Goal: Transaction & Acquisition: Book appointment/travel/reservation

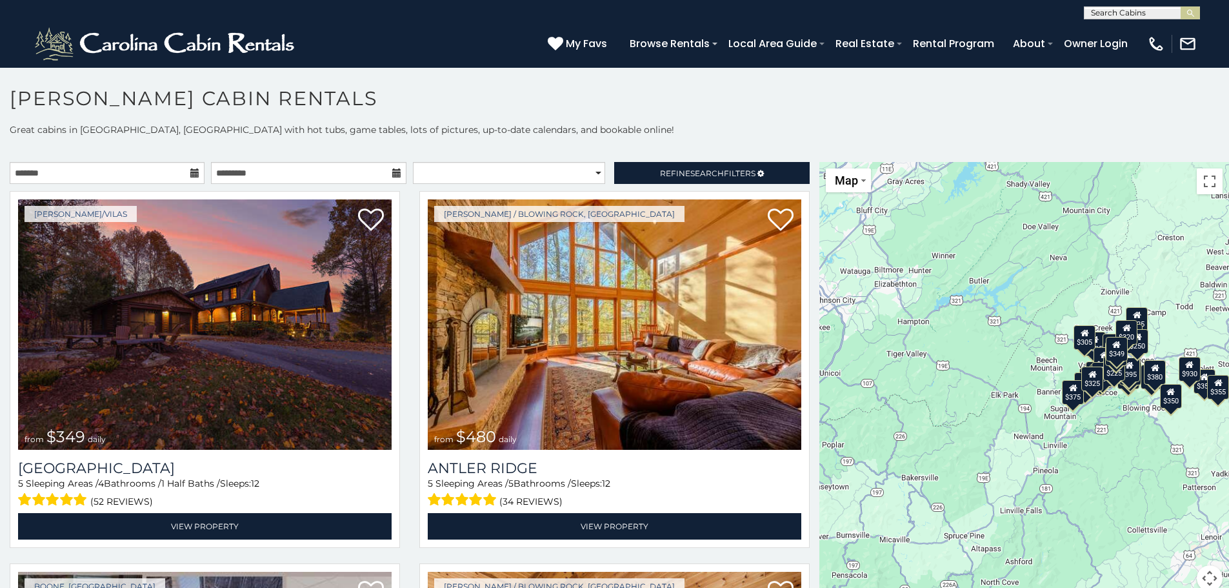
click at [196, 173] on icon at bounding box center [194, 172] width 9 height 9
click at [146, 172] on input "text" at bounding box center [107, 173] width 195 height 22
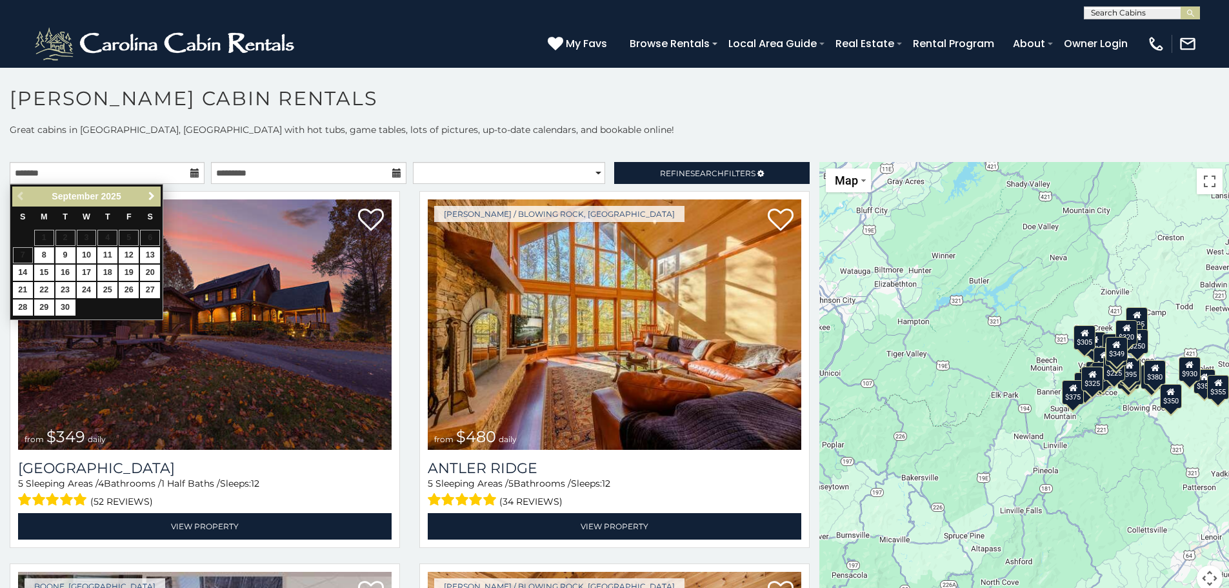
click at [155, 201] on span "Next" at bounding box center [151, 196] width 10 height 10
click at [132, 292] on link "21" at bounding box center [129, 290] width 20 height 16
type input "**********"
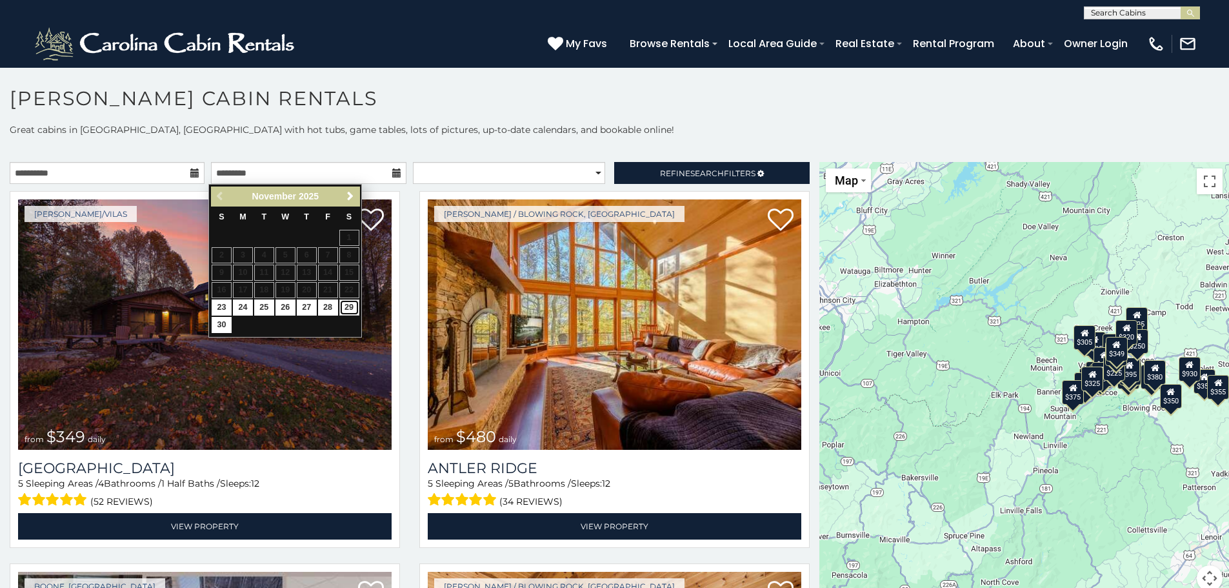
click at [349, 310] on link "29" at bounding box center [349, 307] width 20 height 16
type input "**********"
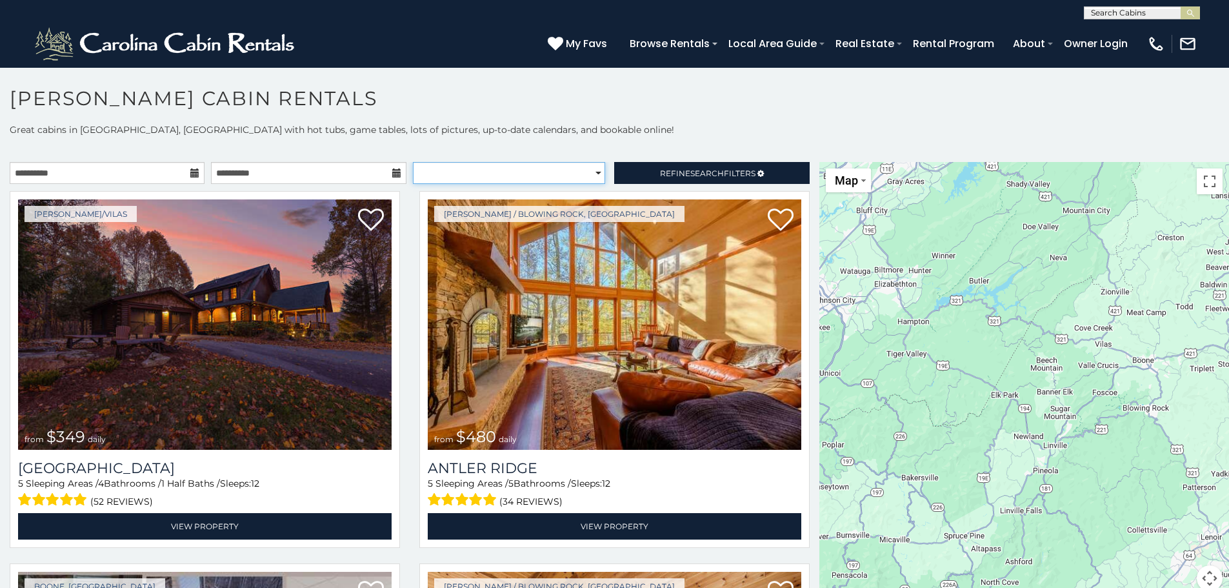
click at [587, 176] on select "**********" at bounding box center [509, 173] width 192 height 22
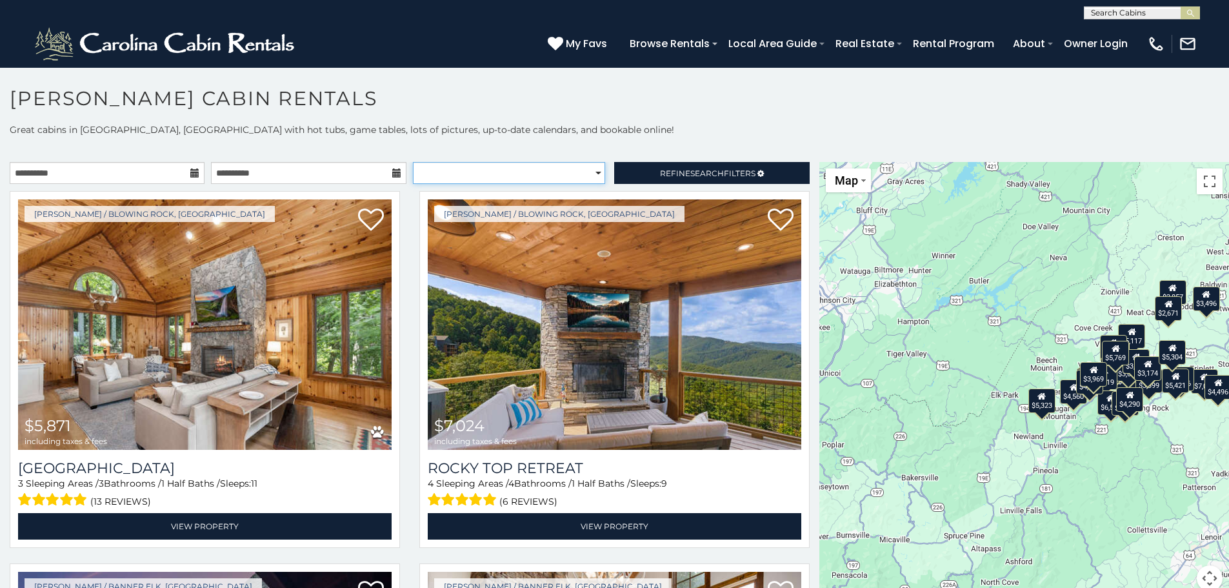
click at [585, 172] on select "**********" at bounding box center [509, 173] width 192 height 22
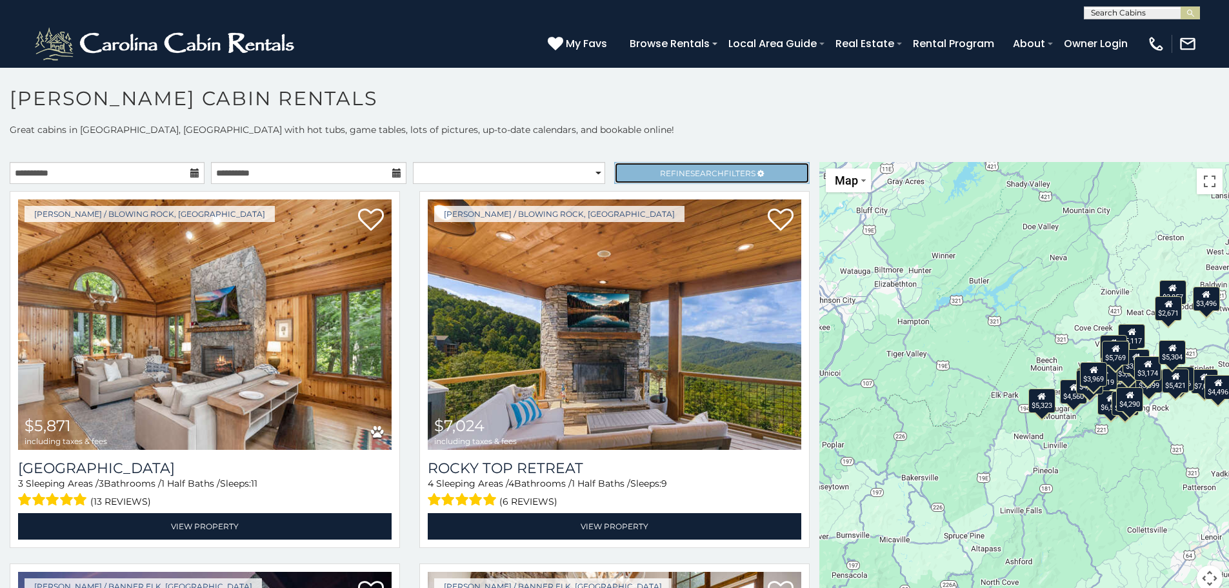
click at [647, 167] on link "Refine Search Filters" at bounding box center [711, 173] width 195 height 22
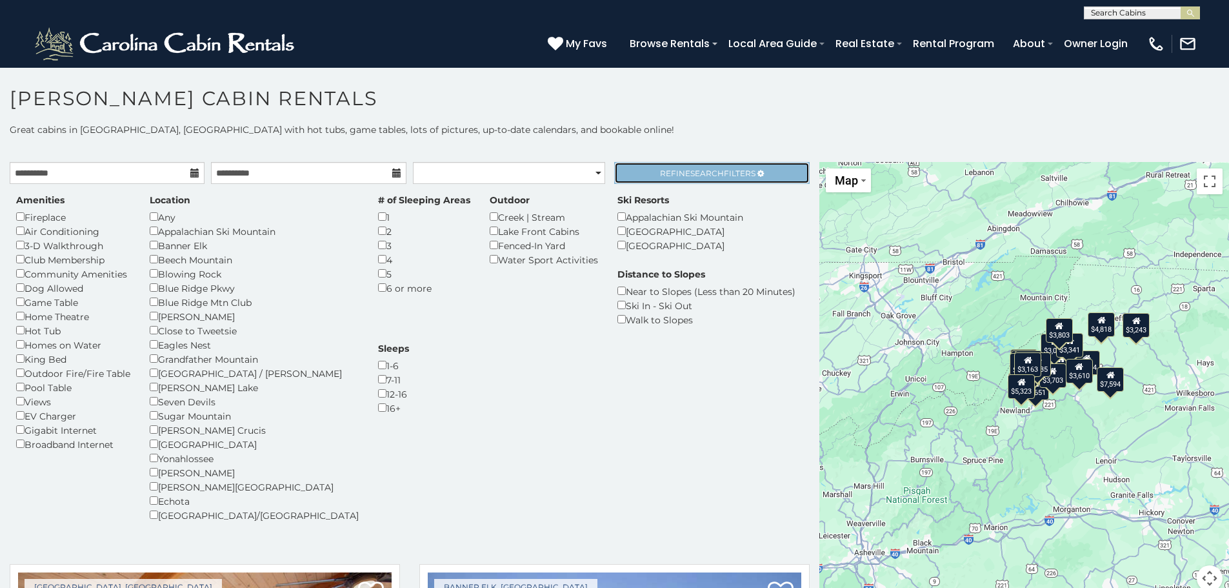
click at [707, 175] on span "Search" at bounding box center [708, 173] width 34 height 10
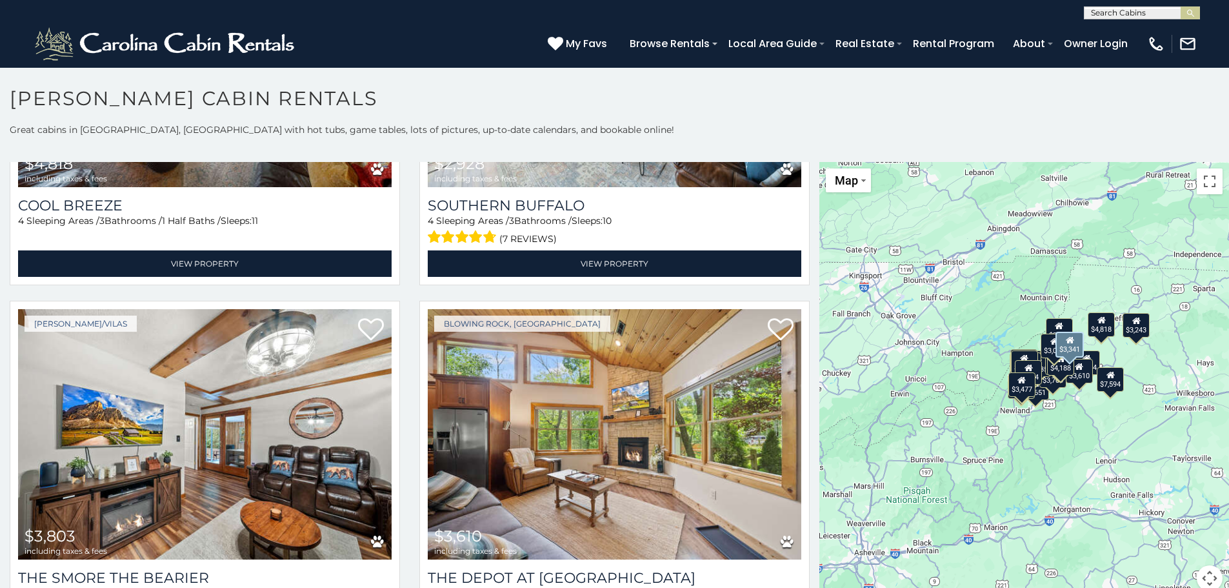
scroll to position [3420, 0]
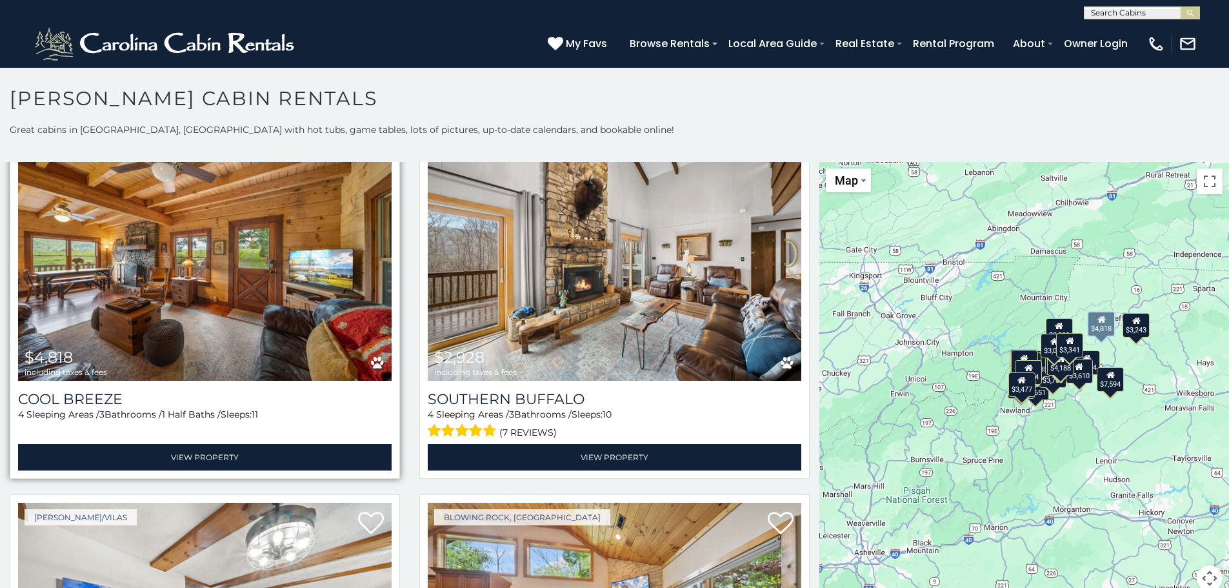
click at [145, 303] on img at bounding box center [205, 255] width 374 height 250
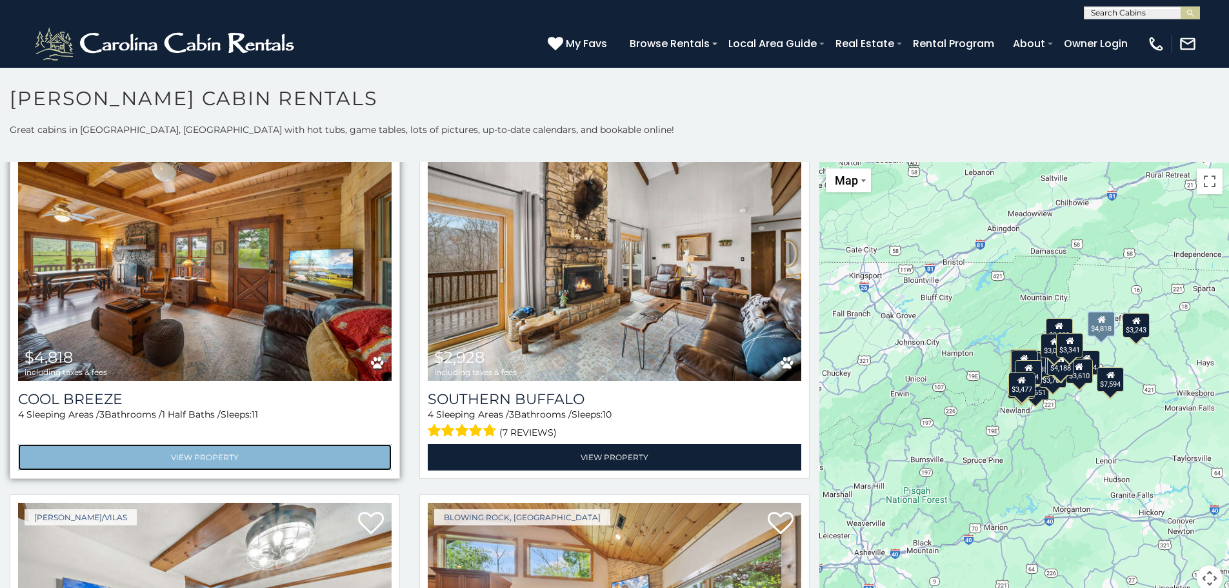
click at [272, 444] on link "View Property" at bounding box center [205, 457] width 374 height 26
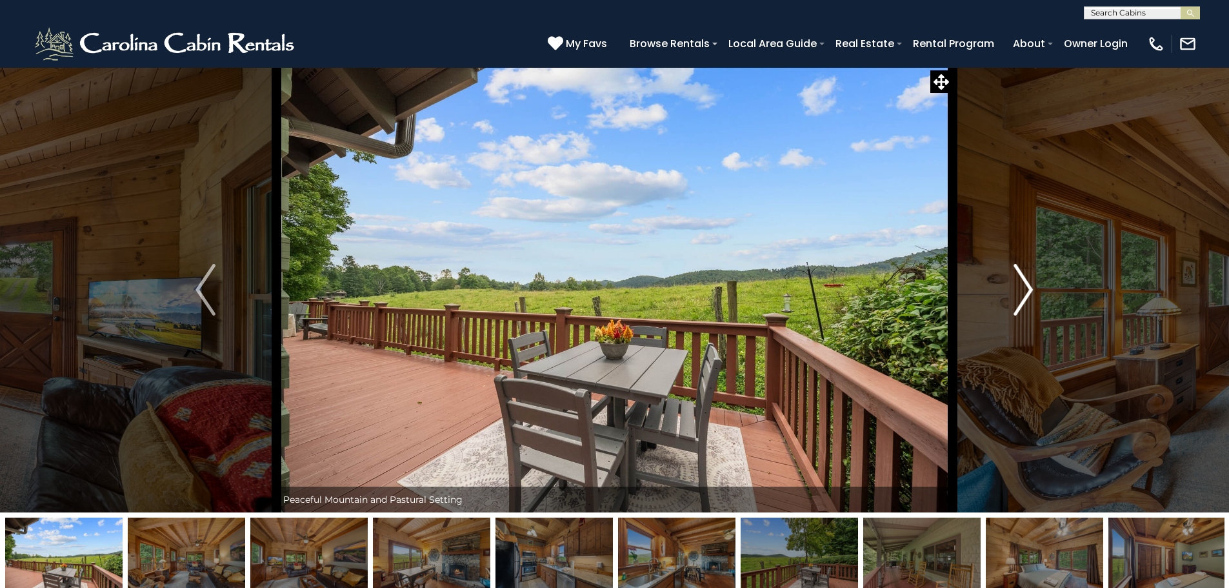
click at [1028, 297] on img "Next" at bounding box center [1023, 290] width 19 height 52
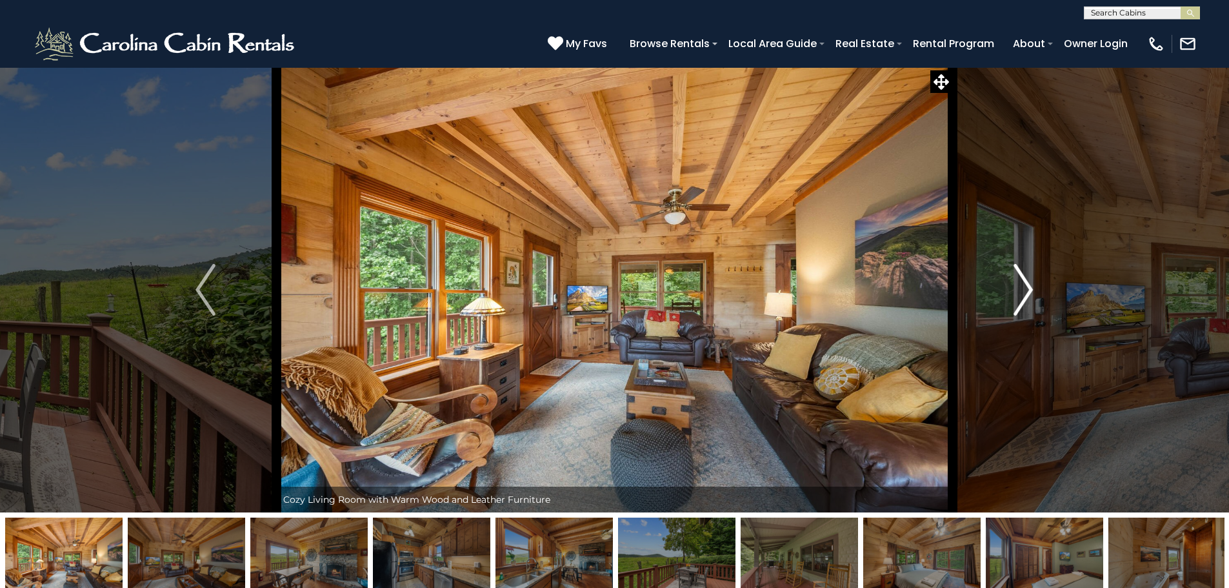
click at [1028, 297] on img "Next" at bounding box center [1023, 290] width 19 height 52
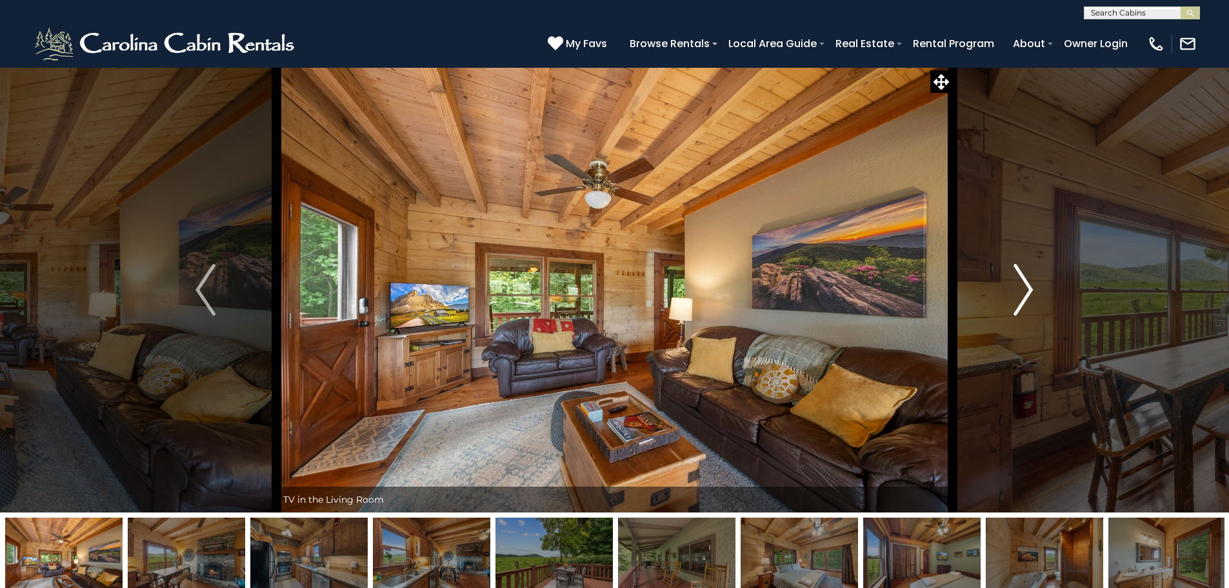
click at [1028, 297] on img "Next" at bounding box center [1023, 290] width 19 height 52
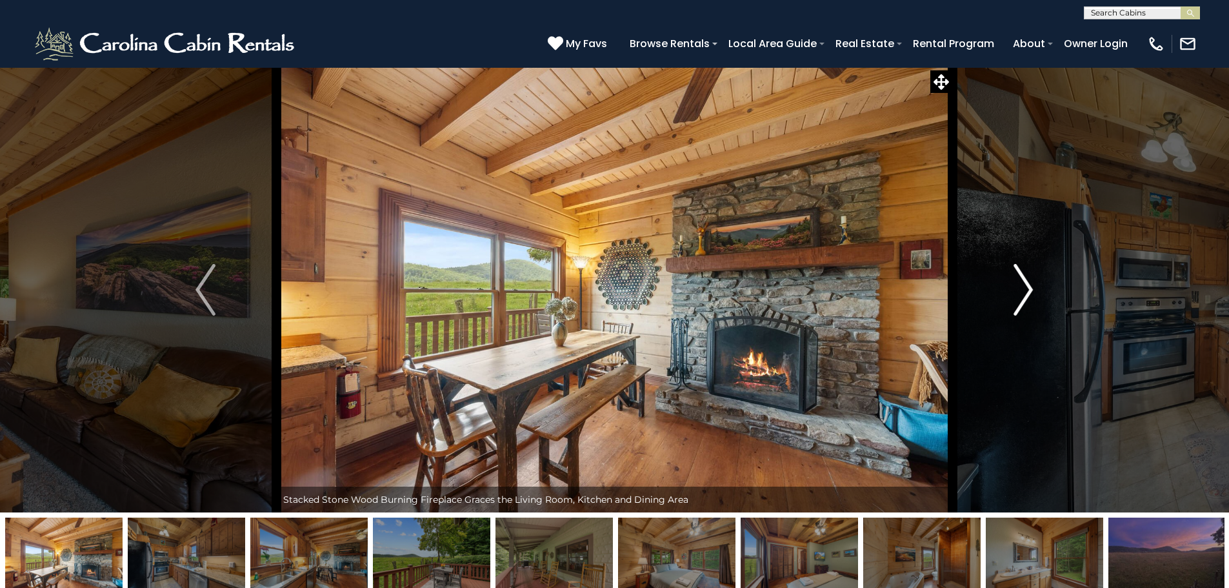
click at [1028, 297] on img "Next" at bounding box center [1023, 290] width 19 height 52
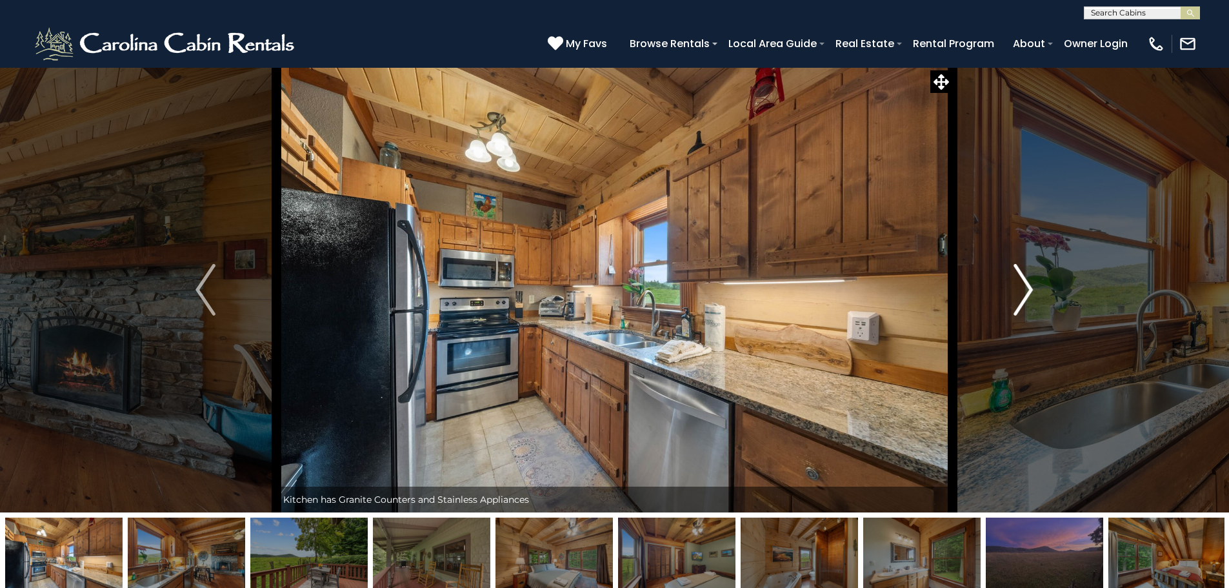
click at [1028, 297] on img "Next" at bounding box center [1023, 290] width 19 height 52
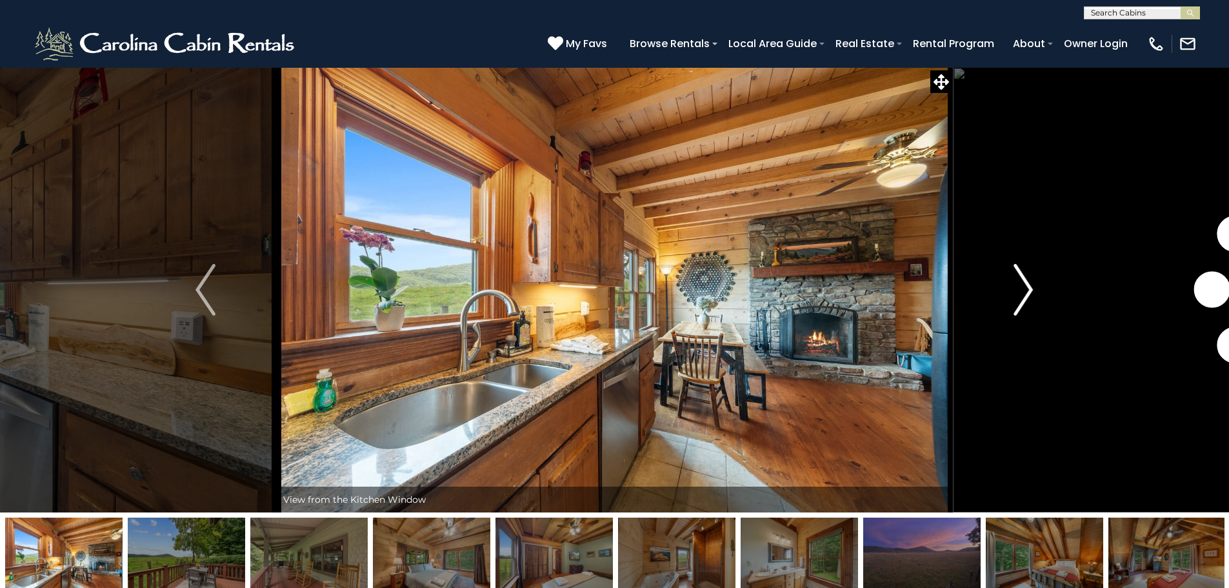
click at [1028, 297] on img "Next" at bounding box center [1023, 290] width 19 height 52
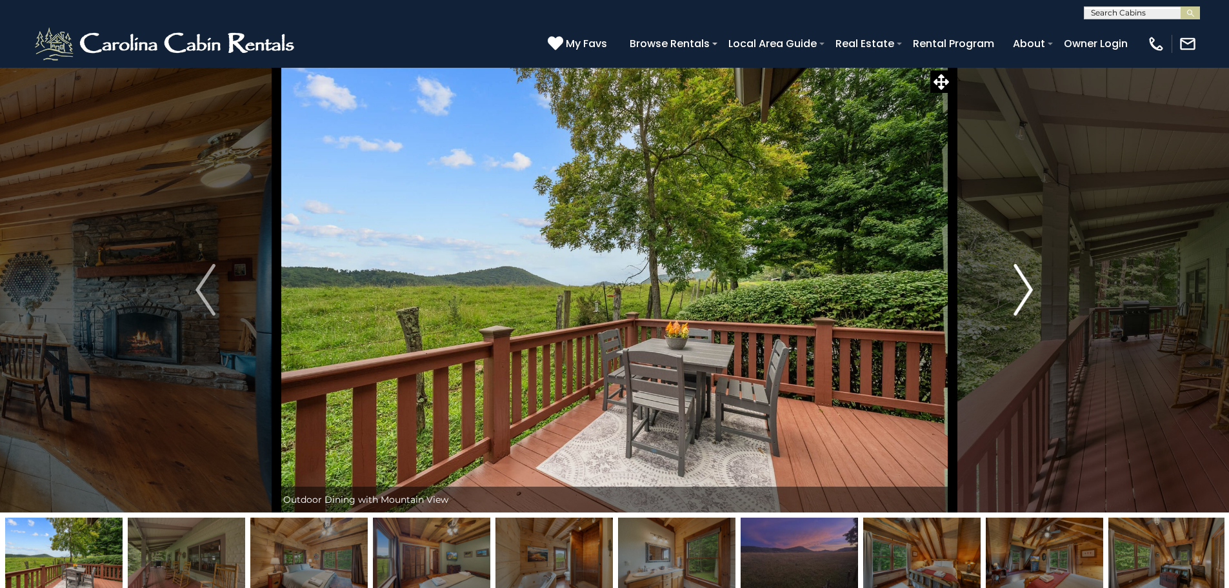
click at [1028, 297] on img "Next" at bounding box center [1023, 290] width 19 height 52
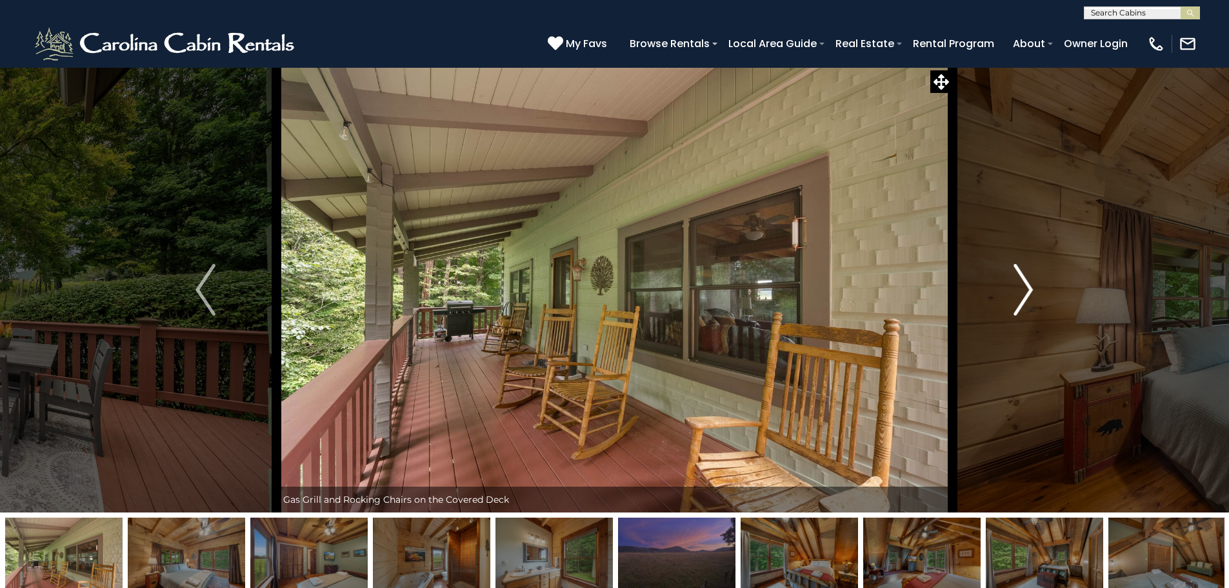
click at [1028, 297] on img "Next" at bounding box center [1023, 290] width 19 height 52
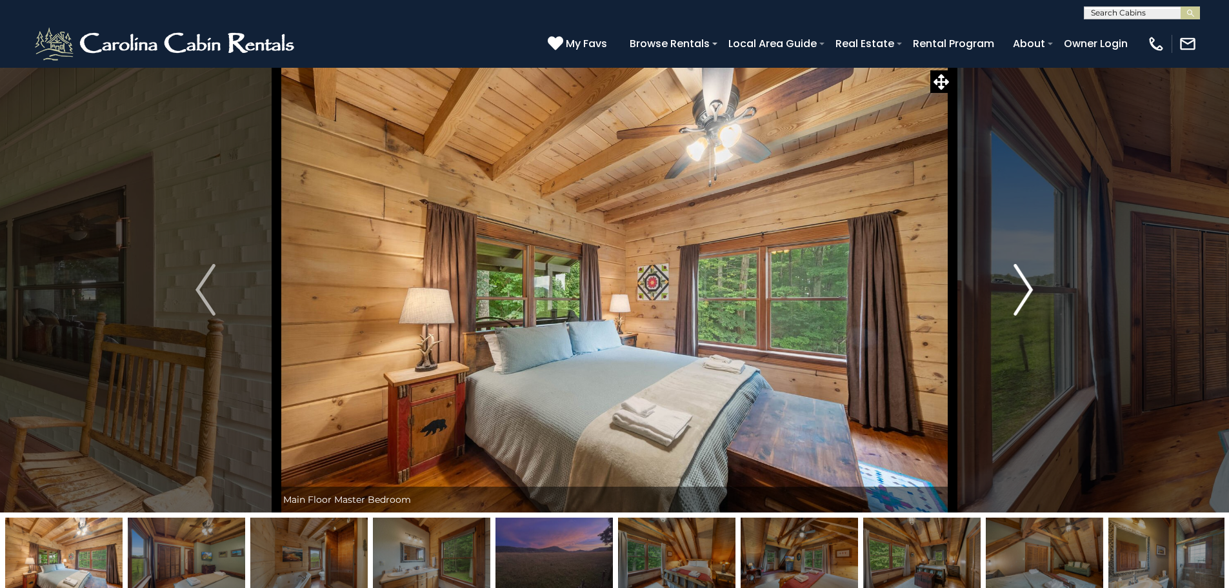
click at [1028, 297] on img "Next" at bounding box center [1023, 290] width 19 height 52
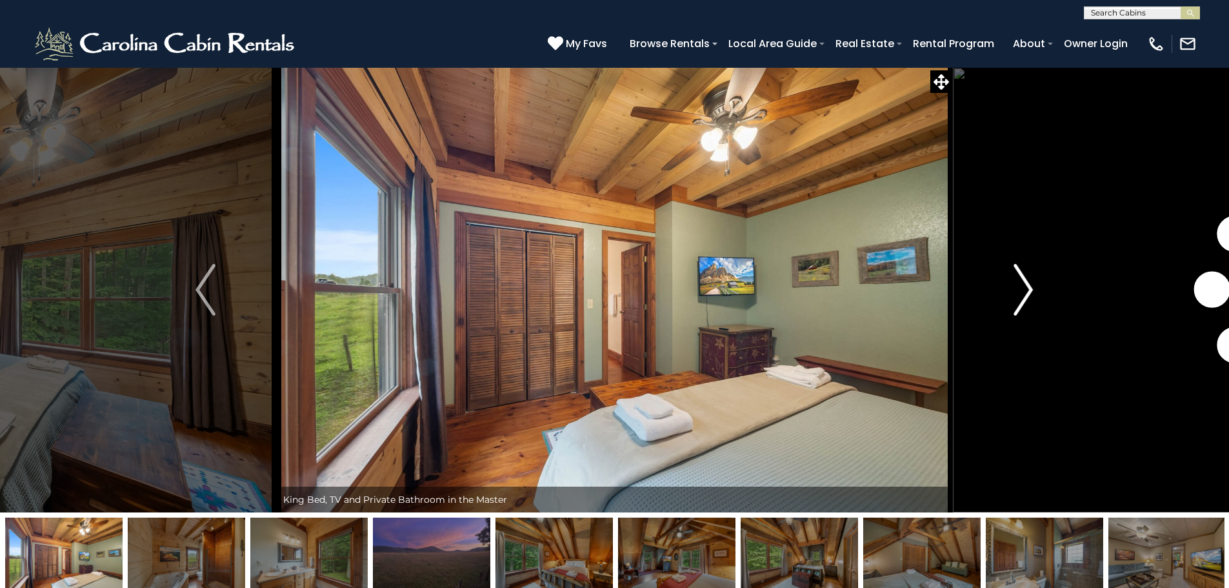
click at [1028, 297] on img "Next" at bounding box center [1023, 290] width 19 height 52
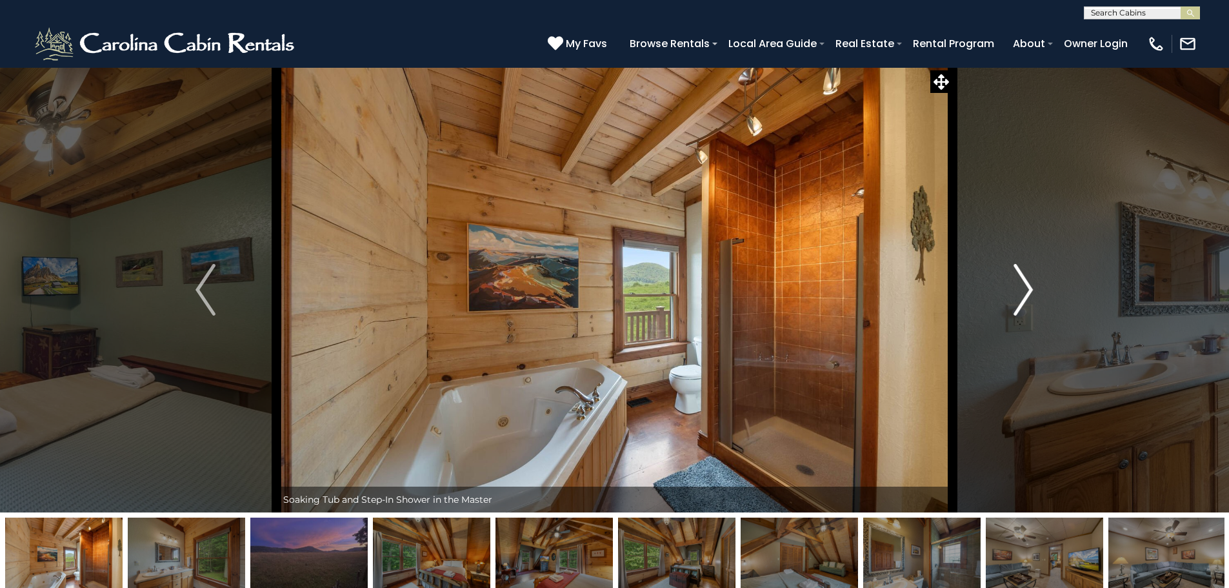
click at [1028, 297] on img "Next" at bounding box center [1023, 290] width 19 height 52
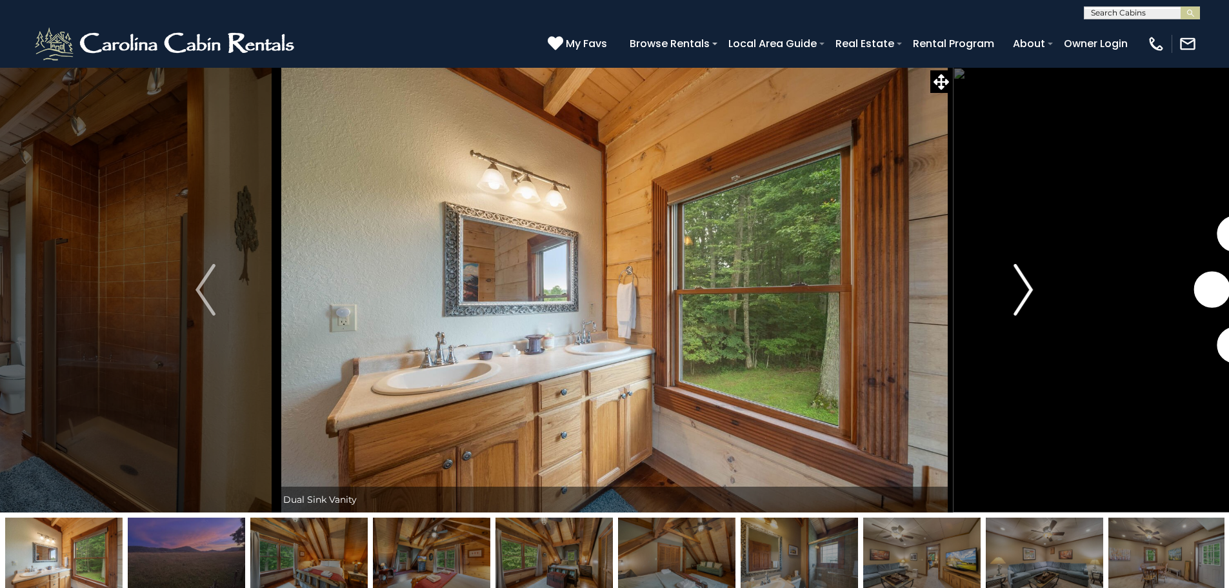
click at [1028, 297] on img "Next" at bounding box center [1023, 290] width 19 height 52
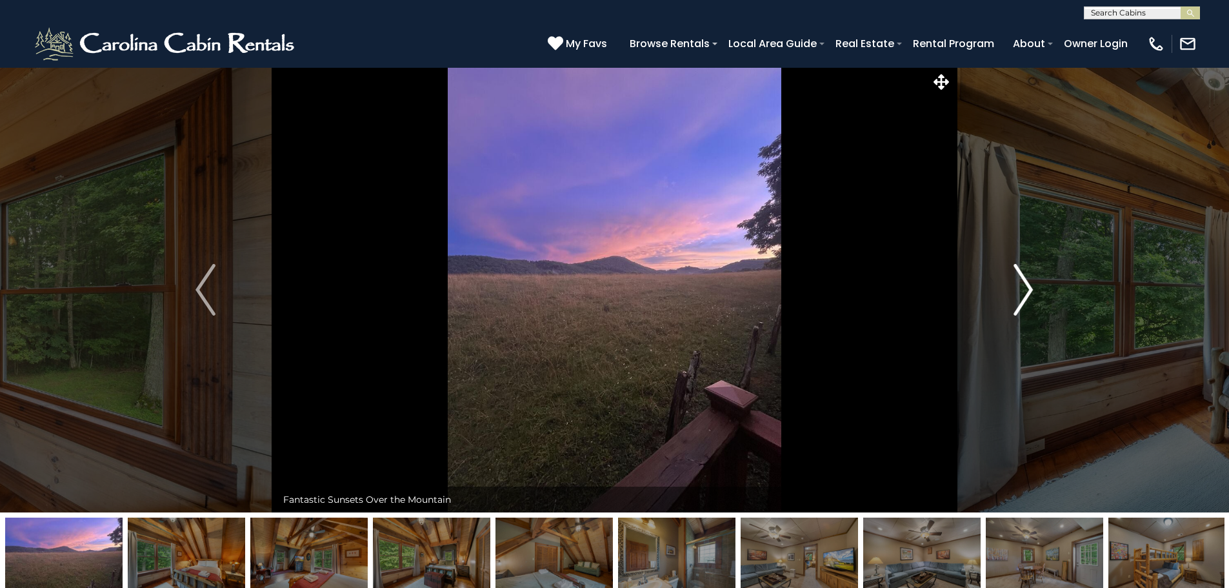
click at [1028, 297] on img "Next" at bounding box center [1023, 290] width 19 height 52
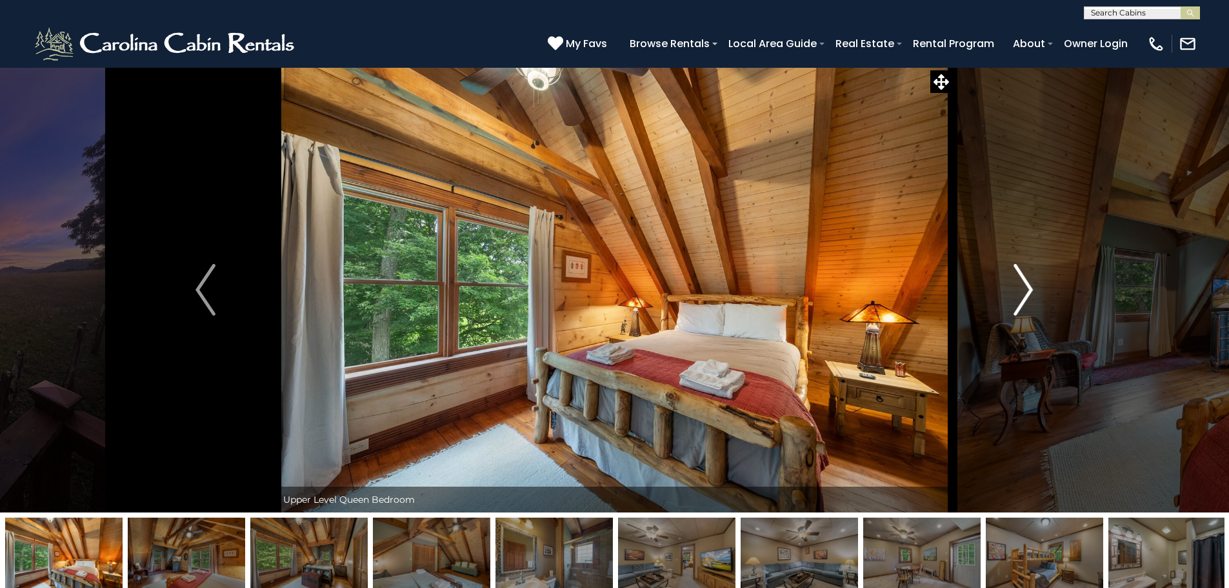
click at [1028, 297] on img "Next" at bounding box center [1023, 290] width 19 height 52
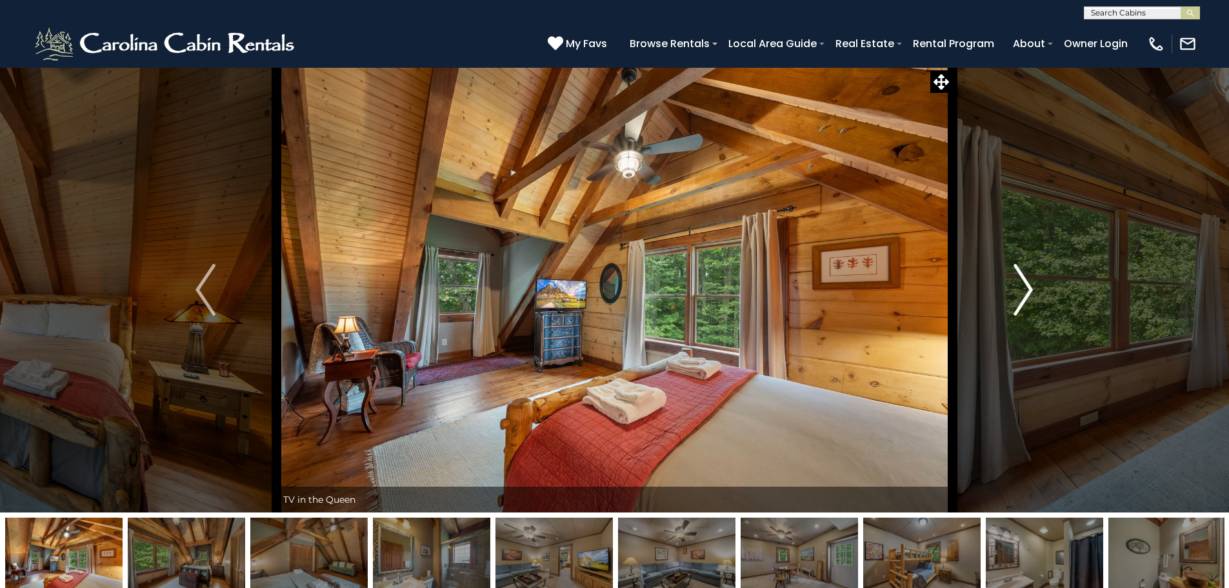
click at [1028, 297] on img "Next" at bounding box center [1023, 290] width 19 height 52
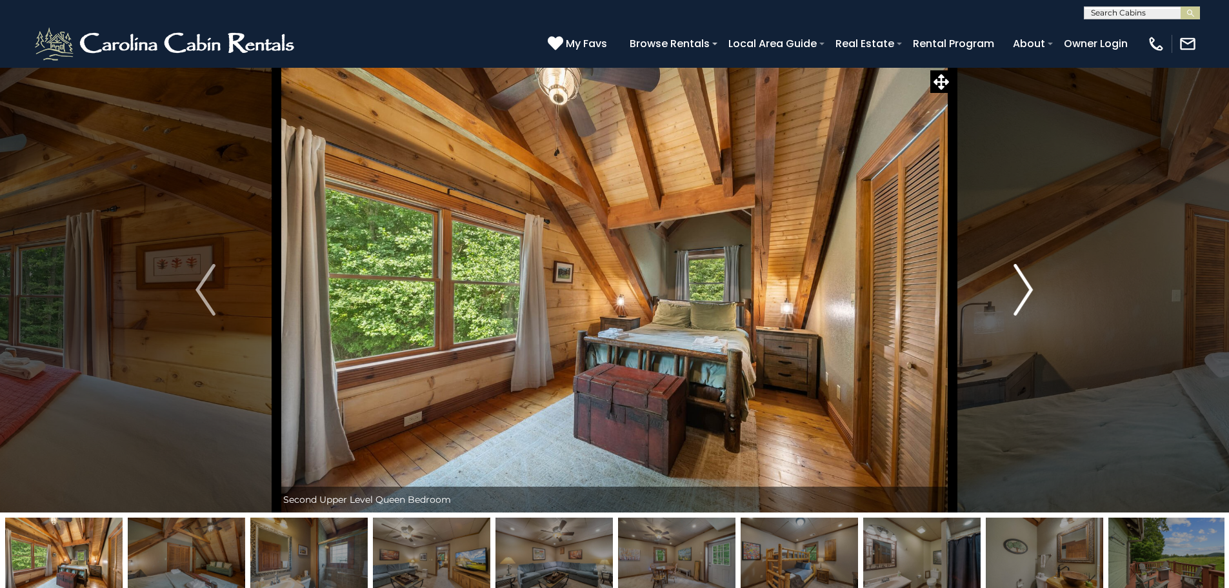
click at [1028, 297] on img "Next" at bounding box center [1023, 290] width 19 height 52
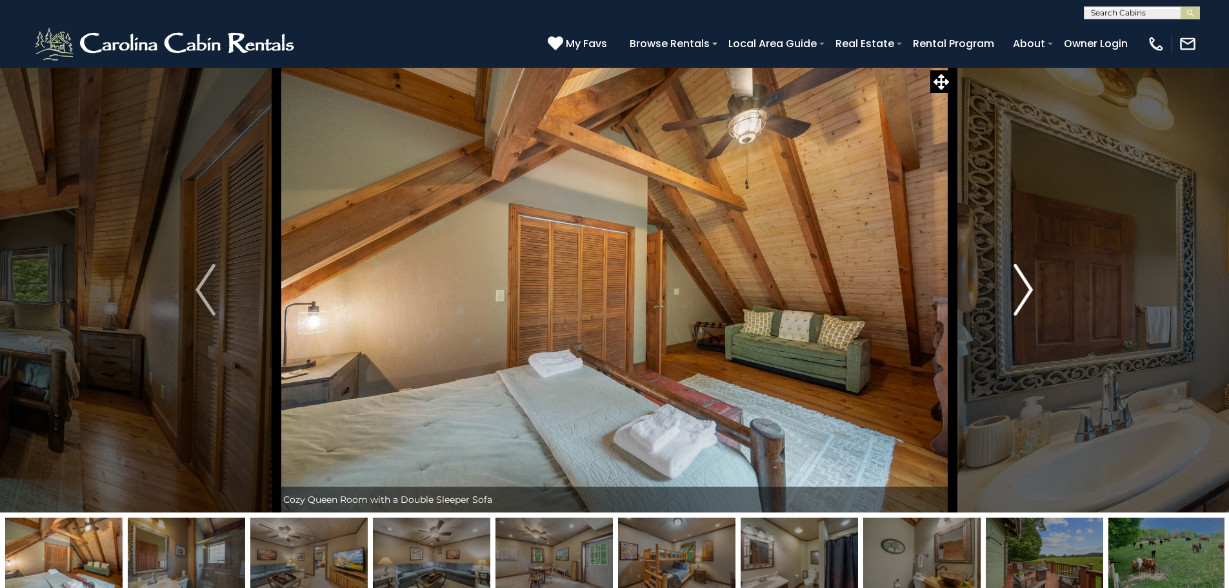
click at [1028, 297] on img "Next" at bounding box center [1023, 290] width 19 height 52
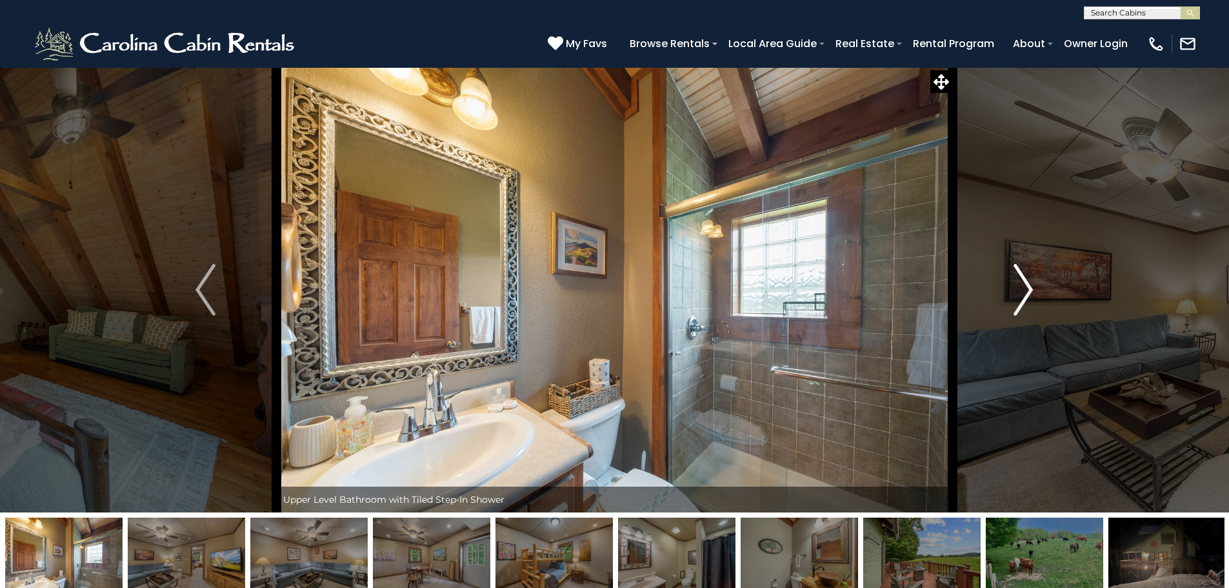
click at [1028, 297] on img "Next" at bounding box center [1023, 290] width 19 height 52
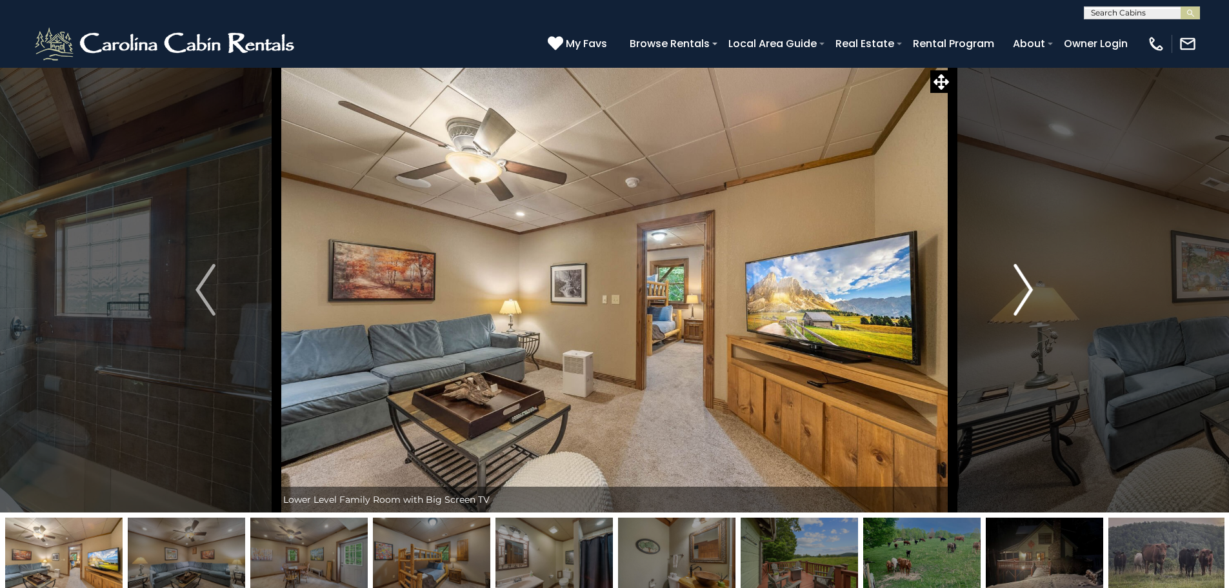
click at [1028, 297] on img "Next" at bounding box center [1023, 290] width 19 height 52
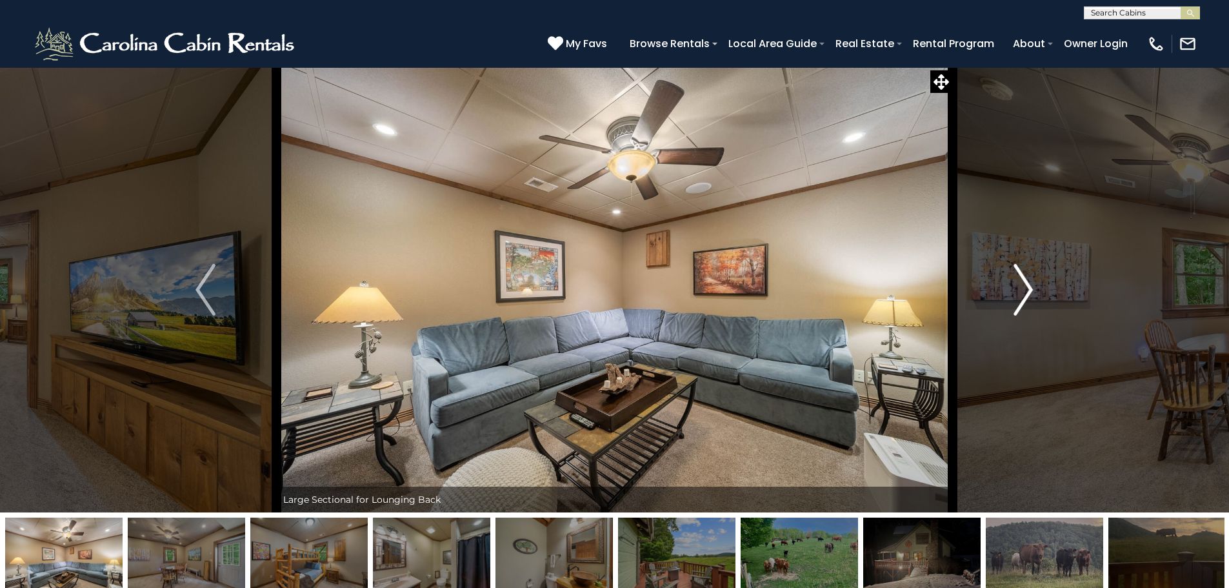
click at [1028, 297] on img "Next" at bounding box center [1023, 290] width 19 height 52
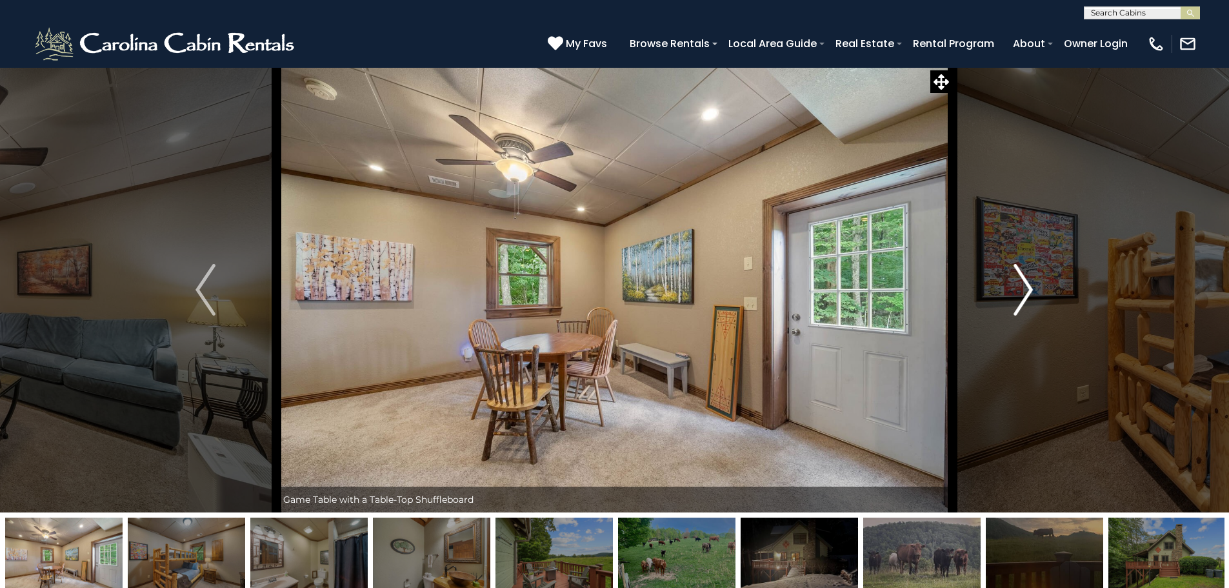
click at [1028, 297] on img "Next" at bounding box center [1023, 290] width 19 height 52
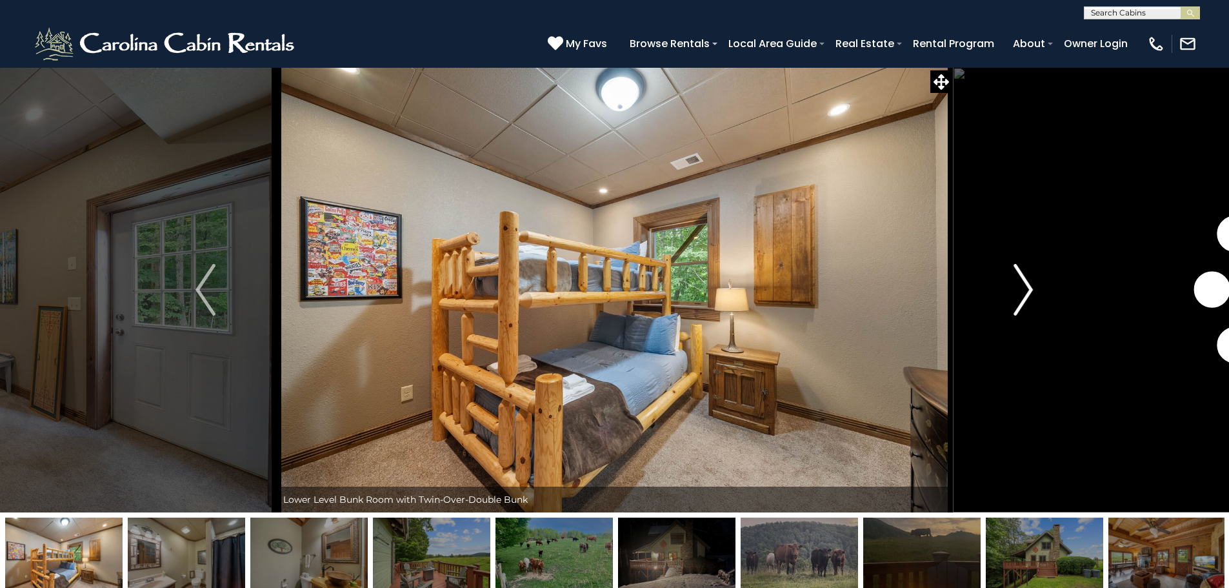
click at [1028, 297] on img "Next" at bounding box center [1023, 290] width 19 height 52
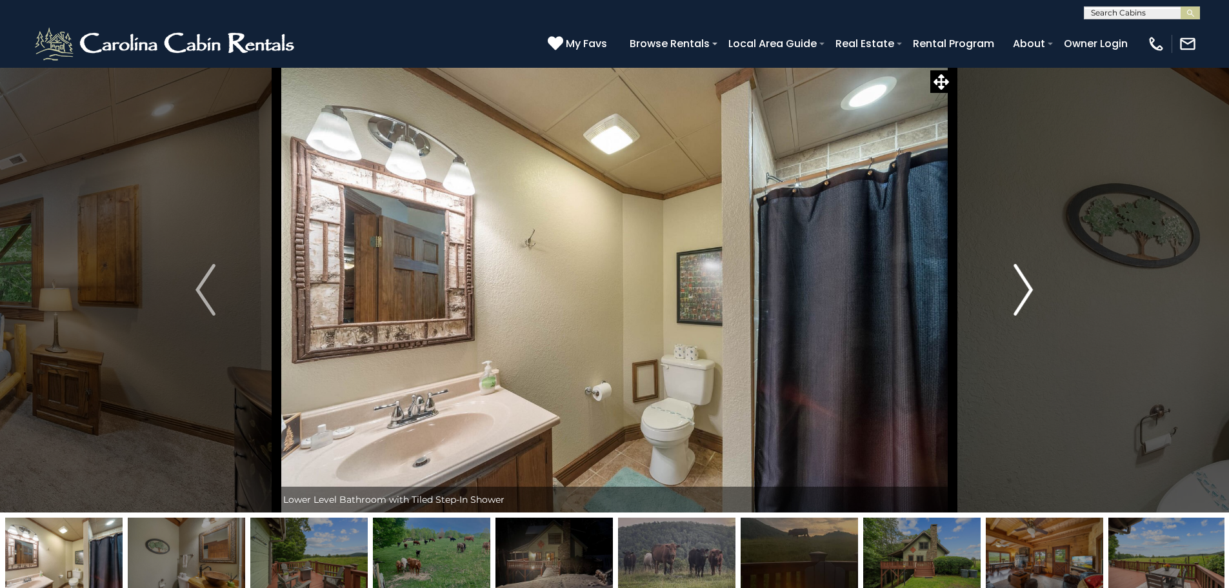
click at [1028, 297] on img "Next" at bounding box center [1023, 290] width 19 height 52
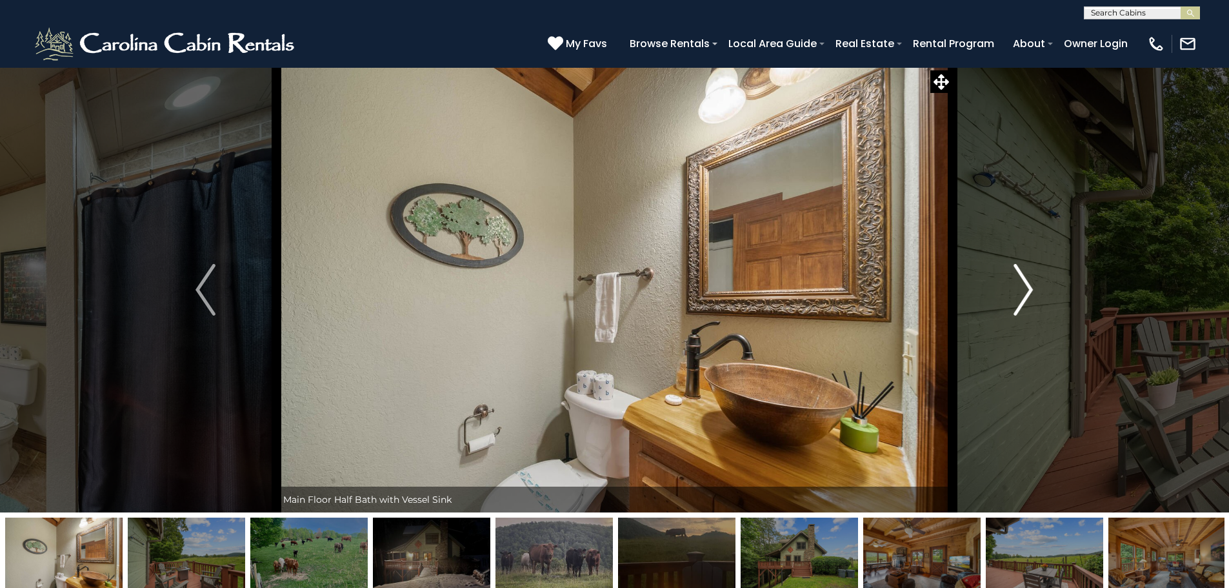
click at [1028, 297] on img "Next" at bounding box center [1023, 290] width 19 height 52
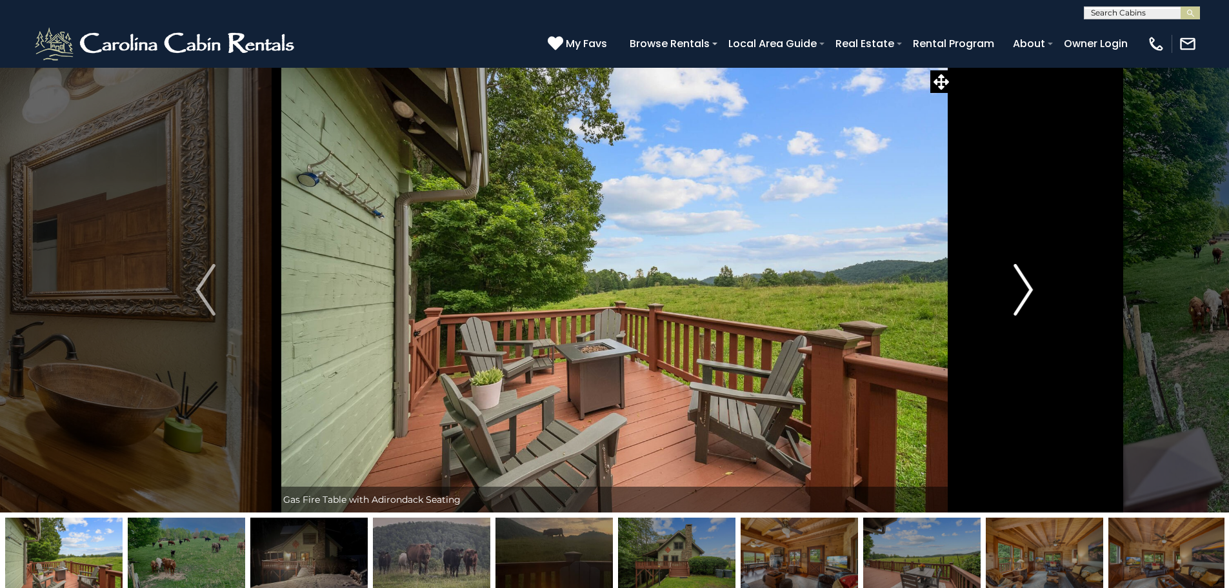
click at [1028, 297] on img "Next" at bounding box center [1023, 290] width 19 height 52
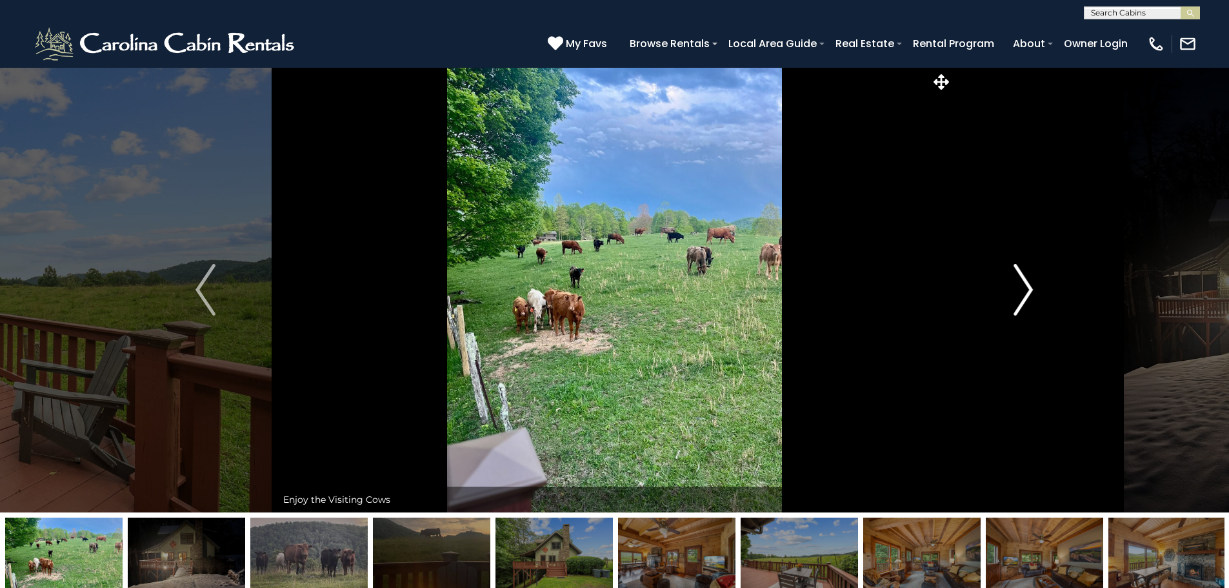
click at [1028, 297] on img "Next" at bounding box center [1023, 290] width 19 height 52
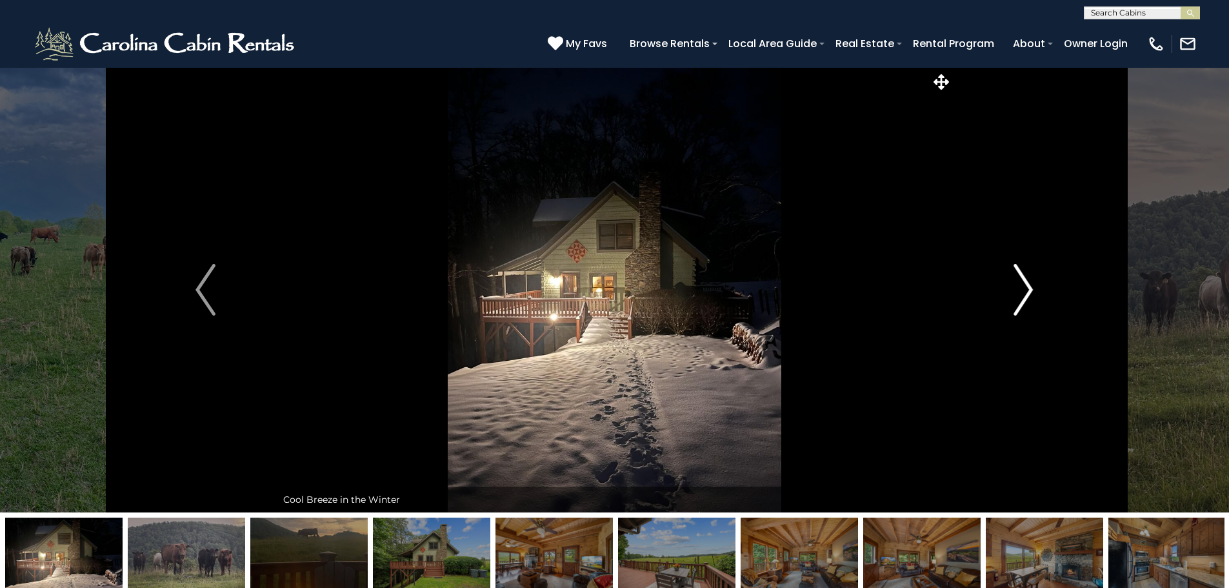
click at [1028, 297] on img "Next" at bounding box center [1023, 290] width 19 height 52
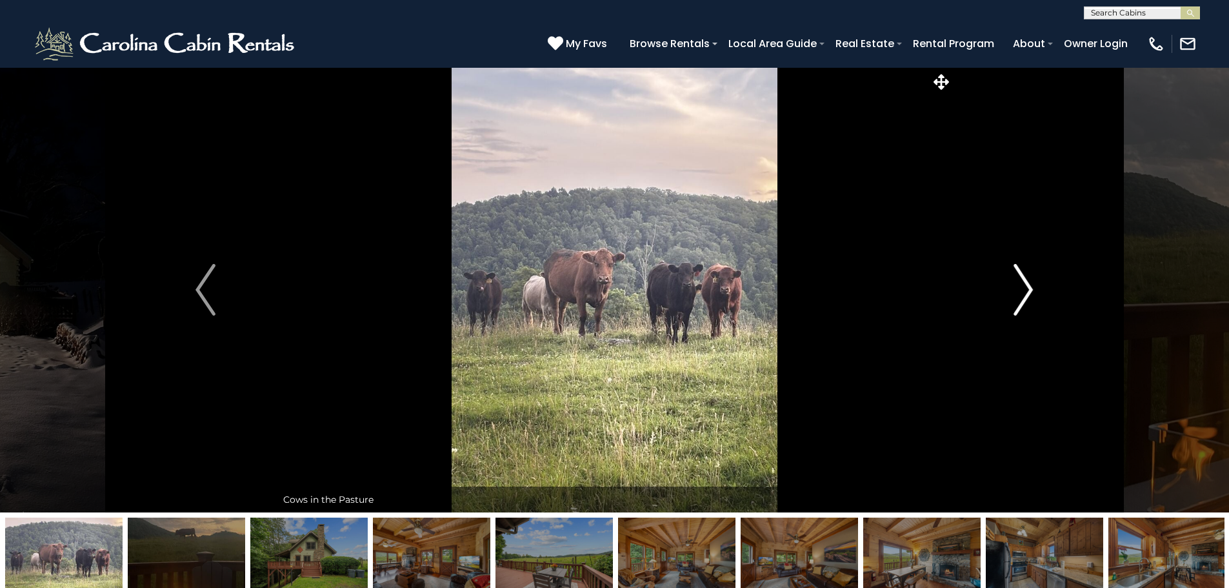
click at [1028, 297] on img "Next" at bounding box center [1023, 290] width 19 height 52
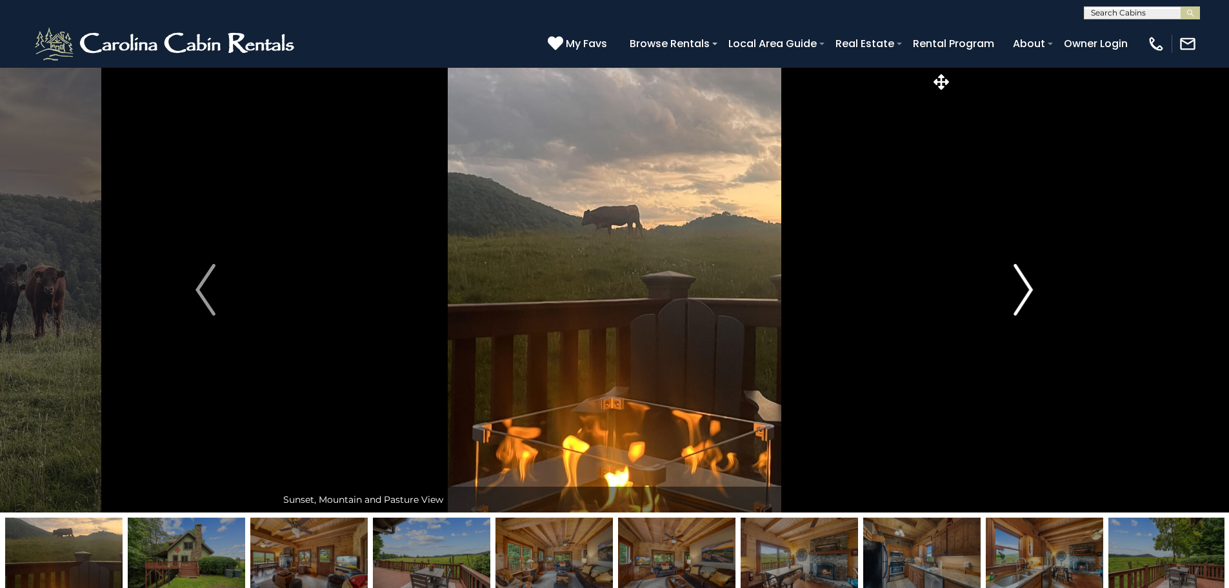
click at [1028, 297] on img "Next" at bounding box center [1023, 290] width 19 height 52
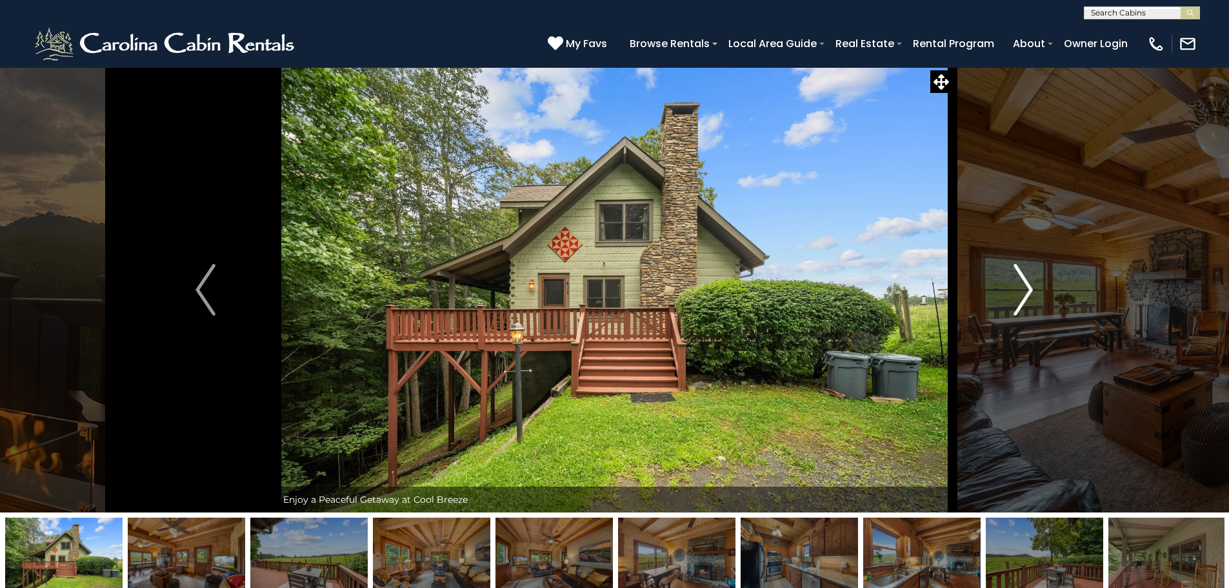
click at [1028, 297] on img "Next" at bounding box center [1023, 290] width 19 height 52
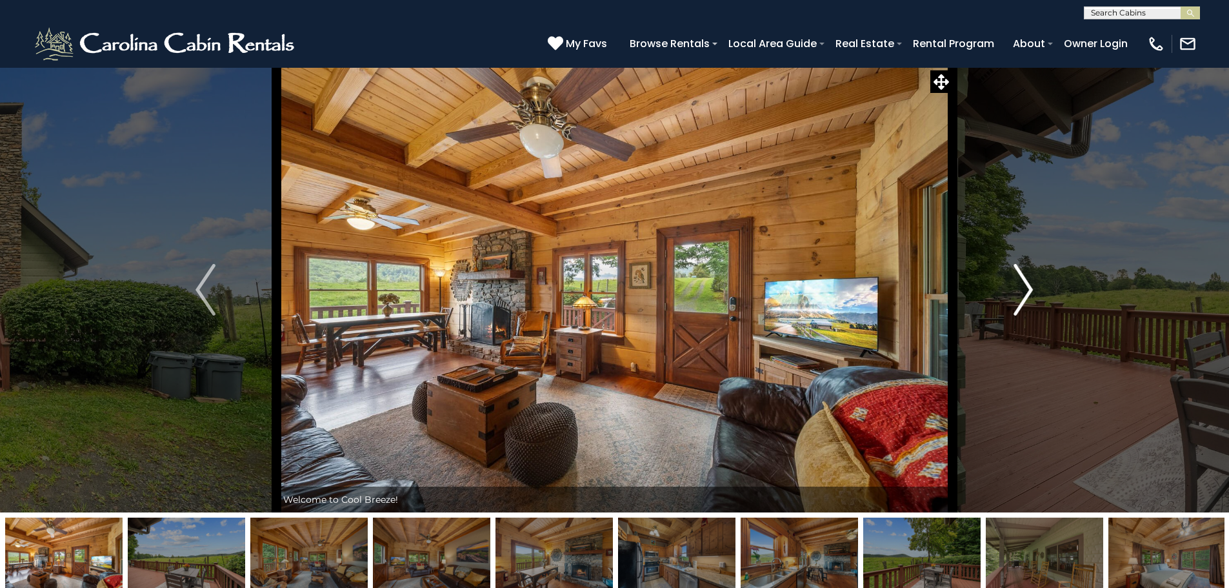
click at [1028, 297] on img "Next" at bounding box center [1023, 290] width 19 height 52
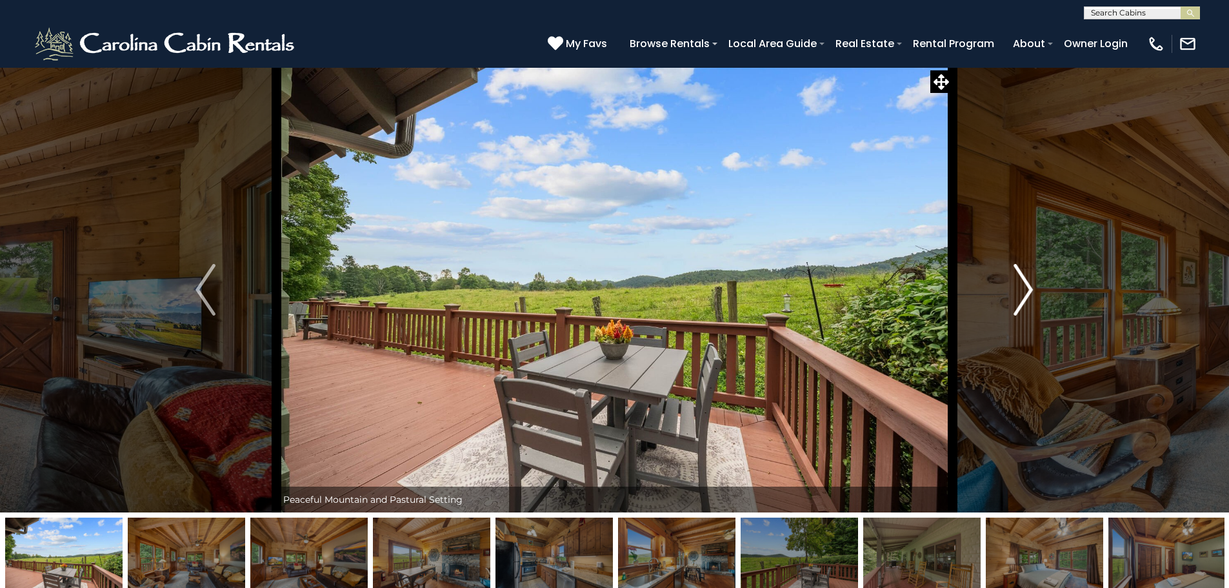
click at [1028, 297] on img "Next" at bounding box center [1023, 290] width 19 height 52
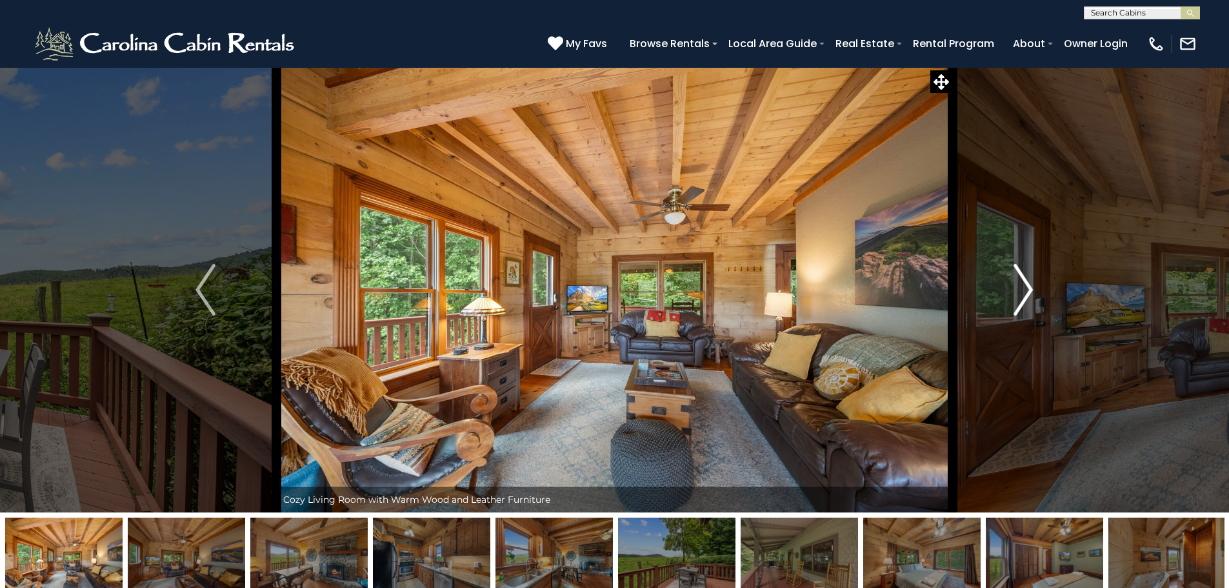
click at [1028, 297] on img "Next" at bounding box center [1023, 290] width 19 height 52
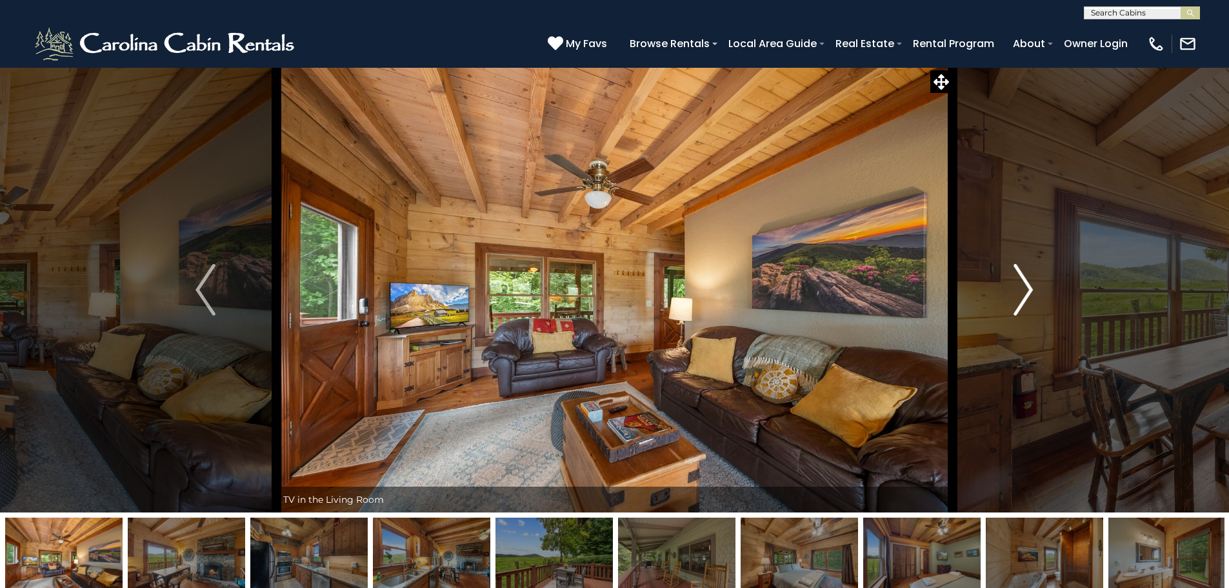
click at [1028, 297] on img "Next" at bounding box center [1023, 290] width 19 height 52
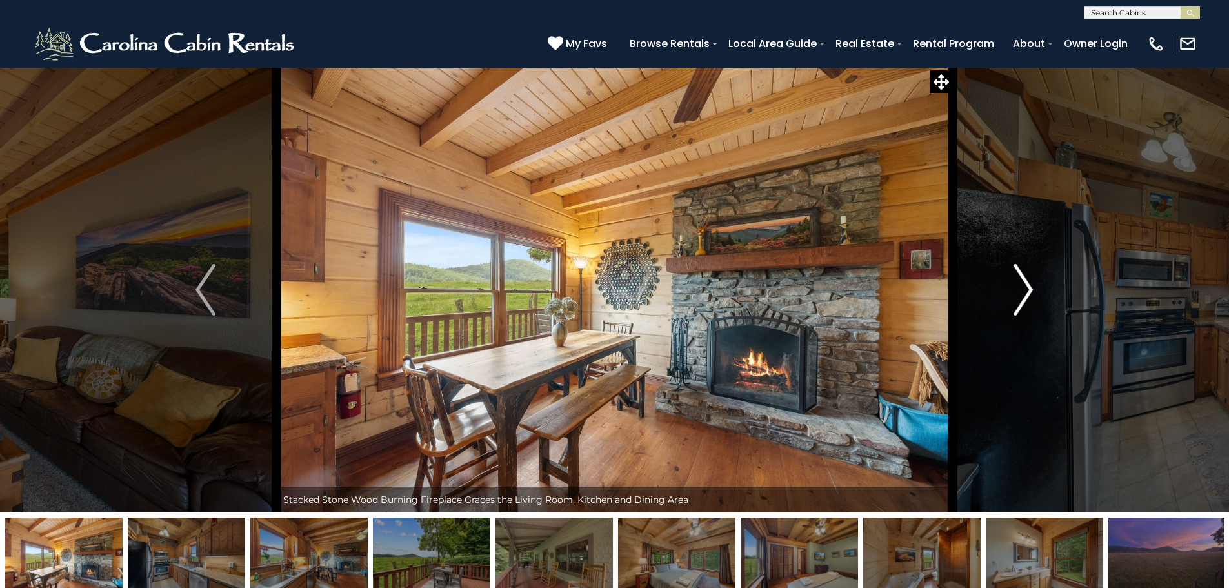
click at [1028, 297] on img "Next" at bounding box center [1023, 290] width 19 height 52
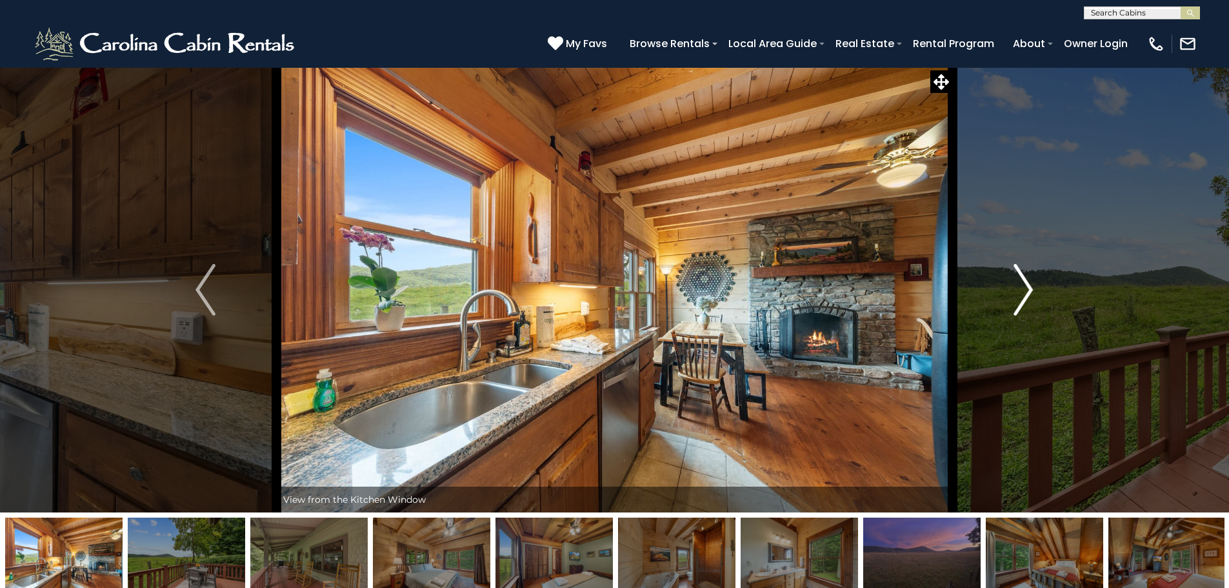
click at [1028, 297] on img "Next" at bounding box center [1023, 290] width 19 height 52
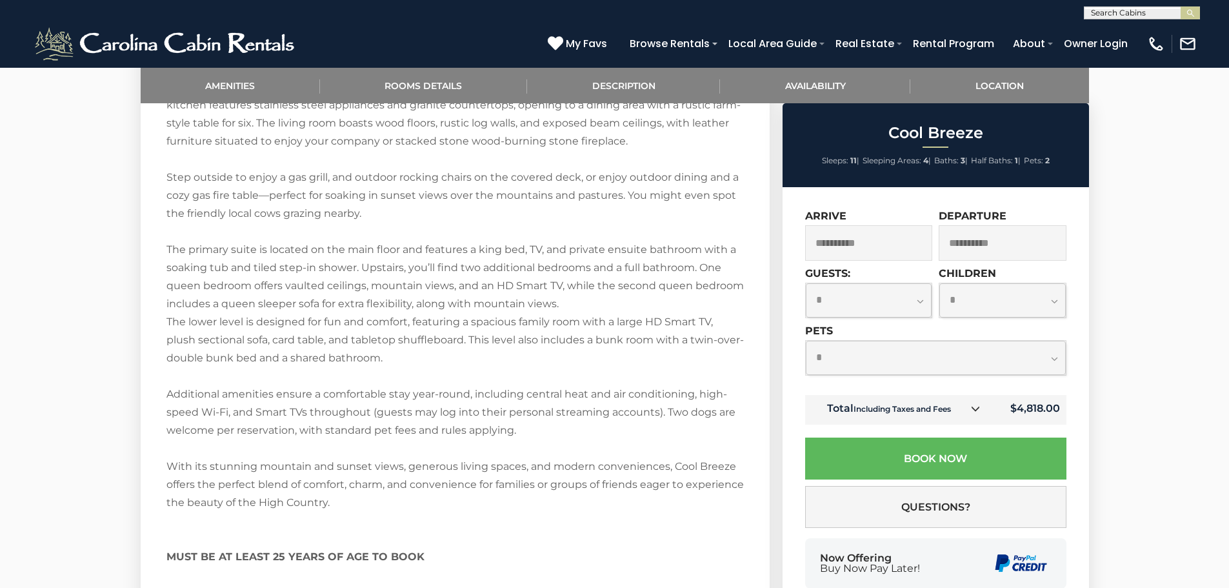
scroll to position [1484, 0]
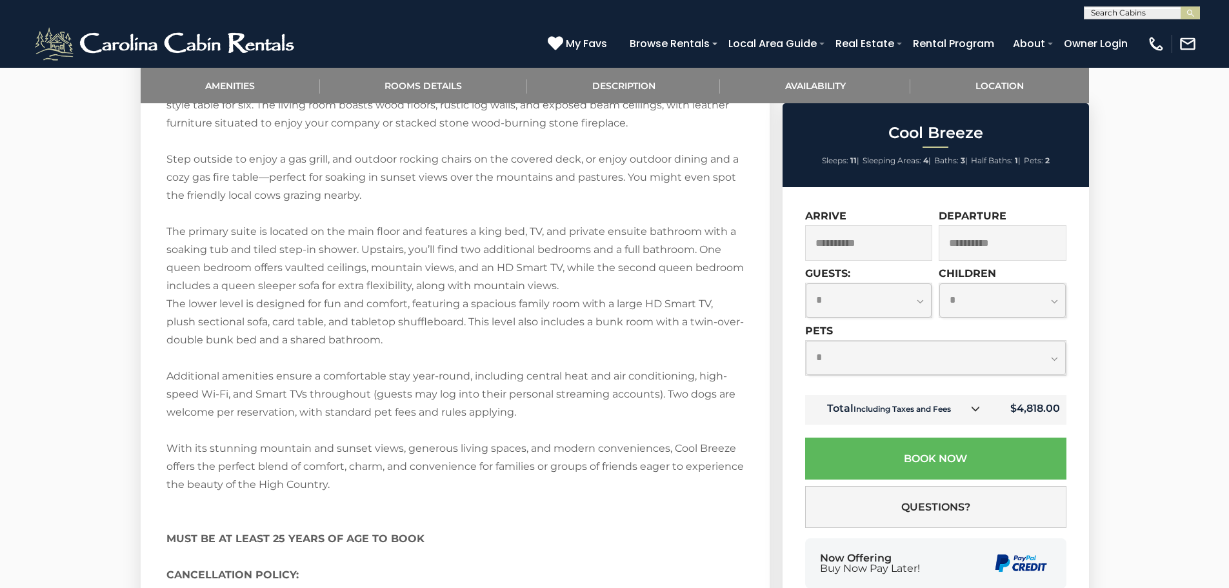
click at [926, 299] on select "**********" at bounding box center [869, 300] width 126 height 34
select select "*"
click at [806, 283] on select "**********" at bounding box center [869, 300] width 126 height 34
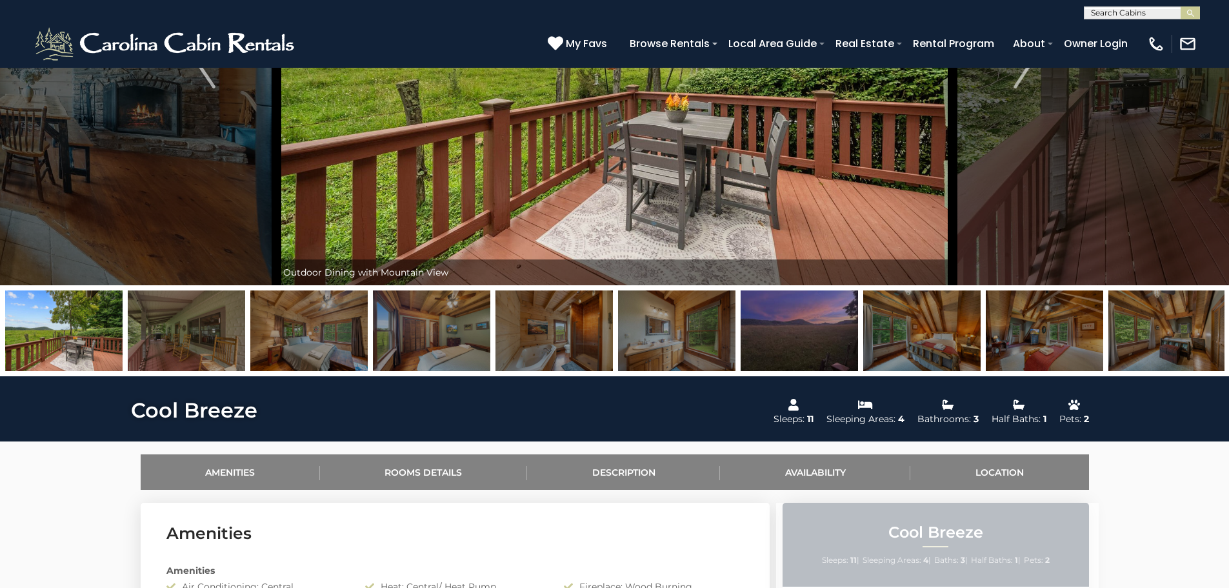
scroll to position [258, 0]
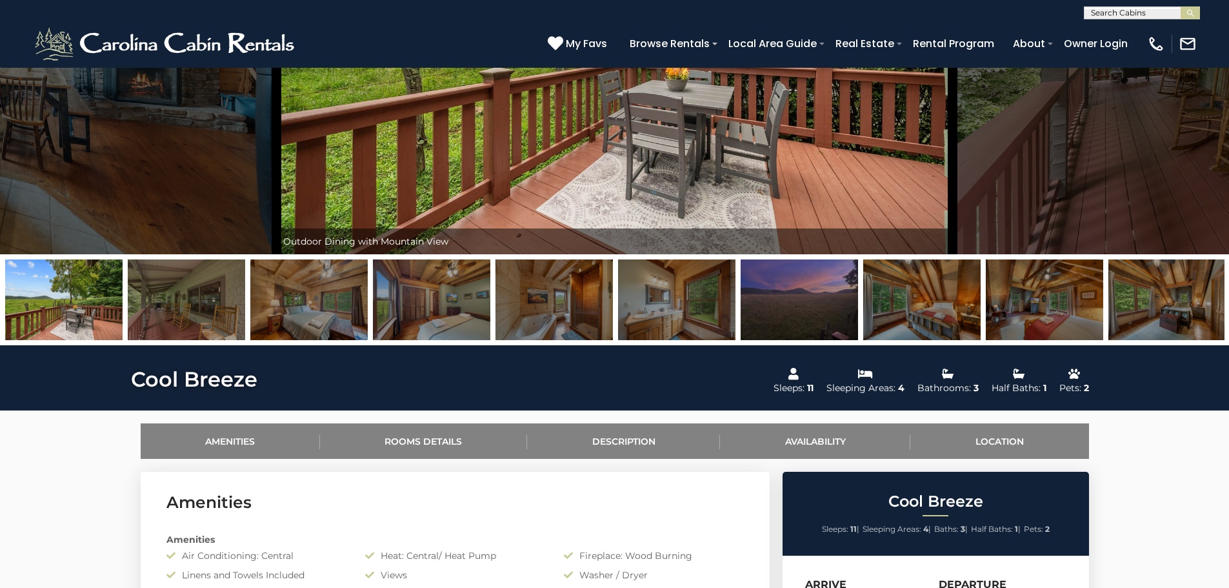
click at [829, 309] on img at bounding box center [799, 299] width 117 height 81
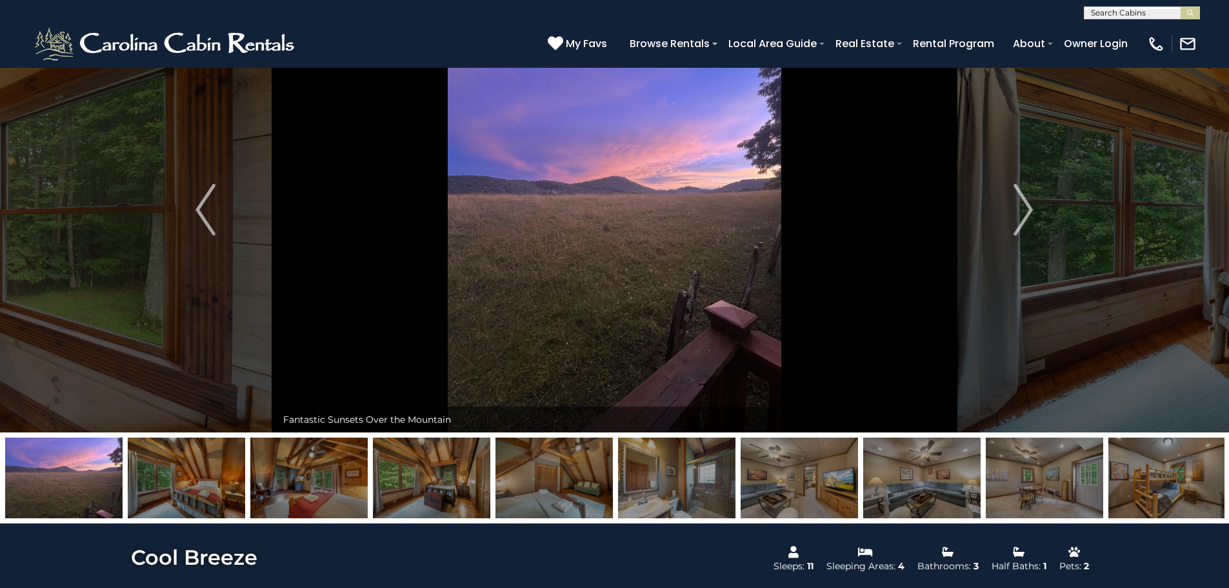
scroll to position [0, 0]
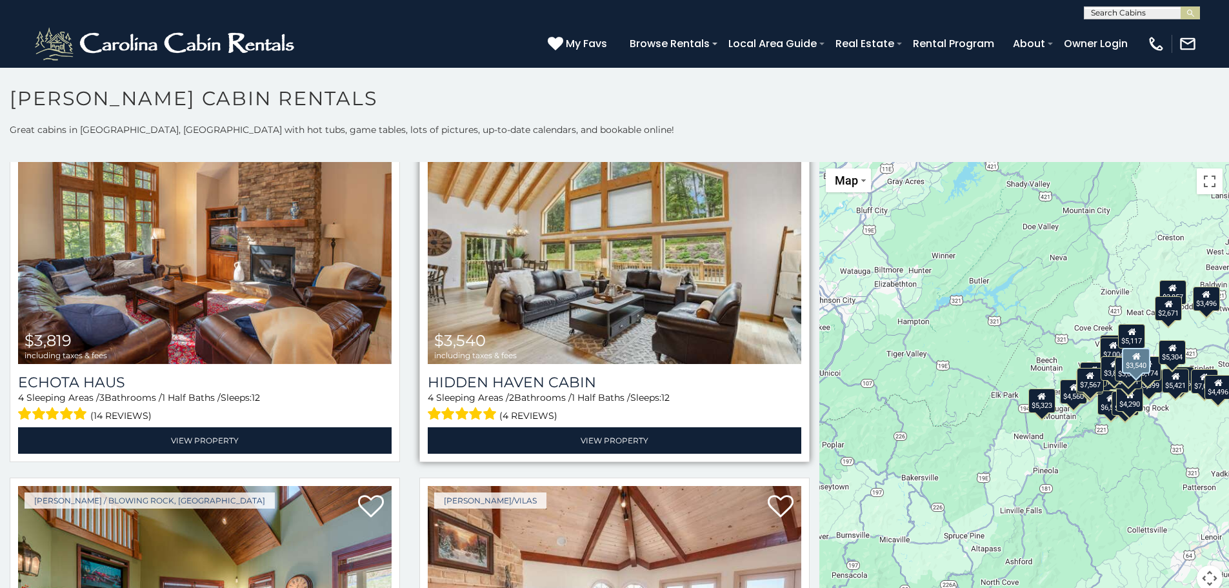
scroll to position [2323, 0]
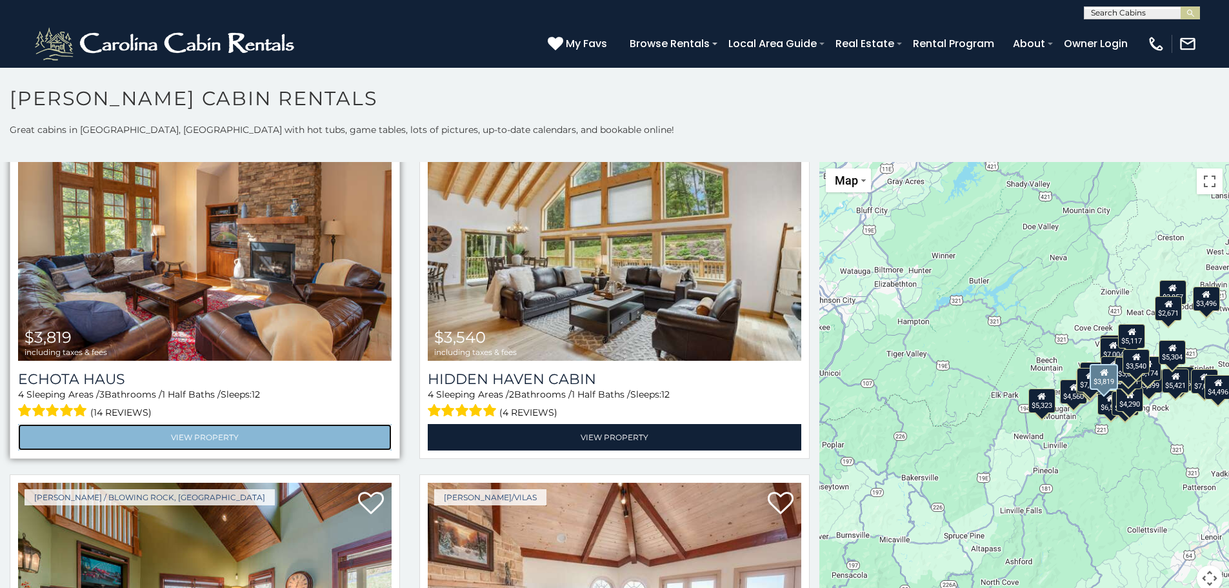
click at [207, 424] on link "View Property" at bounding box center [205, 437] width 374 height 26
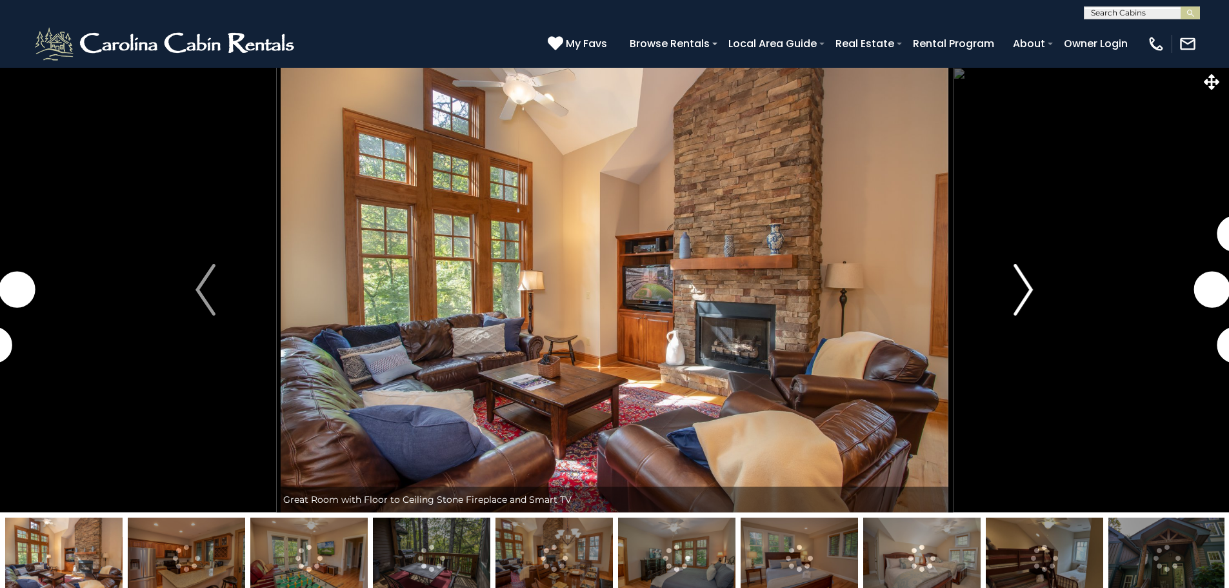
click at [1022, 287] on img "Next" at bounding box center [1023, 290] width 19 height 52
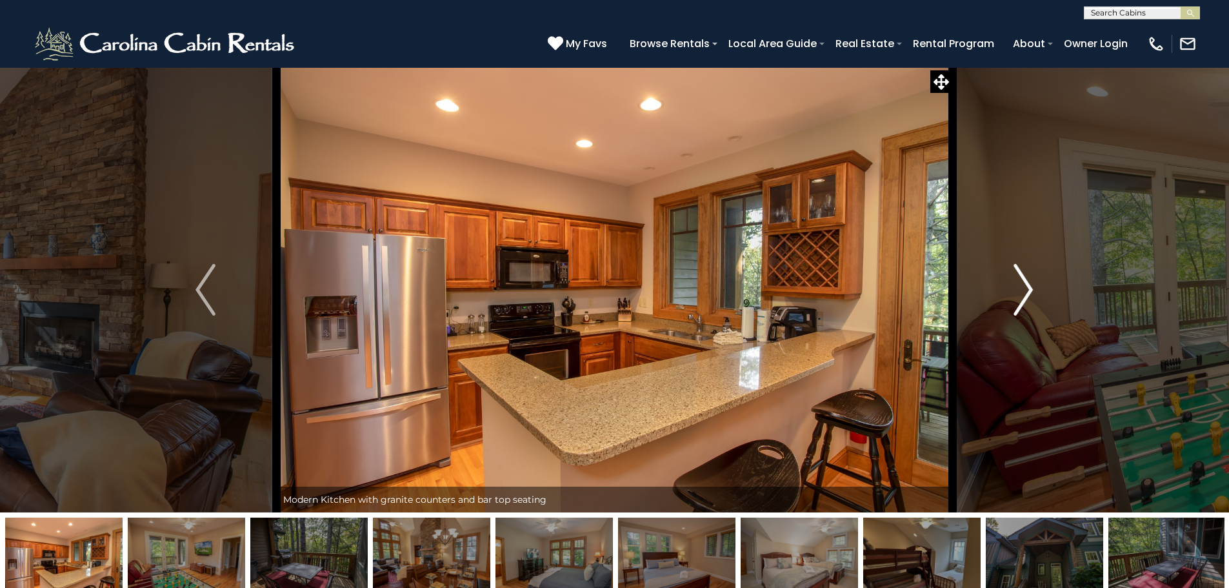
click at [1025, 287] on img "Next" at bounding box center [1023, 290] width 19 height 52
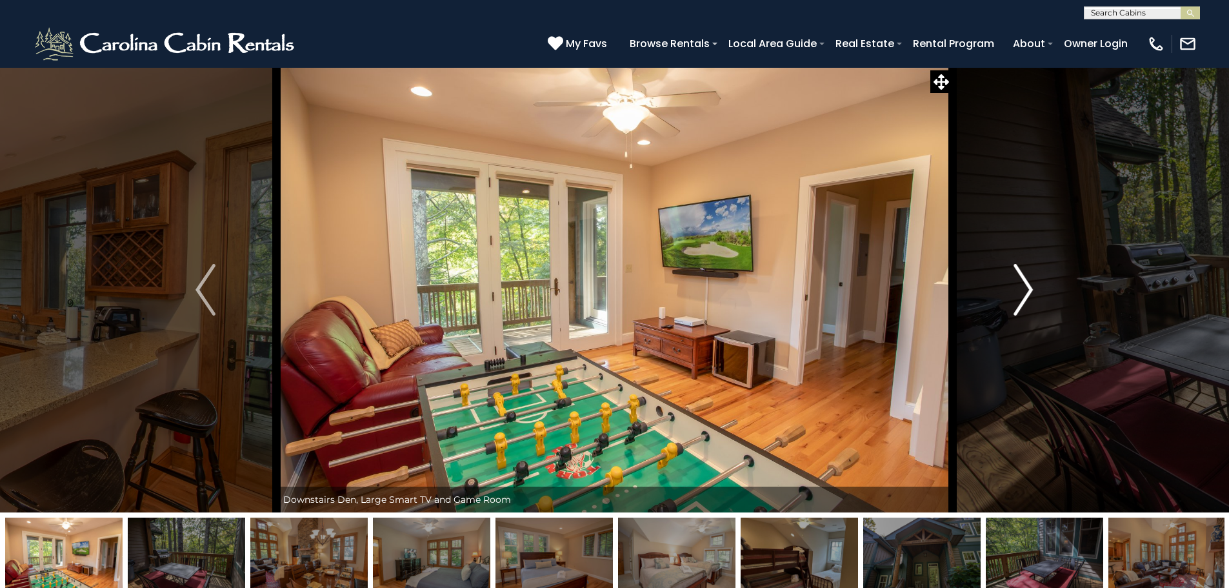
click at [1025, 287] on img "Next" at bounding box center [1023, 290] width 19 height 52
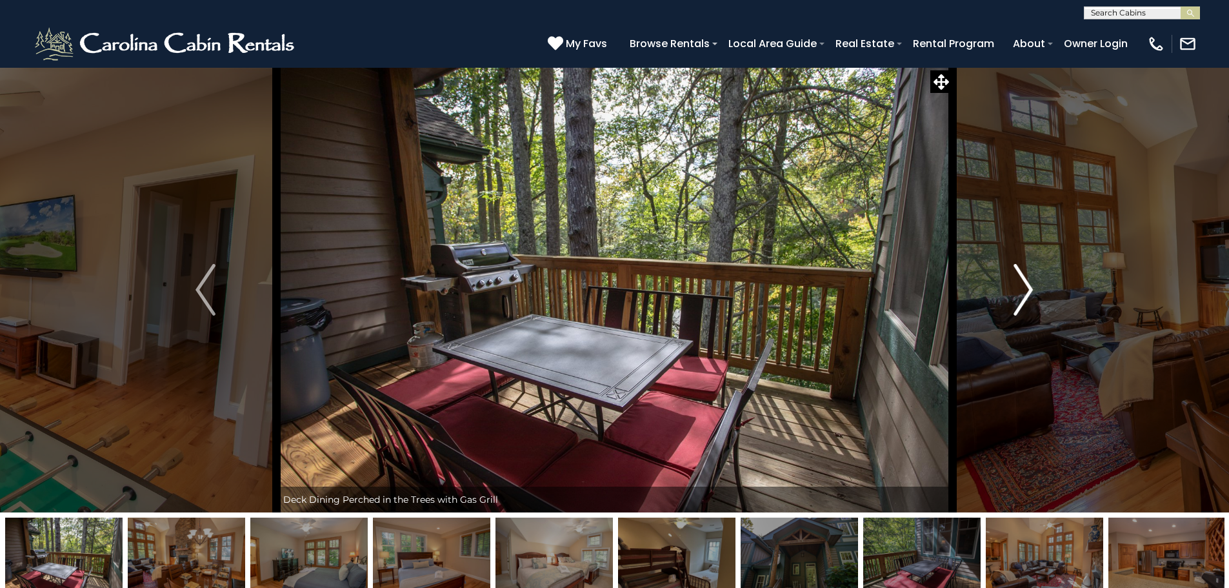
click at [1025, 287] on img "Next" at bounding box center [1023, 290] width 19 height 52
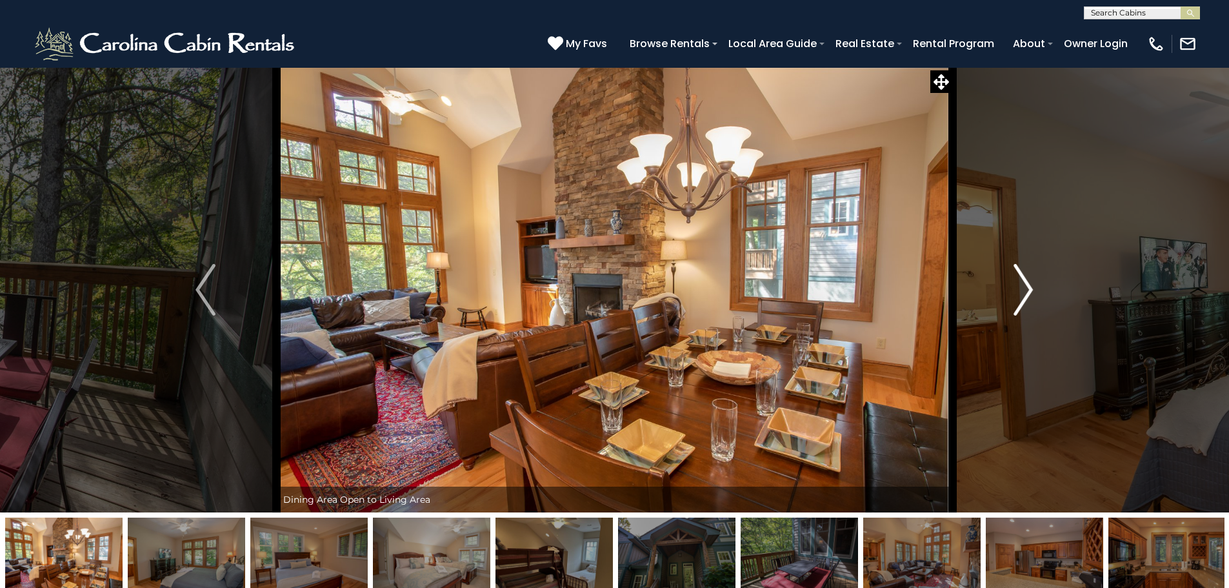
click at [1025, 287] on img "Next" at bounding box center [1023, 290] width 19 height 52
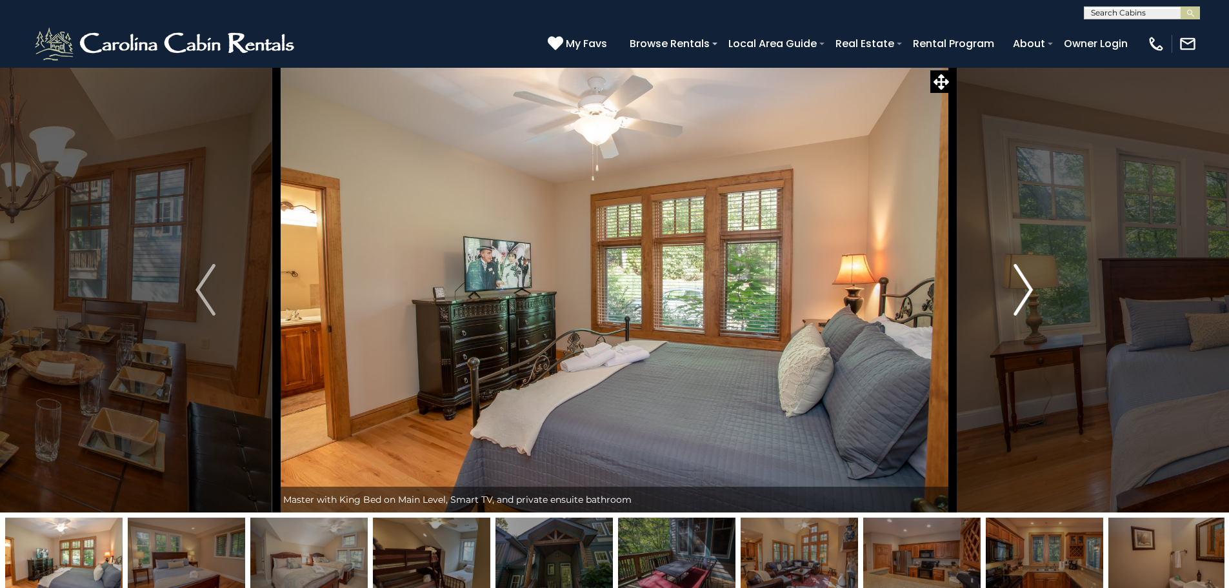
click at [1025, 287] on img "Next" at bounding box center [1023, 290] width 19 height 52
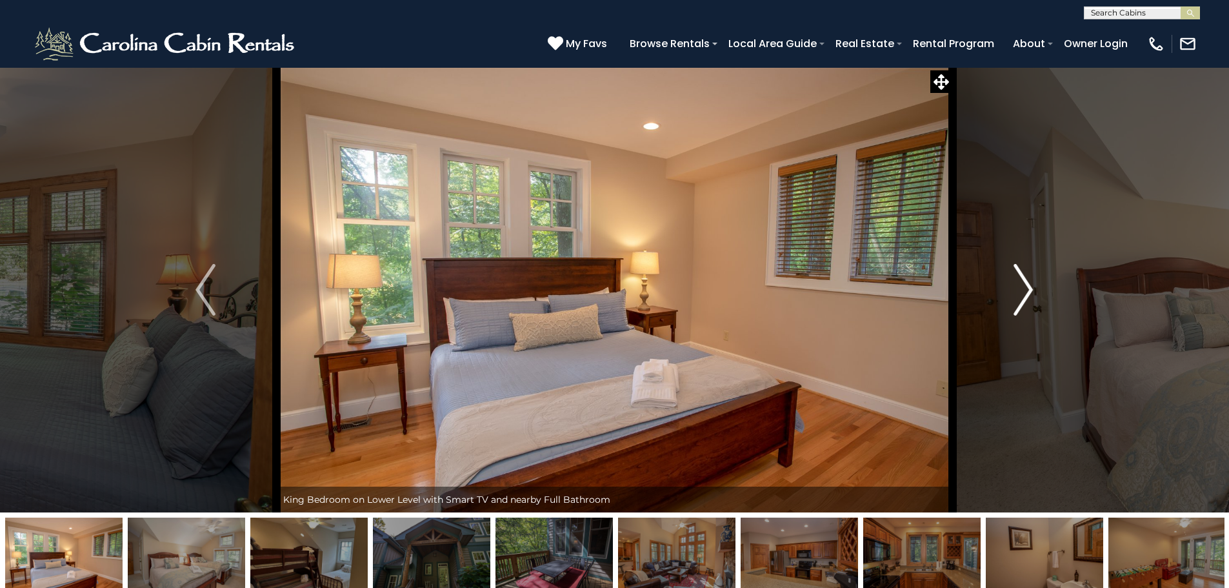
click at [1025, 287] on img "Next" at bounding box center [1023, 290] width 19 height 52
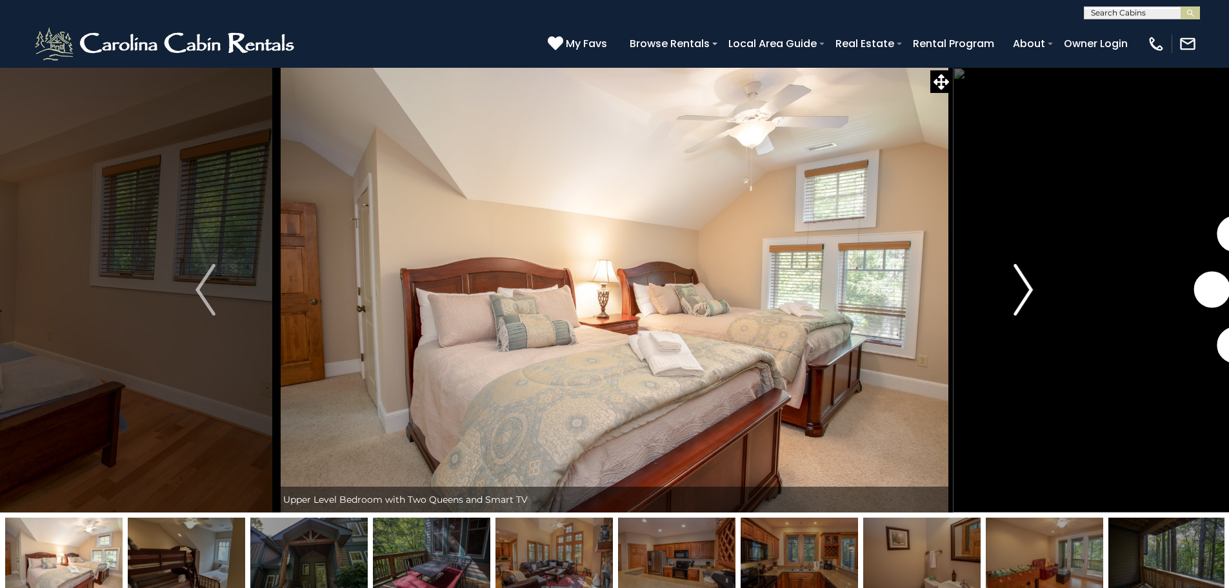
click at [1025, 287] on img "Next" at bounding box center [1023, 290] width 19 height 52
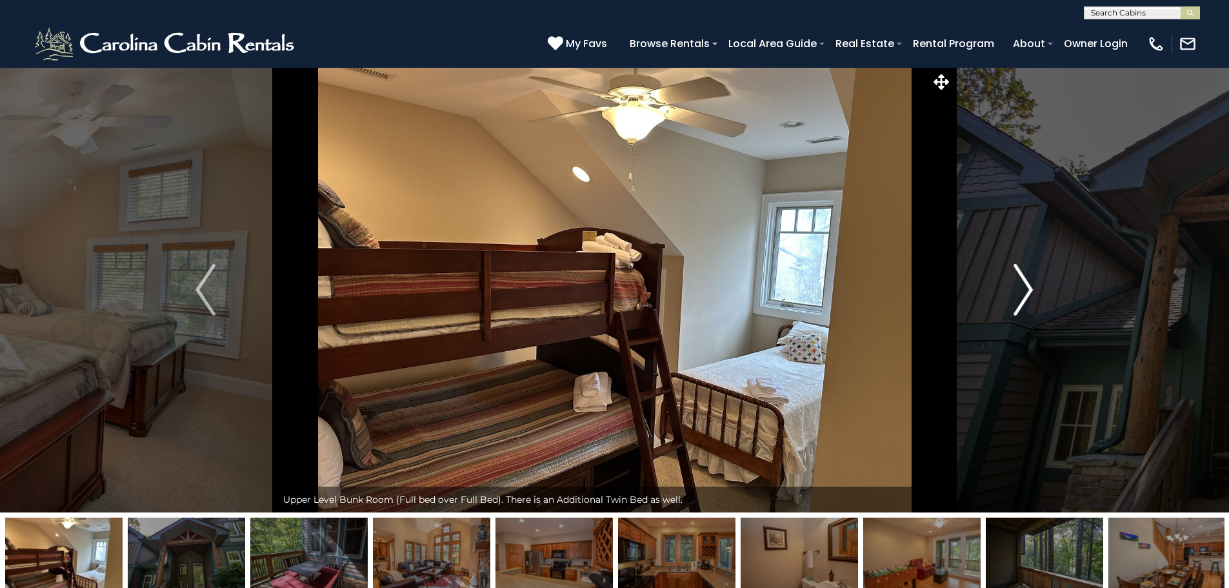
click at [1025, 287] on img "Next" at bounding box center [1023, 290] width 19 height 52
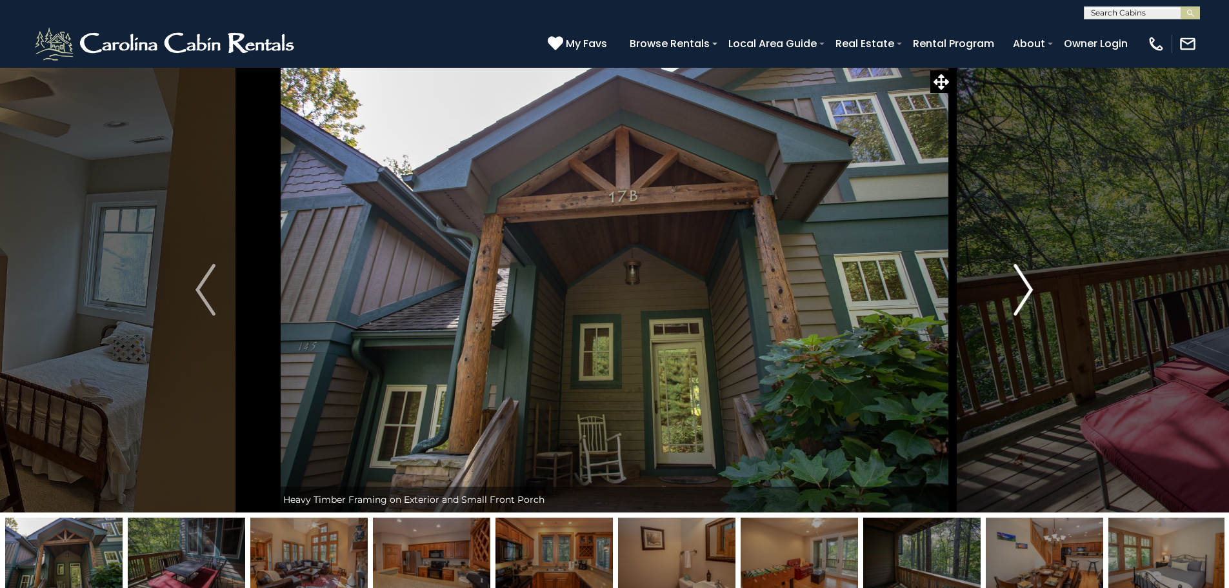
click at [1025, 287] on img "Next" at bounding box center [1023, 290] width 19 height 52
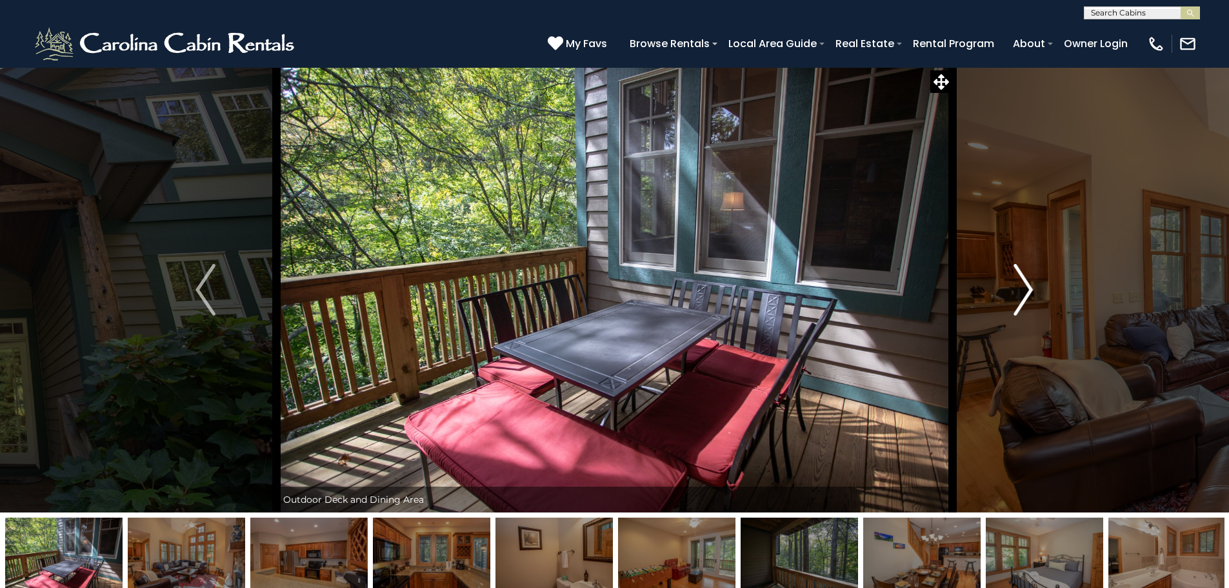
click at [1025, 287] on img "Next" at bounding box center [1023, 290] width 19 height 52
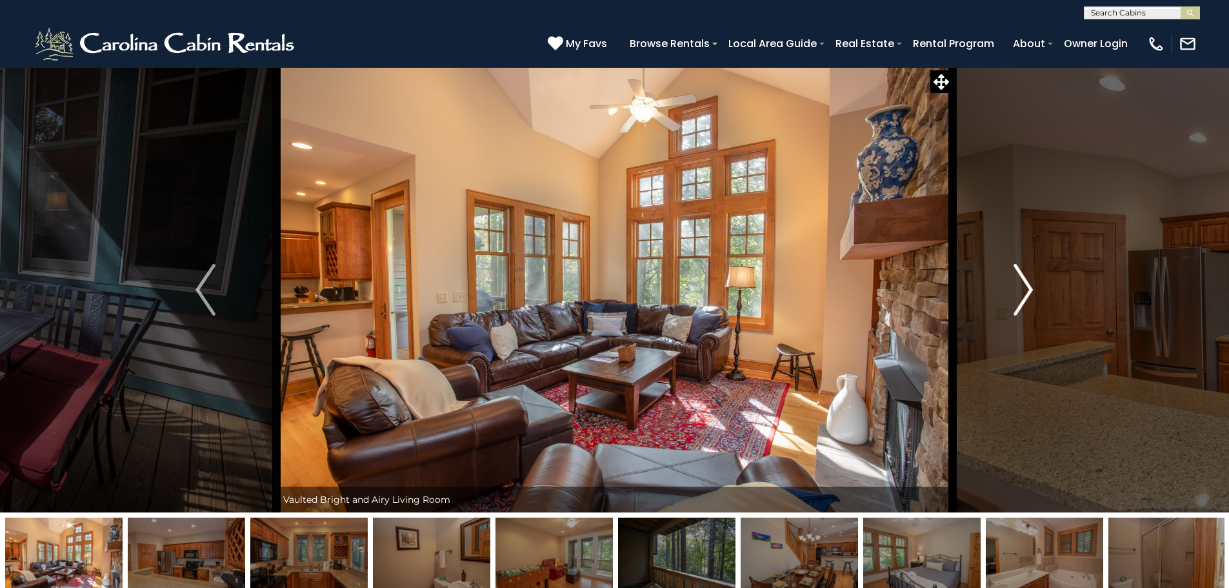
click at [1025, 287] on img "Next" at bounding box center [1023, 290] width 19 height 52
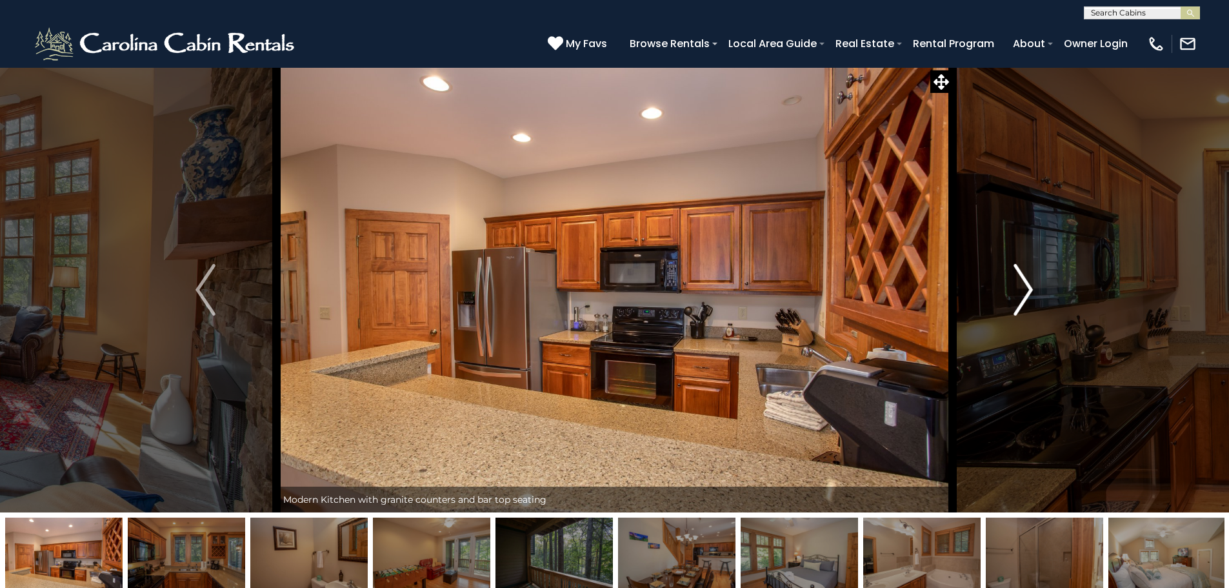
click at [1025, 287] on img "Next" at bounding box center [1023, 290] width 19 height 52
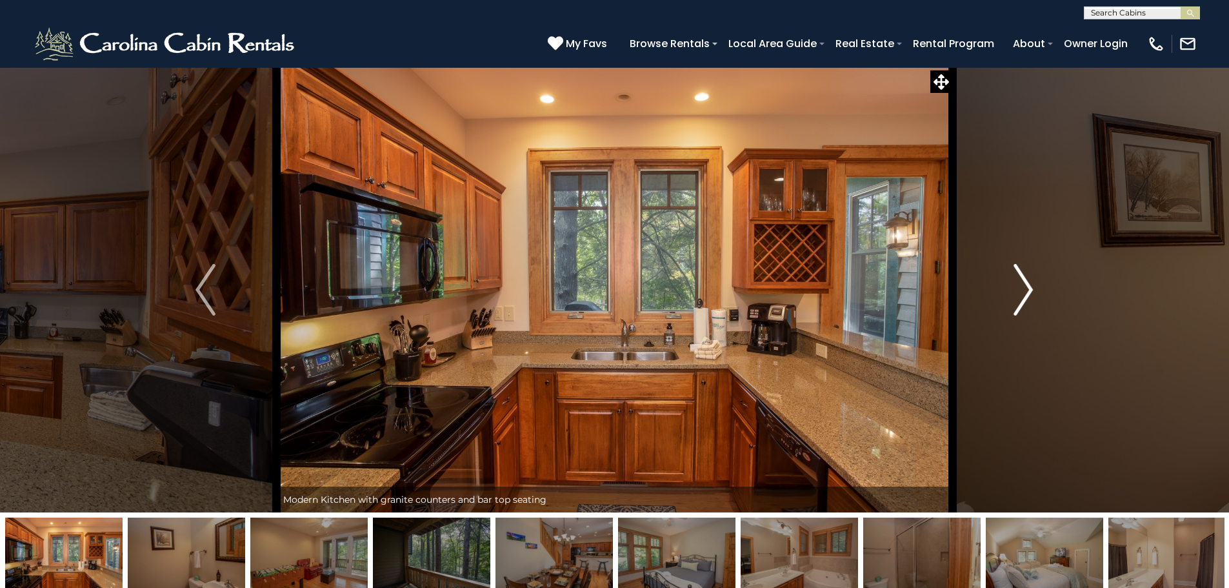
click at [1025, 287] on img "Next" at bounding box center [1023, 290] width 19 height 52
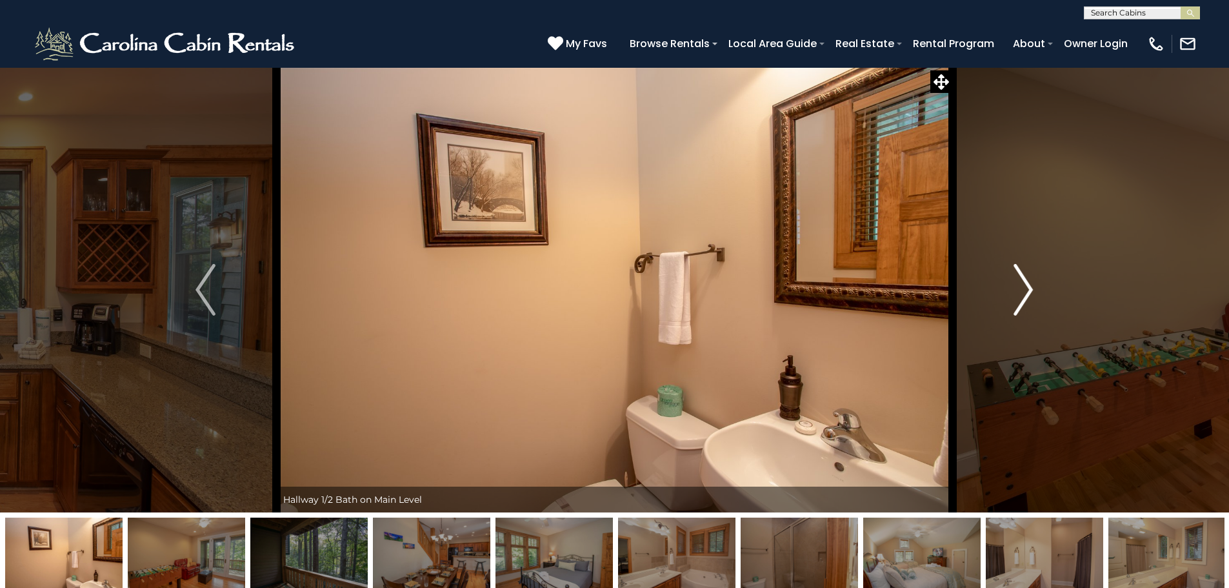
click at [1025, 287] on img "Next" at bounding box center [1023, 290] width 19 height 52
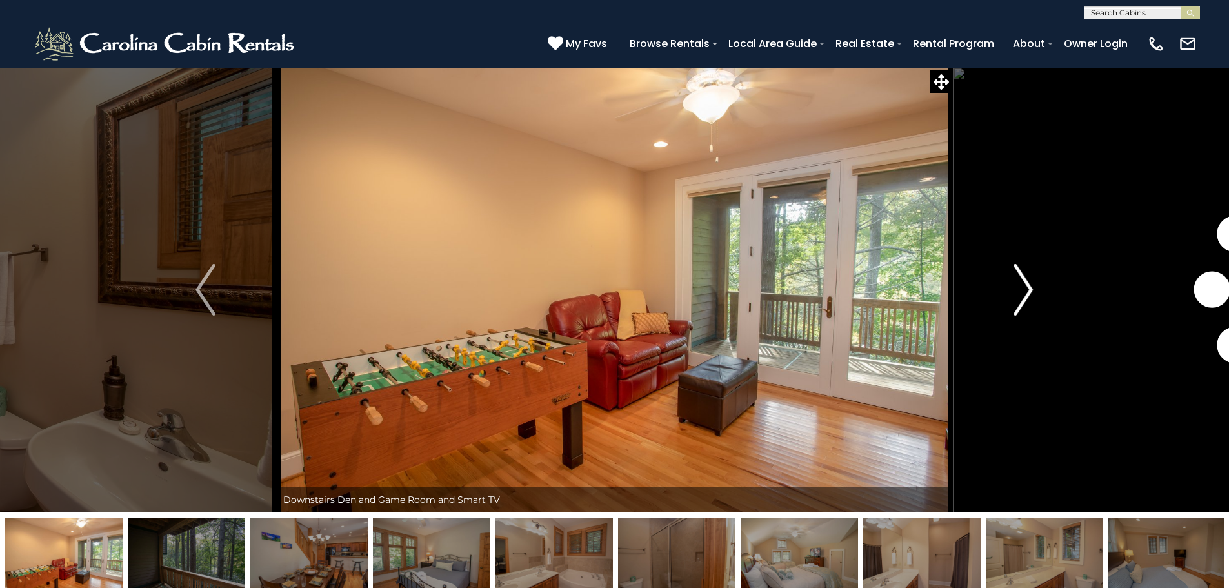
click at [1025, 287] on img "Next" at bounding box center [1023, 290] width 19 height 52
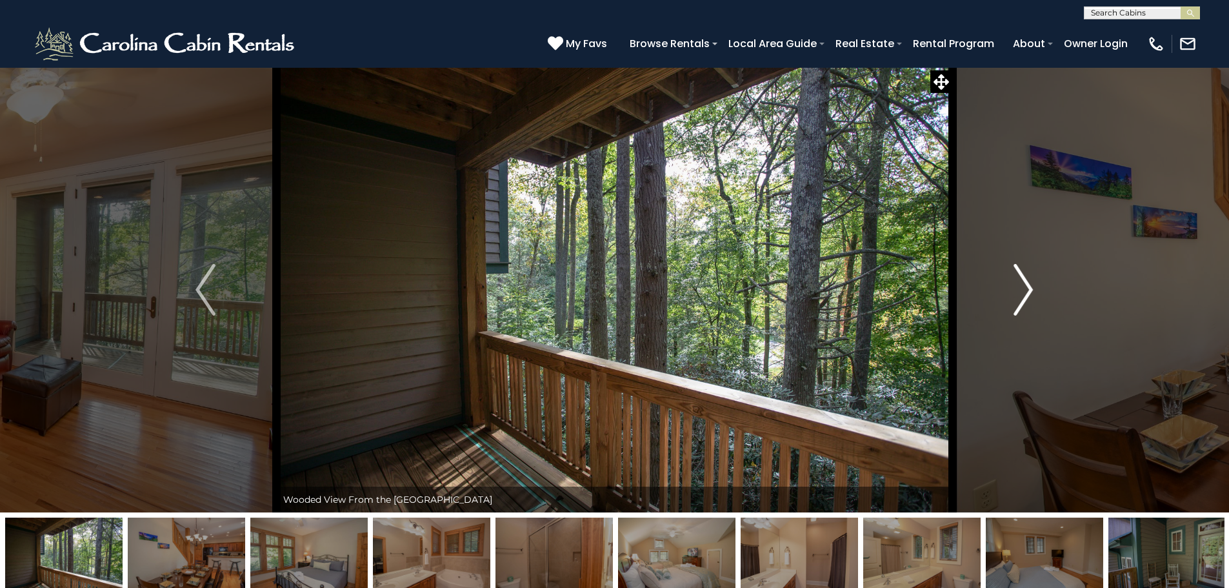
click at [1025, 287] on img "Next" at bounding box center [1023, 290] width 19 height 52
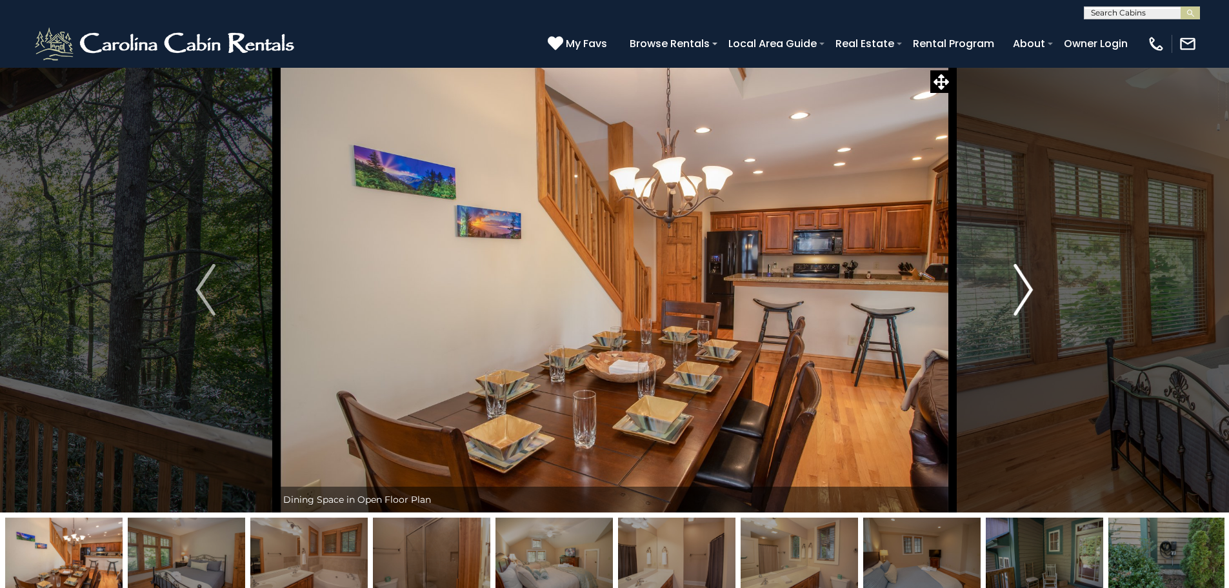
click at [1025, 287] on img "Next" at bounding box center [1023, 290] width 19 height 52
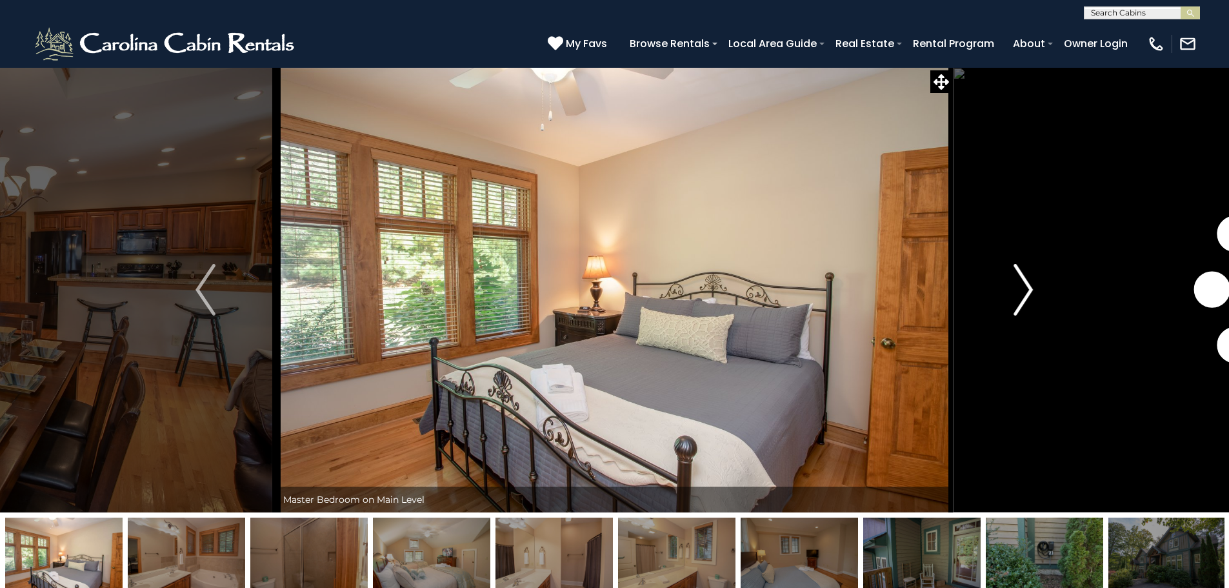
click at [1025, 287] on img "Next" at bounding box center [1023, 290] width 19 height 52
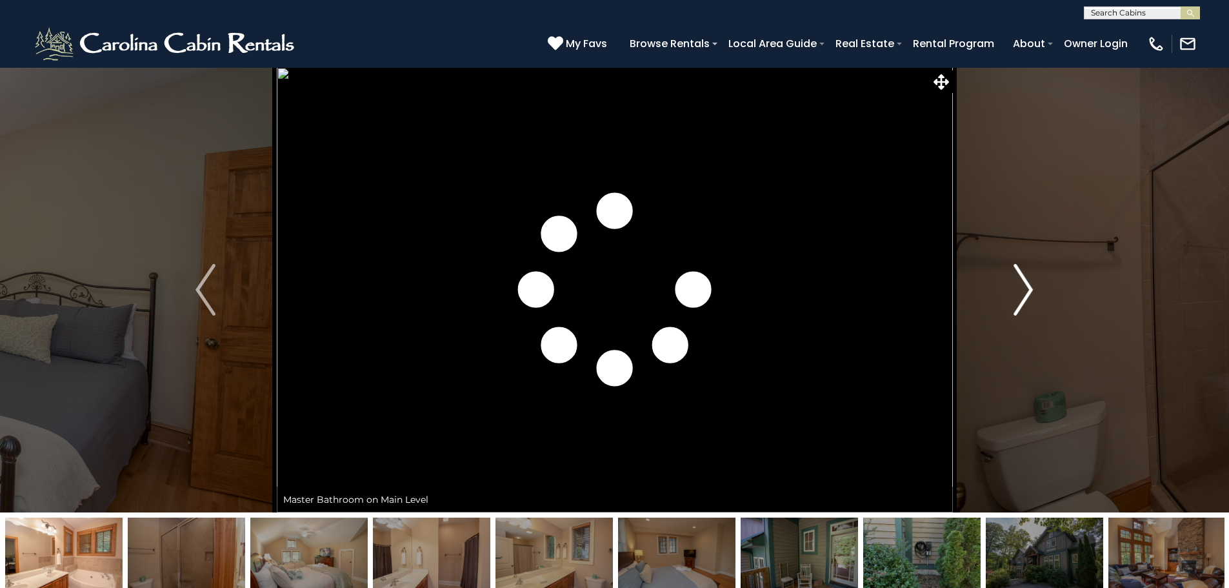
click at [1025, 287] on img "Next" at bounding box center [1023, 290] width 19 height 52
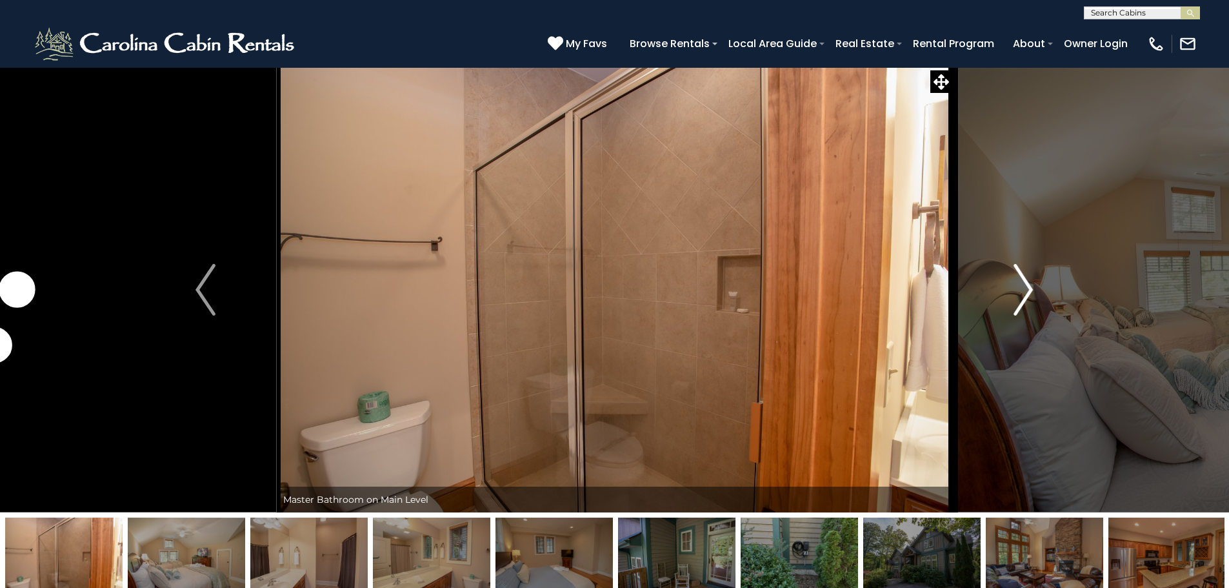
click at [1025, 287] on img "Next" at bounding box center [1023, 290] width 19 height 52
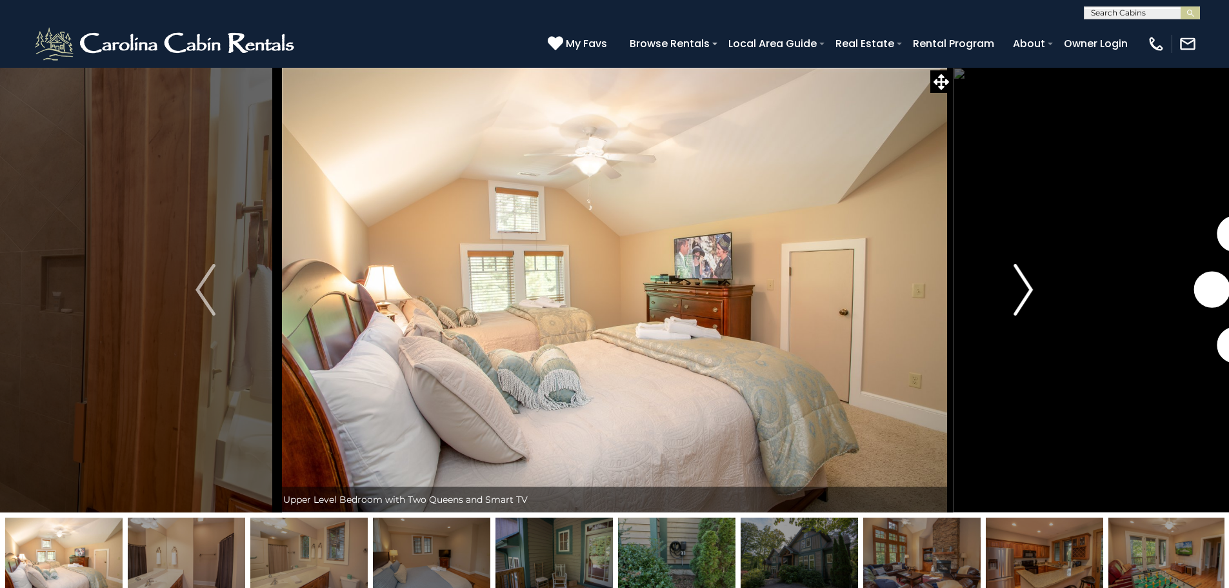
click at [1025, 287] on img "Next" at bounding box center [1023, 290] width 19 height 52
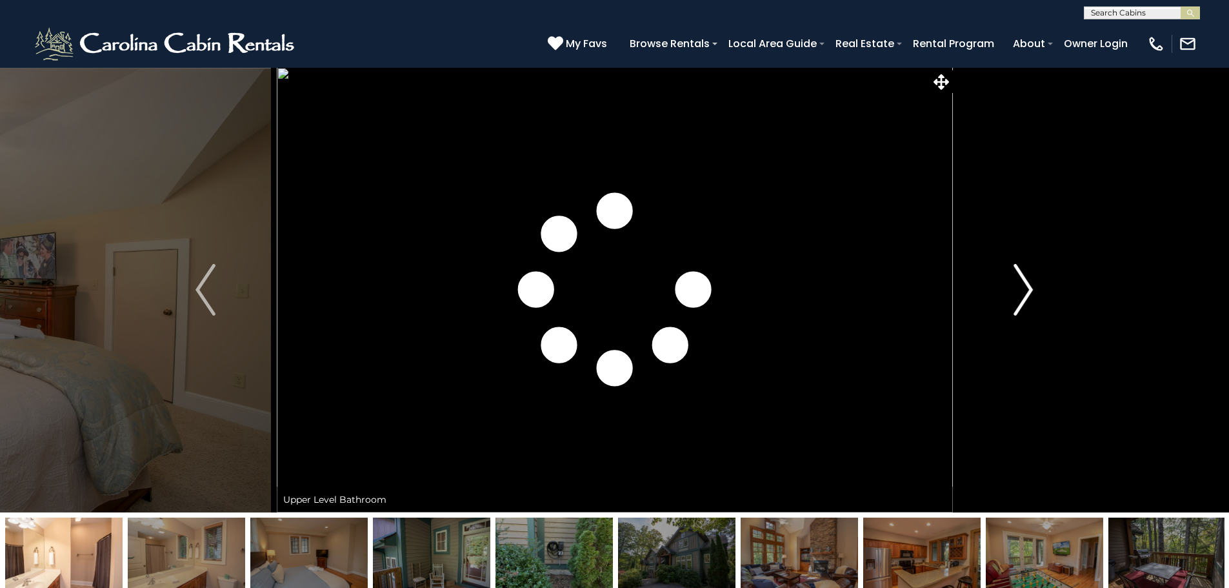
click at [1025, 287] on img "Next" at bounding box center [1023, 290] width 19 height 52
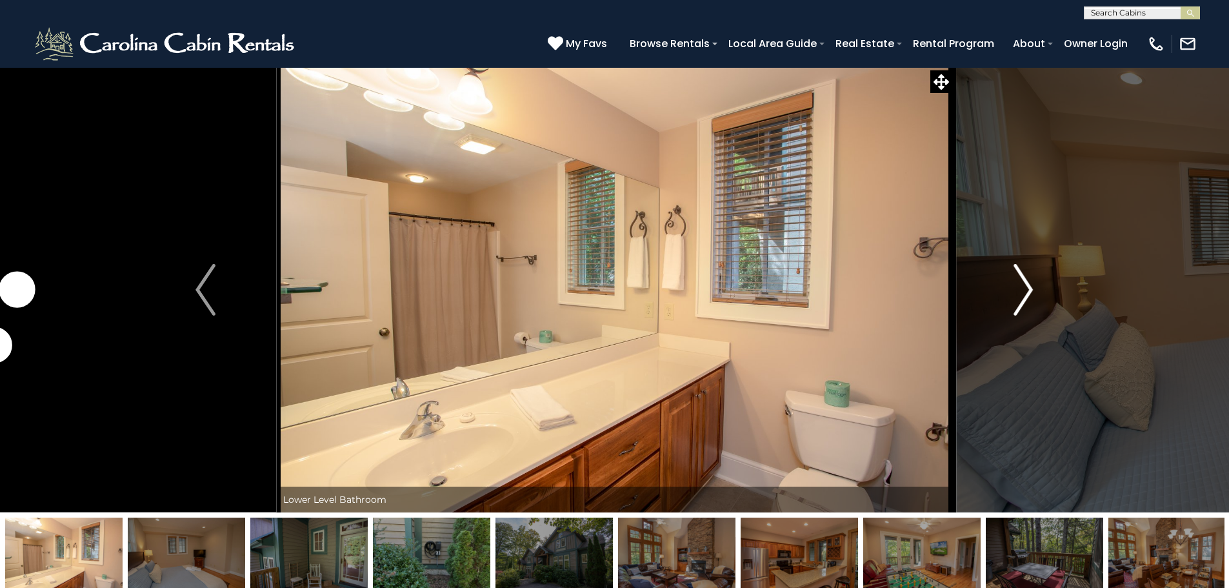
click at [1025, 287] on img "Next" at bounding box center [1023, 290] width 19 height 52
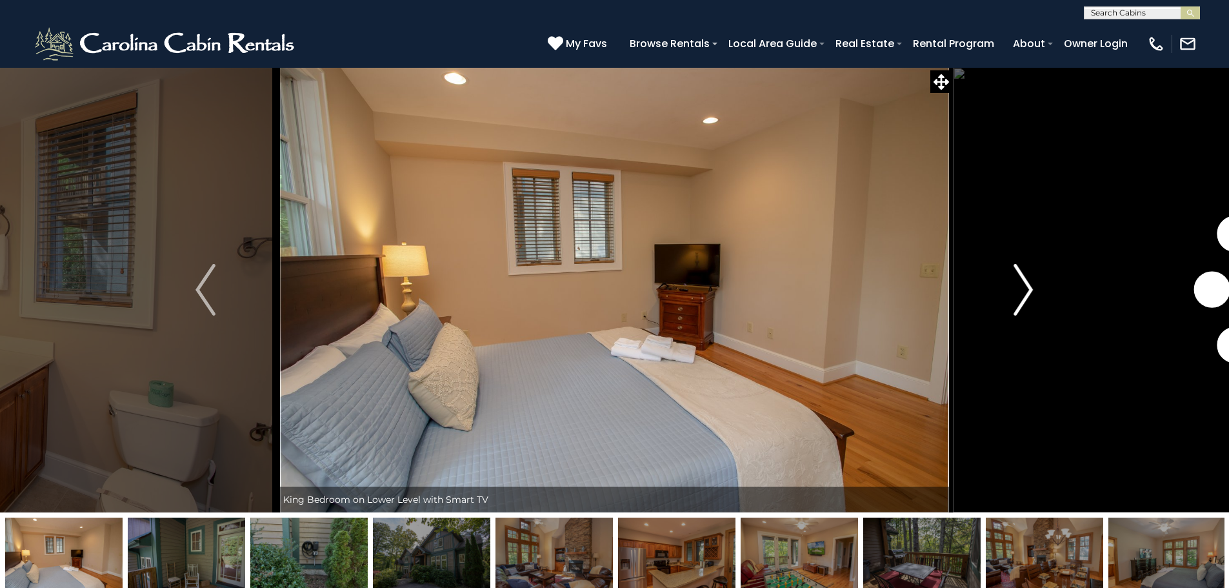
click at [1025, 287] on img "Next" at bounding box center [1023, 290] width 19 height 52
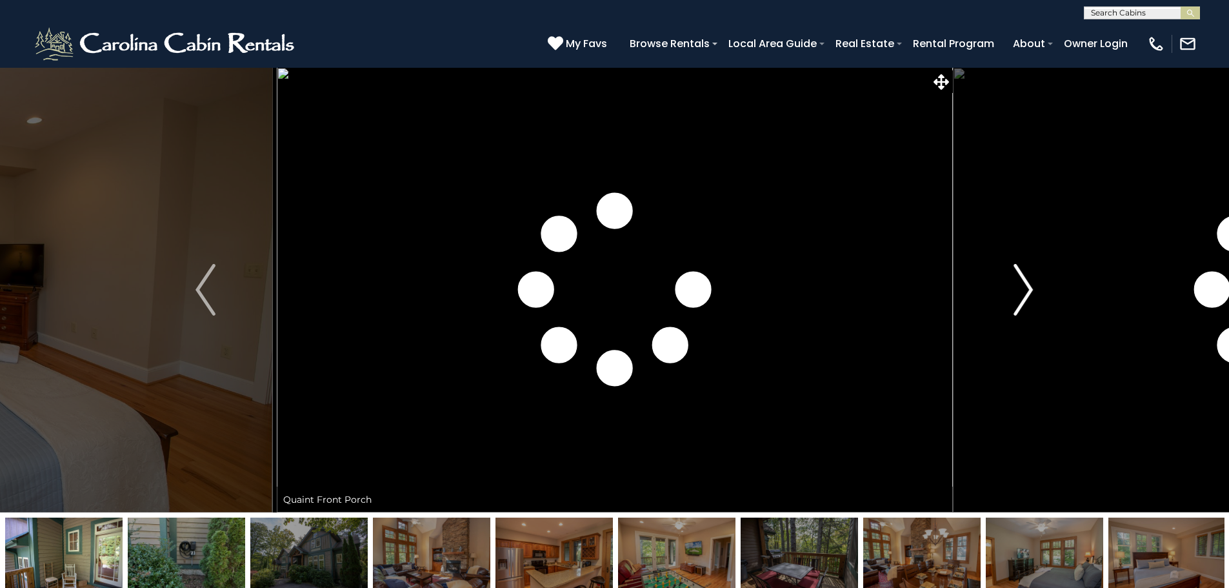
click at [1025, 287] on img "Next" at bounding box center [1023, 290] width 19 height 52
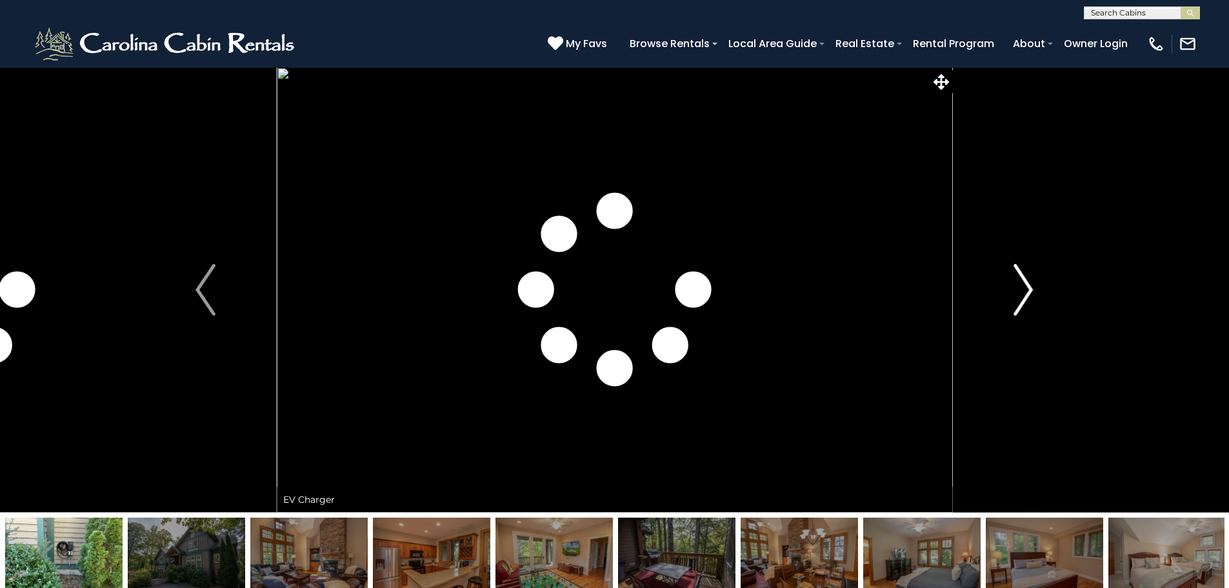
click at [1025, 287] on img "Next" at bounding box center [1023, 290] width 19 height 52
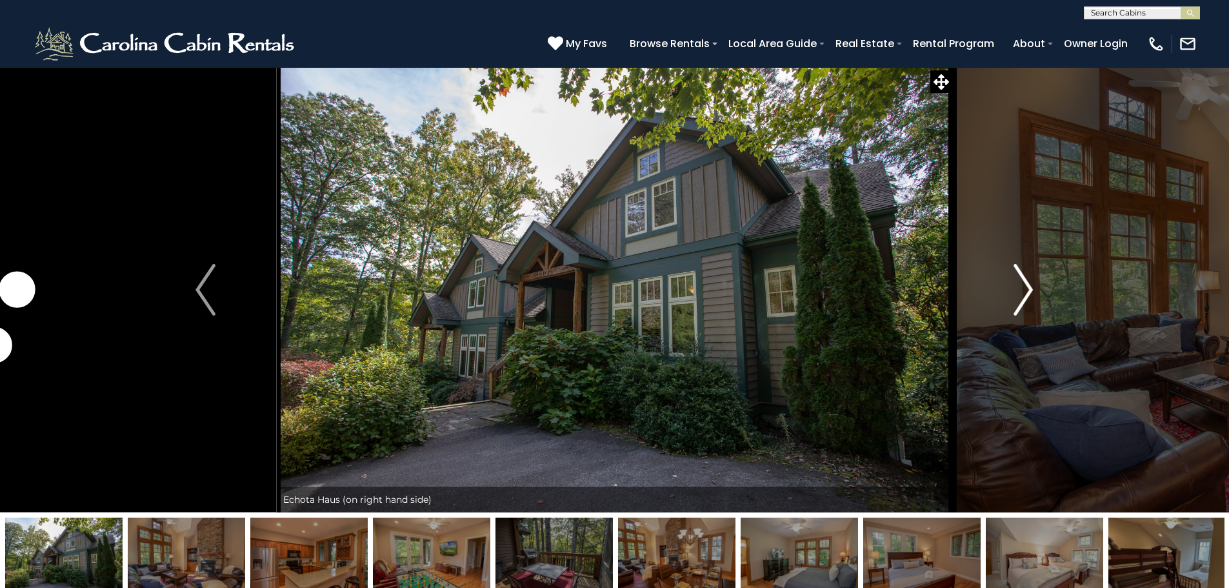
click at [1025, 287] on img "Next" at bounding box center [1023, 290] width 19 height 52
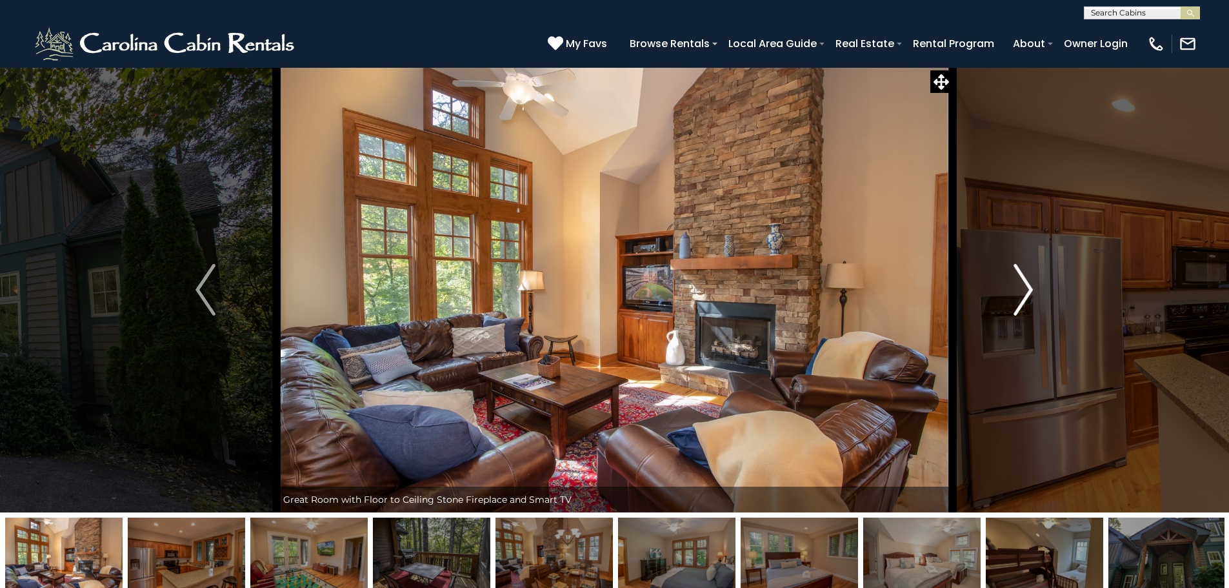
click at [1025, 287] on img "Next" at bounding box center [1023, 290] width 19 height 52
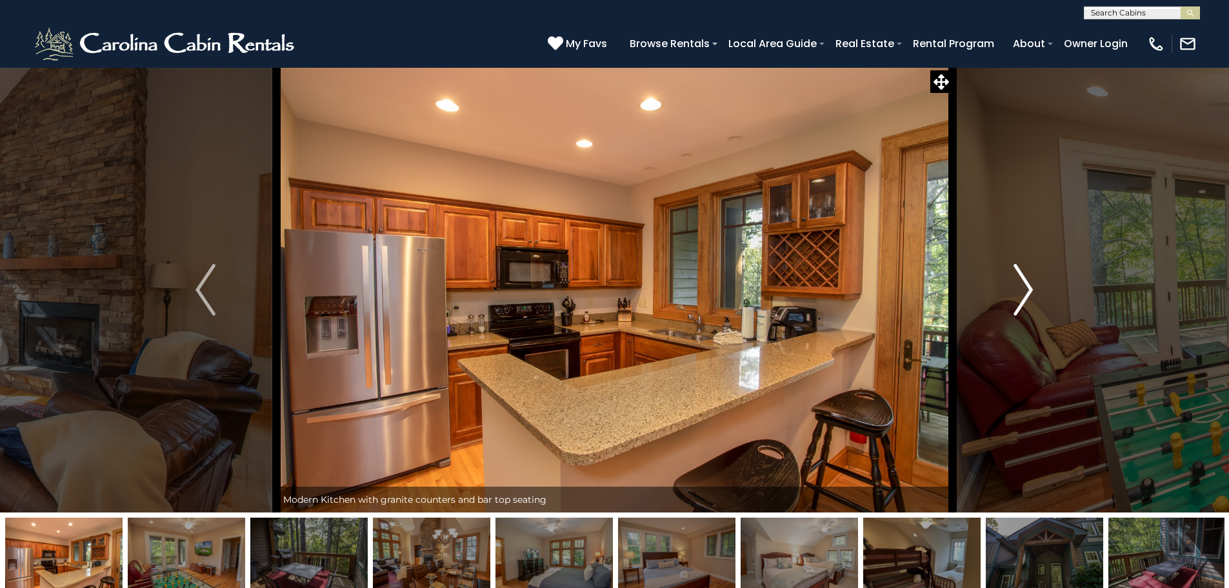
click at [1025, 287] on img "Next" at bounding box center [1023, 290] width 19 height 52
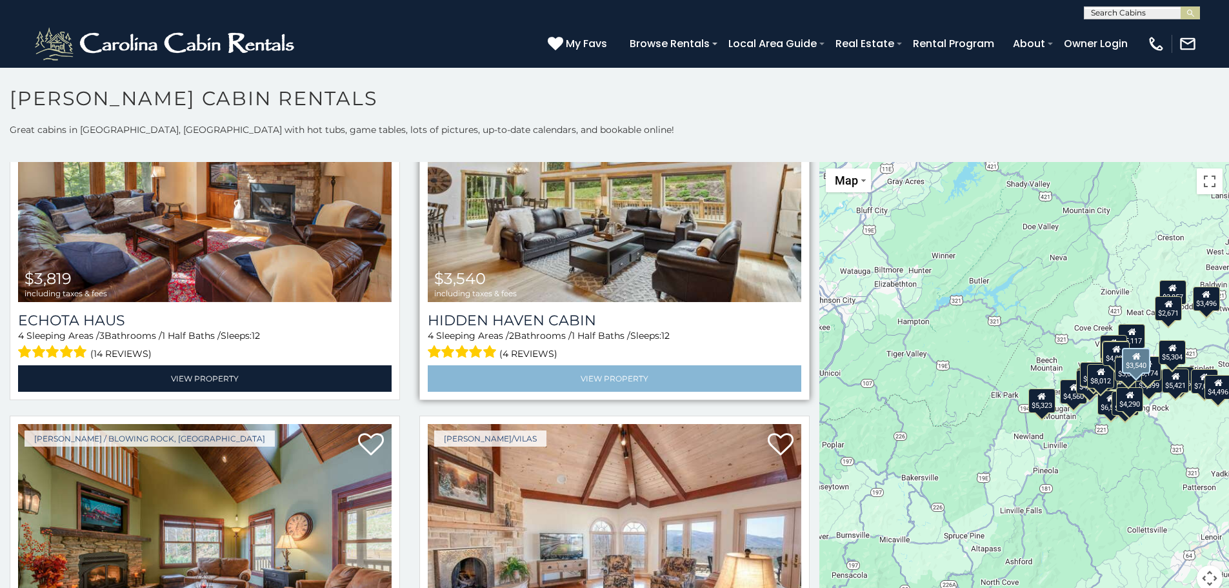
scroll to position [2388, 0]
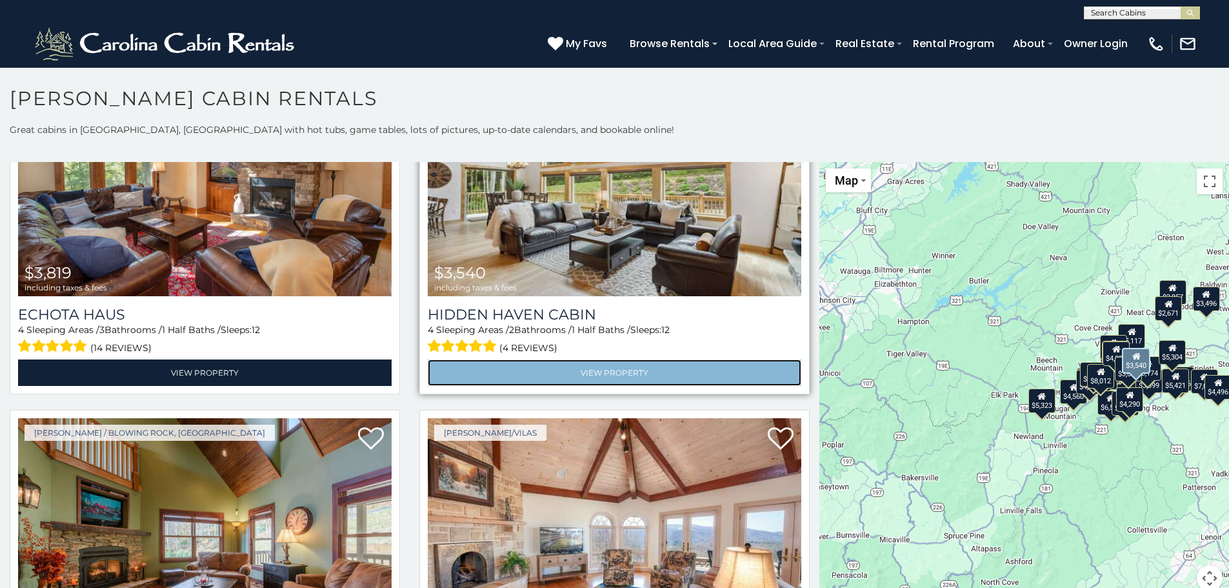
click at [601, 359] on link "View Property" at bounding box center [615, 372] width 374 height 26
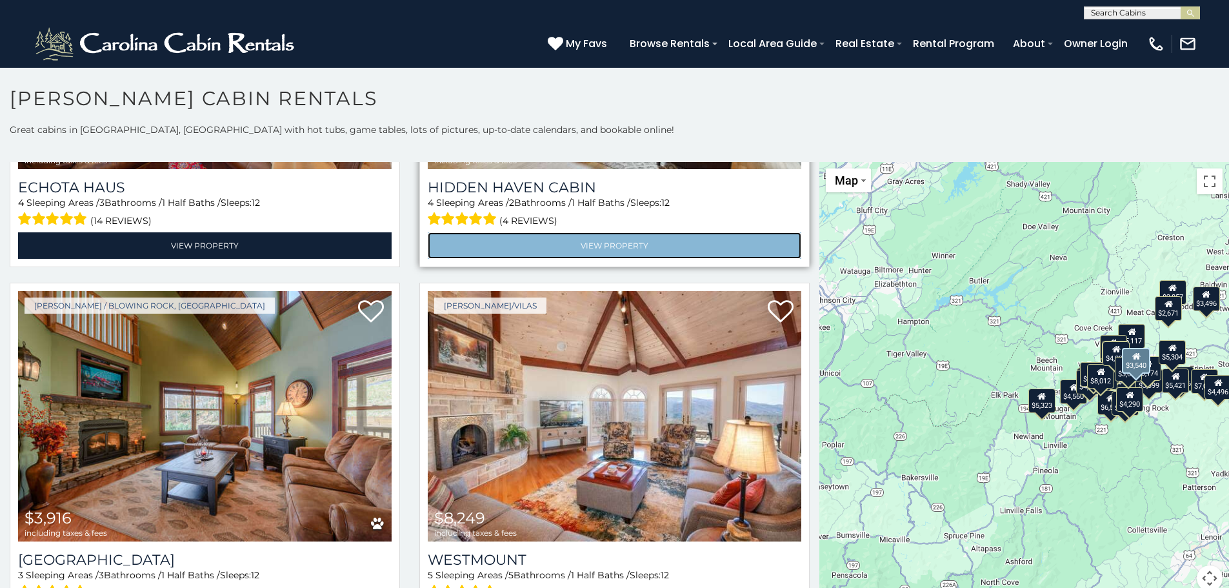
scroll to position [2517, 0]
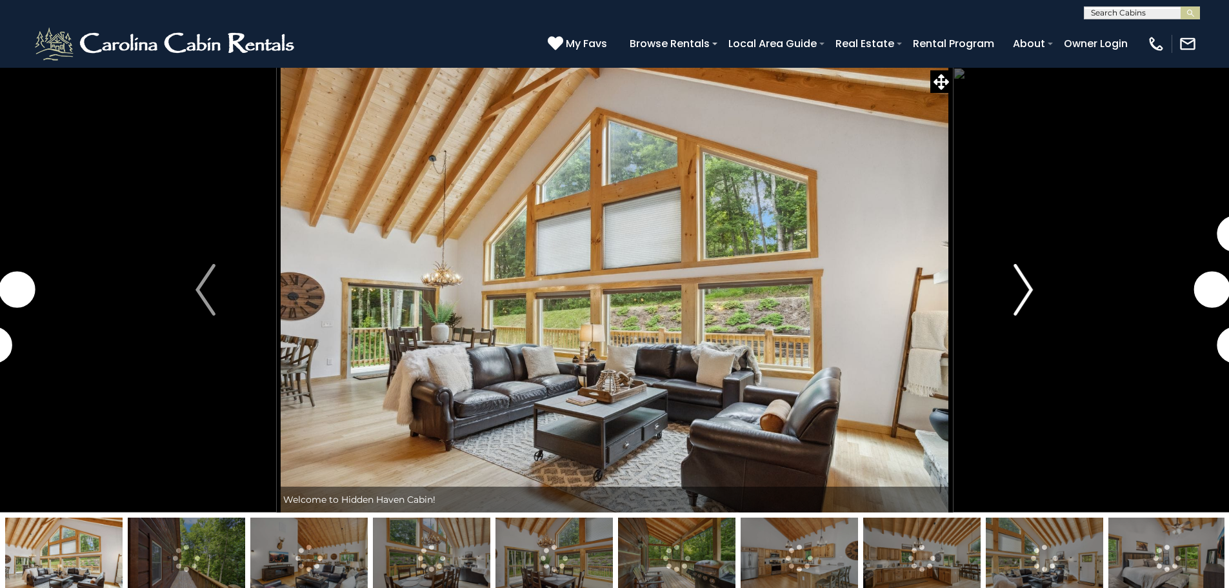
click at [1031, 301] on img "Next" at bounding box center [1023, 290] width 19 height 52
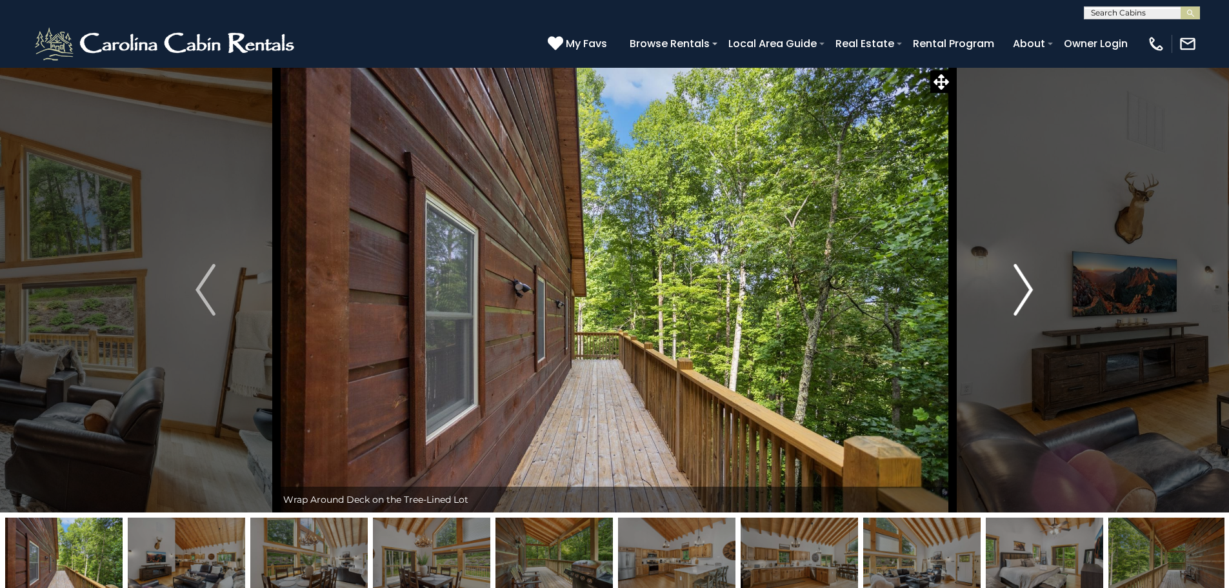
click at [1024, 294] on img "Next" at bounding box center [1023, 290] width 19 height 52
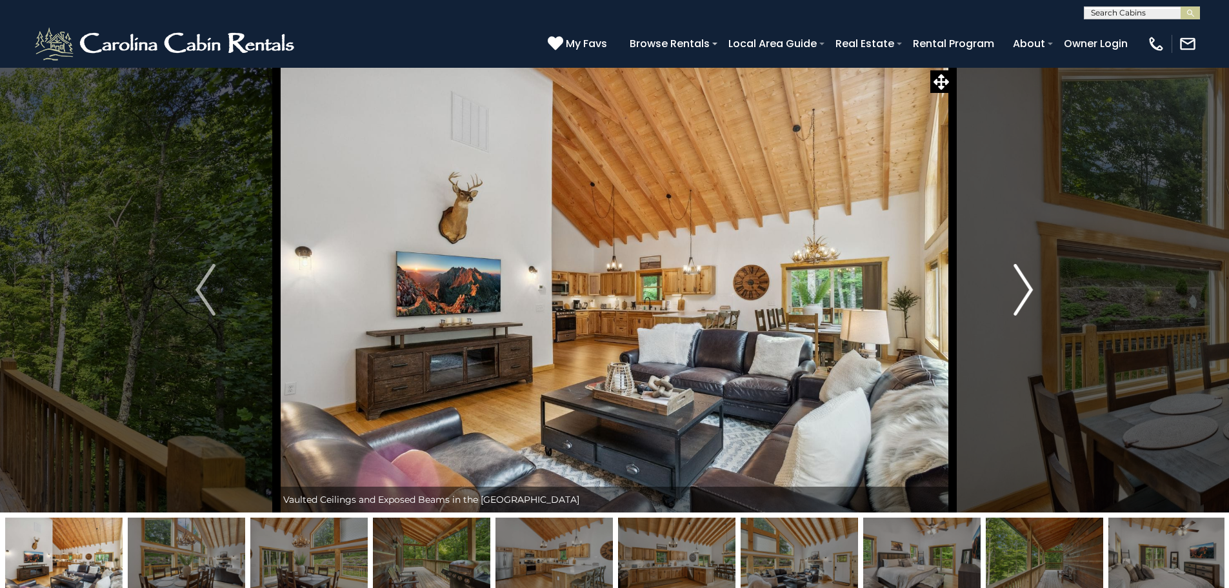
click at [1024, 294] on img "Next" at bounding box center [1023, 290] width 19 height 52
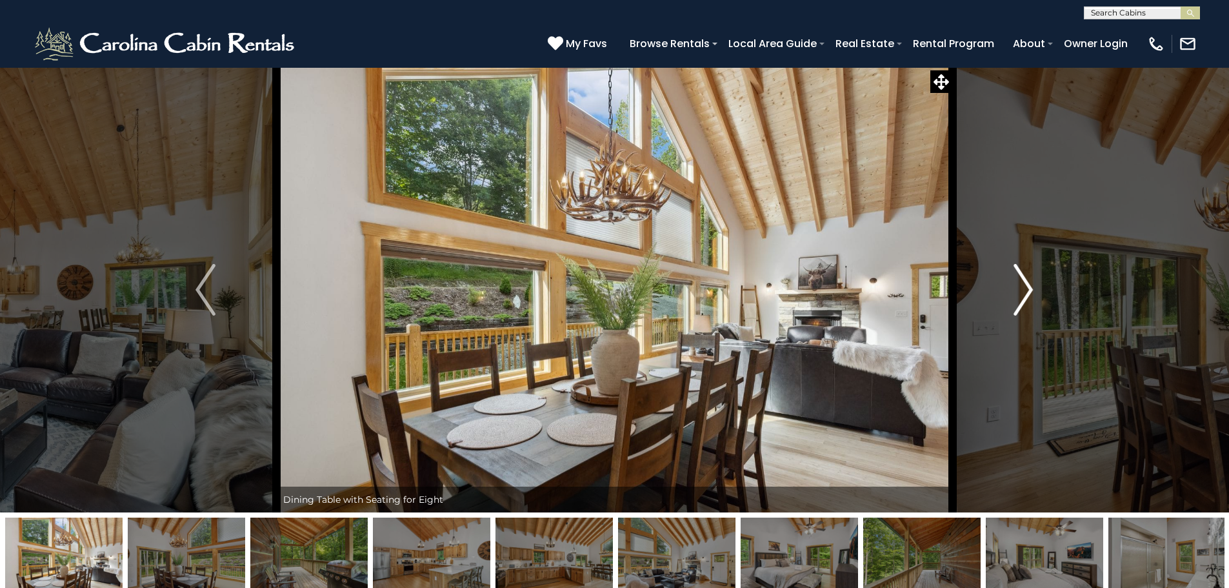
click at [1024, 294] on img "Next" at bounding box center [1023, 290] width 19 height 52
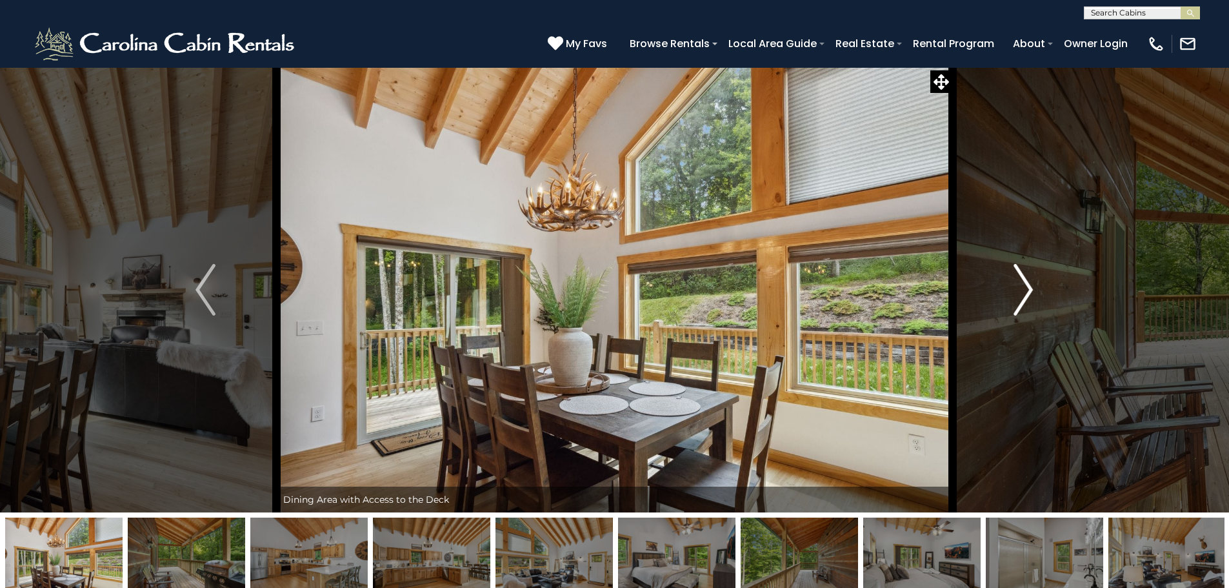
click at [1024, 294] on img "Next" at bounding box center [1023, 290] width 19 height 52
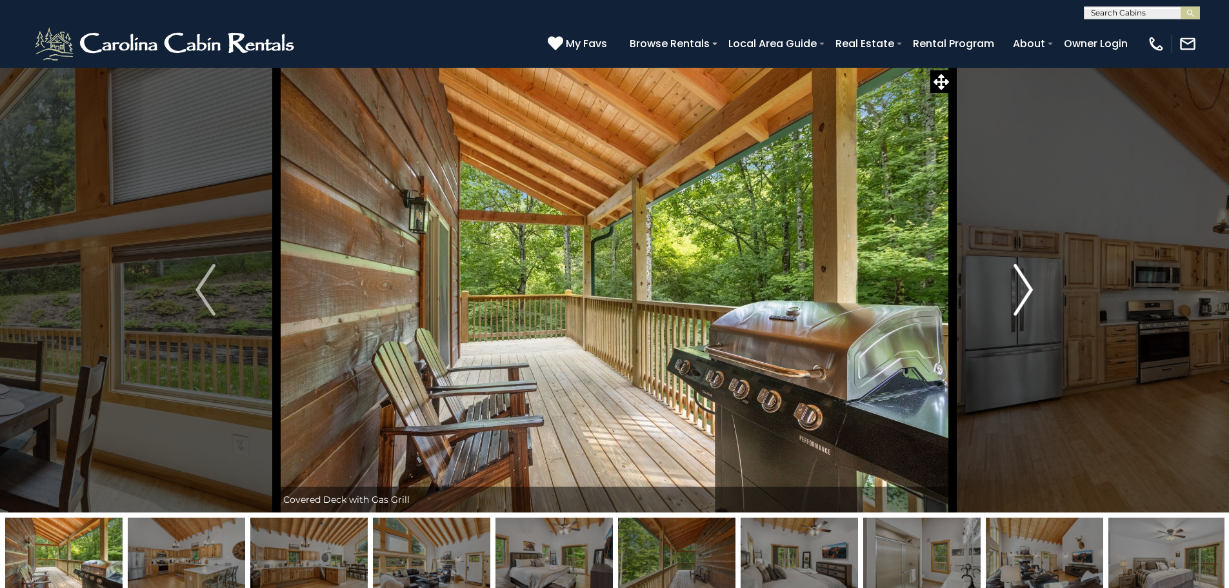
click at [1024, 294] on img "Next" at bounding box center [1023, 290] width 19 height 52
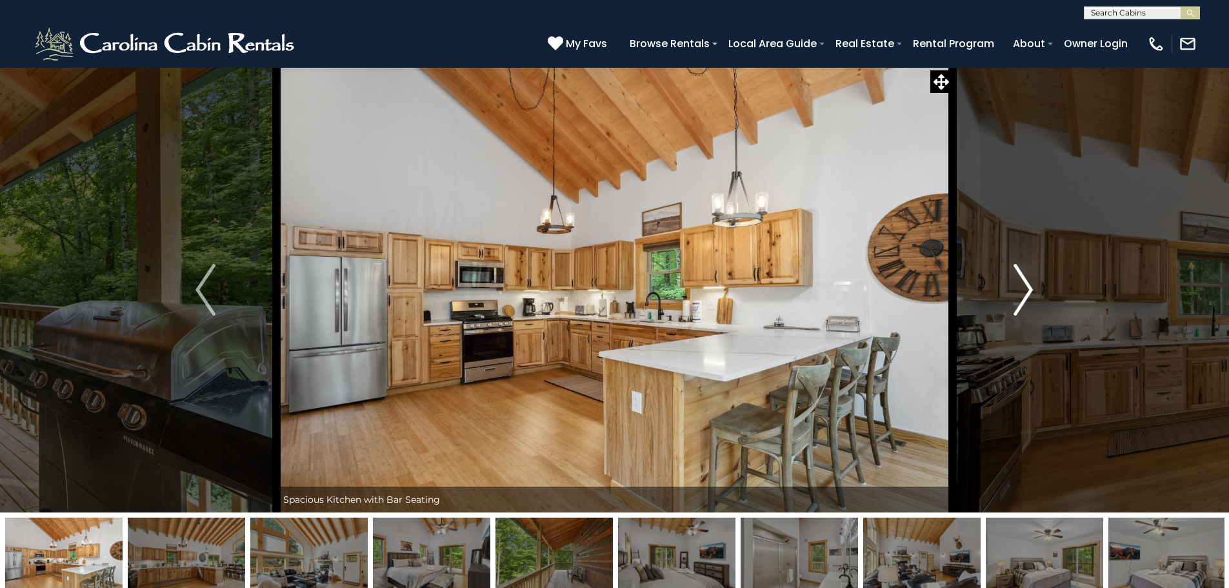
click at [1024, 294] on img "Next" at bounding box center [1023, 290] width 19 height 52
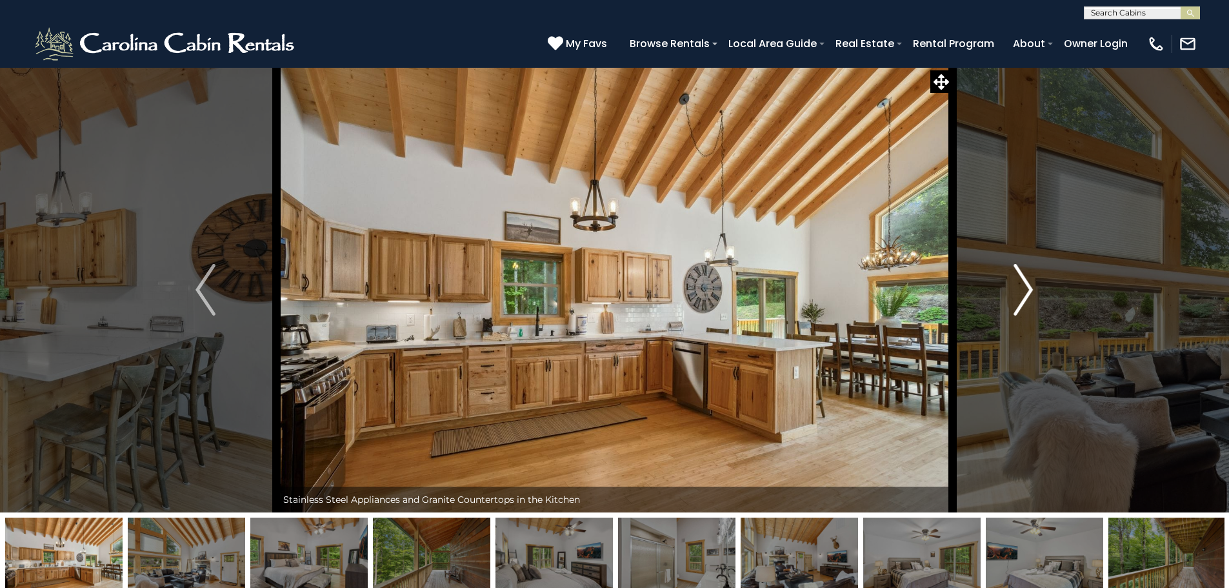
click at [1024, 294] on img "Next" at bounding box center [1023, 290] width 19 height 52
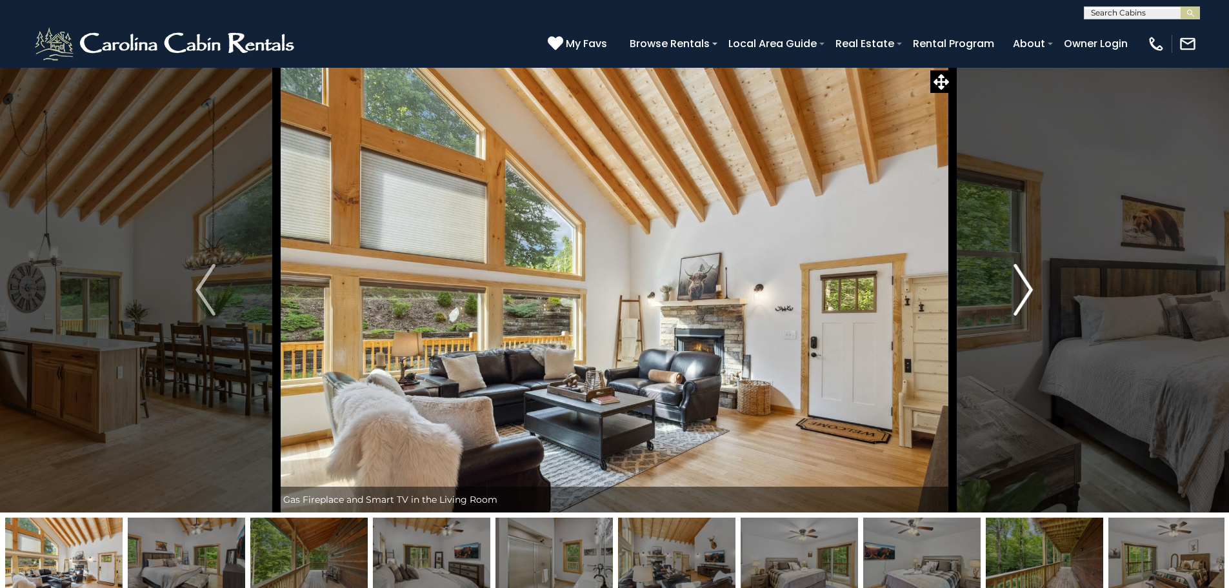
click at [1024, 294] on img "Next" at bounding box center [1023, 290] width 19 height 52
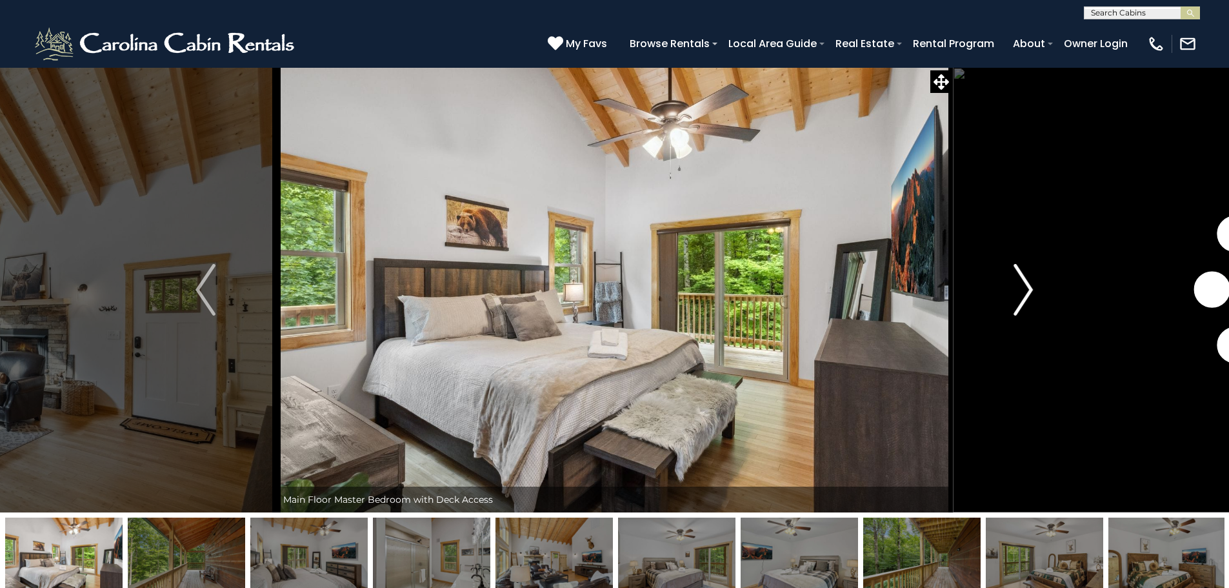
click at [1024, 294] on img "Next" at bounding box center [1023, 290] width 19 height 52
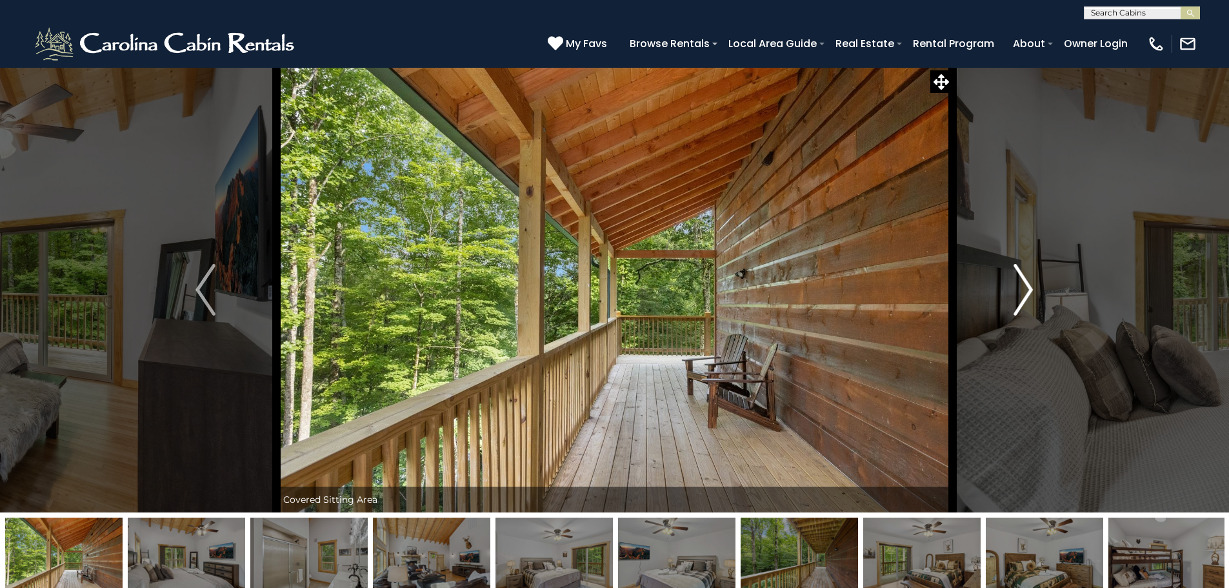
click at [1024, 294] on img "Next" at bounding box center [1023, 290] width 19 height 52
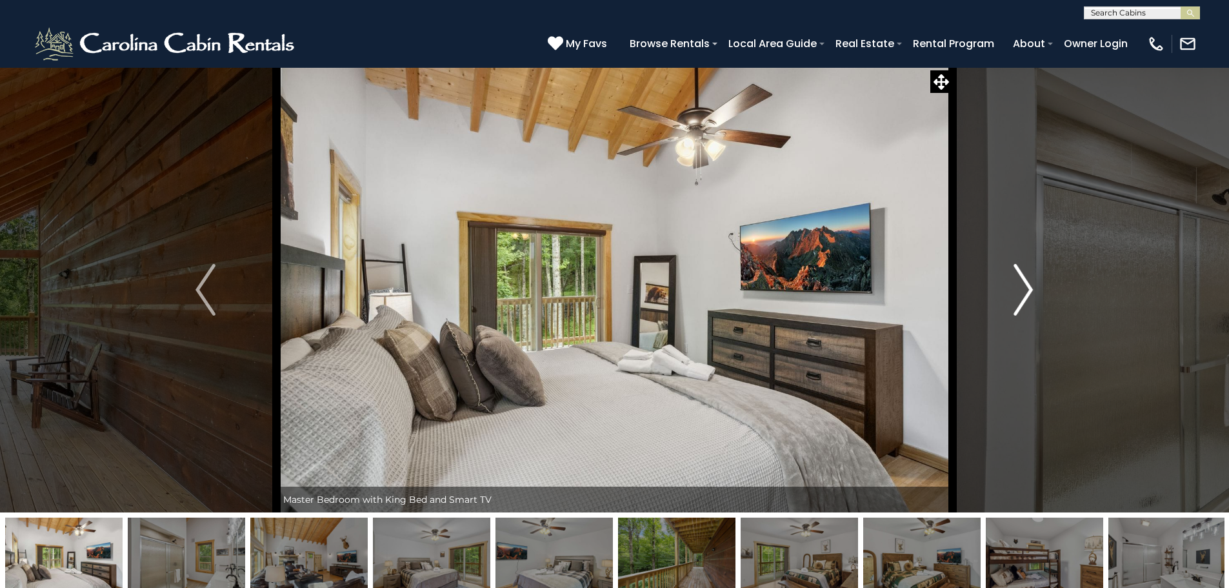
click at [1024, 294] on img "Next" at bounding box center [1023, 290] width 19 height 52
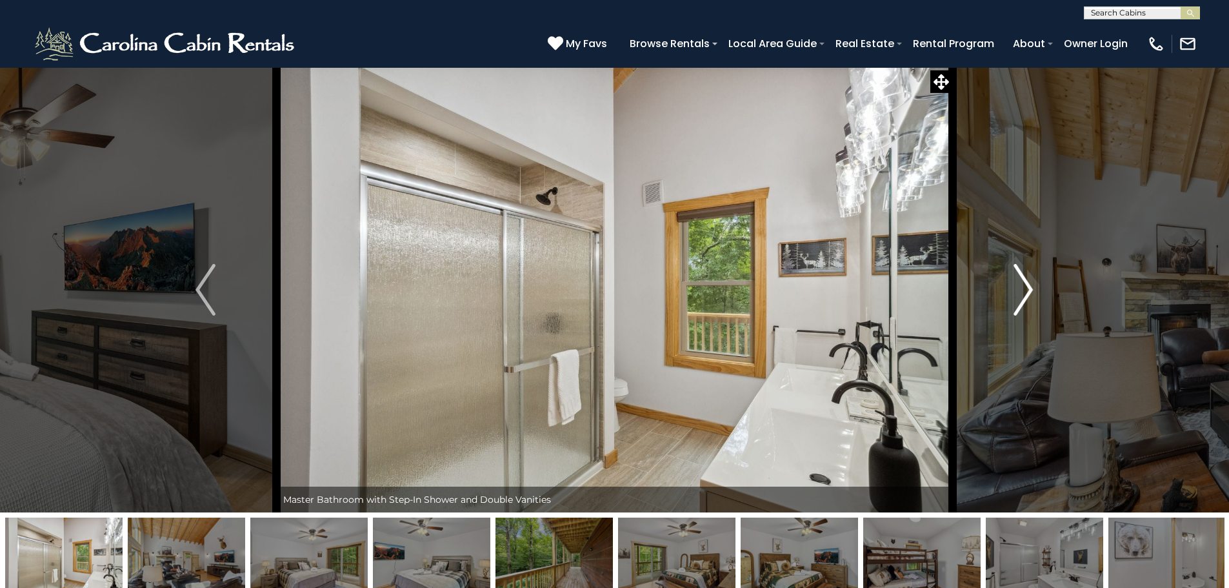
click at [1024, 294] on img "Next" at bounding box center [1023, 290] width 19 height 52
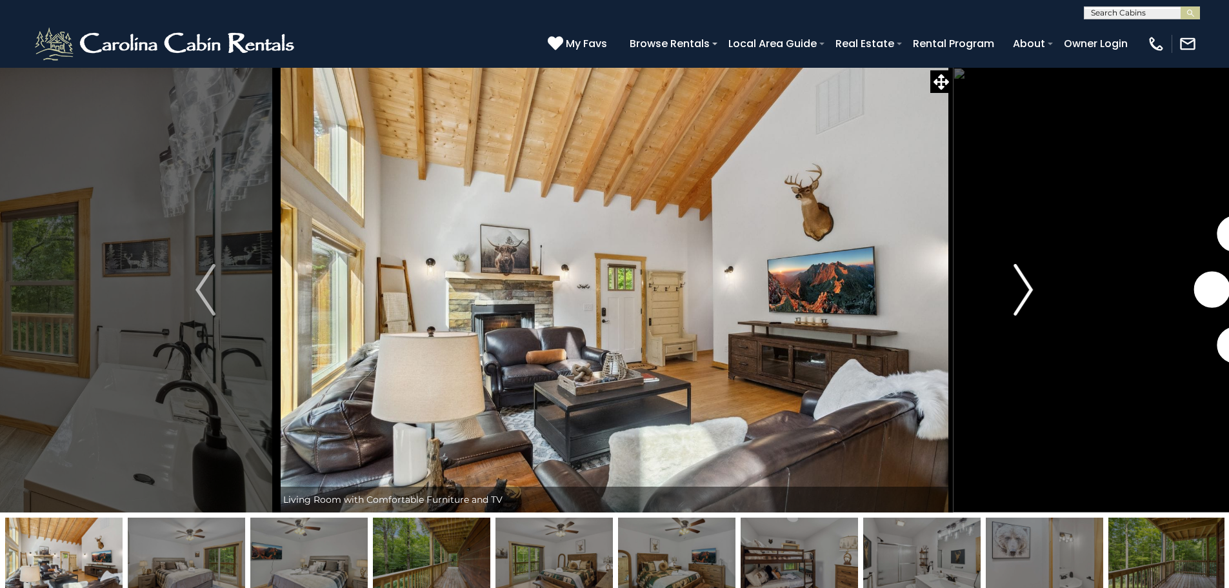
click at [1024, 294] on img "Next" at bounding box center [1023, 290] width 19 height 52
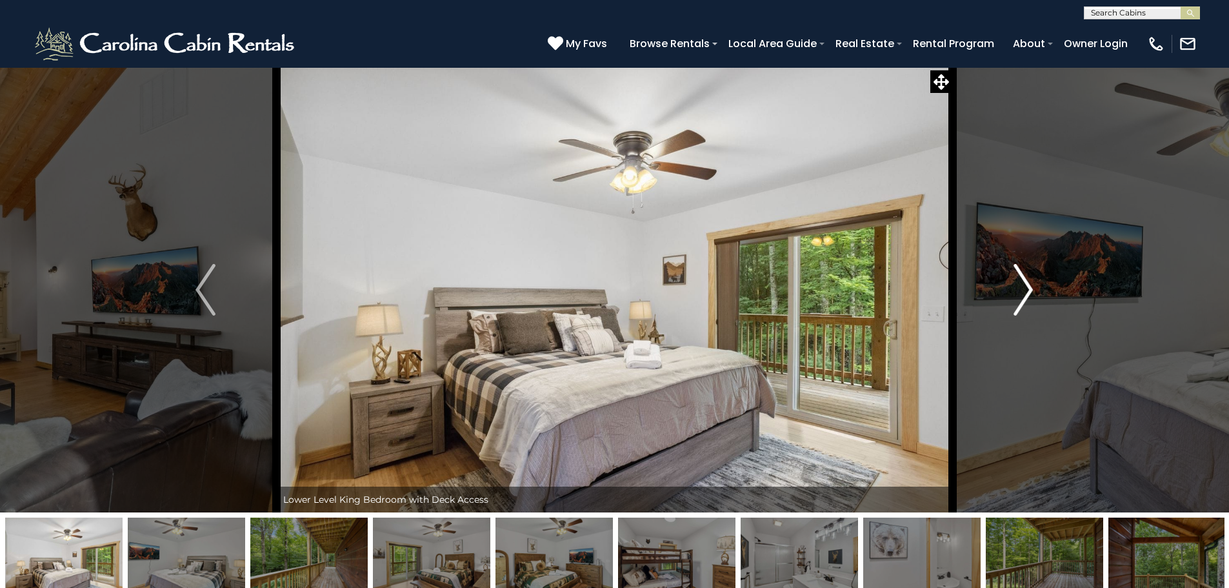
click at [1024, 294] on img "Next" at bounding box center [1023, 290] width 19 height 52
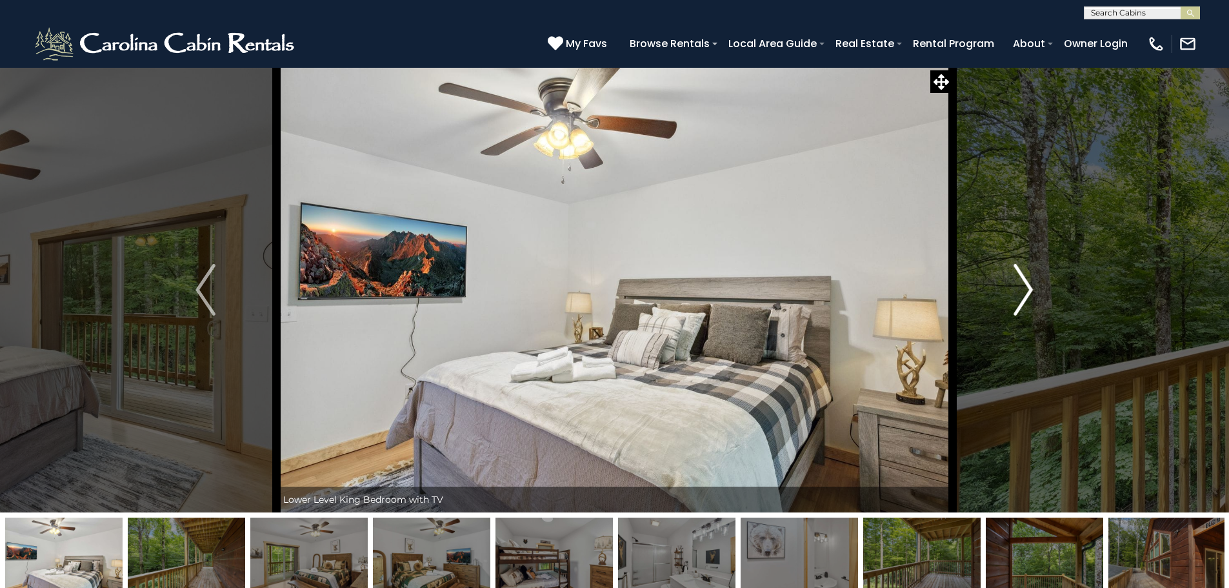
click at [1024, 294] on img "Next" at bounding box center [1023, 290] width 19 height 52
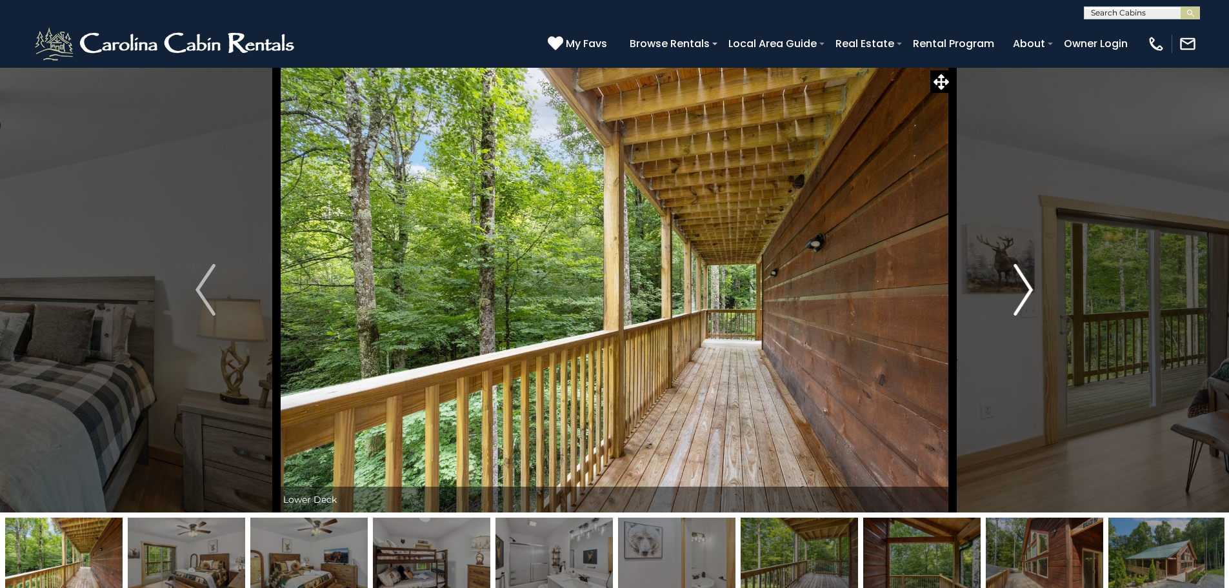
click at [1024, 294] on img "Next" at bounding box center [1023, 290] width 19 height 52
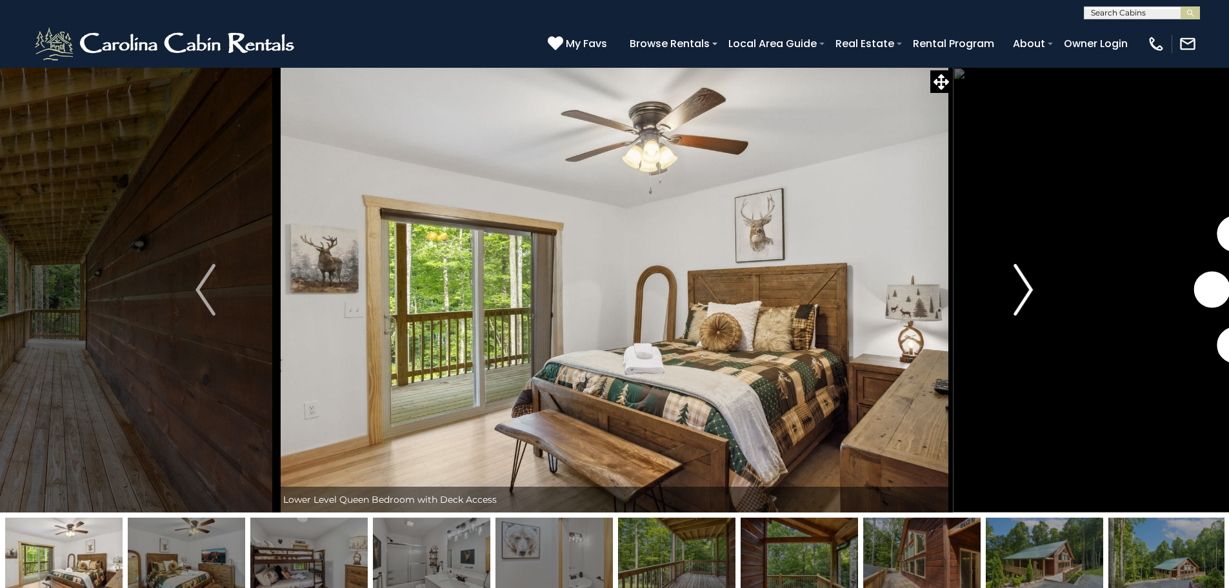
click at [1024, 294] on img "Next" at bounding box center [1023, 290] width 19 height 52
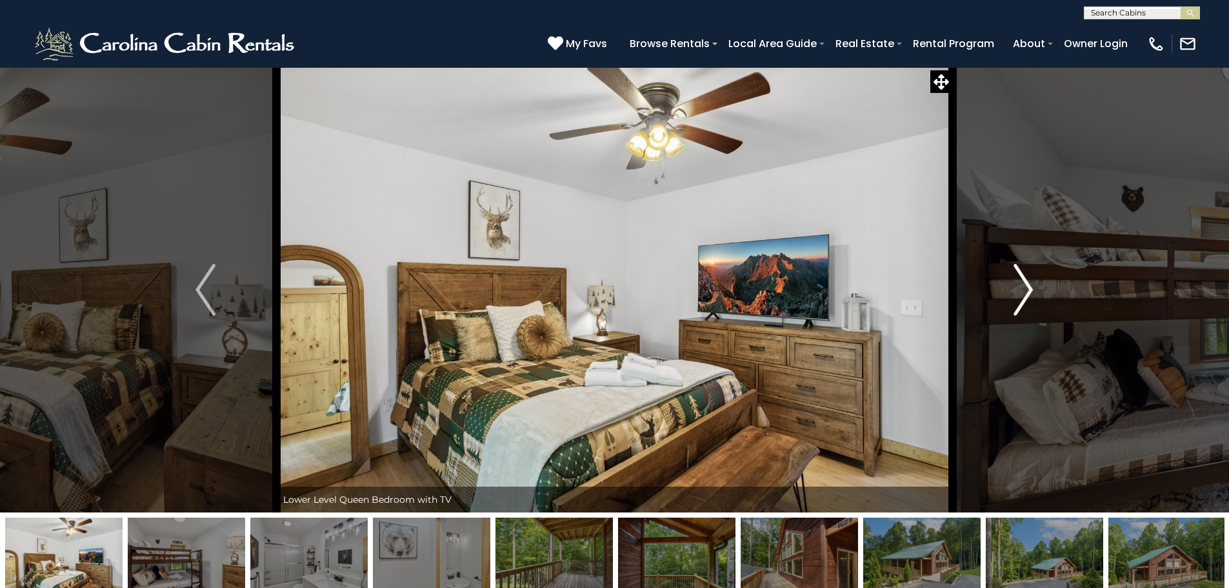
click at [1024, 294] on img "Next" at bounding box center [1023, 290] width 19 height 52
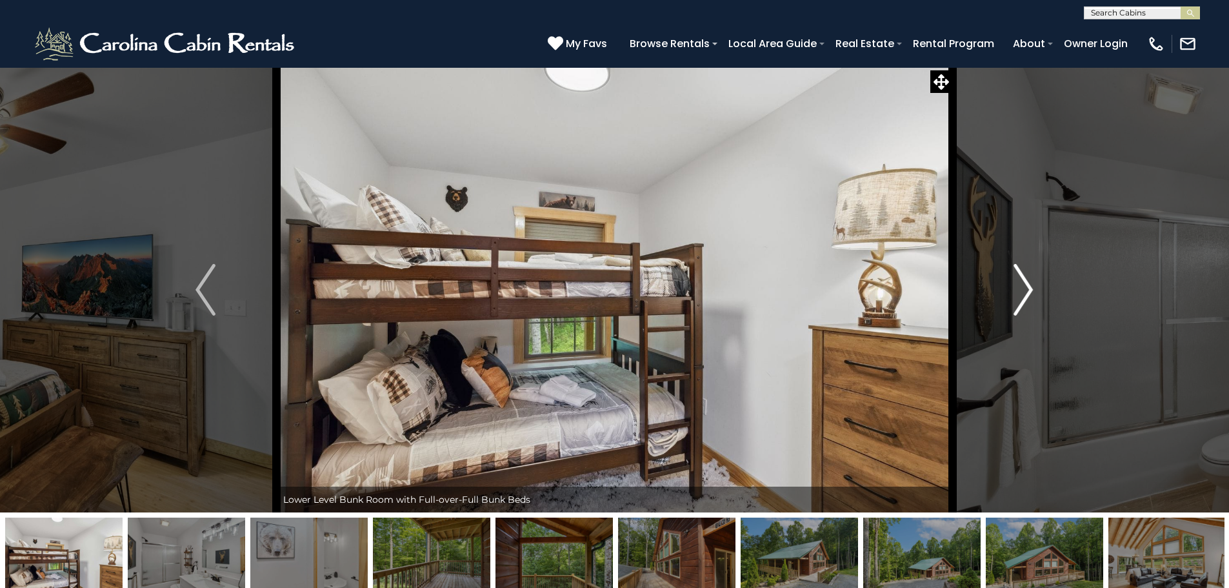
click at [1024, 294] on img "Next" at bounding box center [1023, 290] width 19 height 52
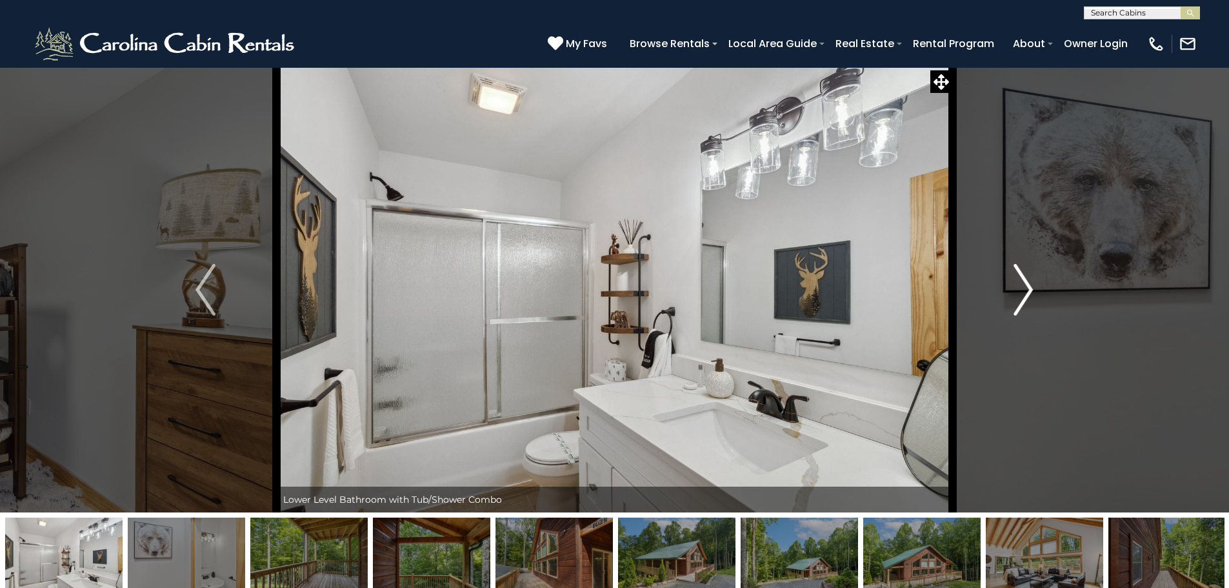
click at [1024, 294] on img "Next" at bounding box center [1023, 290] width 19 height 52
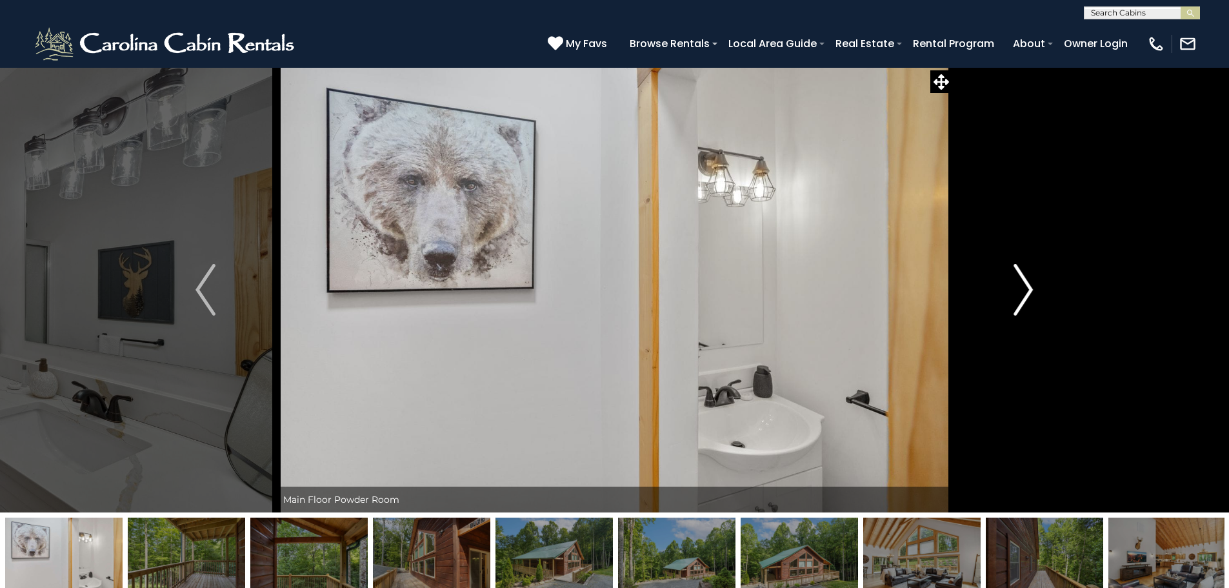
click at [1024, 294] on img "Next" at bounding box center [1023, 290] width 19 height 52
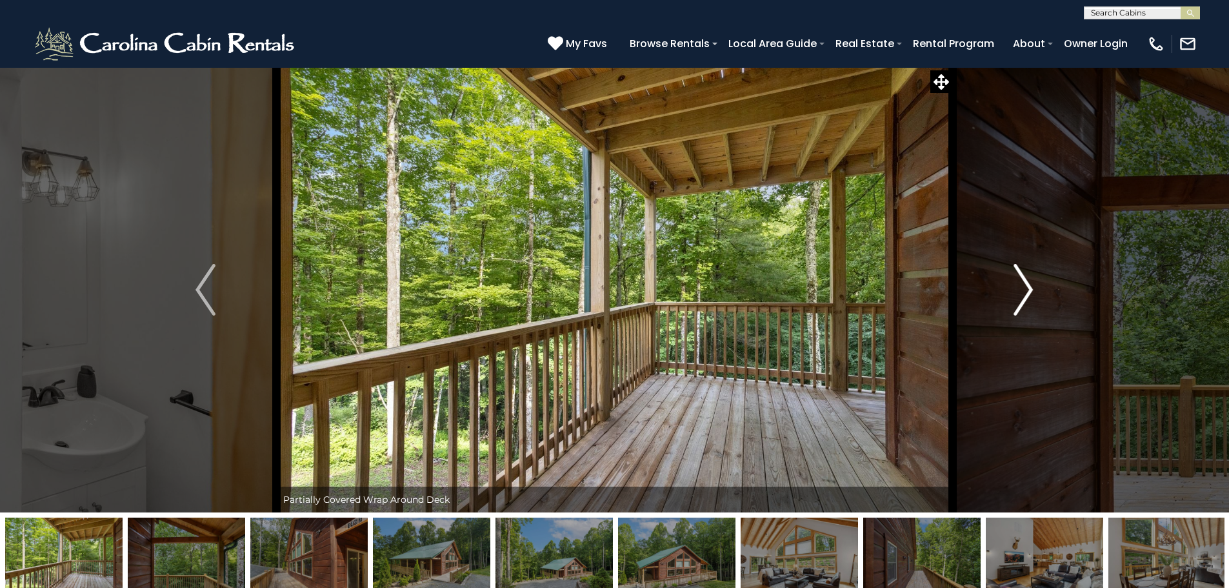
click at [1024, 294] on img "Next" at bounding box center [1023, 290] width 19 height 52
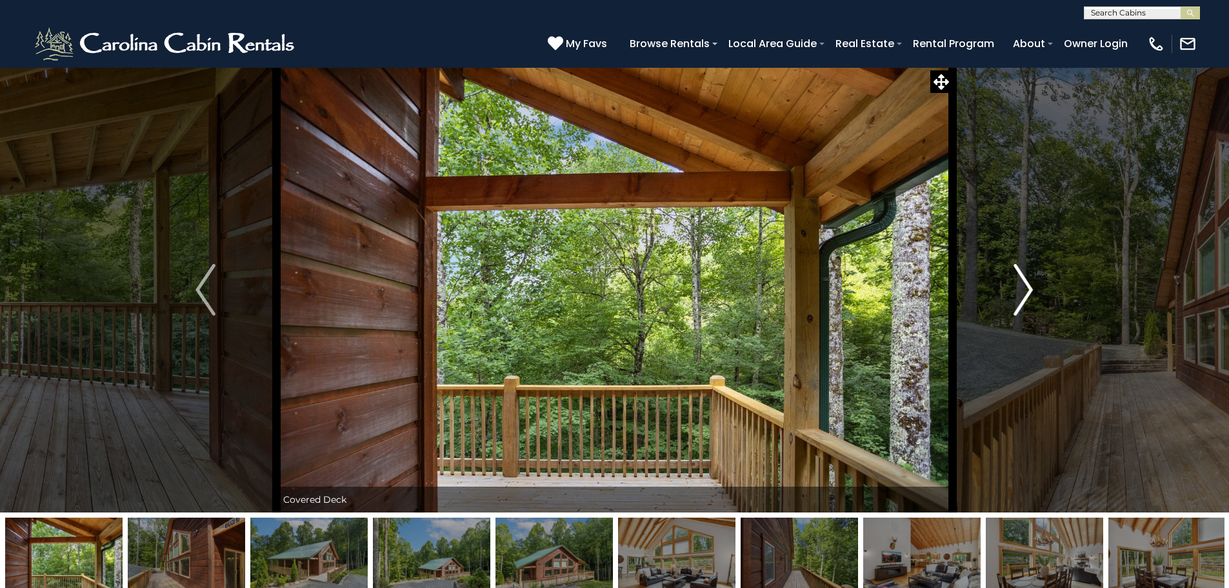
click at [1024, 294] on img "Next" at bounding box center [1023, 290] width 19 height 52
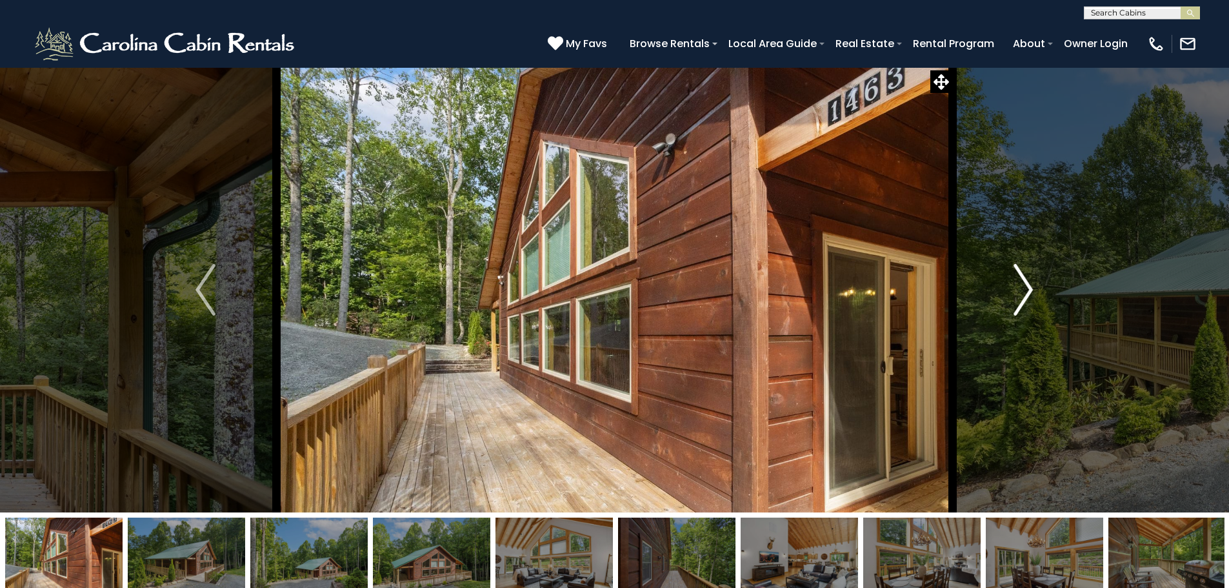
click at [1024, 294] on img "Next" at bounding box center [1023, 290] width 19 height 52
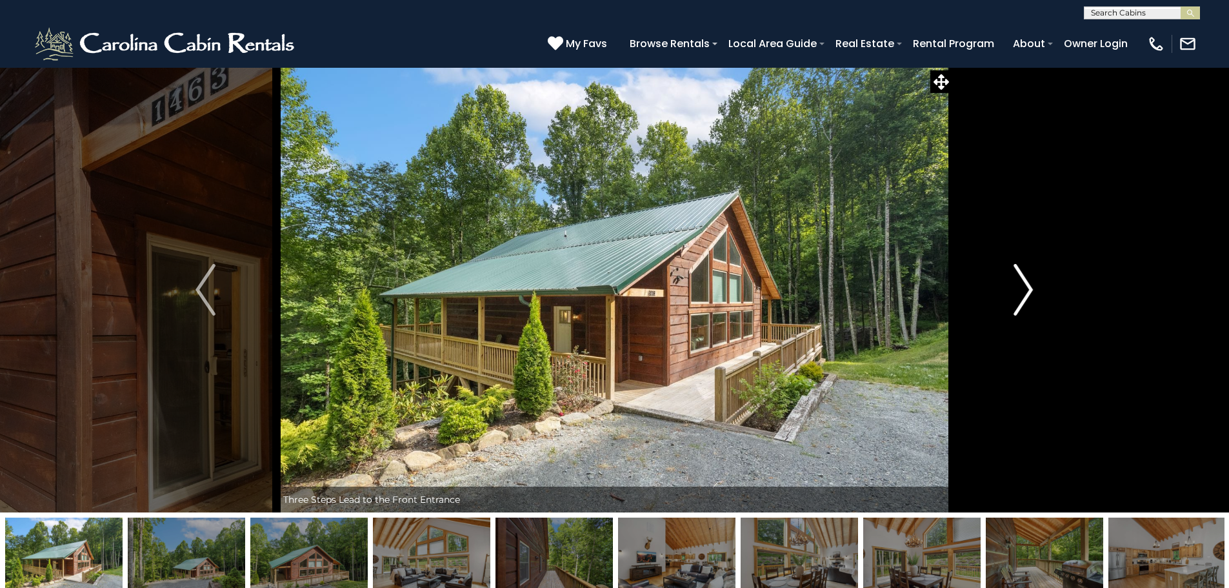
click at [1024, 294] on img "Next" at bounding box center [1023, 290] width 19 height 52
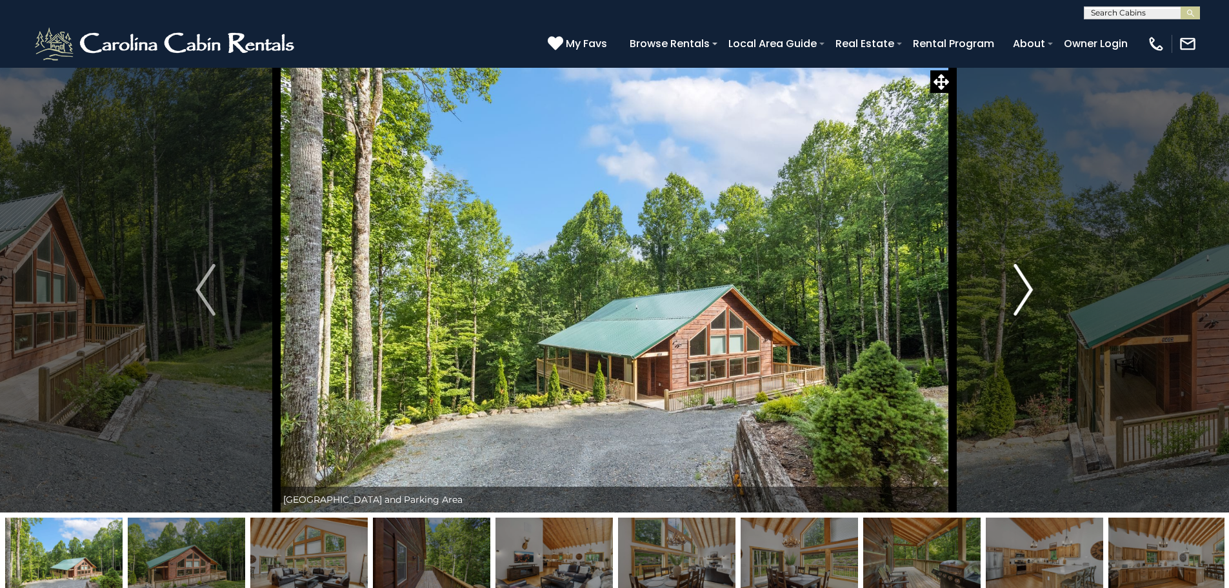
click at [1024, 294] on img "Next" at bounding box center [1023, 290] width 19 height 52
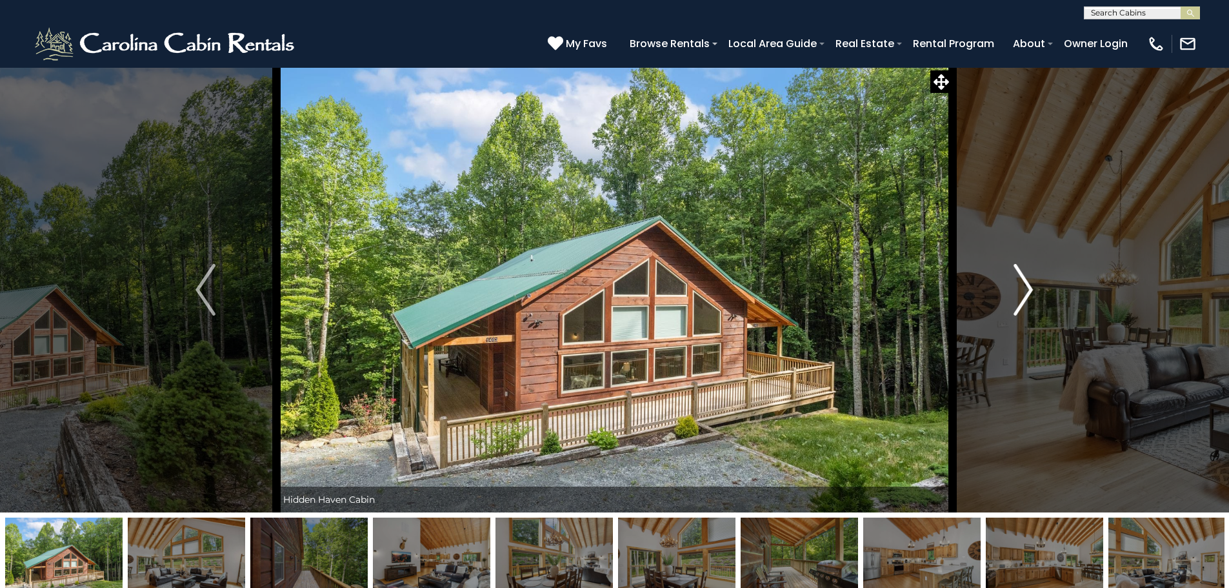
click at [1024, 294] on img "Next" at bounding box center [1023, 290] width 19 height 52
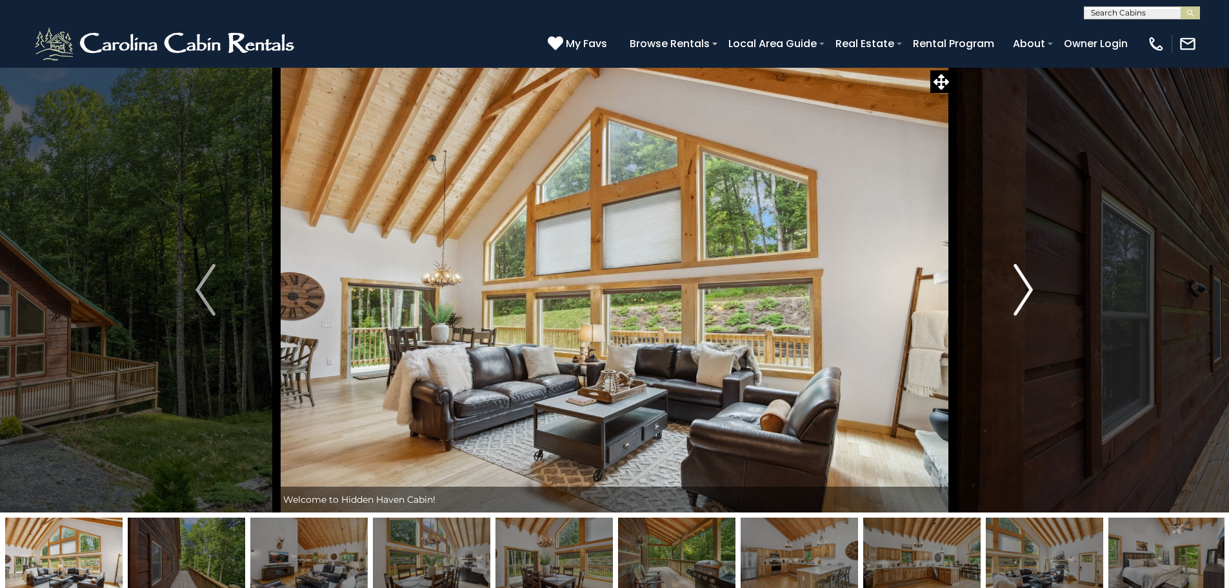
click at [1024, 294] on img "Next" at bounding box center [1023, 290] width 19 height 52
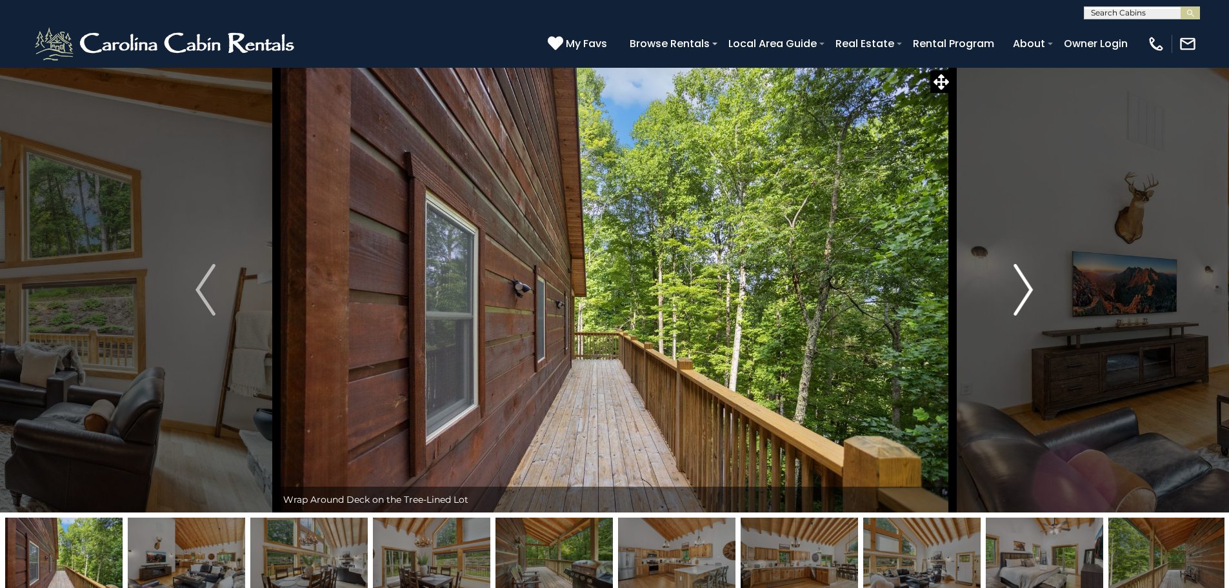
click at [1024, 294] on img "Next" at bounding box center [1023, 290] width 19 height 52
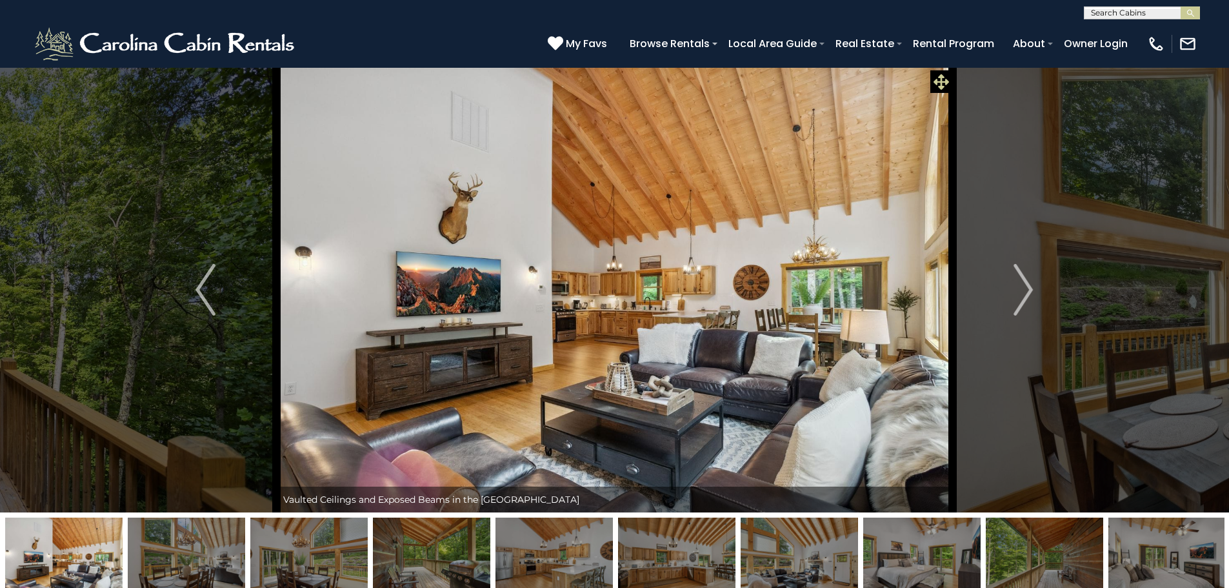
click at [942, 81] on icon at bounding box center [941, 81] width 15 height 15
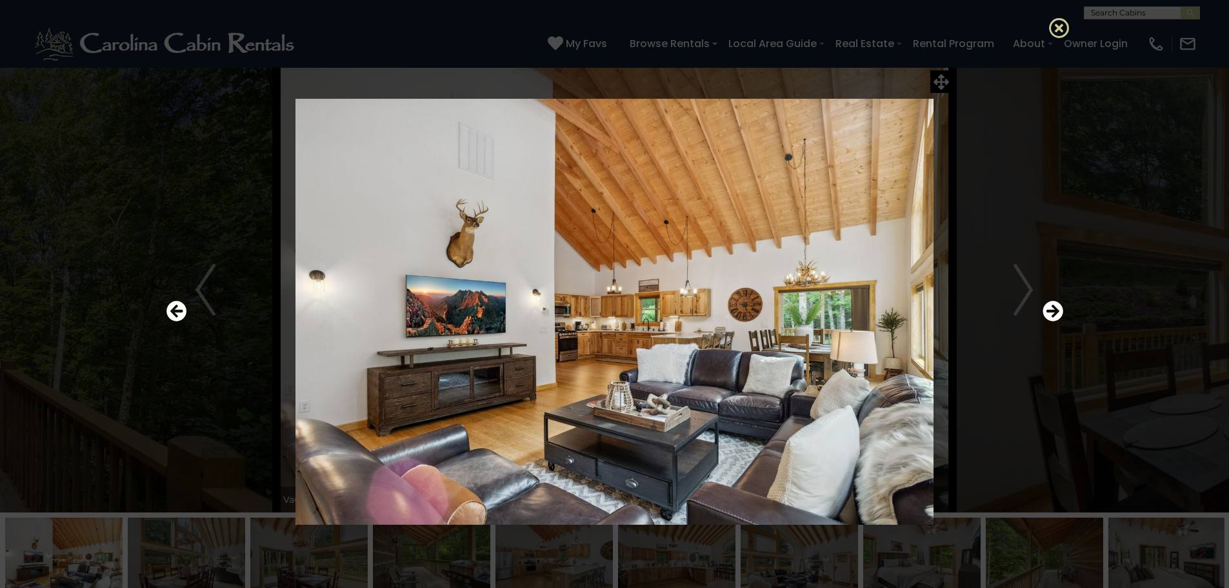
click at [1055, 23] on icon at bounding box center [1059, 27] width 21 height 21
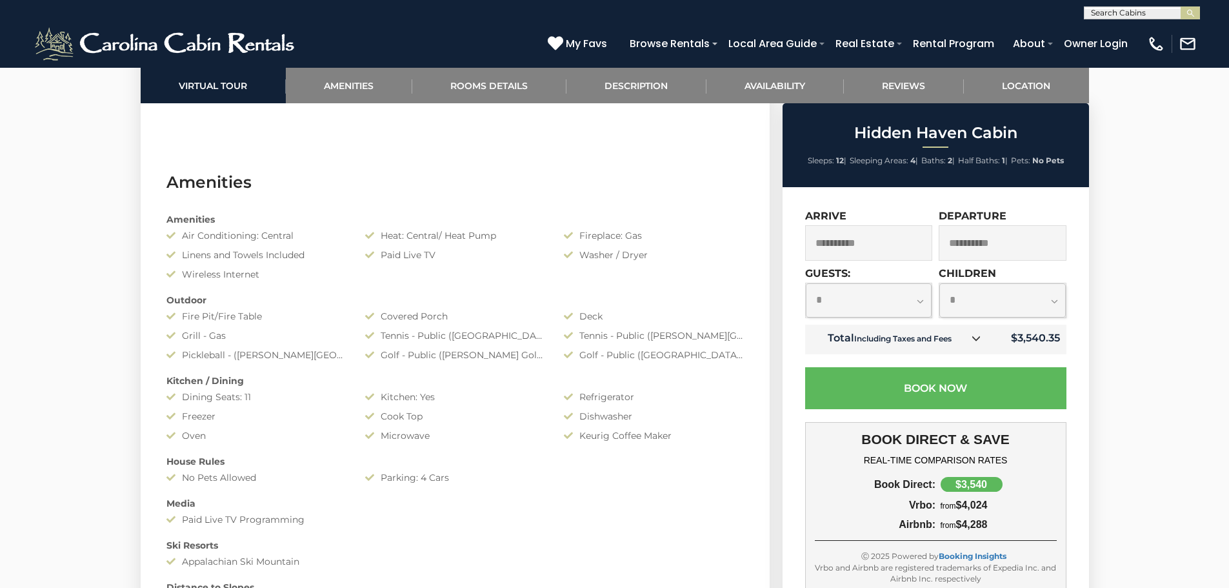
scroll to position [968, 0]
click at [916, 303] on select "**********" at bounding box center [869, 300] width 126 height 34
select select "*"
click at [806, 283] on select "**********" at bounding box center [869, 300] width 126 height 34
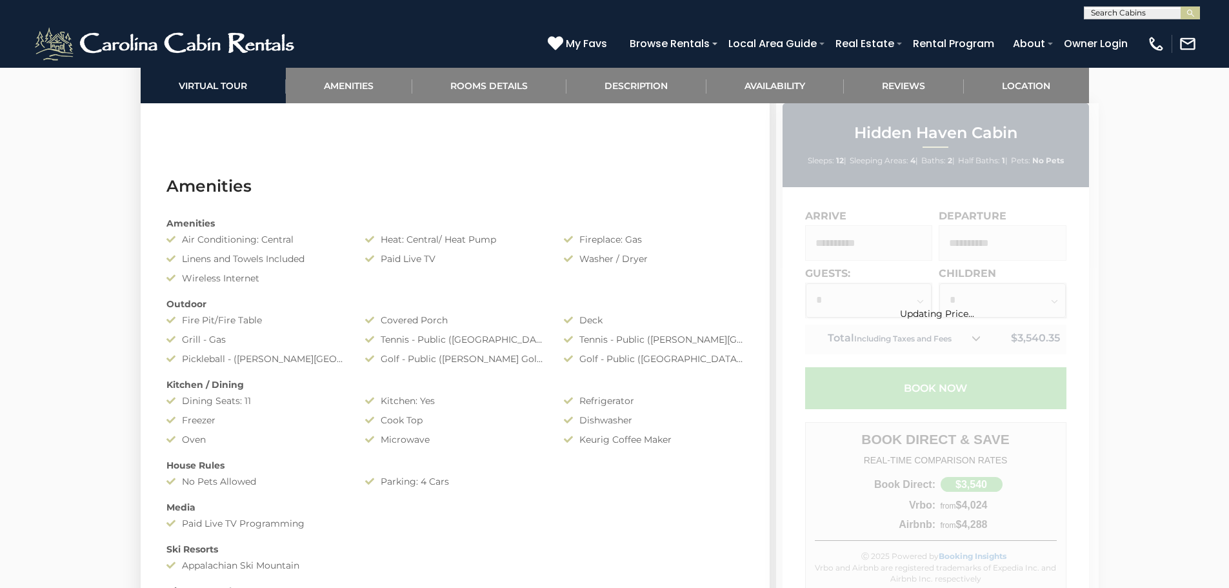
click at [1051, 306] on div "Updating Price..." at bounding box center [937, 294] width 323 height 50
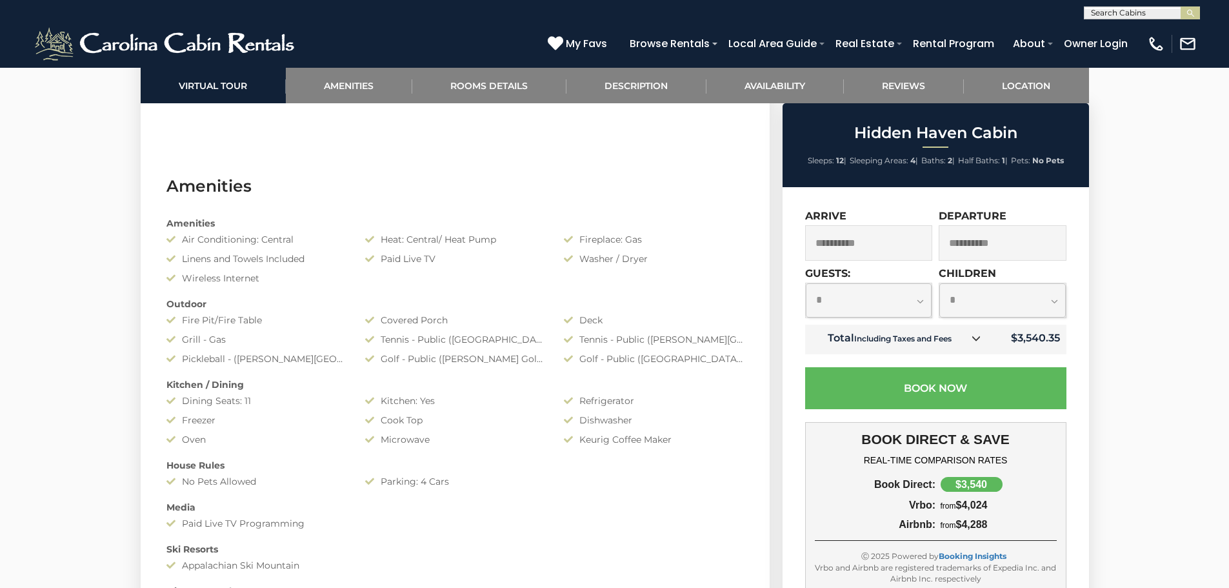
click at [1061, 299] on select "**********" at bounding box center [1003, 300] width 126 height 34
select select "*"
click at [940, 283] on select "**********" at bounding box center [1003, 300] width 126 height 34
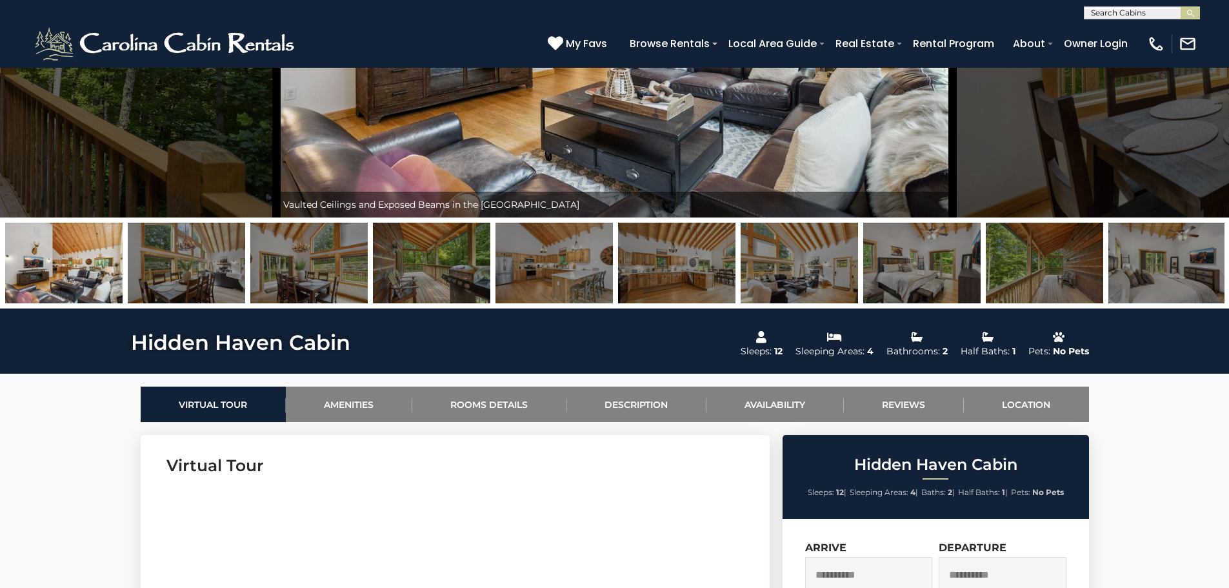
scroll to position [323, 0]
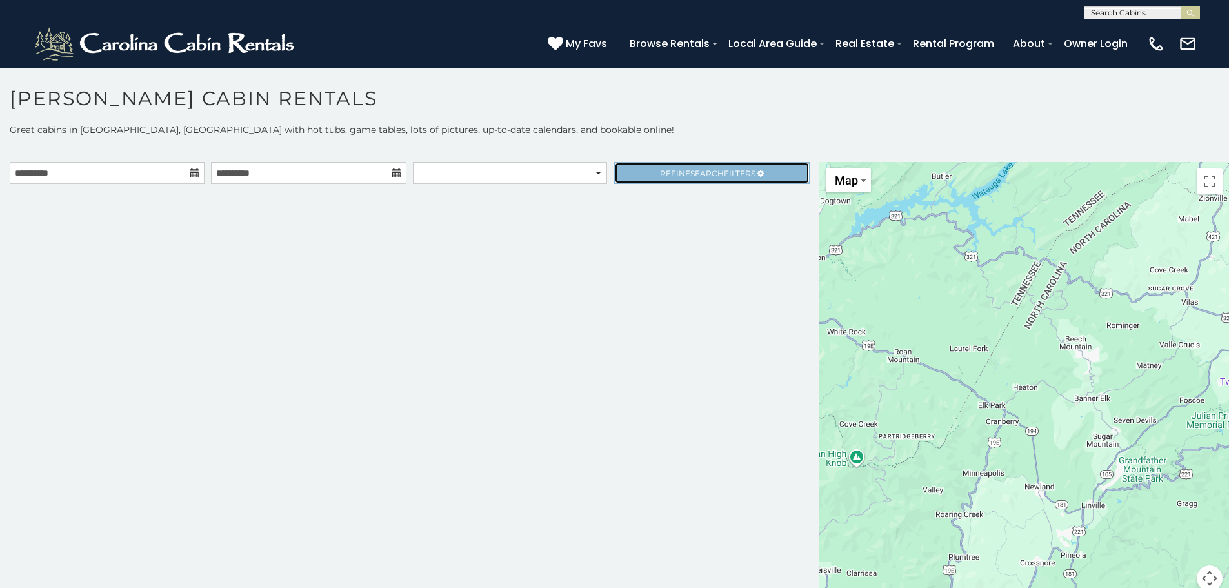
click at [738, 174] on span "Refine Search Filters" at bounding box center [708, 173] width 96 height 10
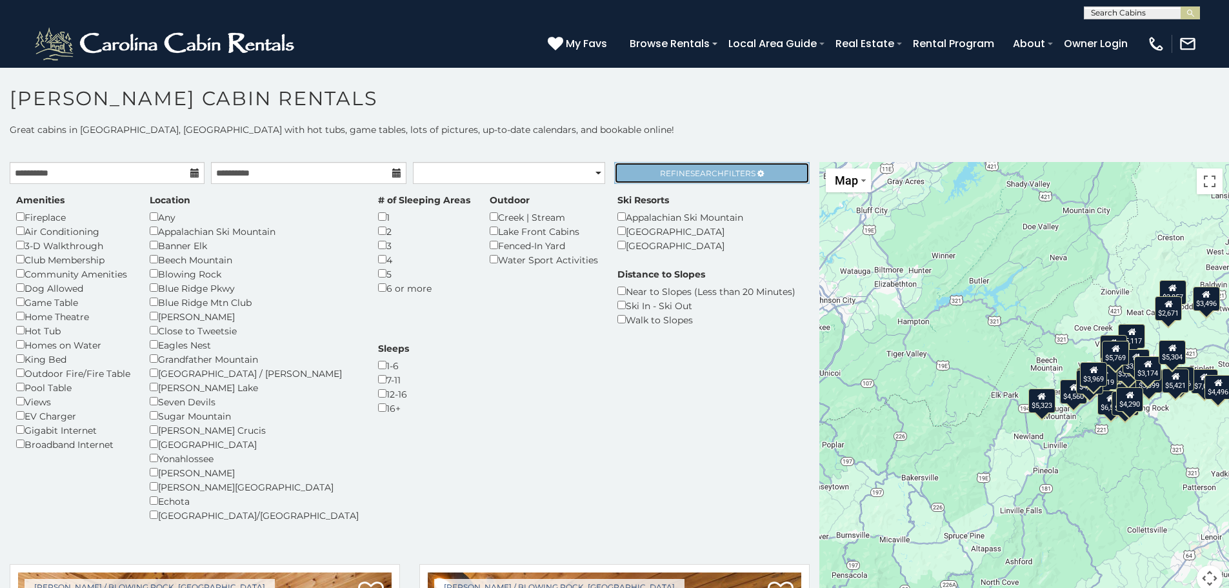
click at [729, 172] on span "Refine Search Filters" at bounding box center [708, 173] width 96 height 10
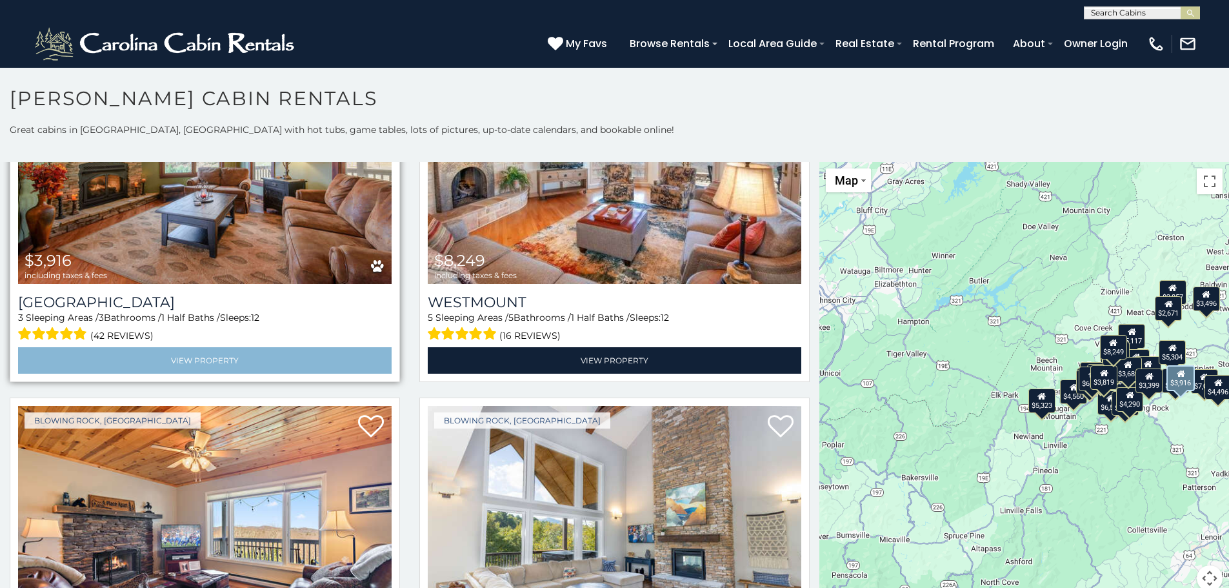
scroll to position [2775, 0]
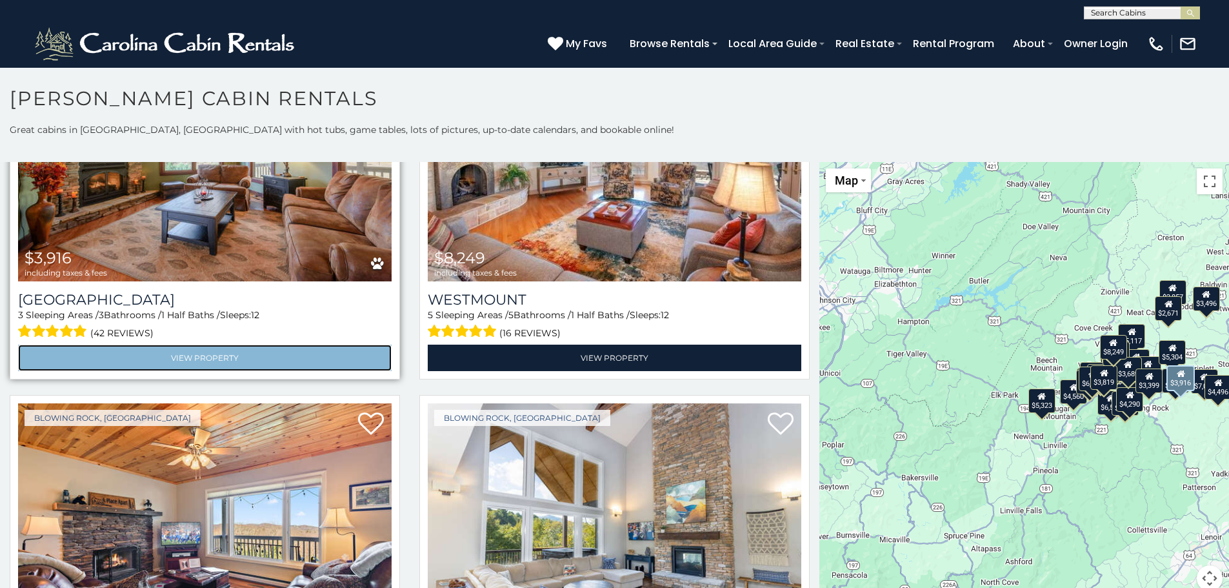
click at [217, 345] on link "View Property" at bounding box center [205, 358] width 374 height 26
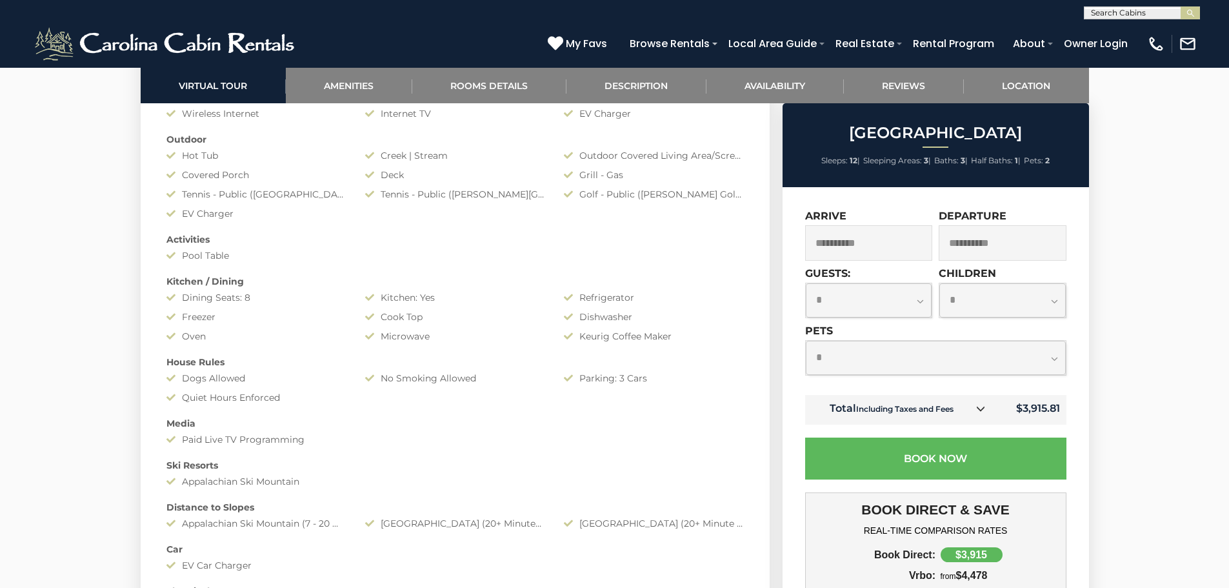
scroll to position [1097, 0]
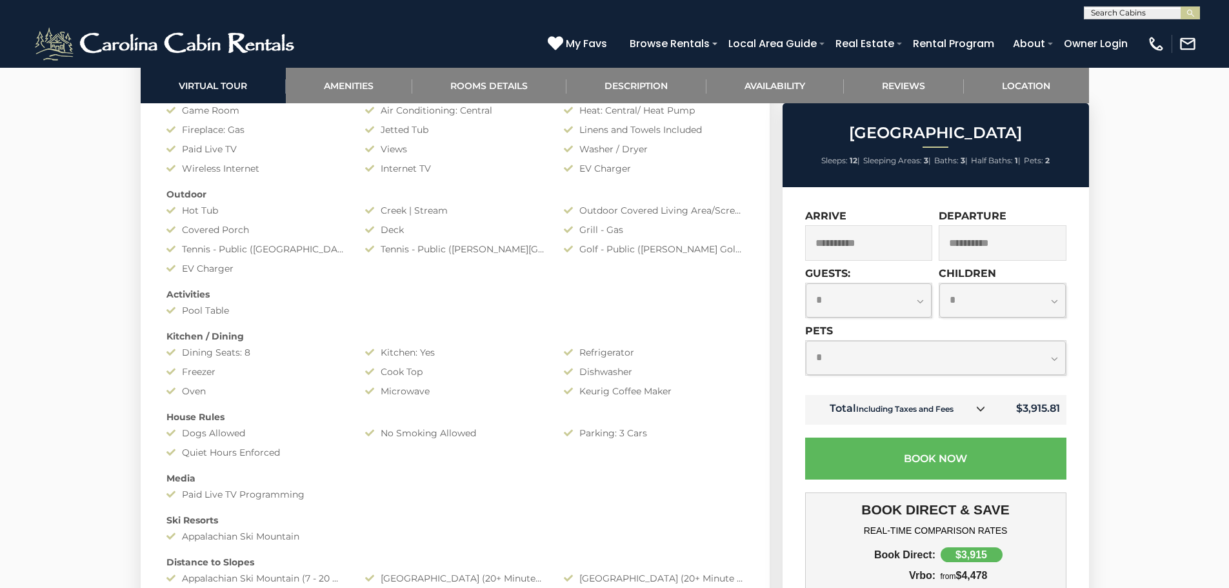
click at [925, 310] on select "**********" at bounding box center [869, 300] width 126 height 34
select select "*"
click at [806, 283] on select "**********" at bounding box center [869, 300] width 126 height 34
click at [1055, 302] on select "**********" at bounding box center [1003, 300] width 126 height 34
select select "*"
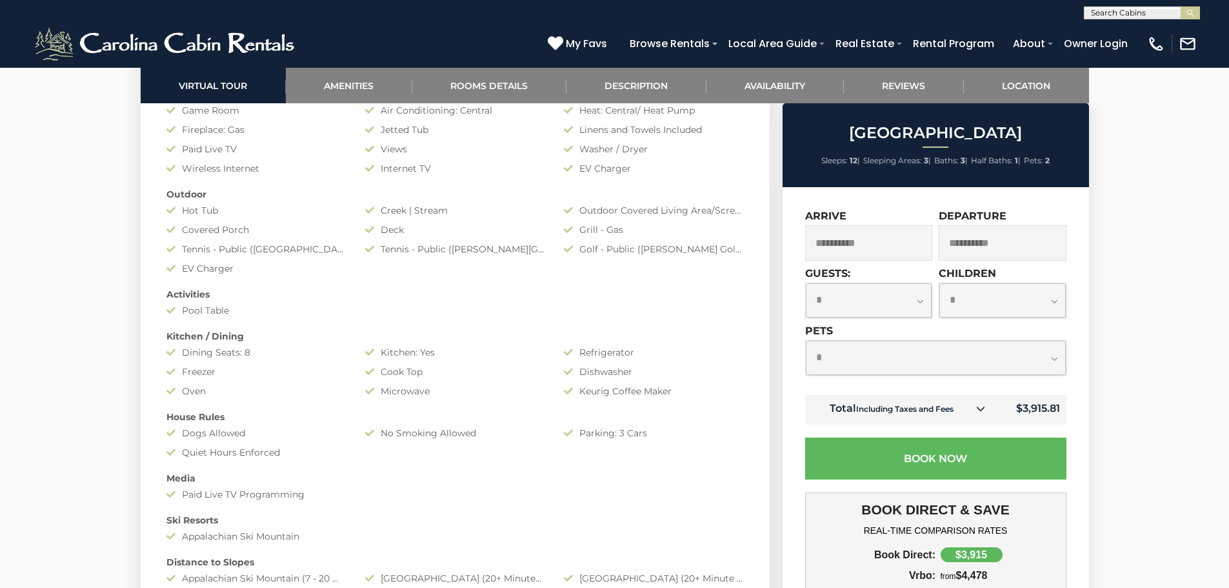
click at [940, 283] on select "**********" at bounding box center [1003, 300] width 126 height 34
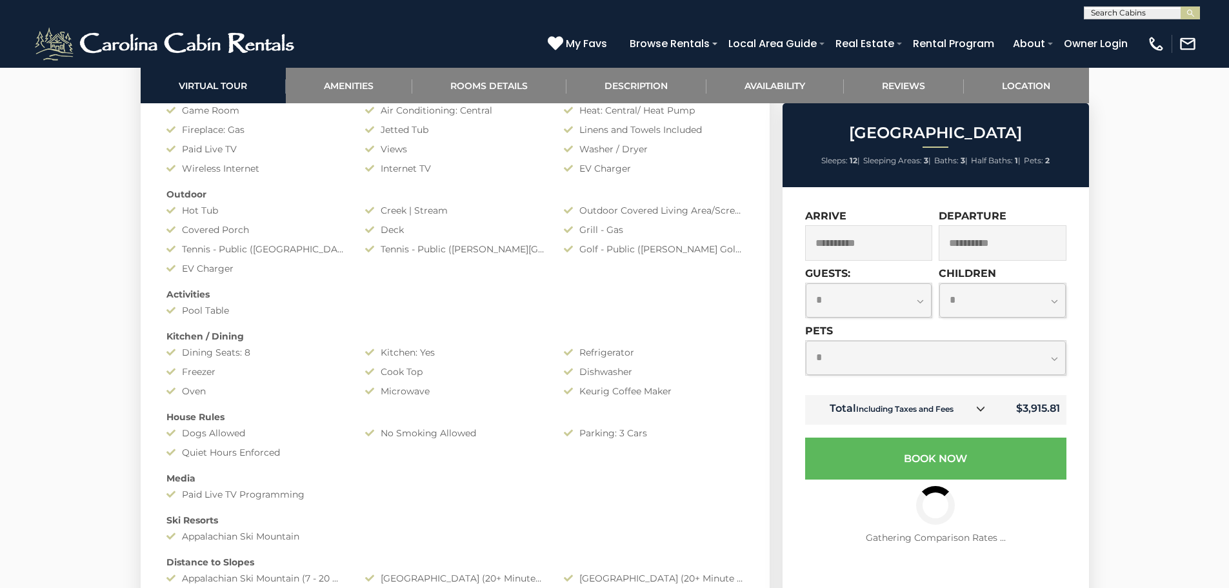
click at [1060, 366] on select "**********" at bounding box center [936, 358] width 260 height 34
click at [806, 341] on select "**********" at bounding box center [936, 358] width 260 height 34
click at [1050, 360] on select "**********" at bounding box center [936, 358] width 260 height 34
select select "*"
click at [806, 341] on select "**********" at bounding box center [936, 358] width 260 height 34
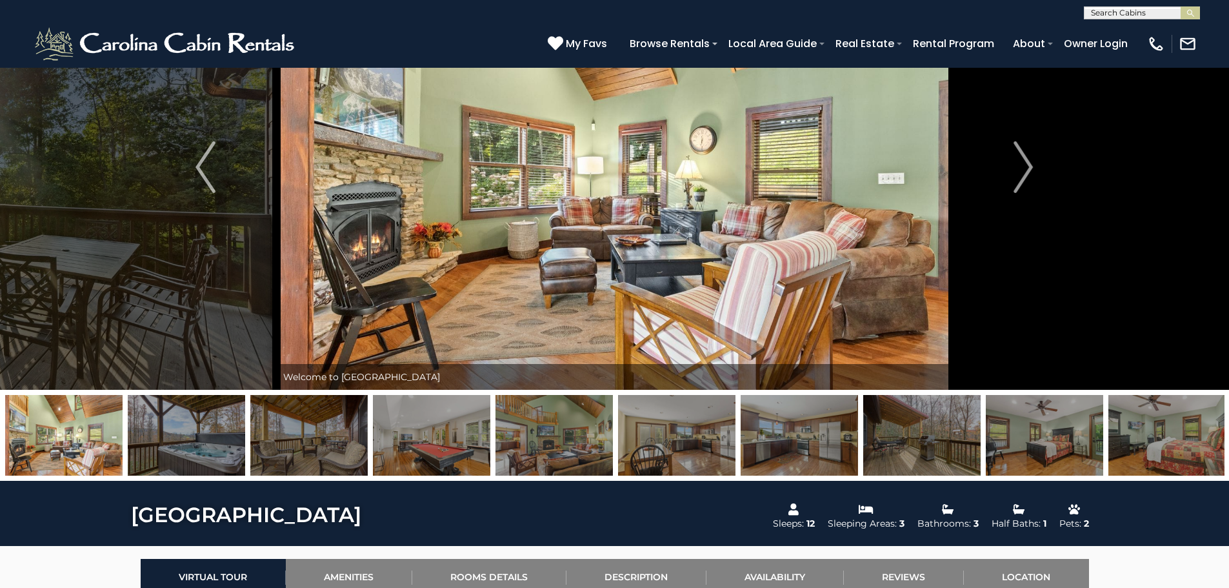
scroll to position [0, 0]
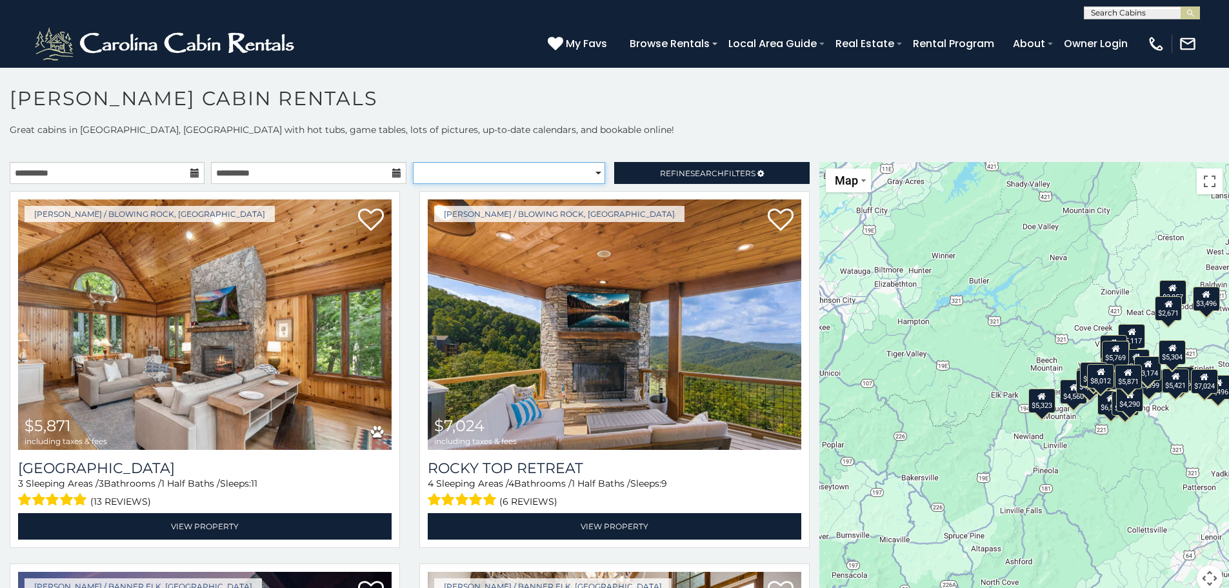
click at [591, 174] on select "**********" at bounding box center [509, 173] width 192 height 22
select select "*********"
click at [413, 162] on select "**********" at bounding box center [509, 173] width 192 height 22
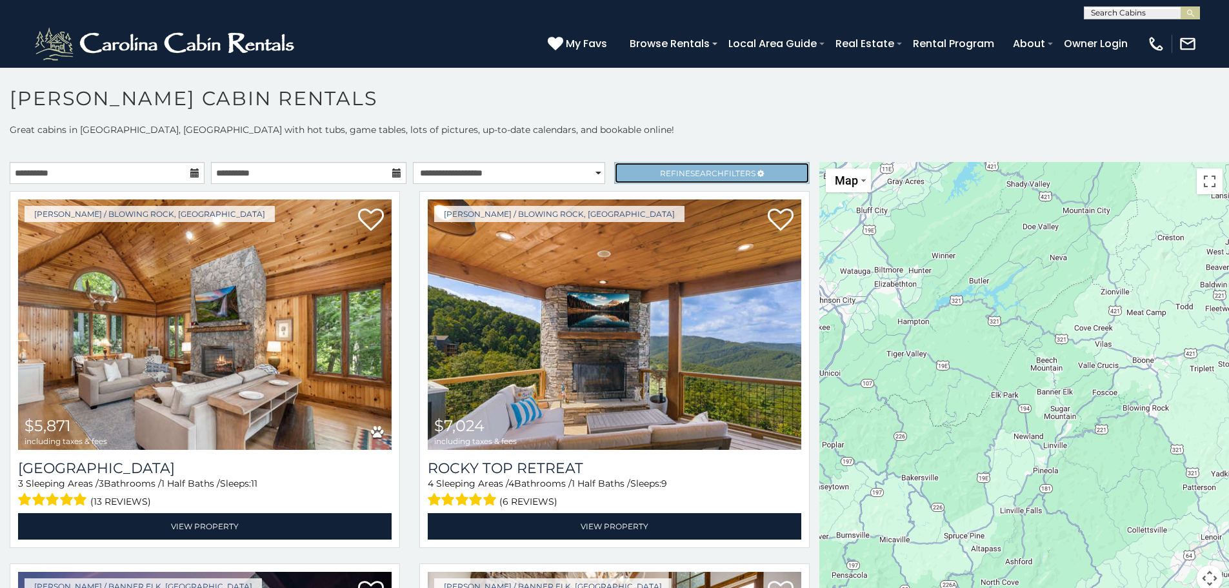
click at [691, 172] on span "Search" at bounding box center [708, 173] width 34 height 10
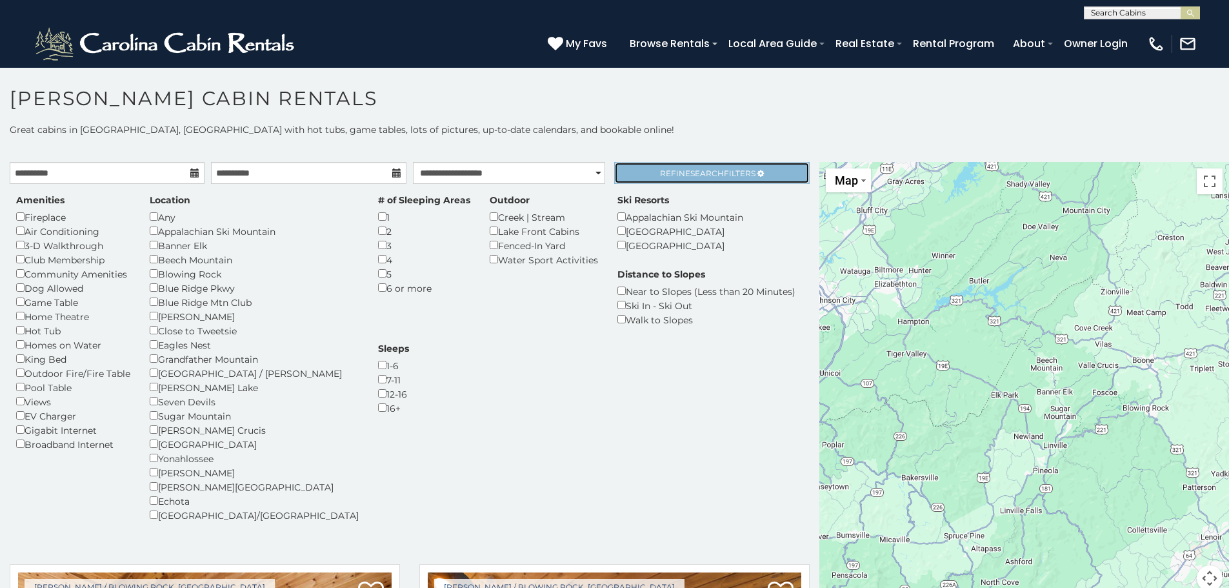
click at [696, 170] on span "Search" at bounding box center [708, 173] width 34 height 10
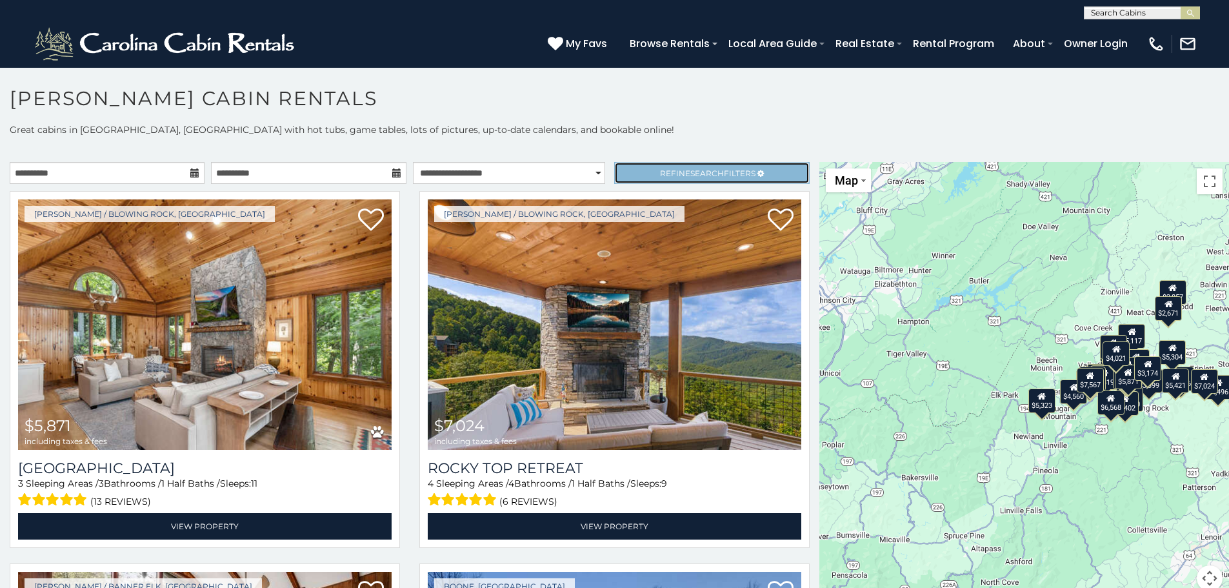
click at [758, 173] on icon at bounding box center [761, 174] width 6 height 8
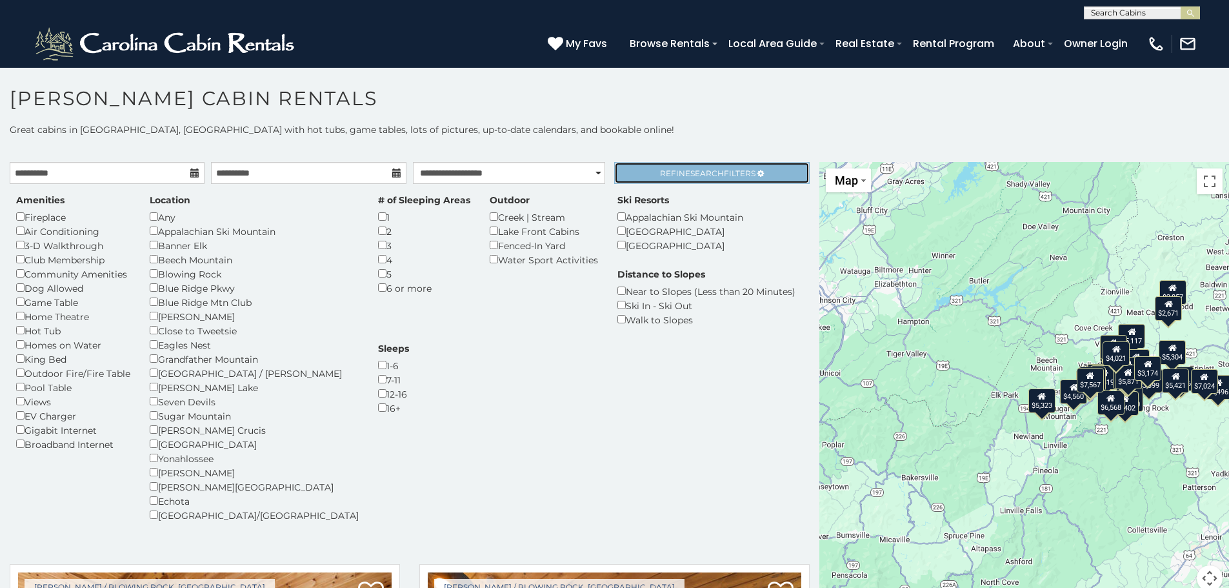
click at [758, 173] on icon at bounding box center [761, 174] width 6 height 8
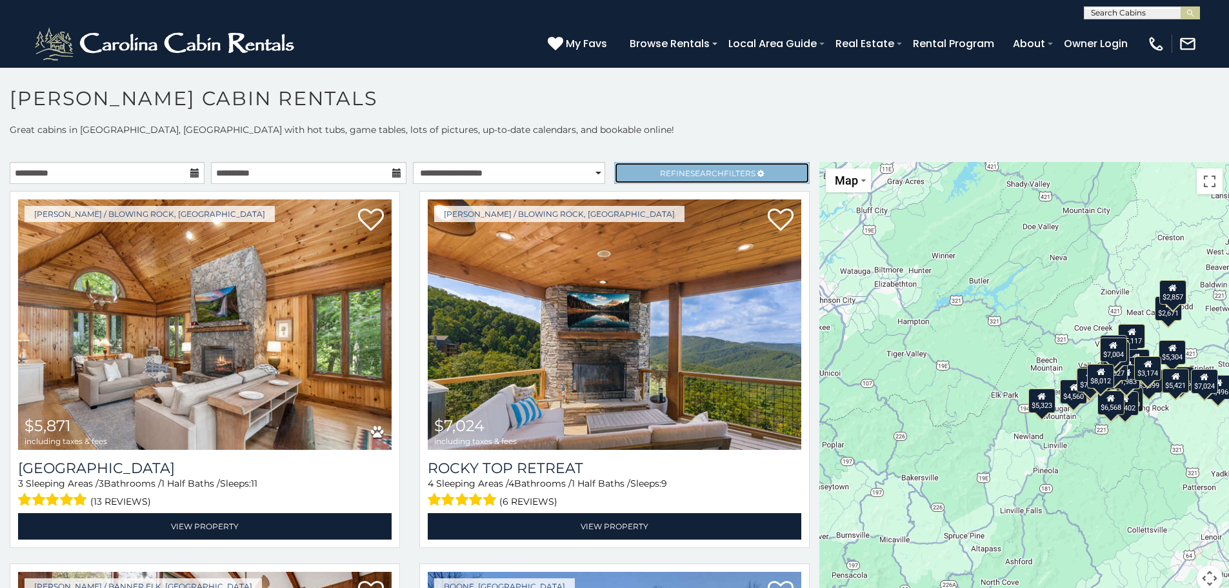
click at [668, 170] on span "Refine Search Filters" at bounding box center [708, 173] width 96 height 10
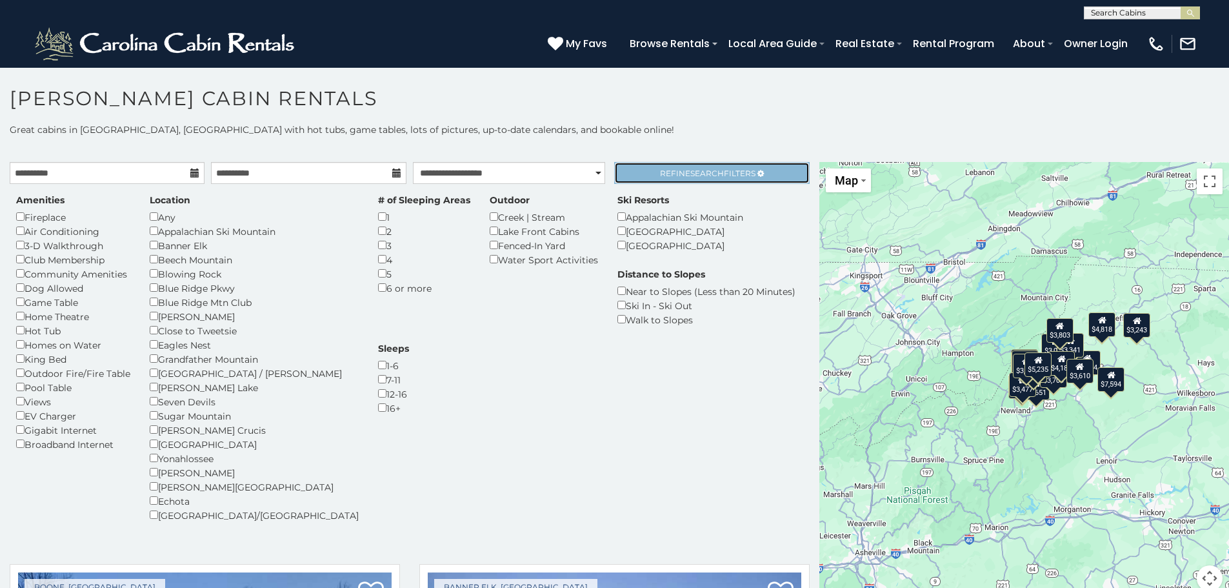
click at [698, 174] on span "Search" at bounding box center [708, 173] width 34 height 10
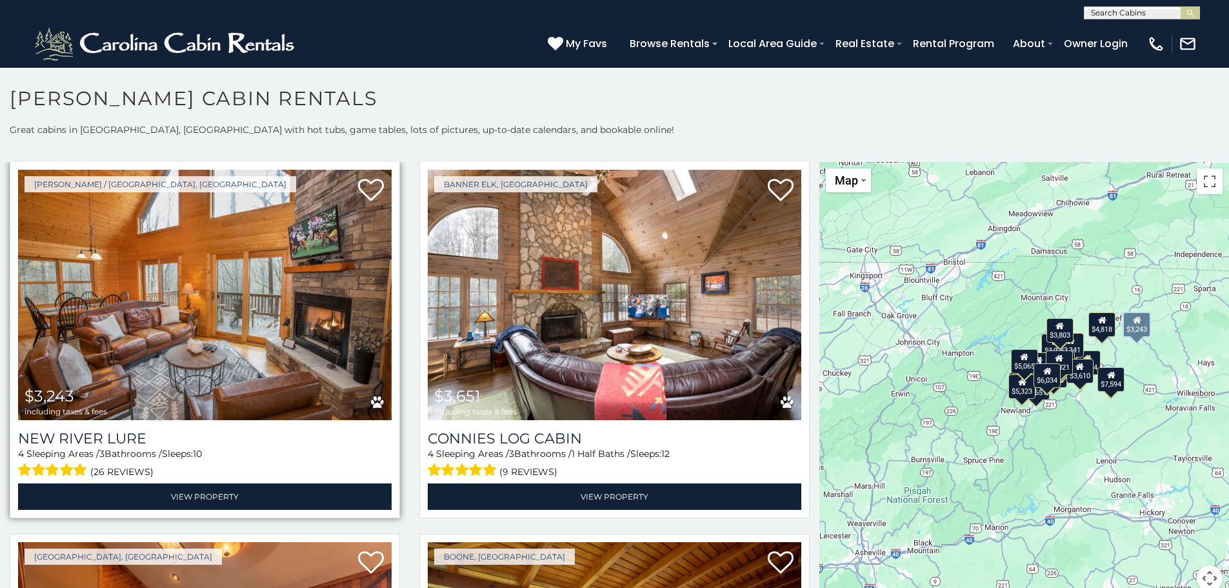
scroll to position [710, 0]
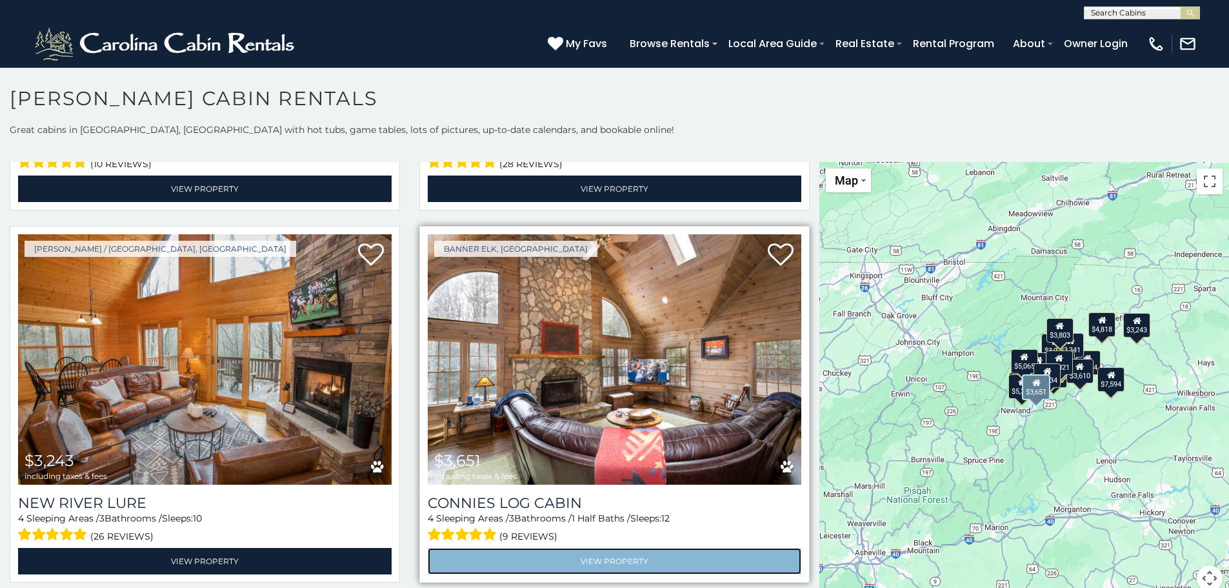
click at [606, 550] on link "View Property" at bounding box center [615, 561] width 374 height 26
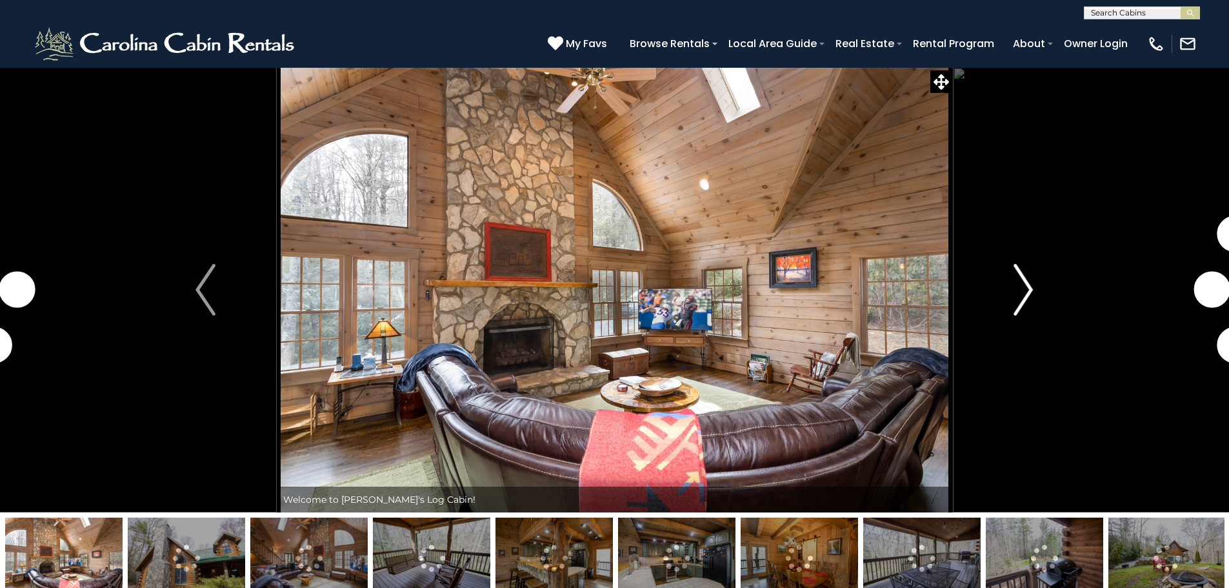
click at [1031, 288] on img "Next" at bounding box center [1023, 290] width 19 height 52
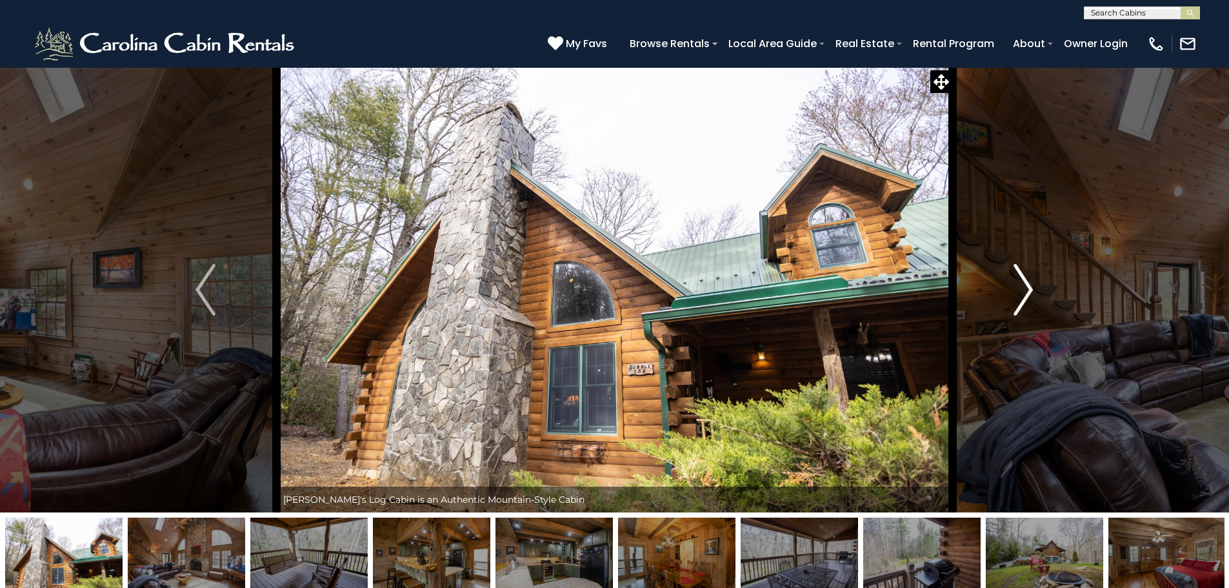
click at [1031, 288] on img "Next" at bounding box center [1023, 290] width 19 height 52
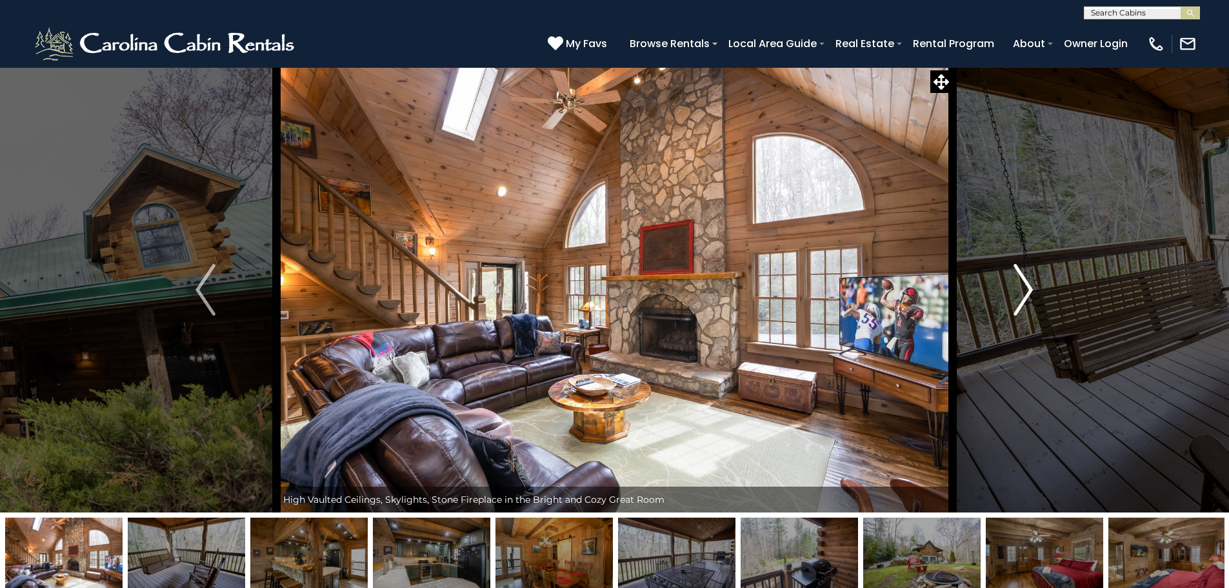
click at [1031, 288] on img "Next" at bounding box center [1023, 290] width 19 height 52
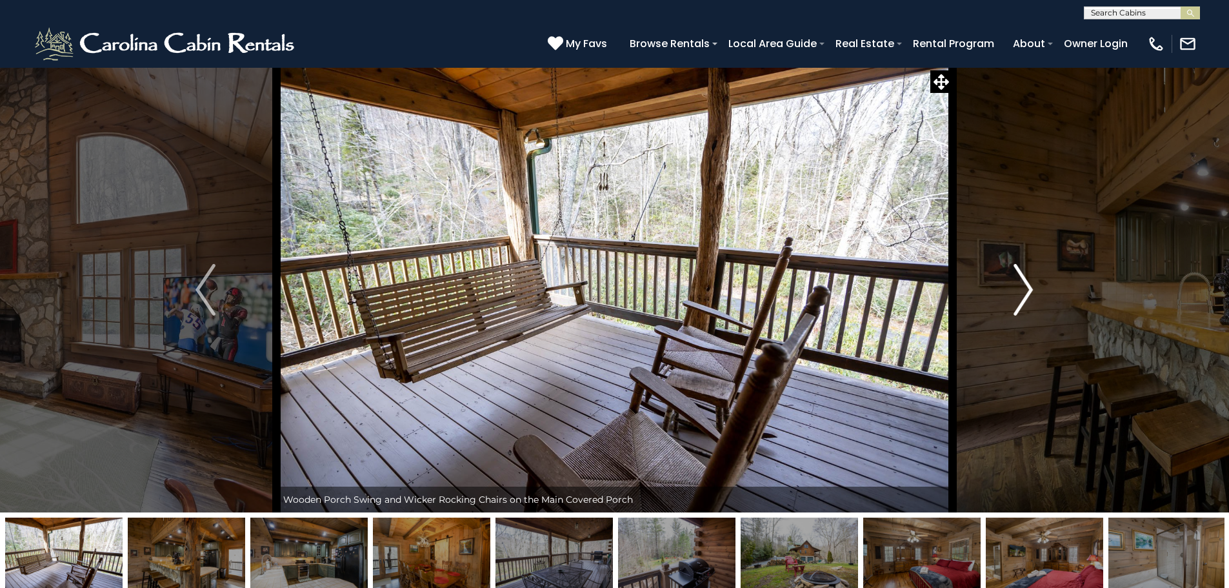
click at [1031, 288] on img "Next" at bounding box center [1023, 290] width 19 height 52
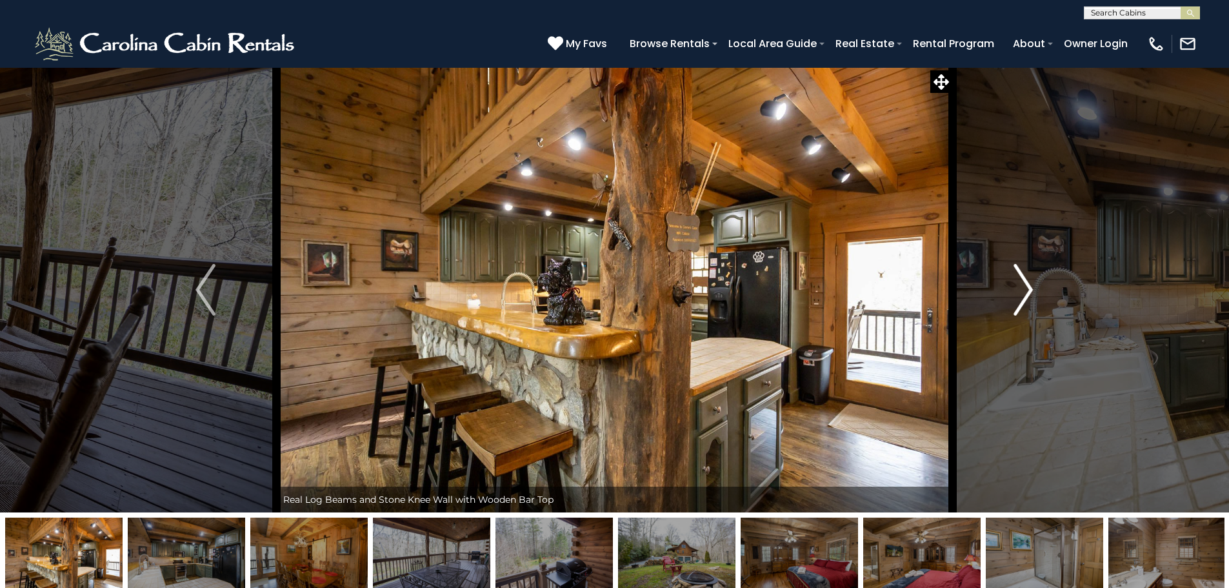
click at [1031, 288] on img "Next" at bounding box center [1023, 290] width 19 height 52
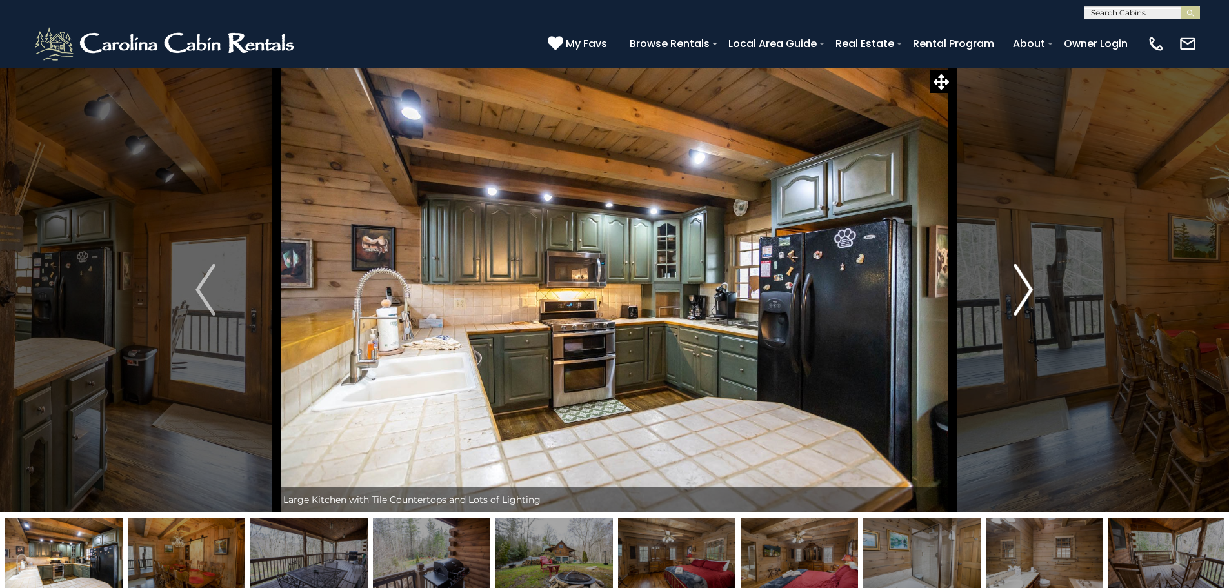
click at [1031, 288] on img "Next" at bounding box center [1023, 290] width 19 height 52
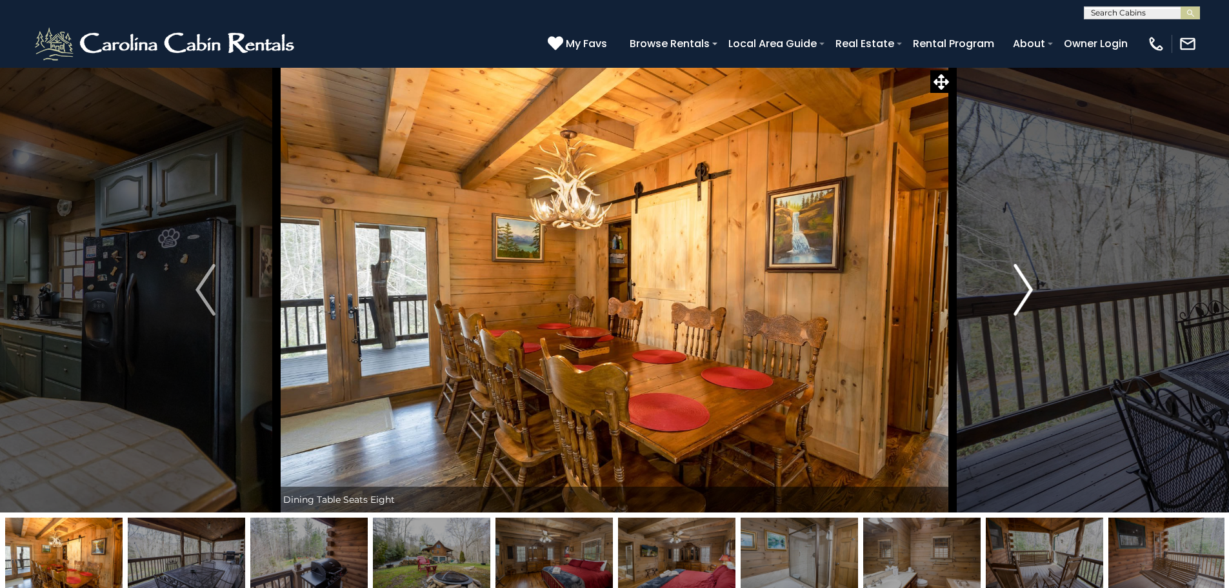
click at [1031, 288] on img "Next" at bounding box center [1023, 290] width 19 height 52
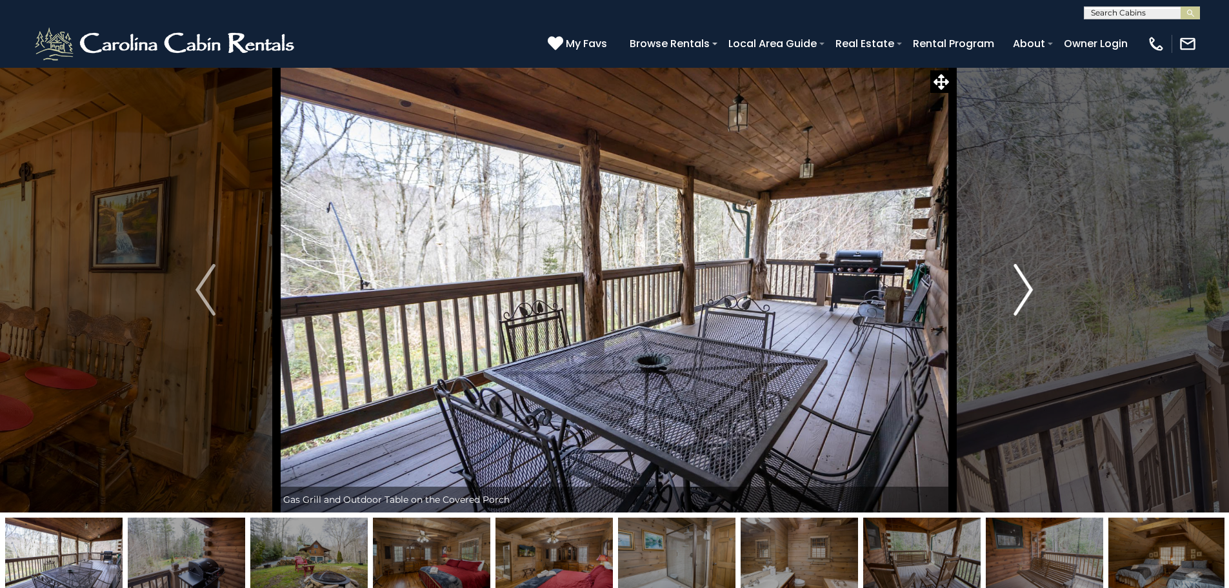
click at [1031, 288] on img "Next" at bounding box center [1023, 290] width 19 height 52
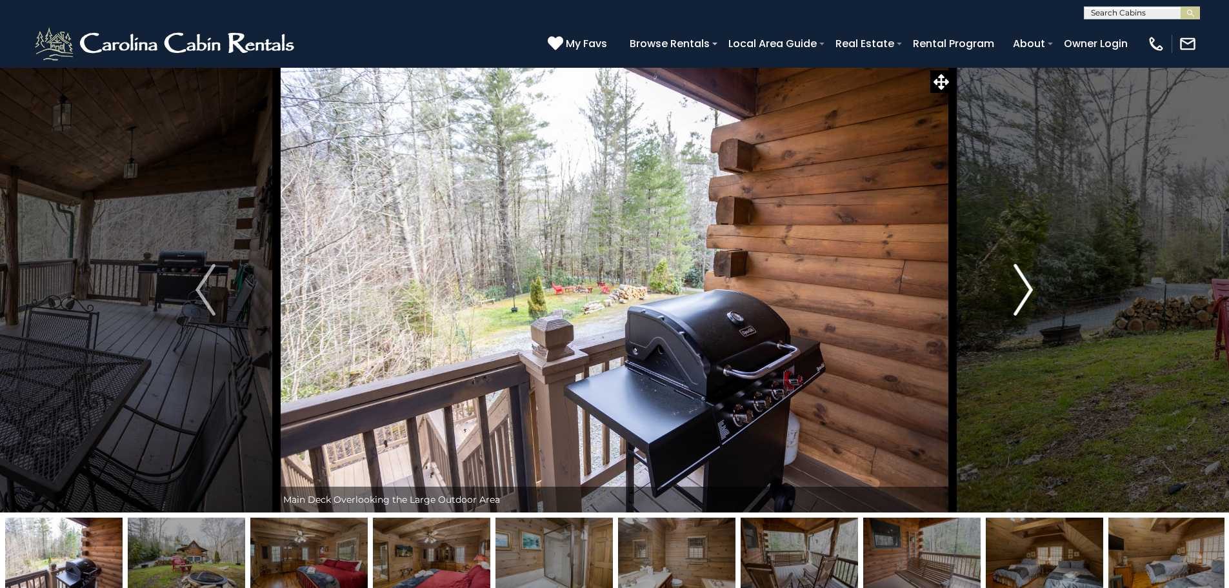
click at [1031, 287] on img "Next" at bounding box center [1023, 290] width 19 height 52
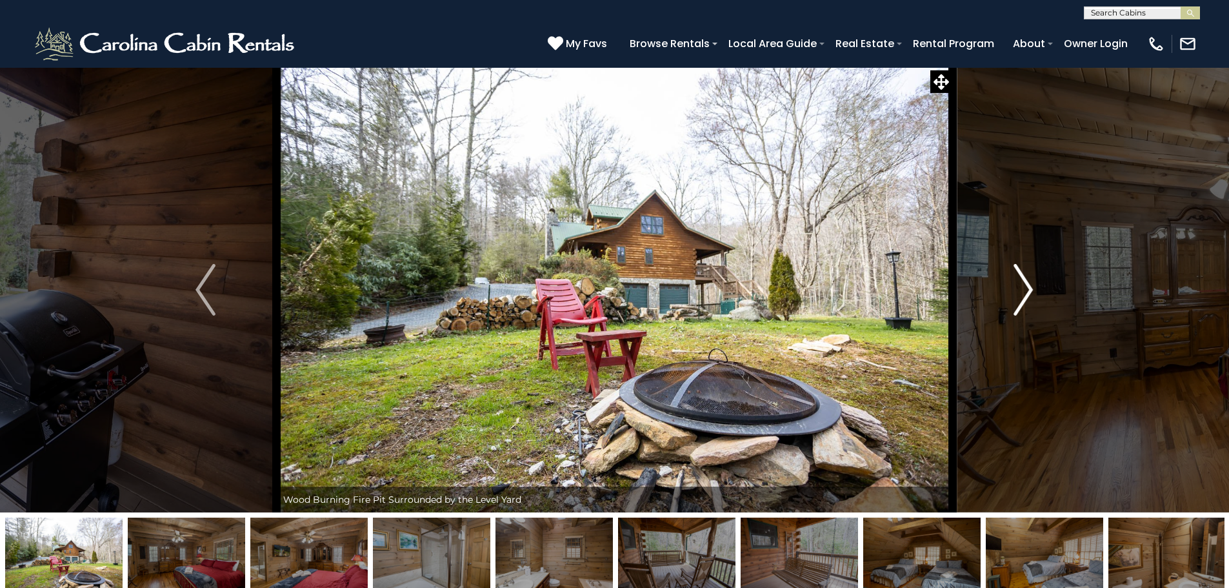
click at [1031, 287] on img "Next" at bounding box center [1023, 290] width 19 height 52
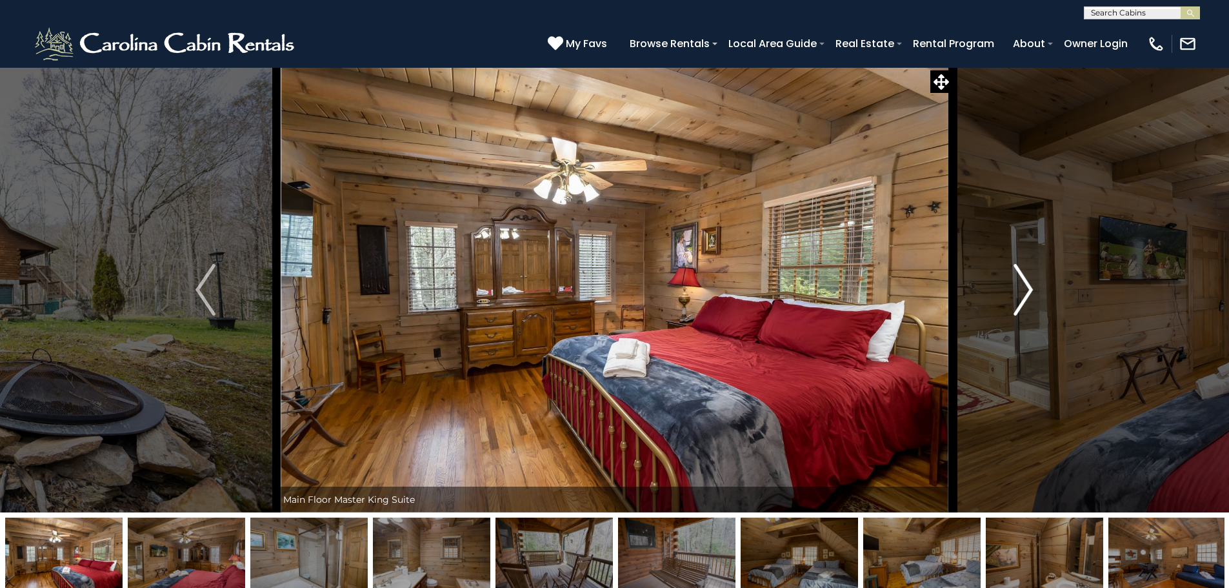
click at [1031, 287] on img "Next" at bounding box center [1023, 290] width 19 height 52
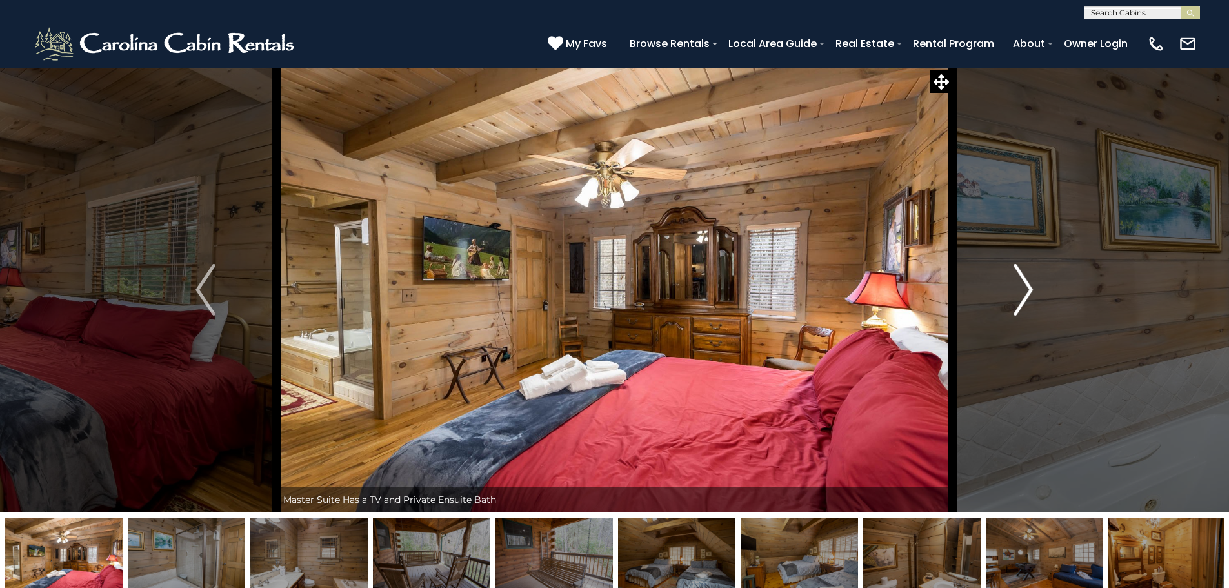
click at [1031, 285] on img "Next" at bounding box center [1023, 290] width 19 height 52
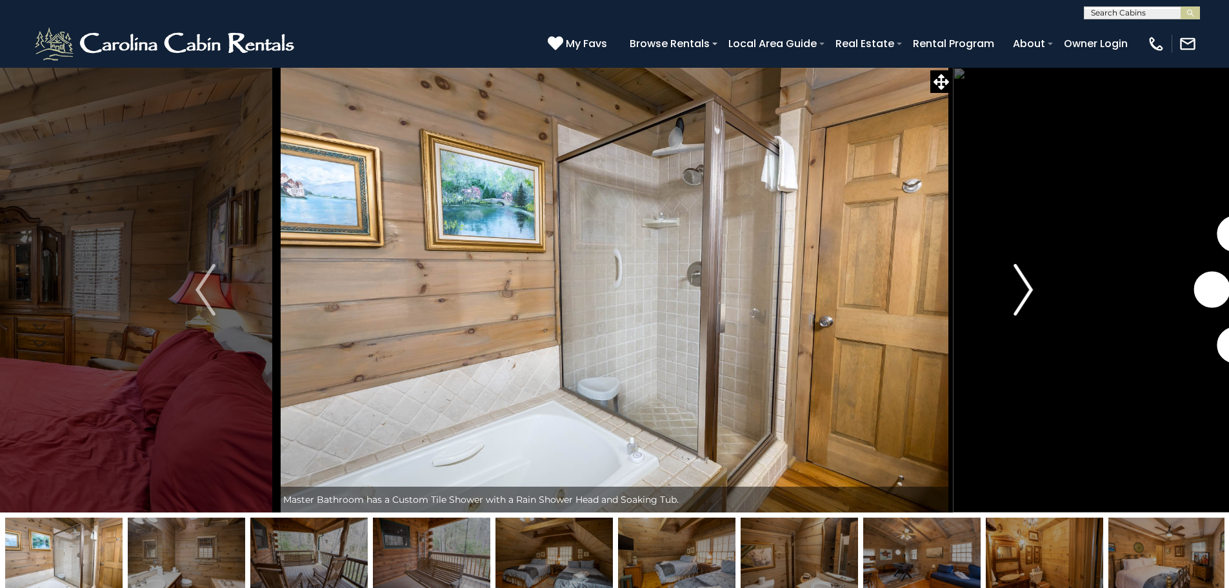
click at [1032, 284] on img "Next" at bounding box center [1023, 290] width 19 height 52
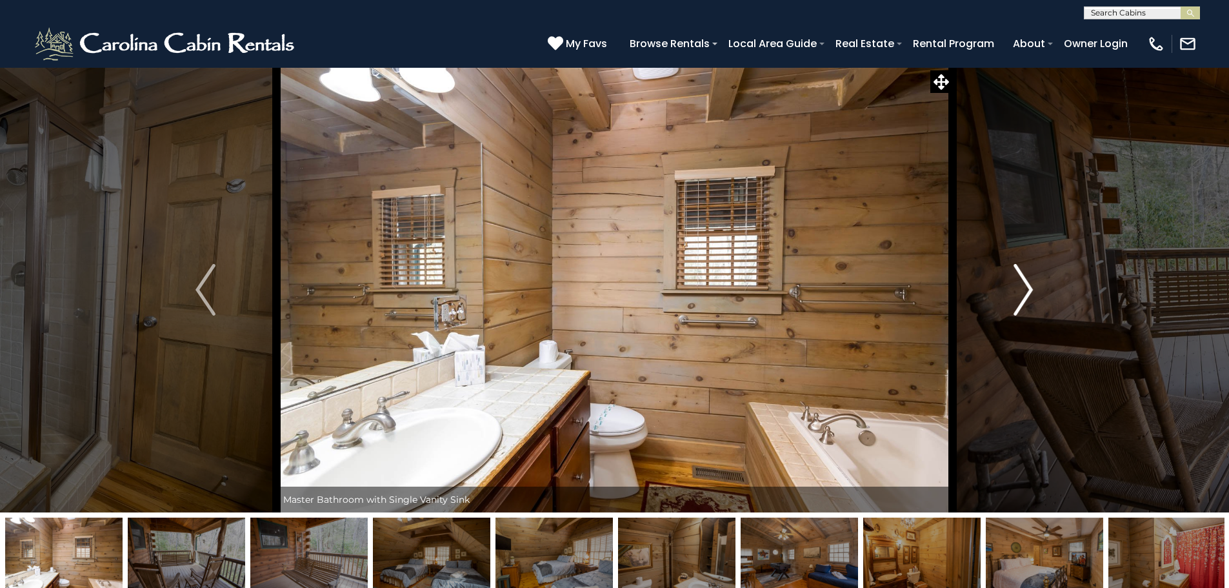
click at [1032, 283] on img "Next" at bounding box center [1023, 290] width 19 height 52
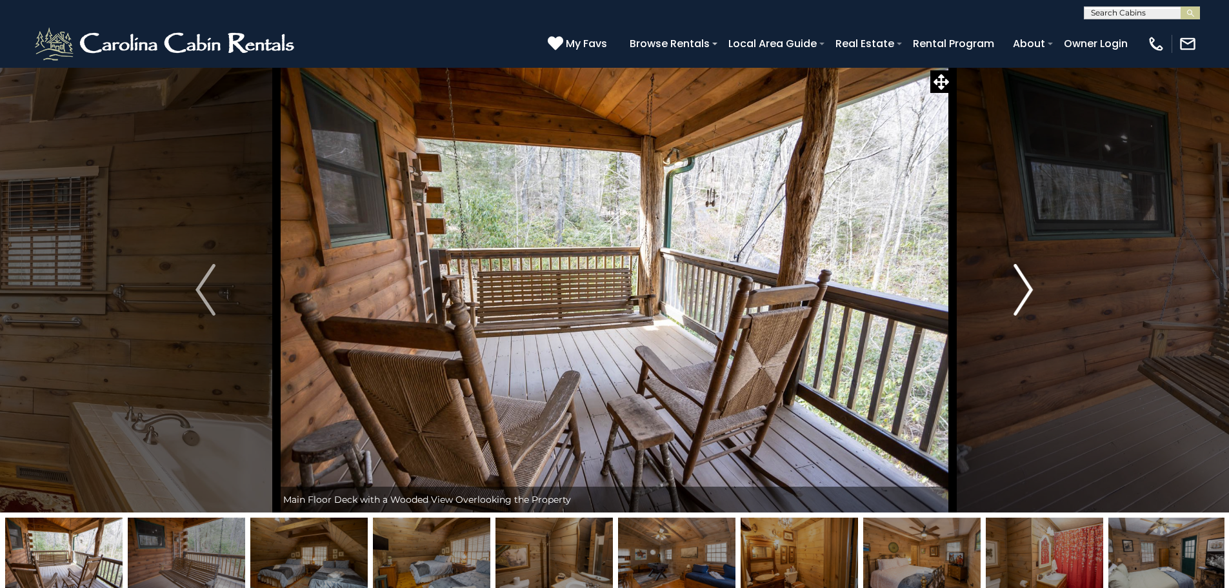
click at [1032, 283] on img "Next" at bounding box center [1023, 290] width 19 height 52
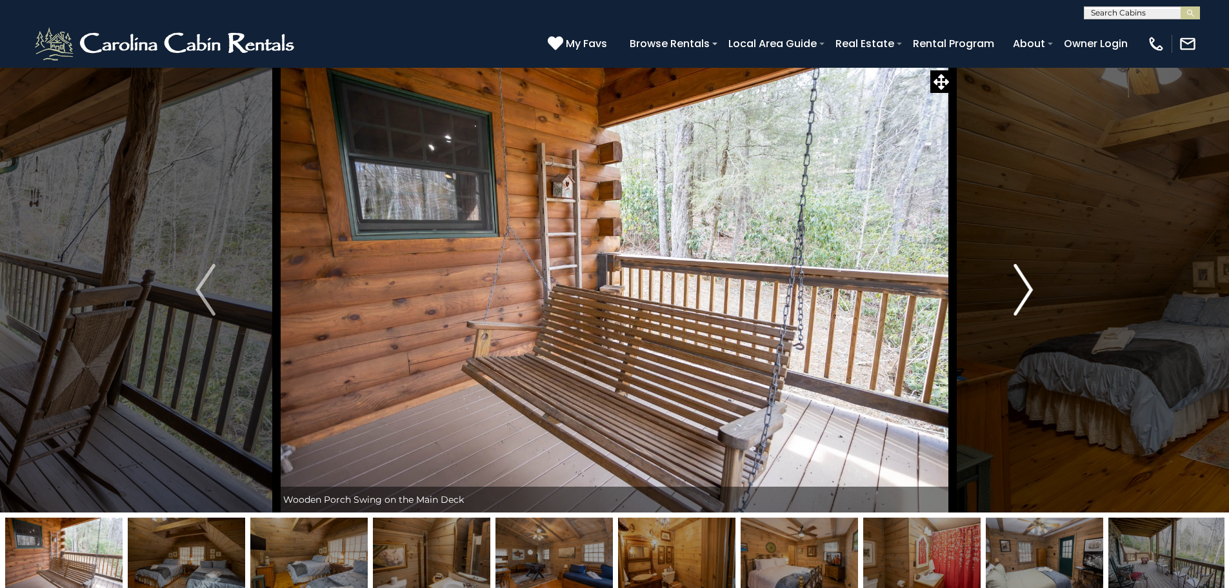
click at [1032, 283] on img "Next" at bounding box center [1023, 290] width 19 height 52
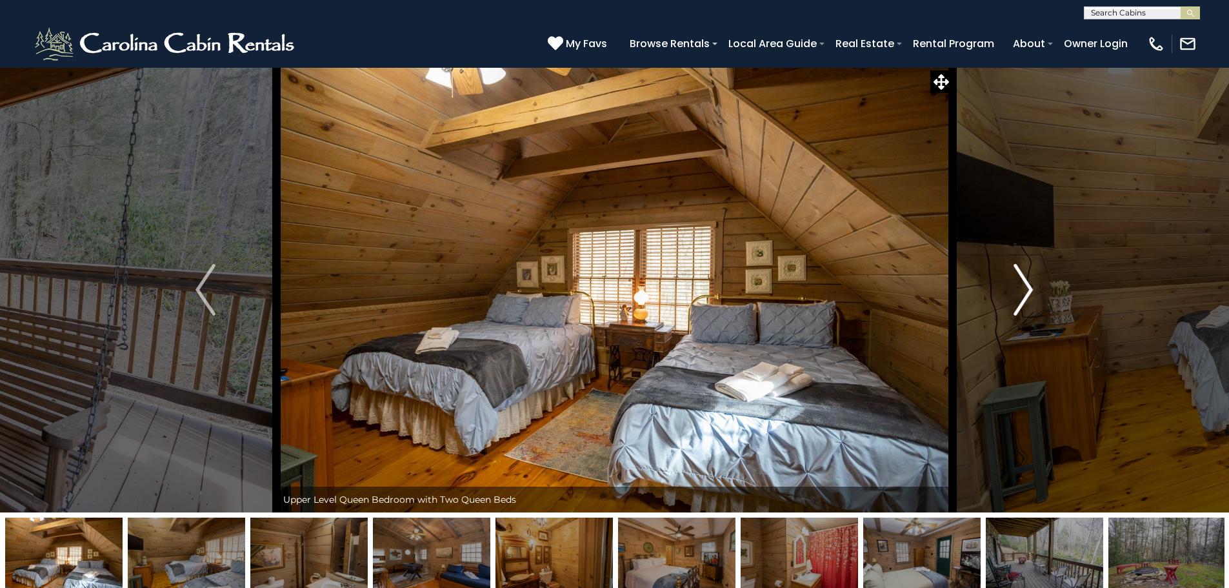
click at [1034, 281] on button "Next" at bounding box center [1024, 289] width 142 height 445
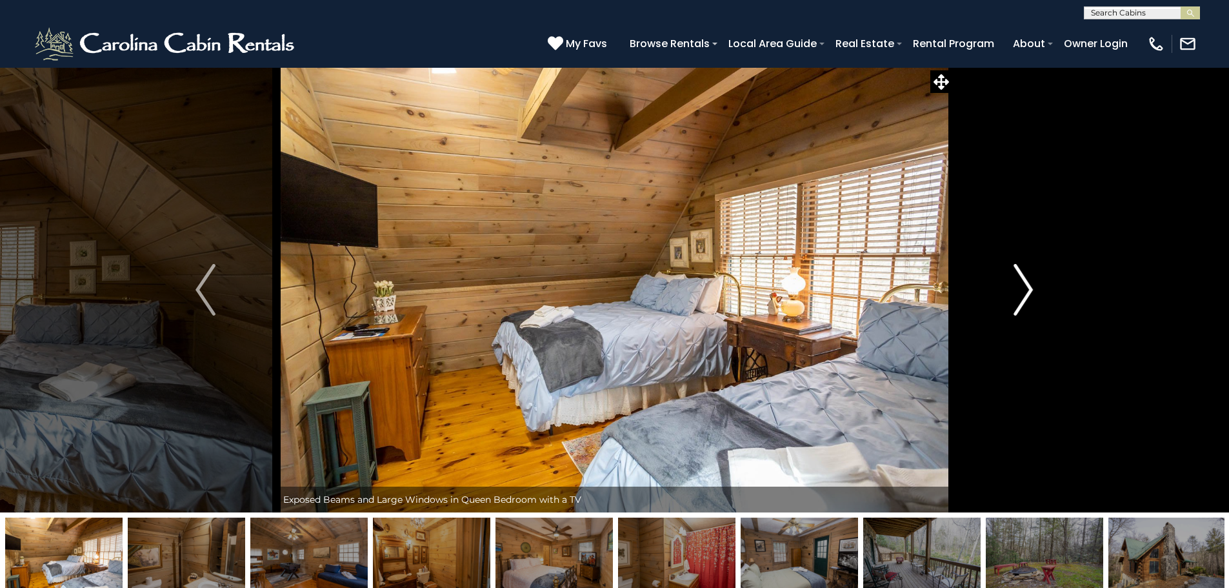
click at [1034, 281] on button "Next" at bounding box center [1024, 289] width 142 height 445
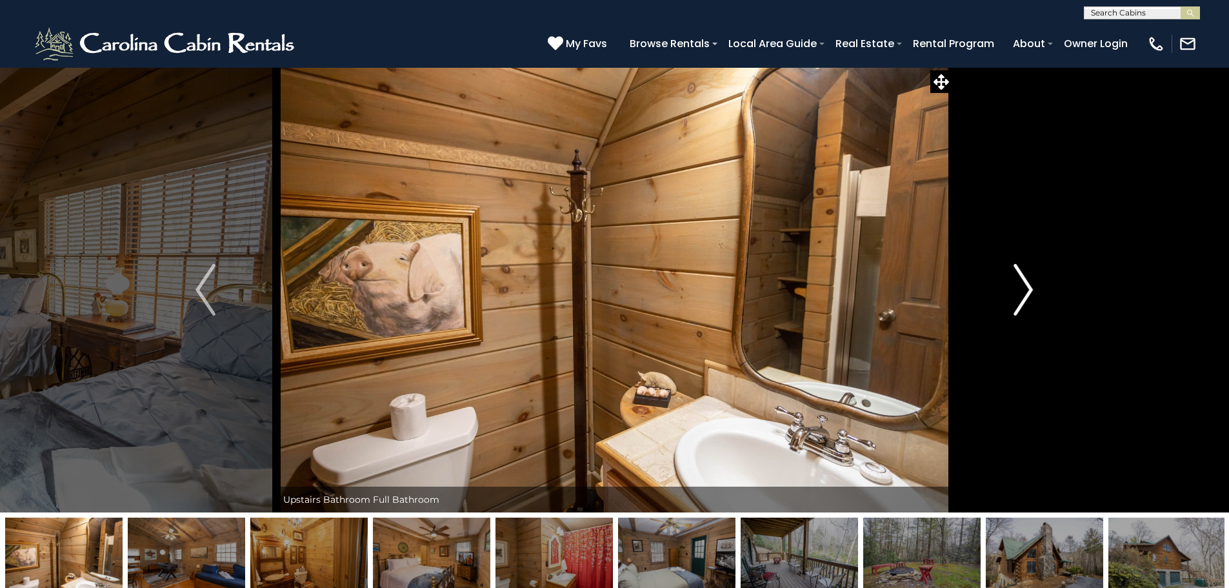
click at [1035, 279] on button "Next" at bounding box center [1024, 289] width 142 height 445
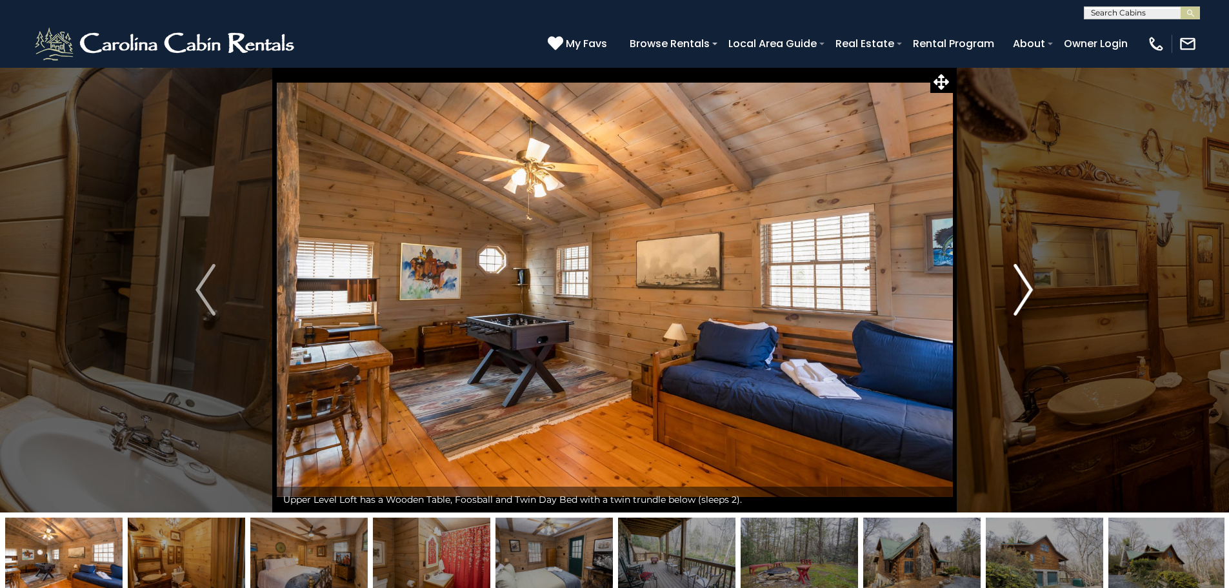
click at [1035, 279] on button "Next" at bounding box center [1024, 289] width 142 height 445
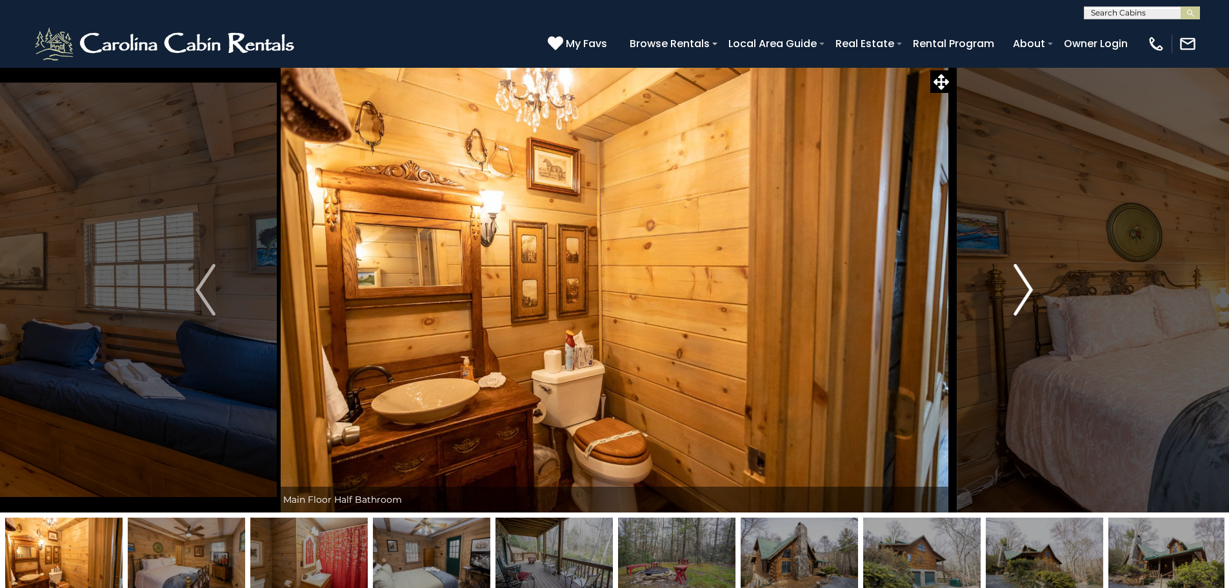
click at [1035, 279] on button "Next" at bounding box center [1024, 289] width 142 height 445
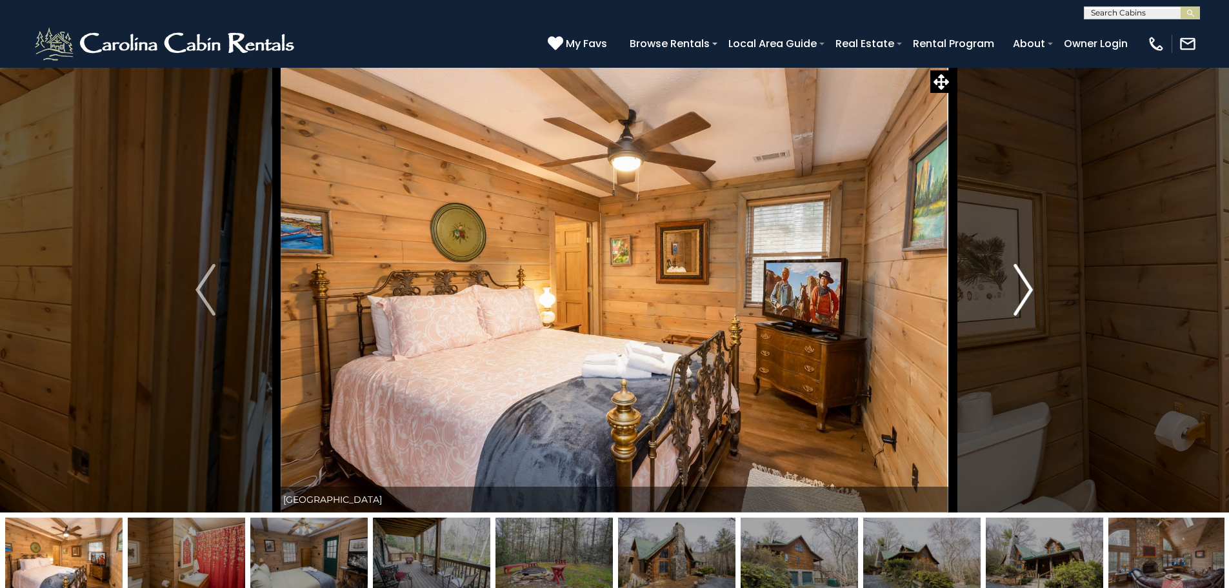
click at [1035, 279] on button "Next" at bounding box center [1024, 289] width 142 height 445
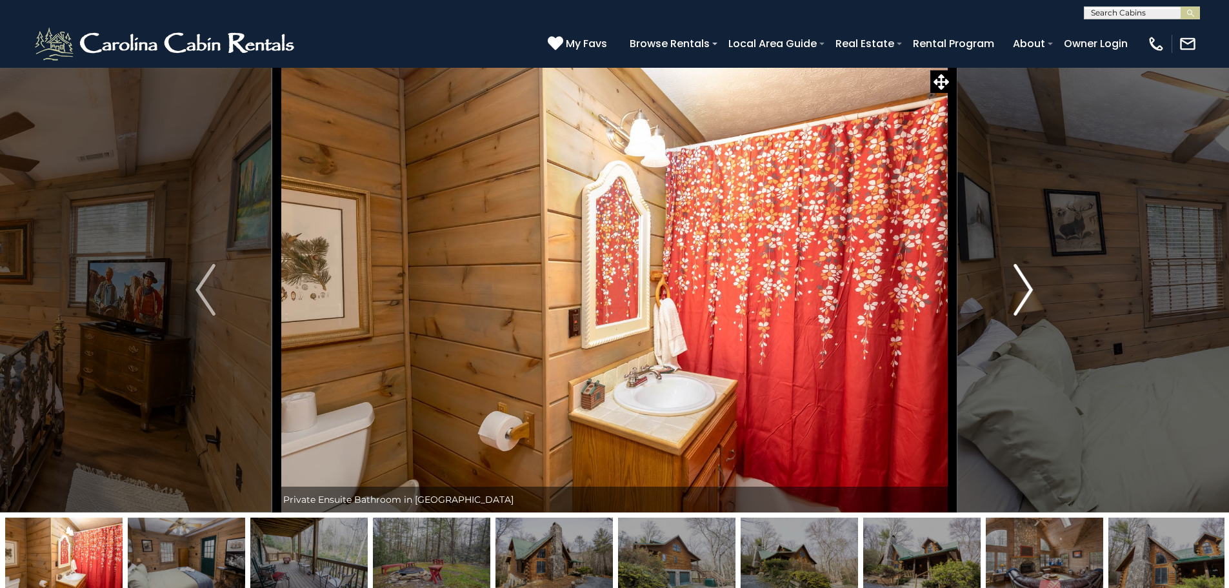
click at [1035, 279] on button "Next" at bounding box center [1024, 289] width 142 height 445
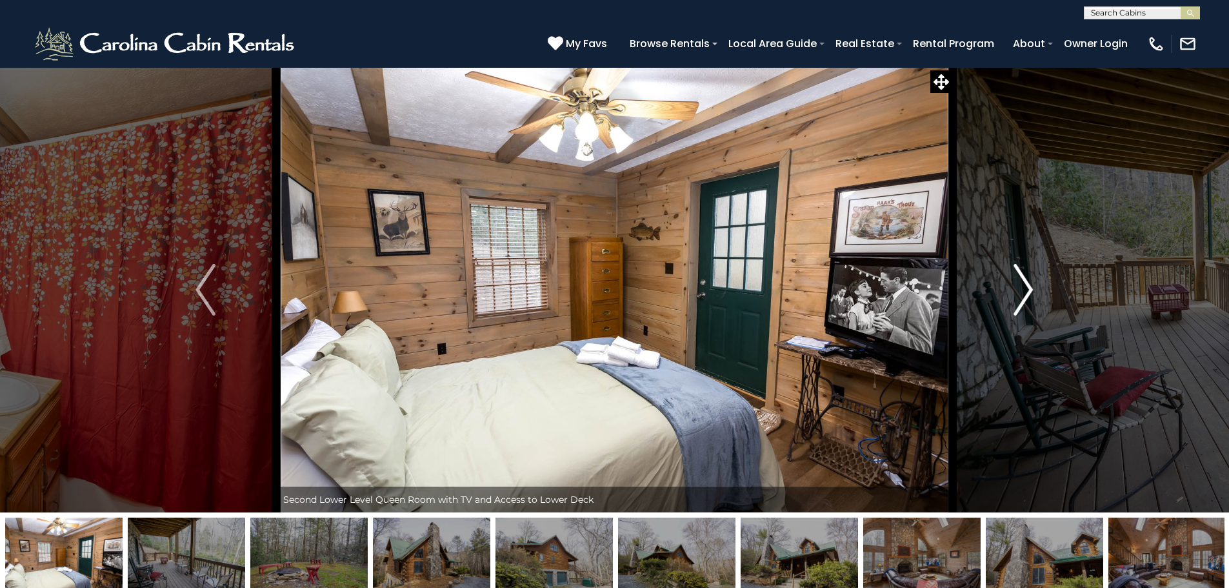
click at [1035, 279] on button "Next" at bounding box center [1024, 289] width 142 height 445
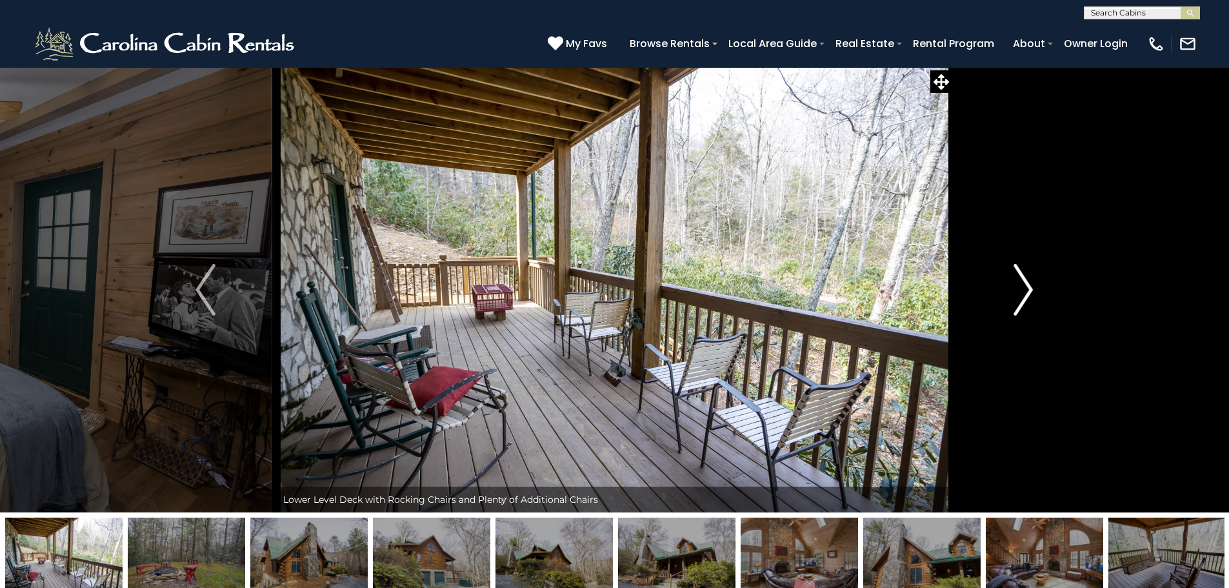
click at [1035, 279] on button "Next" at bounding box center [1024, 289] width 142 height 445
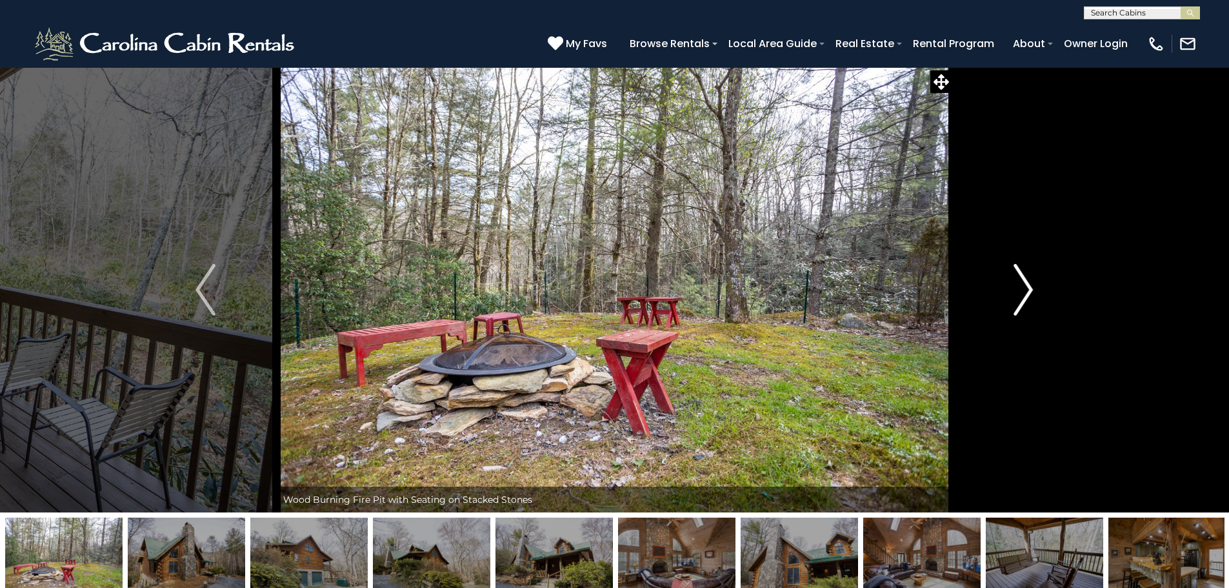
click at [1035, 279] on button "Next" at bounding box center [1024, 289] width 142 height 445
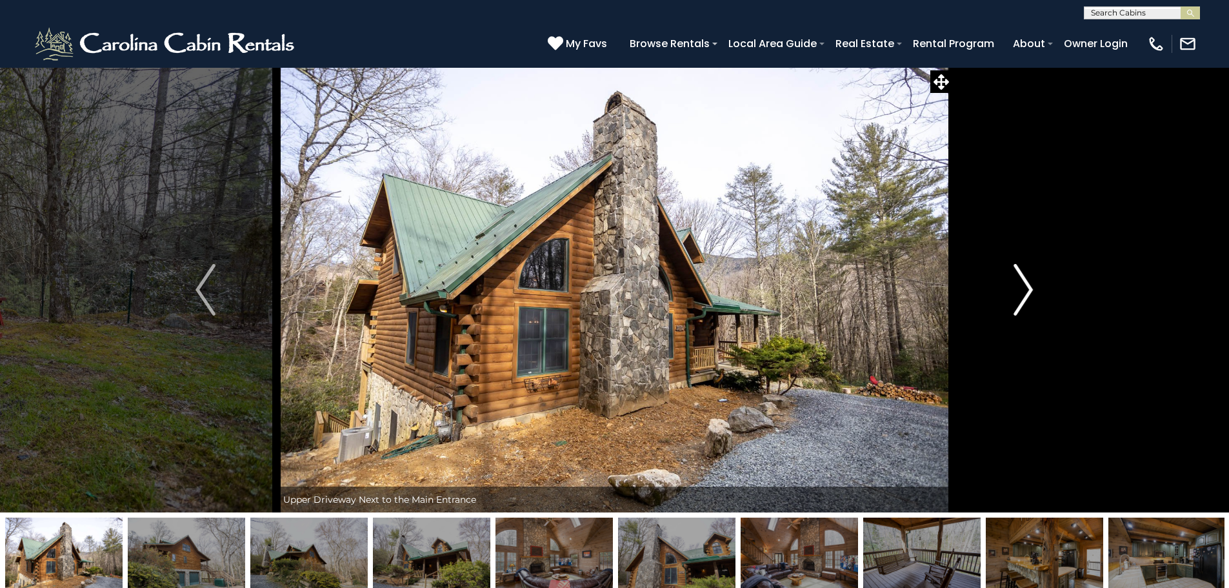
click at [1035, 279] on button "Next" at bounding box center [1024, 289] width 142 height 445
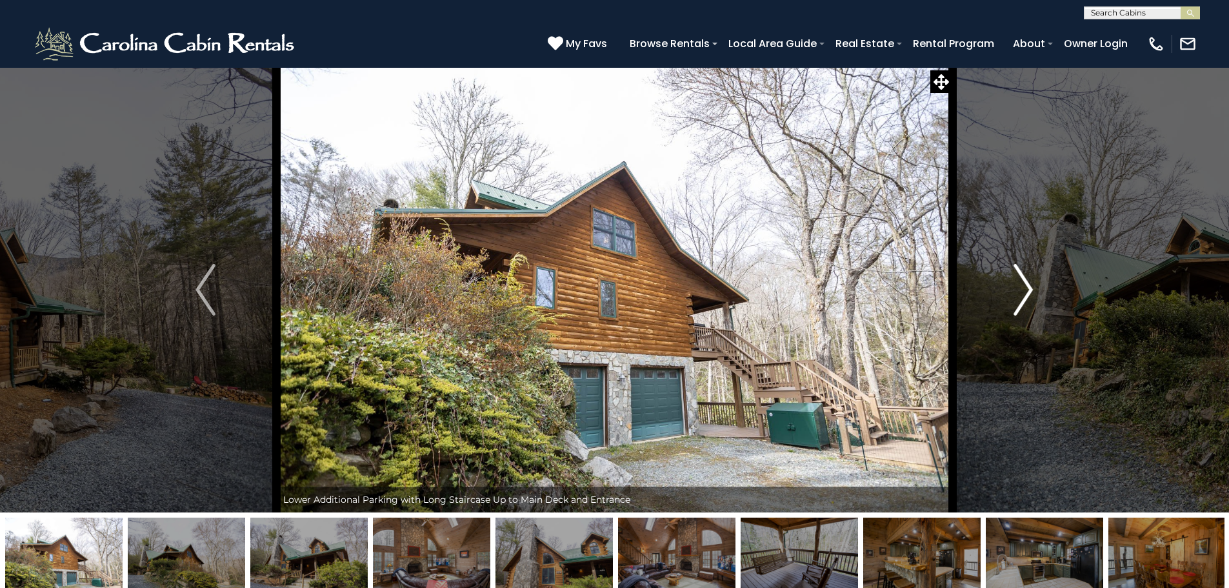
click at [1036, 278] on button "Next" at bounding box center [1024, 289] width 142 height 445
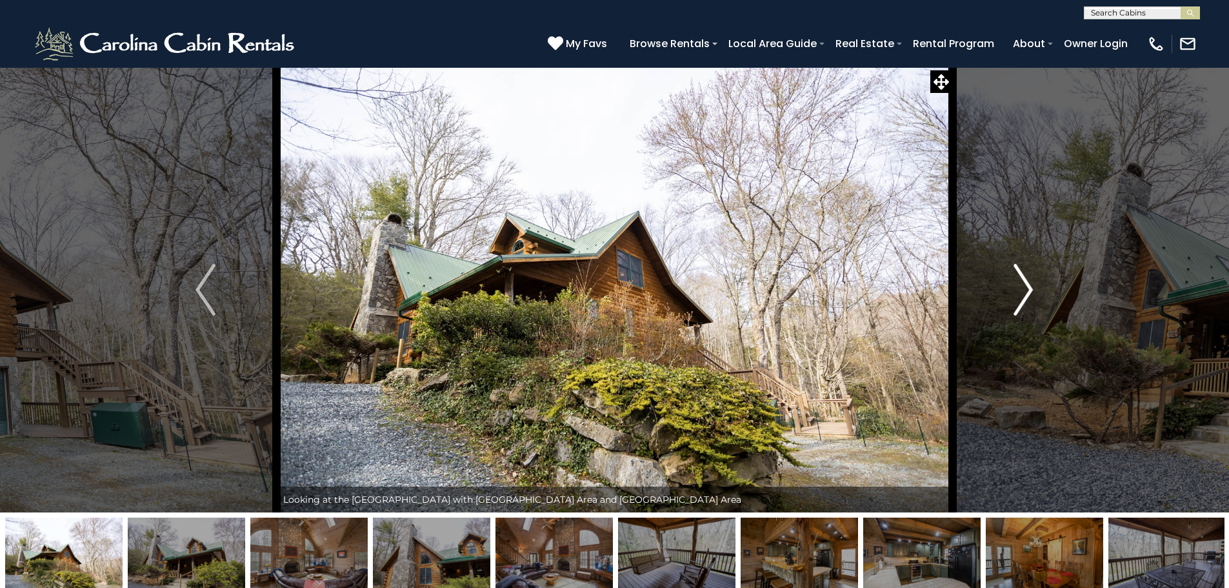
click at [1027, 269] on img "Next" at bounding box center [1023, 290] width 19 height 52
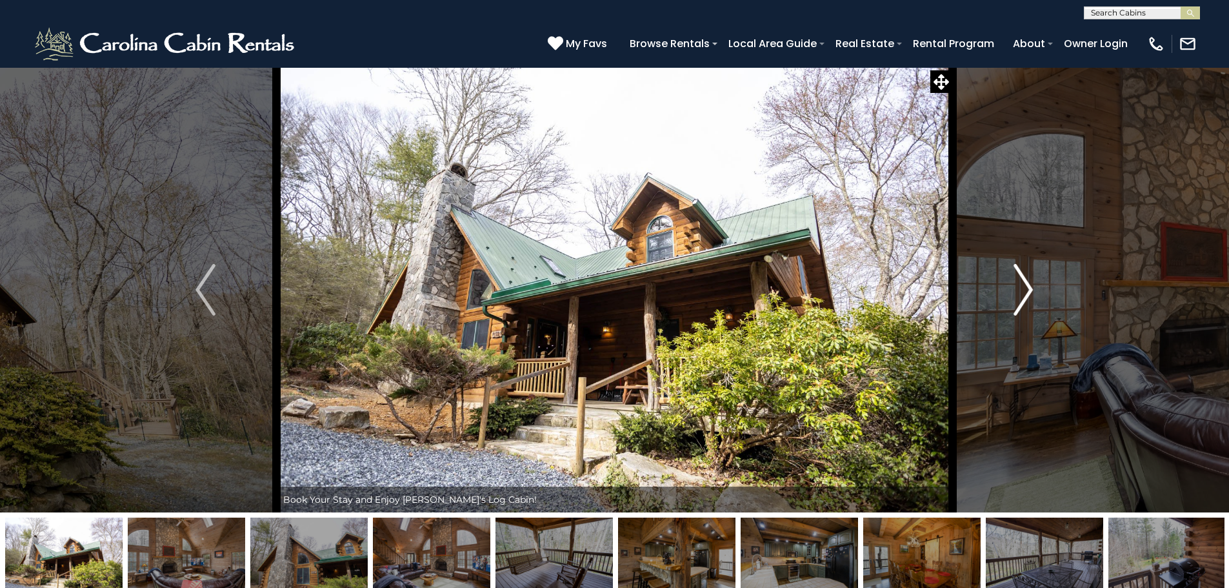
click at [1027, 267] on img "Next" at bounding box center [1023, 290] width 19 height 52
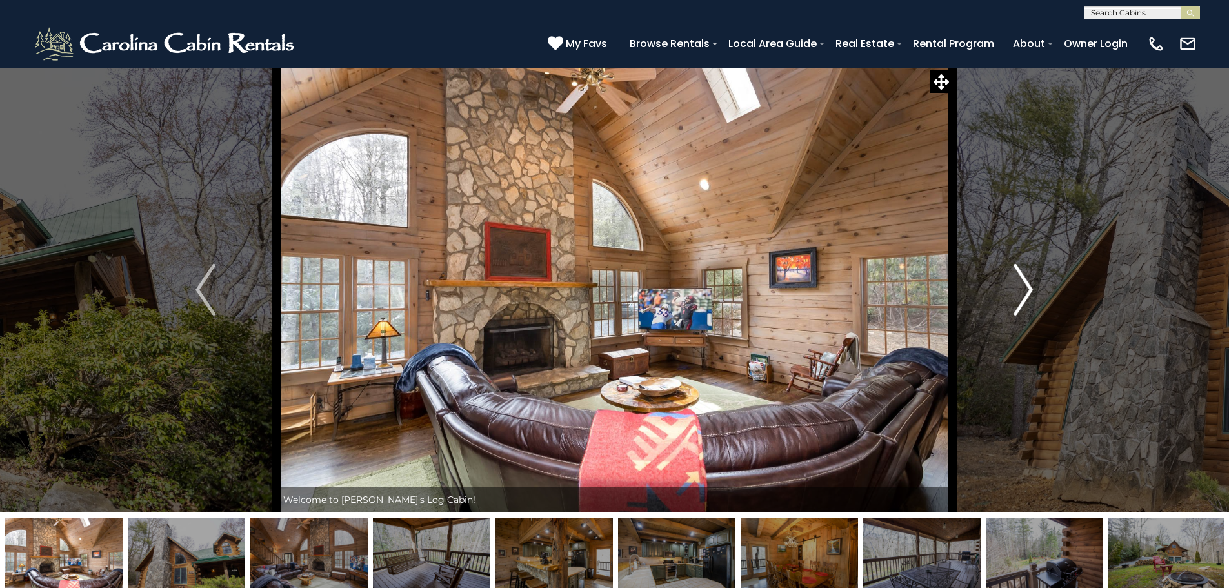
click at [1027, 282] on img "Next" at bounding box center [1023, 290] width 19 height 52
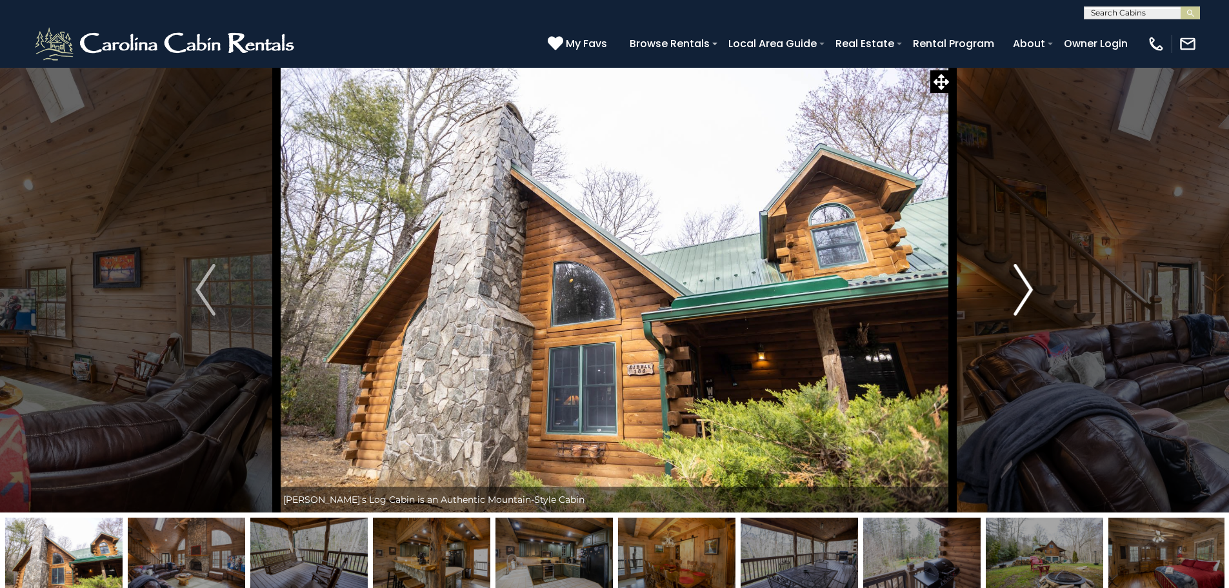
click at [1027, 282] on img "Next" at bounding box center [1023, 290] width 19 height 52
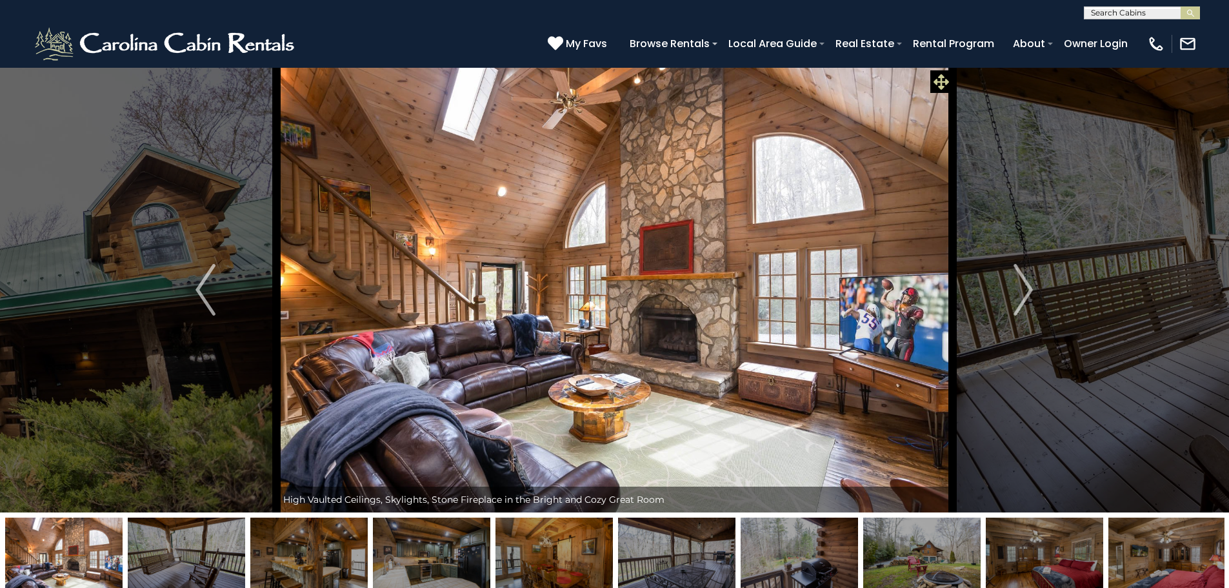
click at [944, 79] on icon at bounding box center [941, 81] width 15 height 15
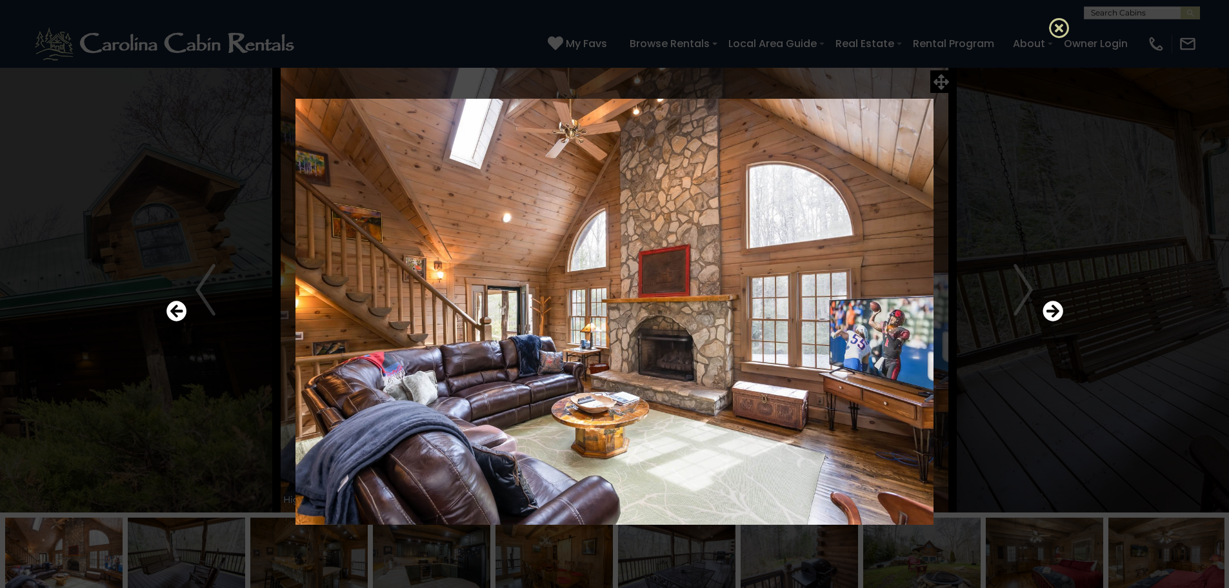
click at [1061, 25] on icon at bounding box center [1059, 27] width 21 height 21
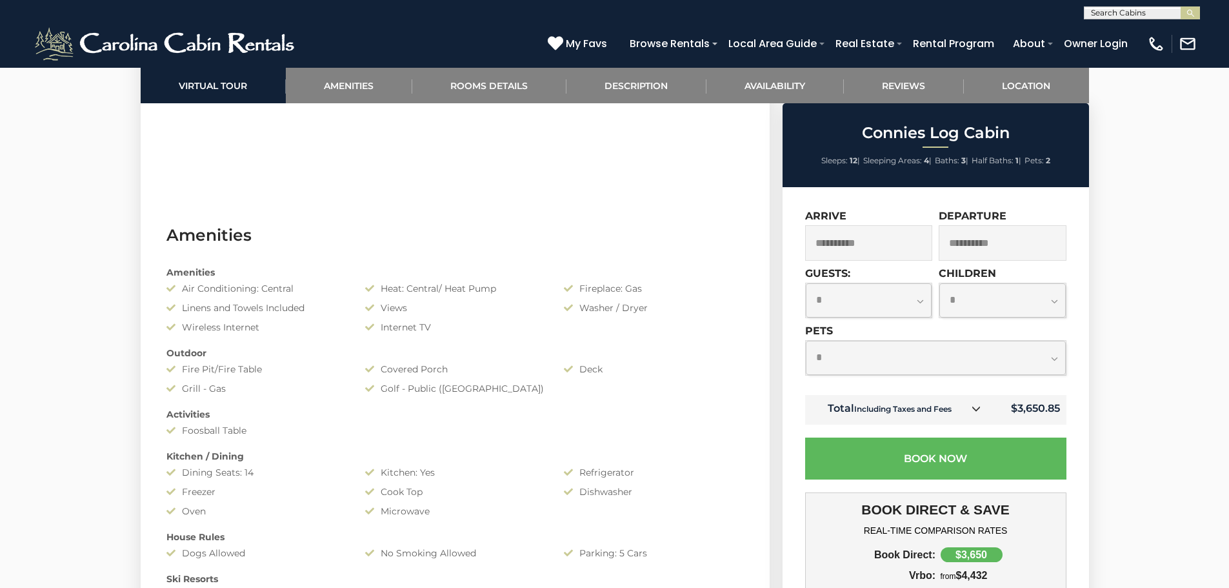
scroll to position [1097, 0]
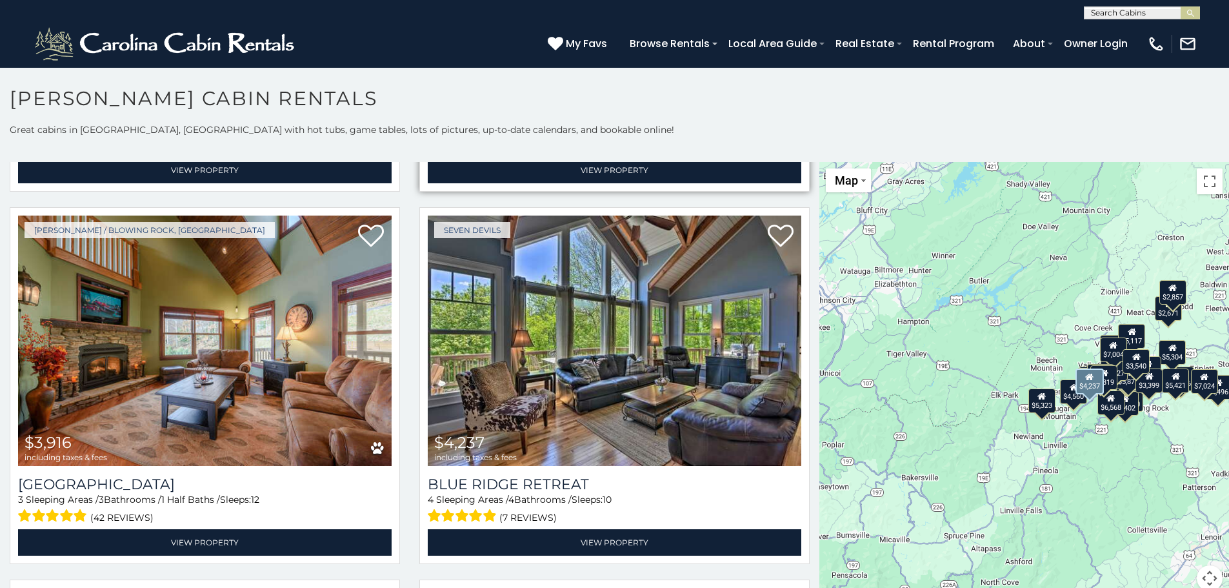
scroll to position [2969, 0]
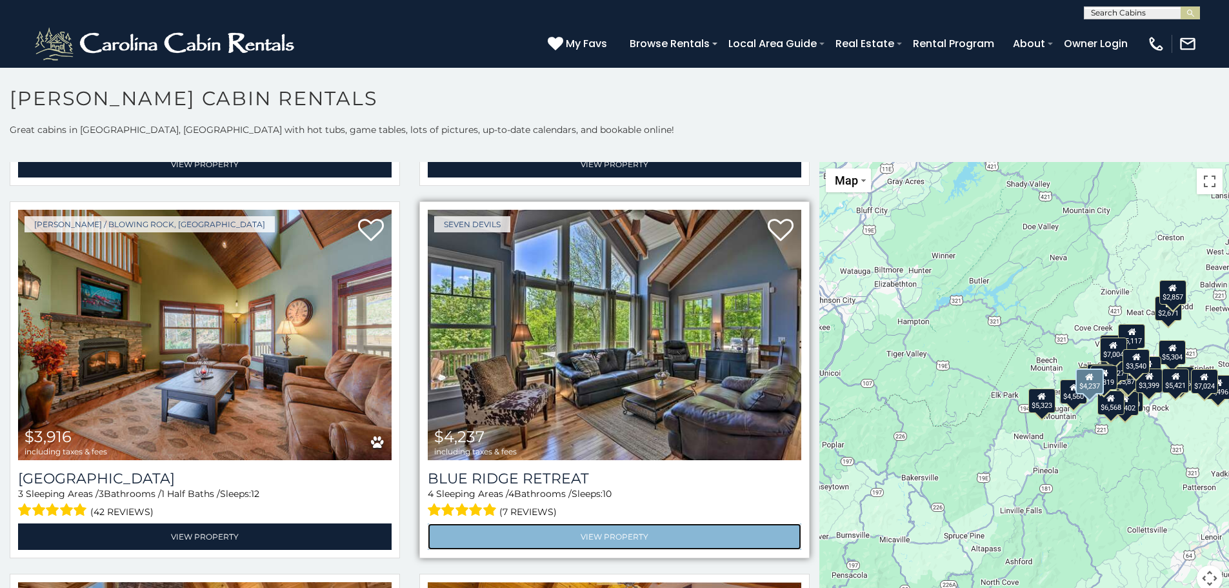
click at [631, 523] on link "View Property" at bounding box center [615, 536] width 374 height 26
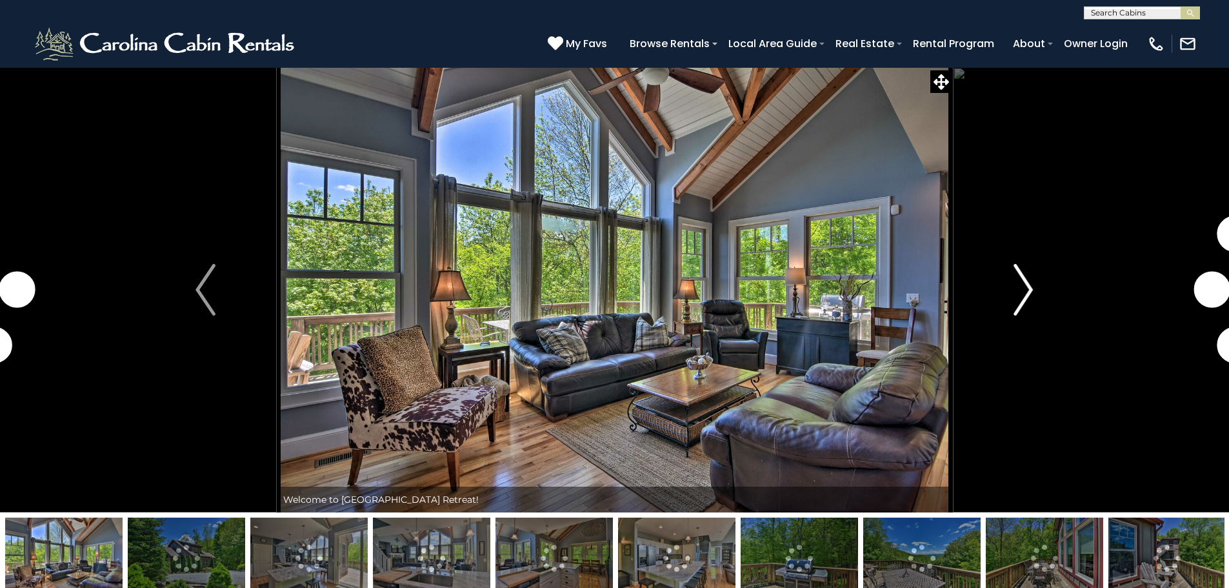
click at [1011, 294] on button "Next" at bounding box center [1024, 289] width 142 height 445
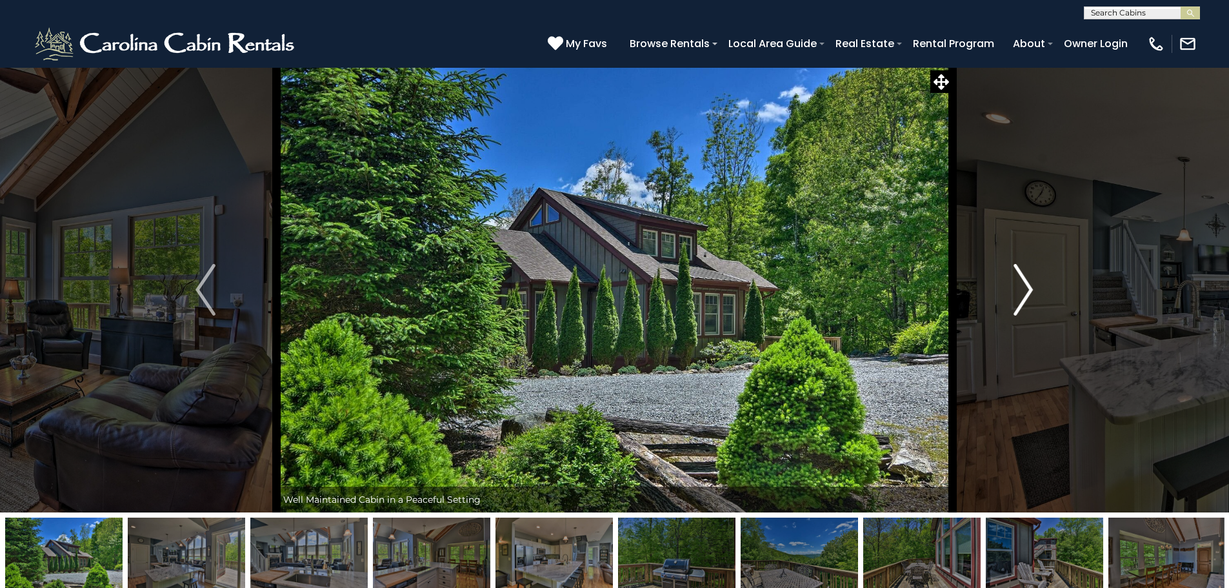
click at [1024, 293] on img "Next" at bounding box center [1023, 290] width 19 height 52
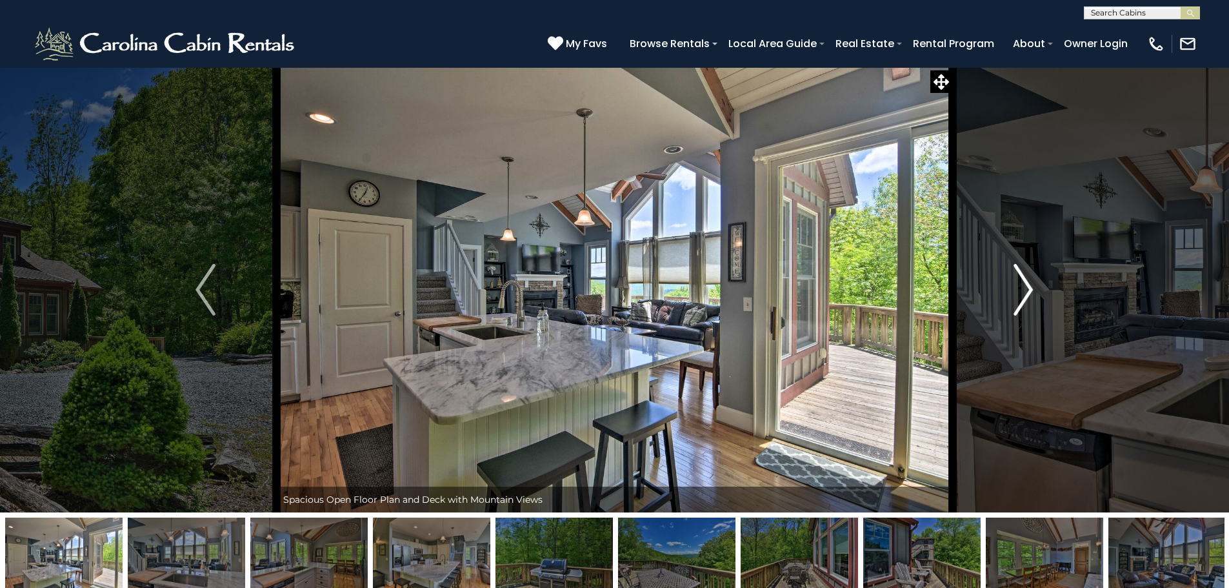
click at [1024, 293] on img "Next" at bounding box center [1023, 290] width 19 height 52
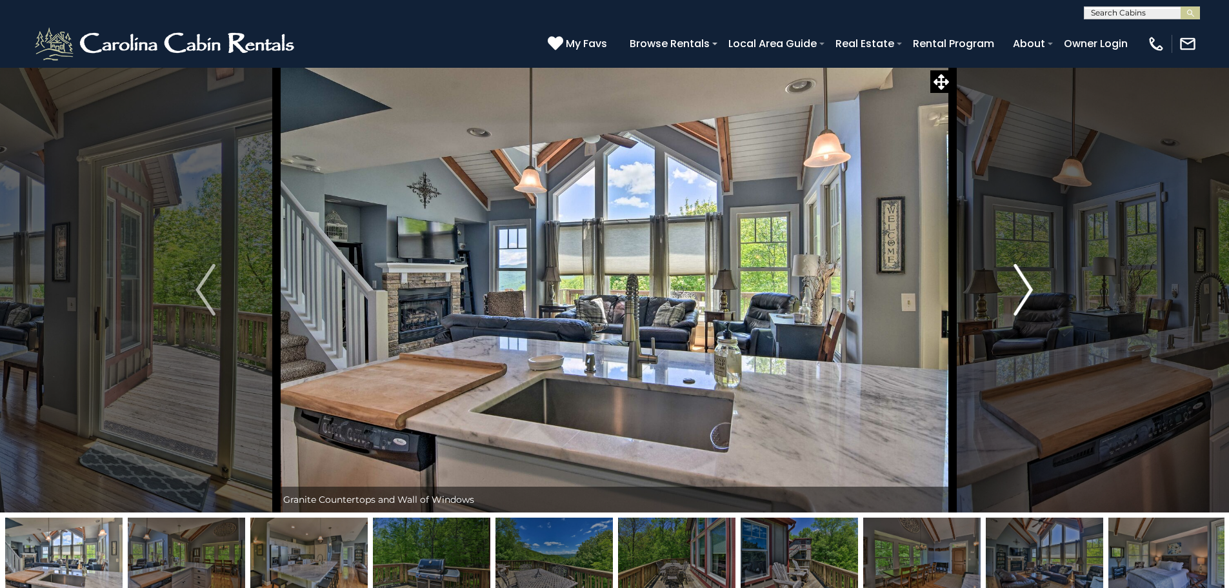
click at [1024, 293] on img "Next" at bounding box center [1023, 290] width 19 height 52
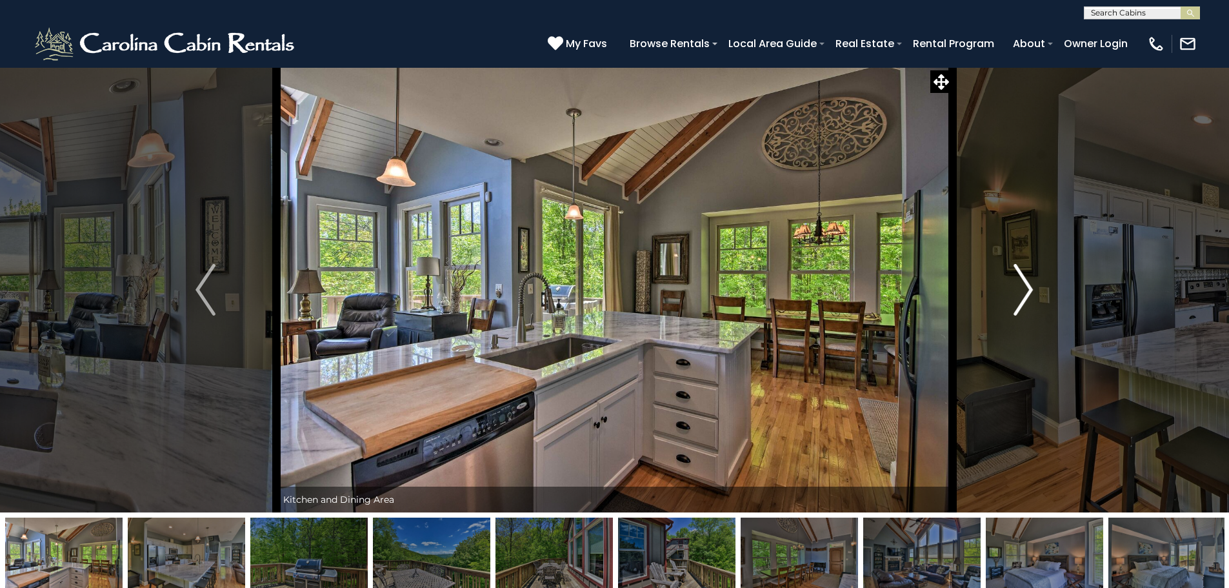
click at [1024, 293] on img "Next" at bounding box center [1023, 290] width 19 height 52
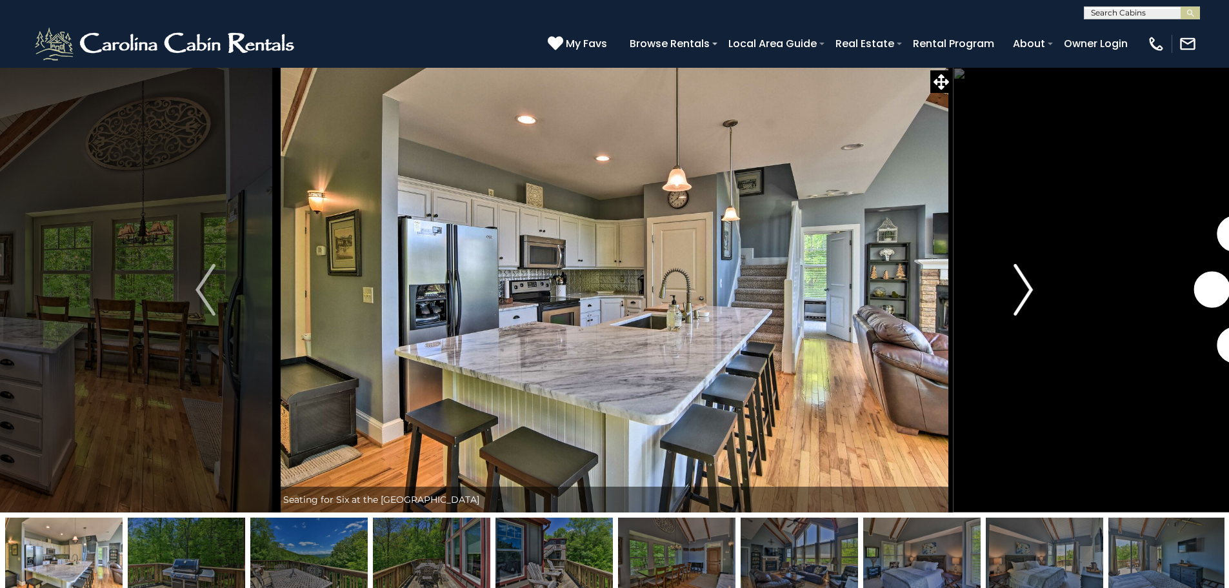
click at [1024, 293] on img "Next" at bounding box center [1023, 290] width 19 height 52
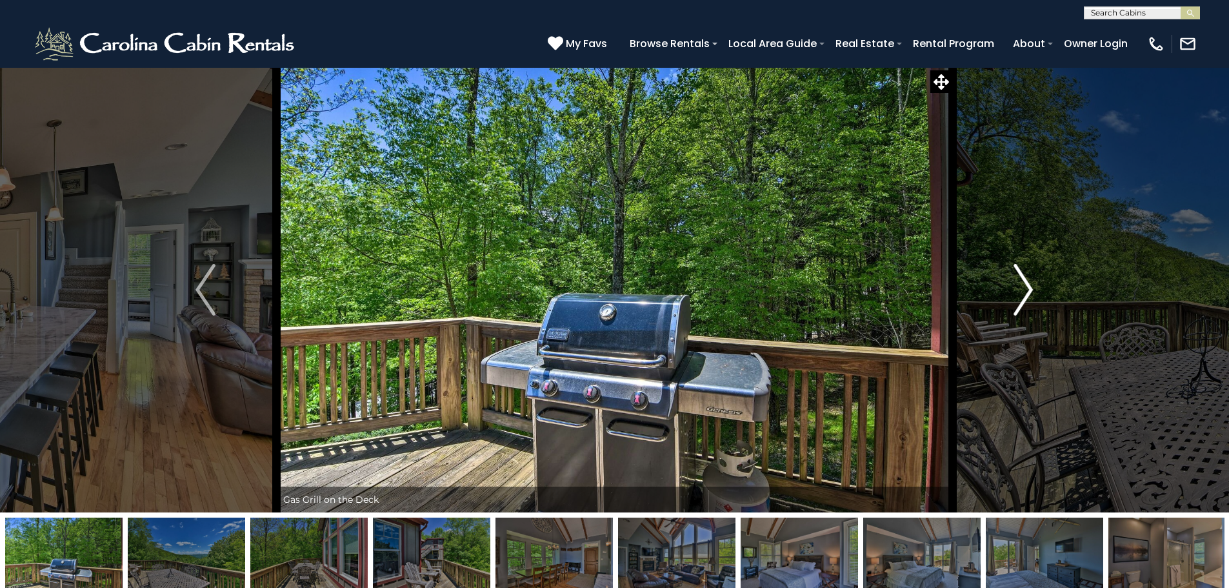
click at [1024, 293] on img "Next" at bounding box center [1023, 290] width 19 height 52
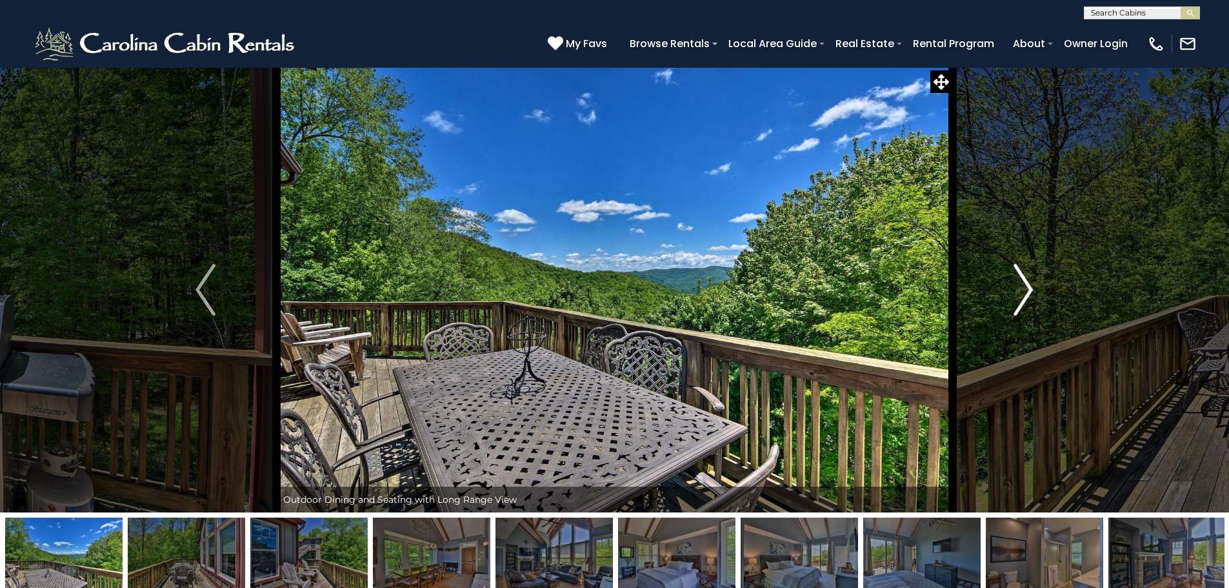
click at [1024, 293] on img "Next" at bounding box center [1023, 290] width 19 height 52
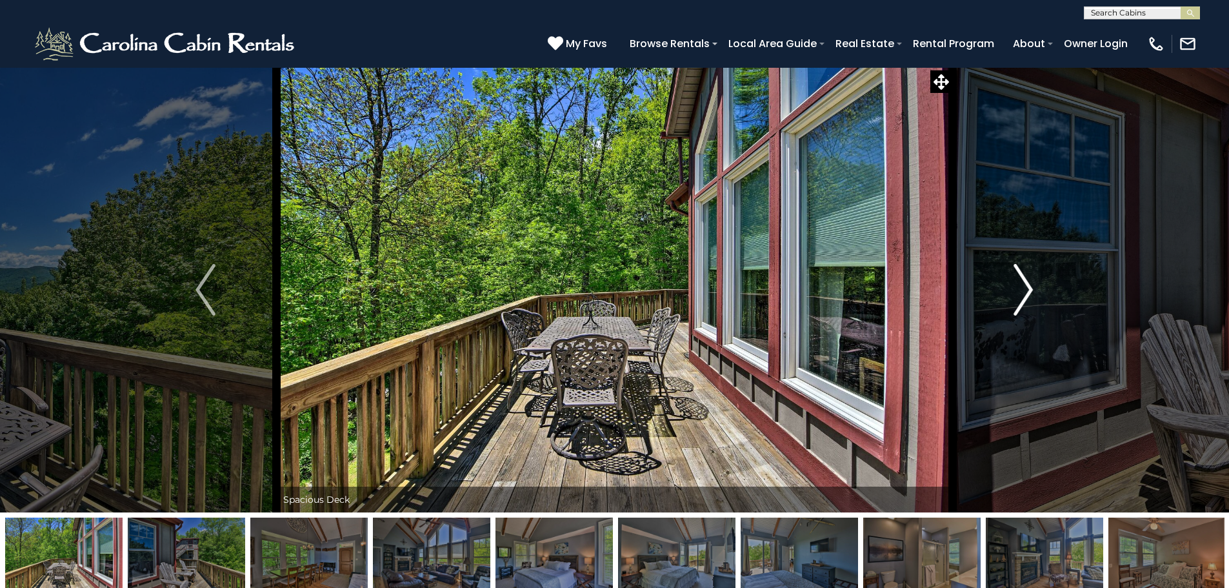
click at [1024, 293] on img "Next" at bounding box center [1023, 290] width 19 height 52
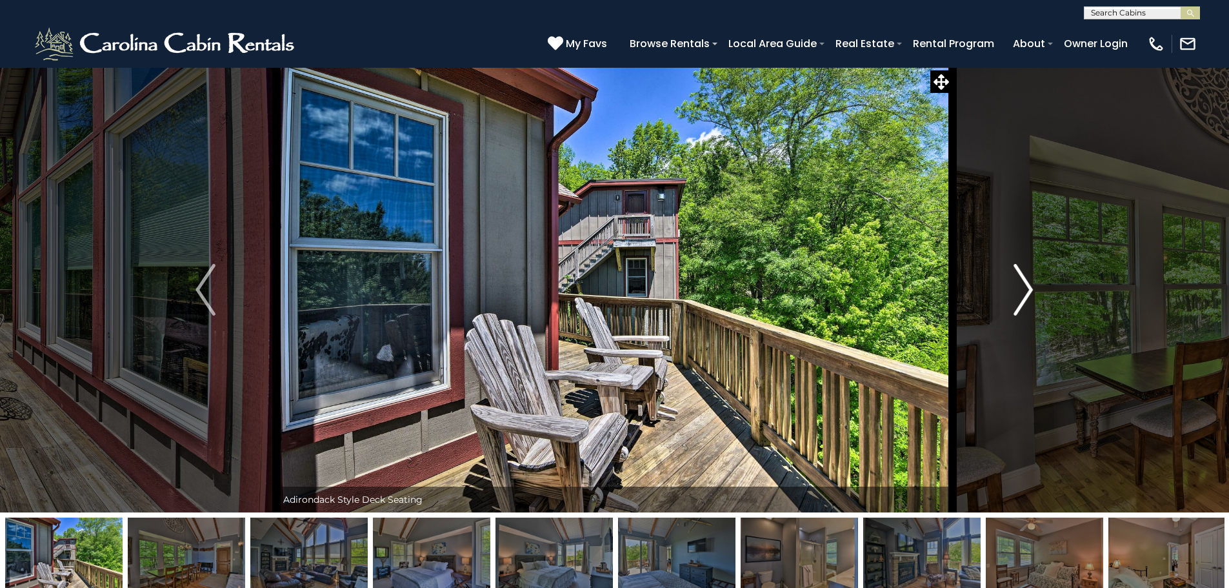
click at [1025, 292] on img "Next" at bounding box center [1023, 290] width 19 height 52
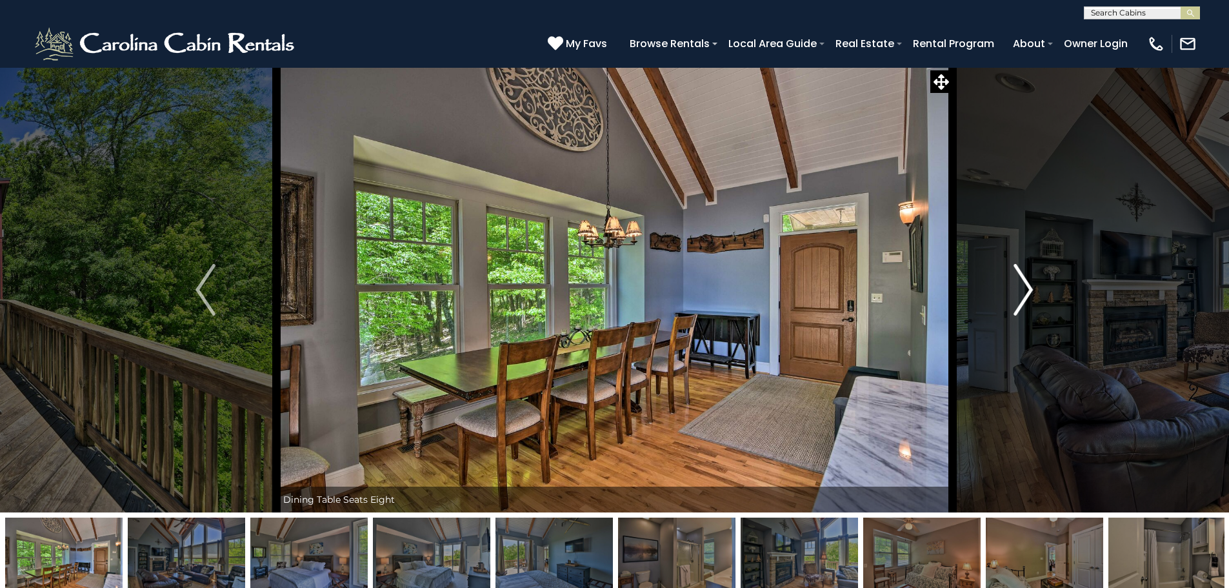
click at [1025, 292] on img "Next" at bounding box center [1023, 290] width 19 height 52
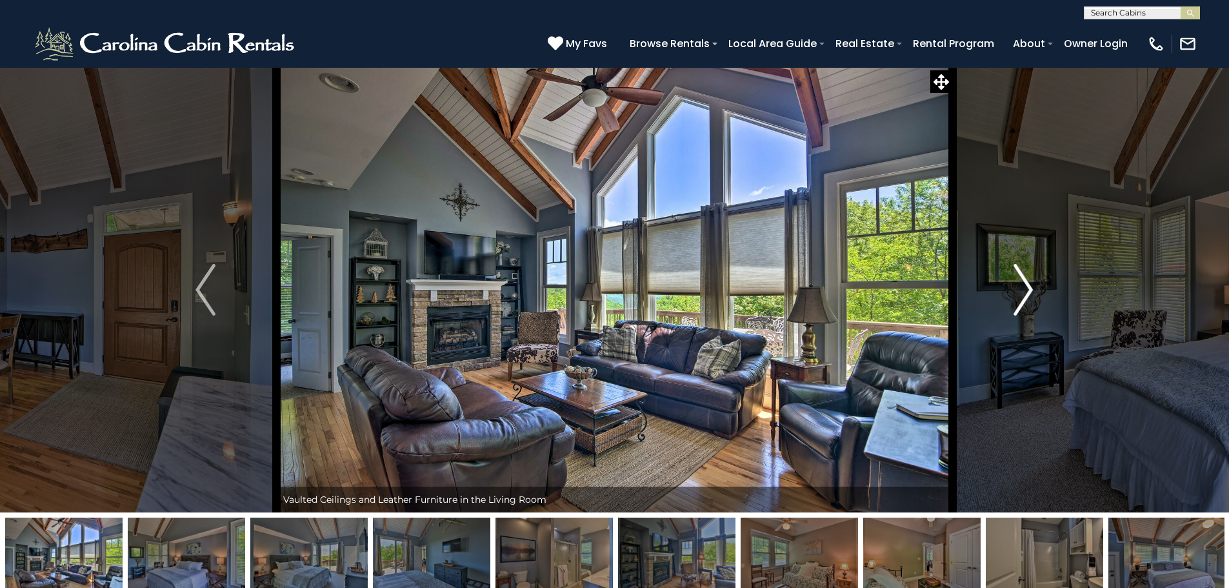
click at [1025, 292] on img "Next" at bounding box center [1023, 290] width 19 height 52
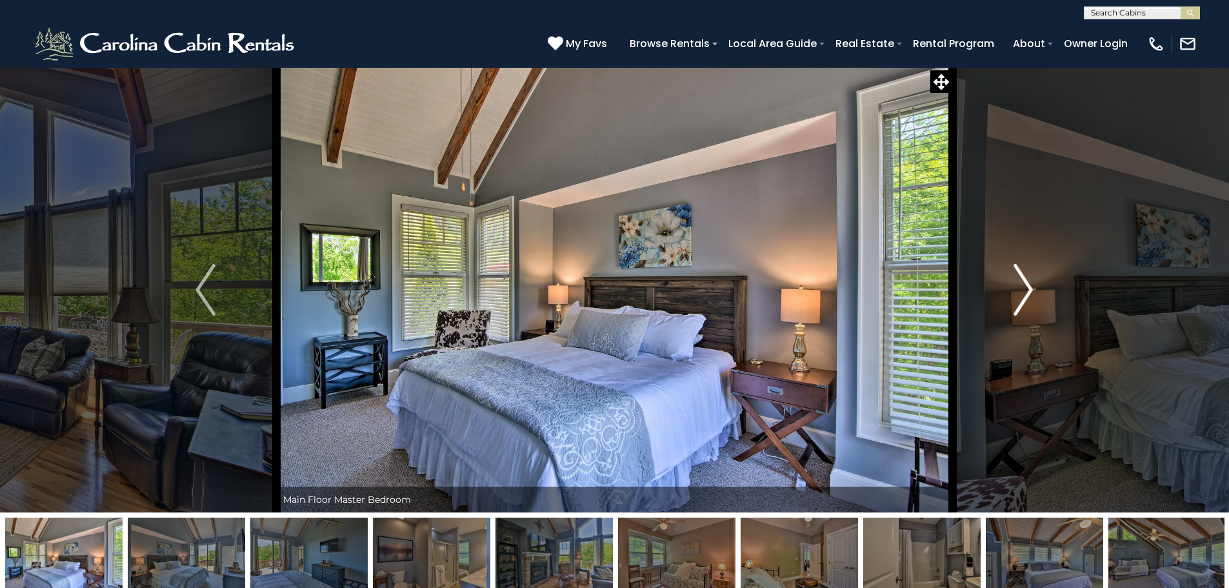
click at [1025, 289] on img "Next" at bounding box center [1023, 290] width 19 height 52
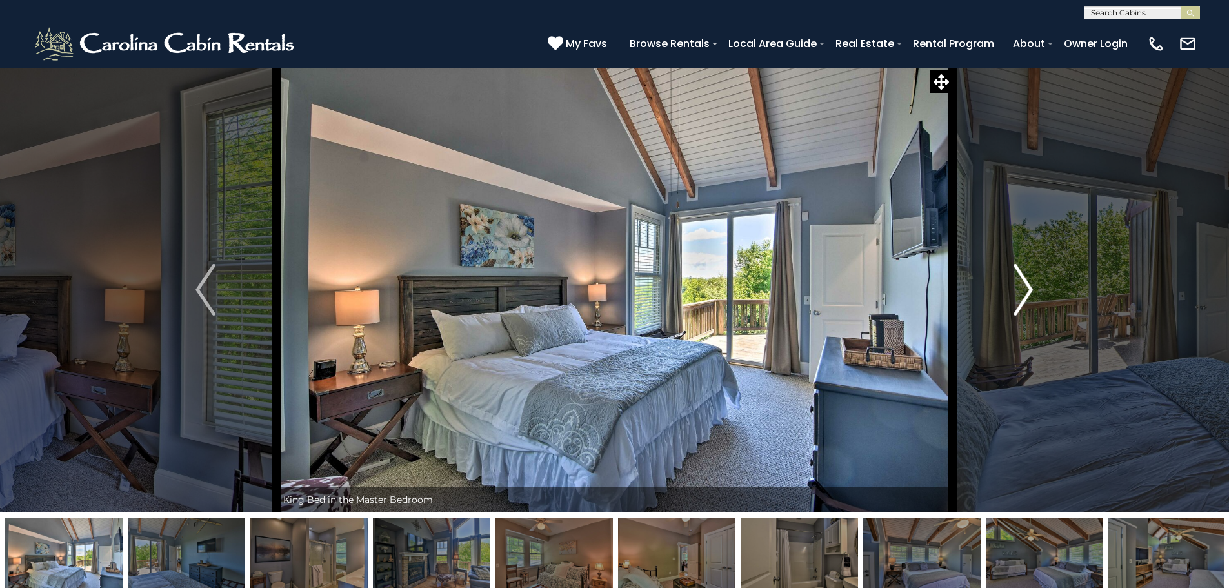
click at [1025, 289] on img "Next" at bounding box center [1023, 290] width 19 height 52
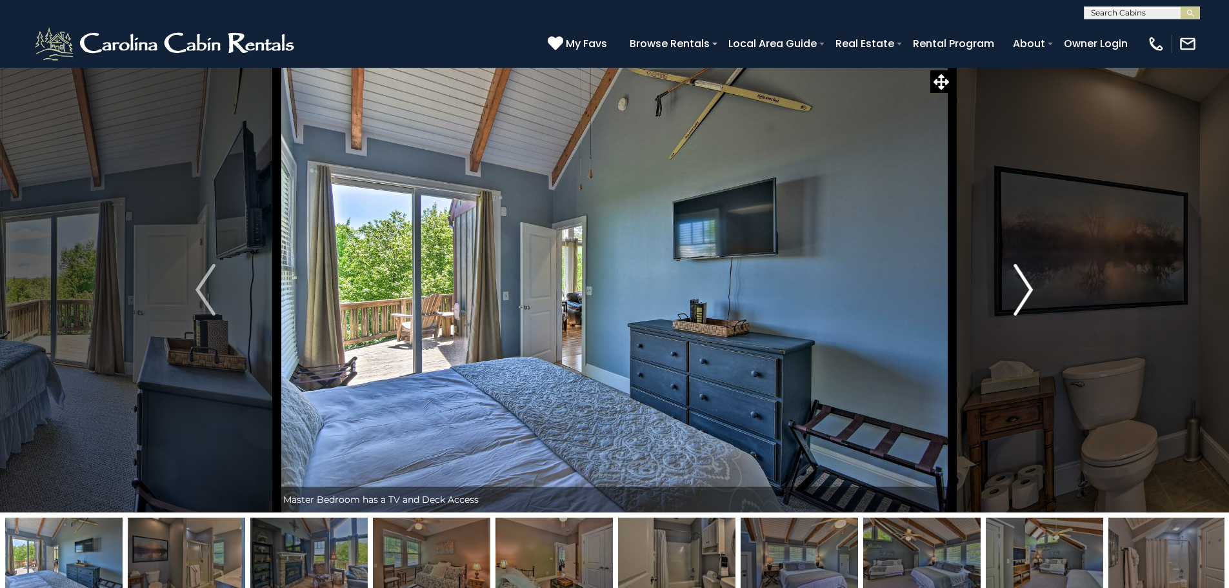
click at [1025, 289] on img "Next" at bounding box center [1023, 290] width 19 height 52
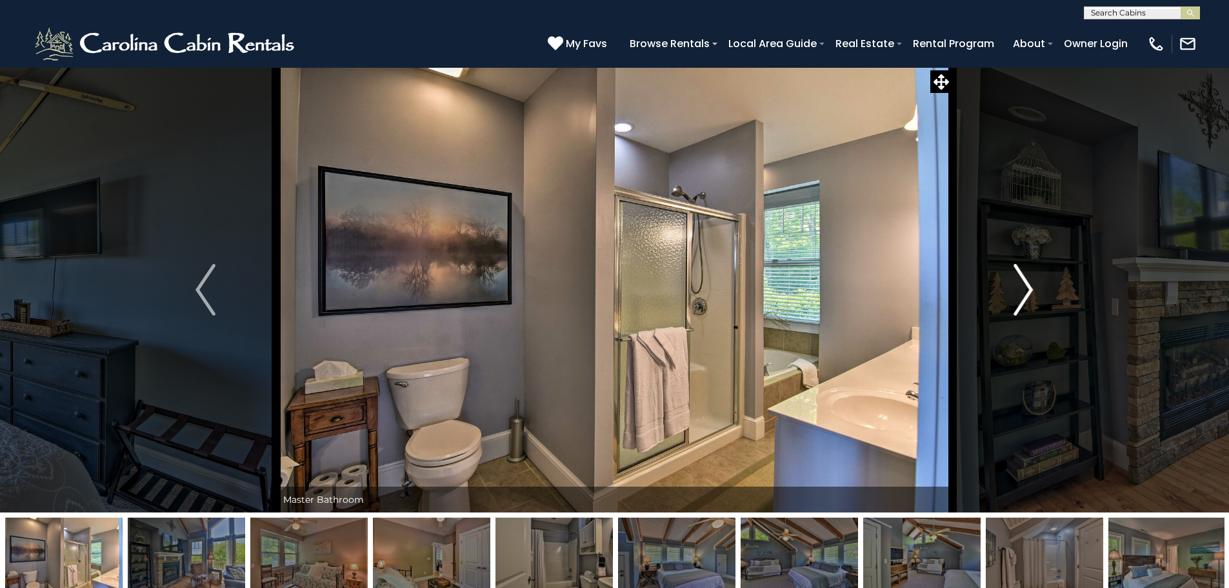
click at [1025, 289] on img "Next" at bounding box center [1023, 290] width 19 height 52
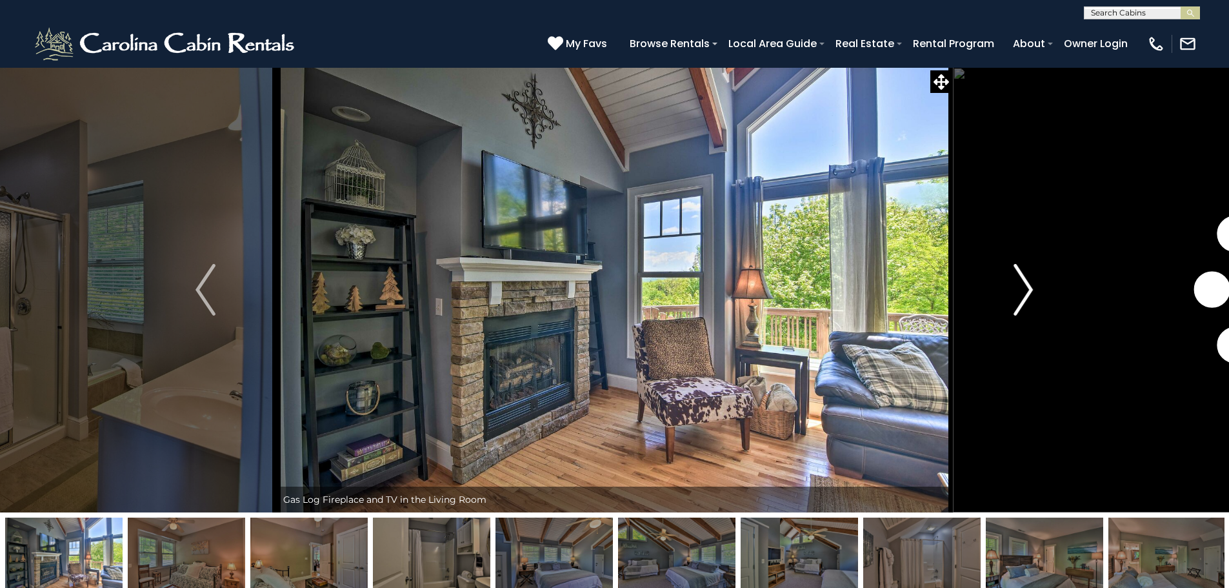
click at [1025, 289] on img "Next" at bounding box center [1023, 290] width 19 height 52
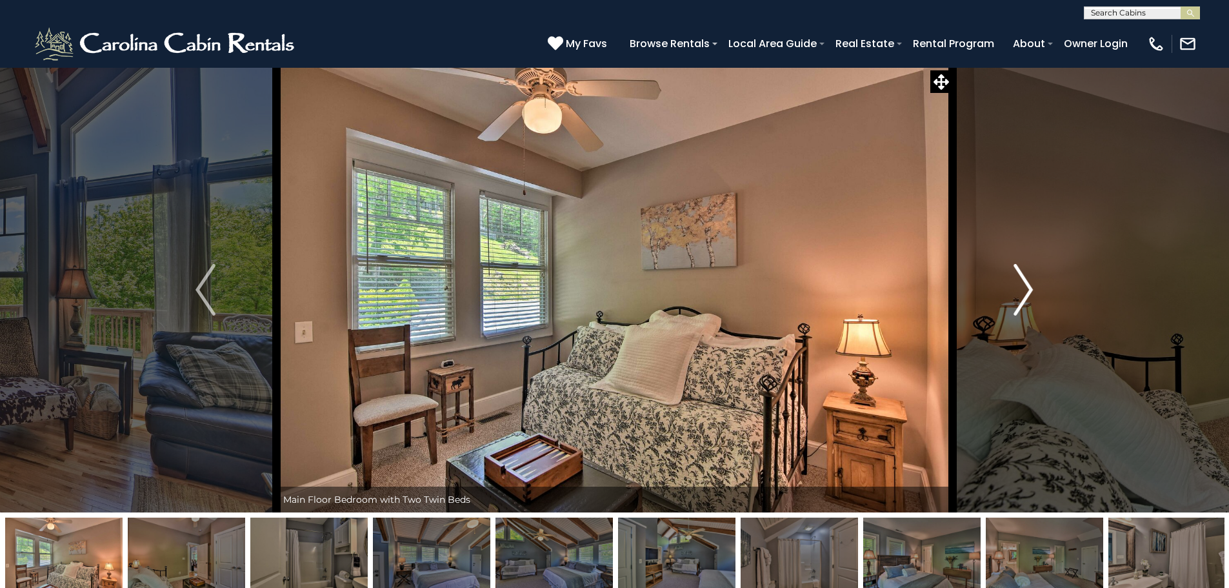
click at [1026, 288] on img "Next" at bounding box center [1023, 290] width 19 height 52
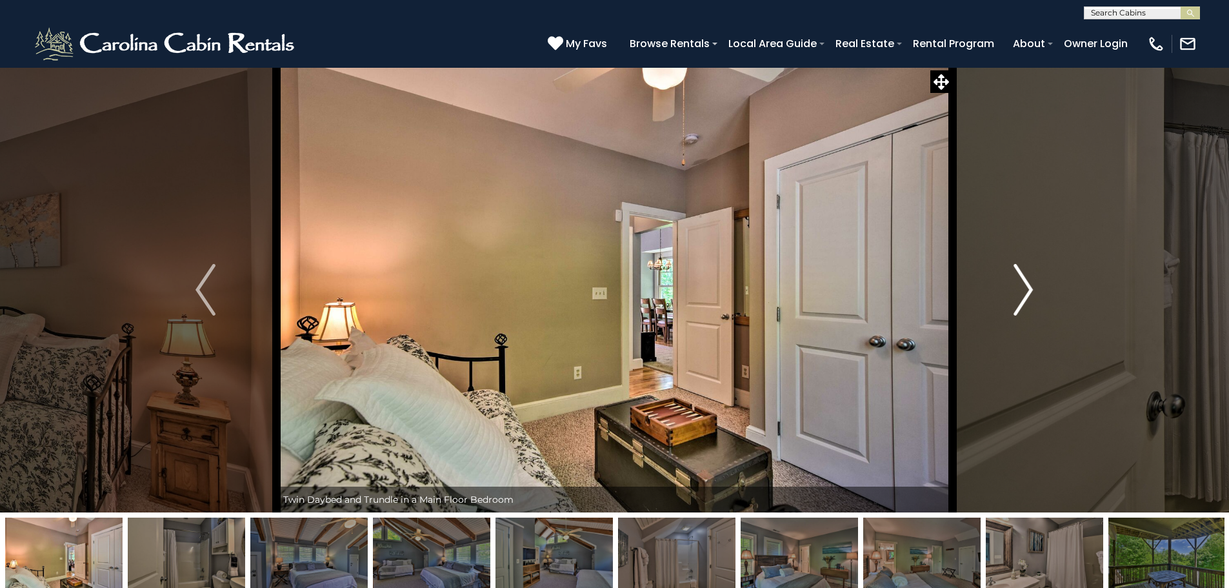
click at [1026, 288] on img "Next" at bounding box center [1023, 290] width 19 height 52
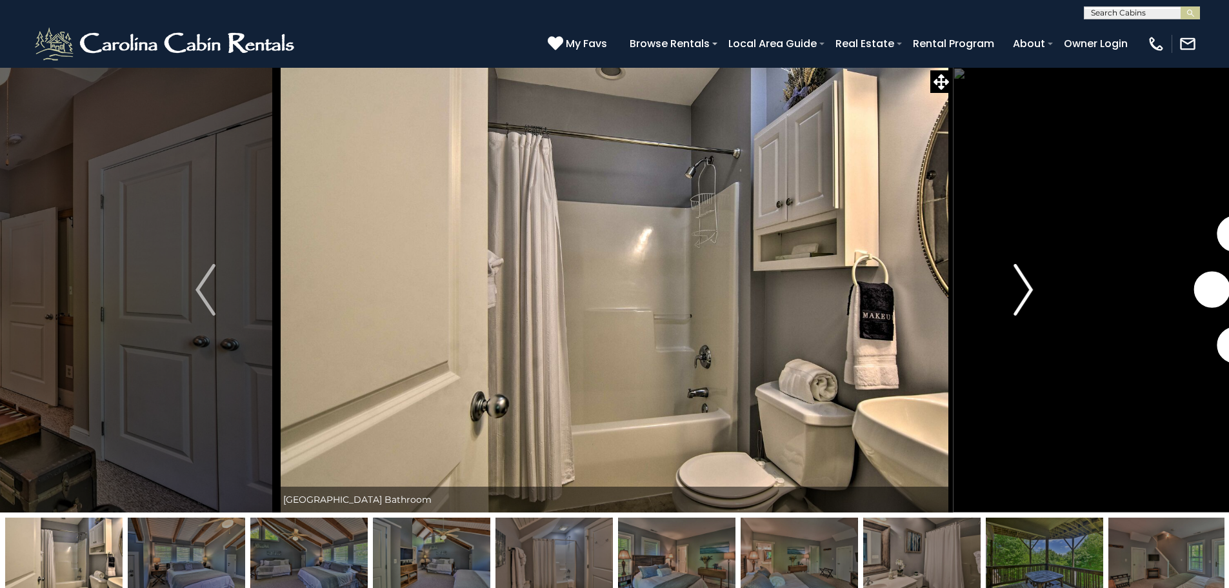
click at [1026, 288] on img "Next" at bounding box center [1023, 290] width 19 height 52
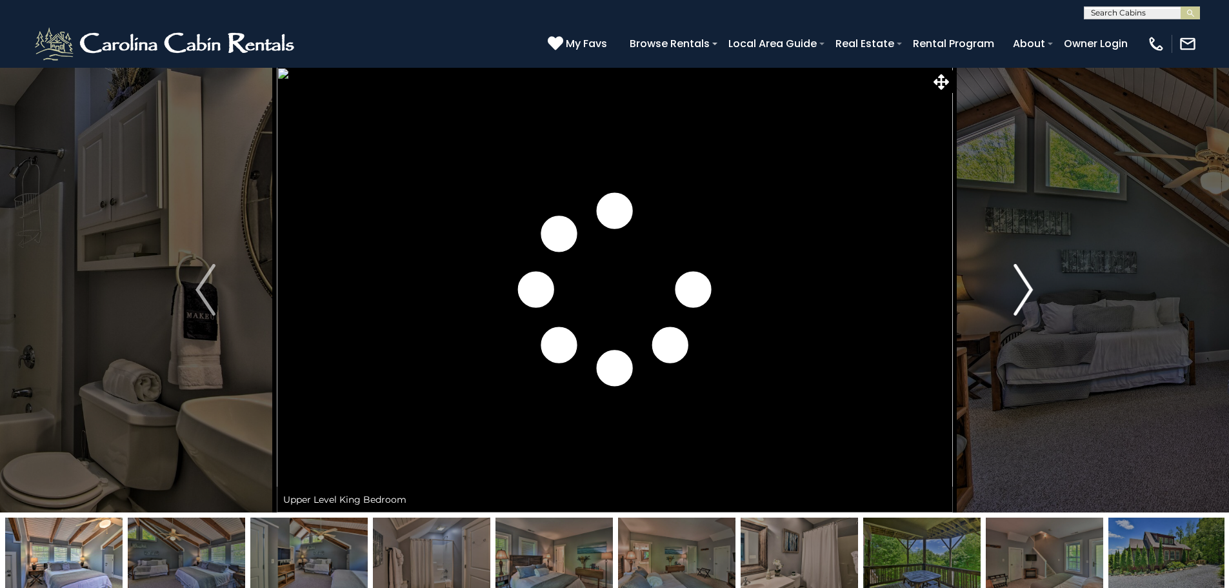
click at [1026, 288] on img "Next" at bounding box center [1023, 290] width 19 height 52
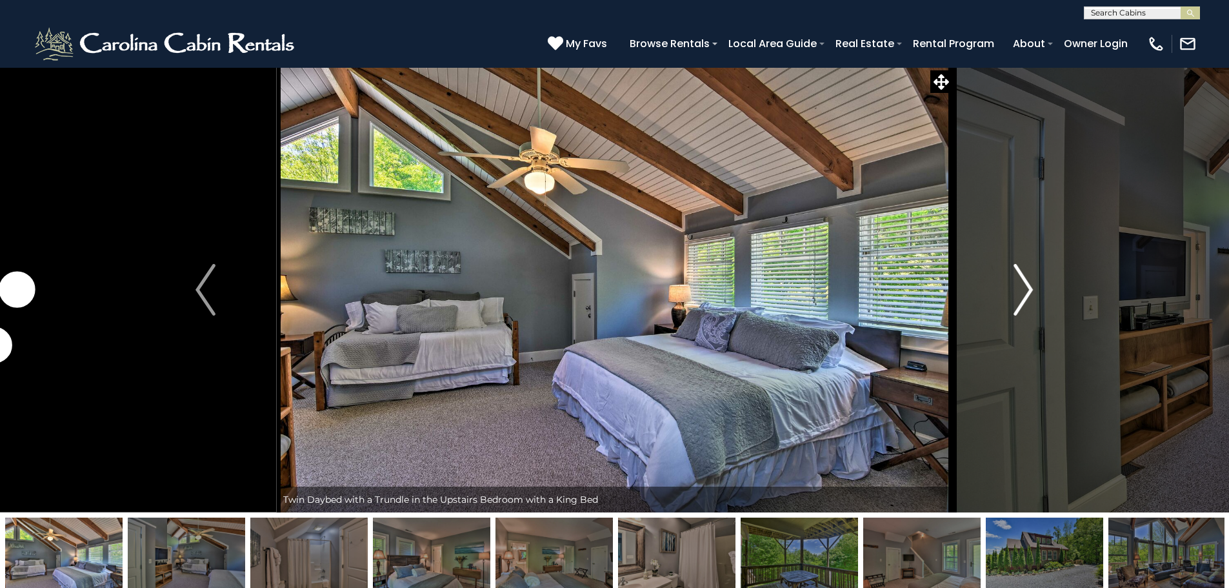
click at [1026, 287] on img "Next" at bounding box center [1023, 290] width 19 height 52
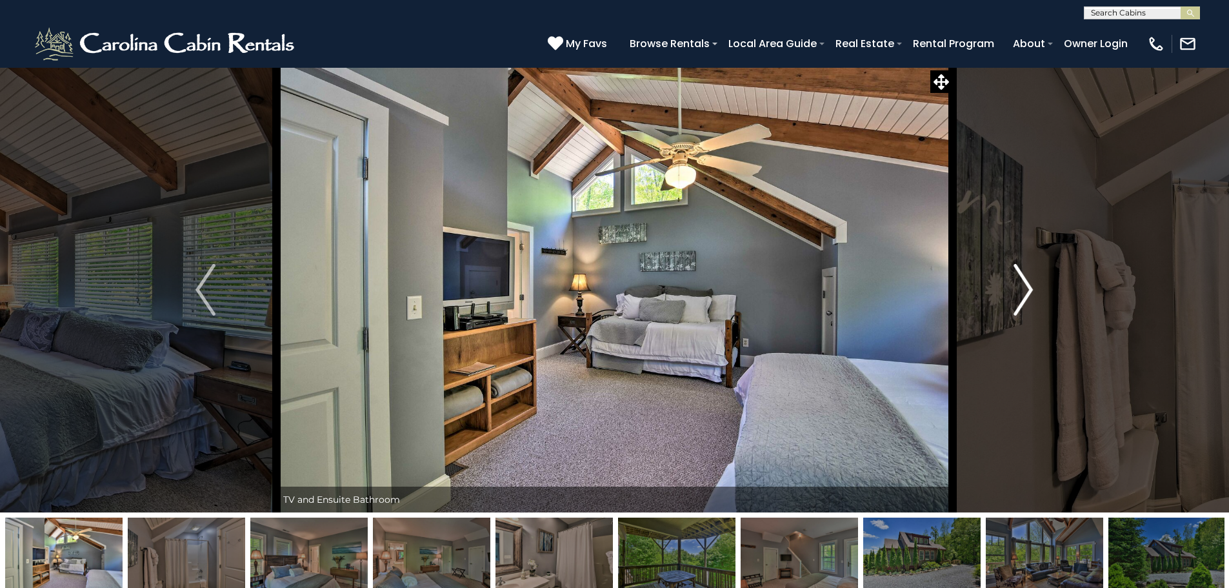
click at [1026, 287] on img "Next" at bounding box center [1023, 290] width 19 height 52
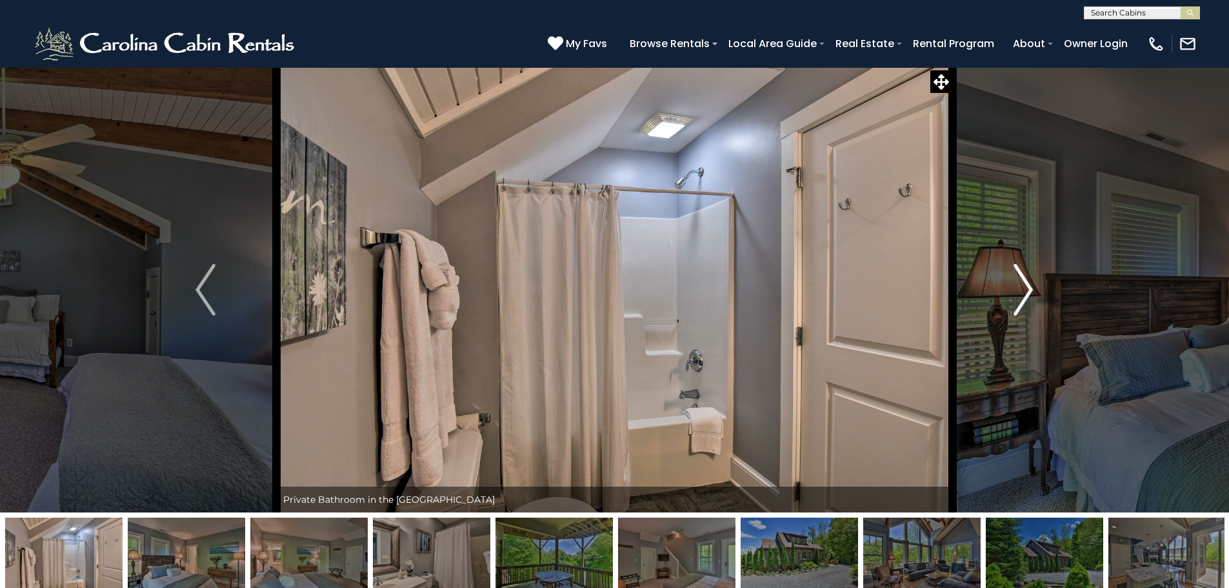
click at [1026, 287] on img "Next" at bounding box center [1023, 290] width 19 height 52
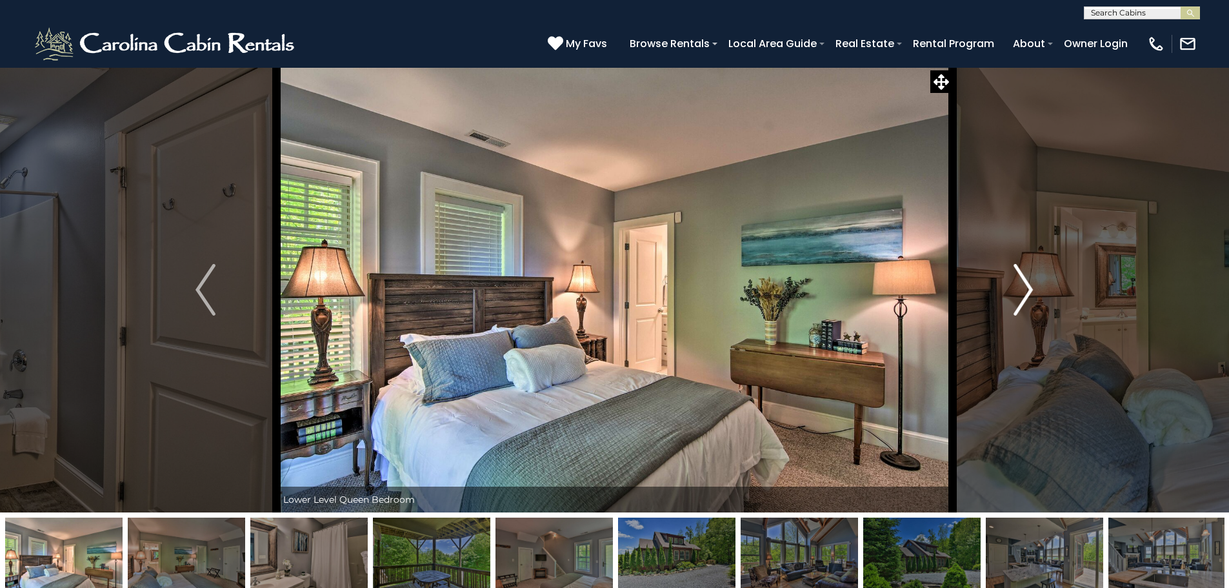
click at [1026, 287] on img "Next" at bounding box center [1023, 290] width 19 height 52
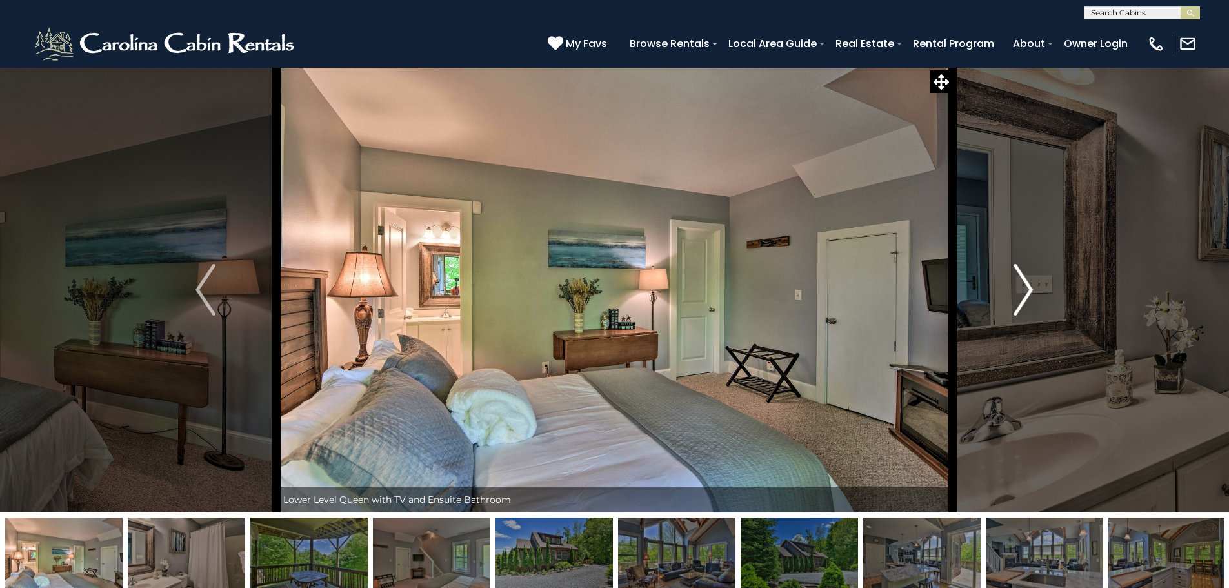
click at [1026, 287] on img "Next" at bounding box center [1023, 290] width 19 height 52
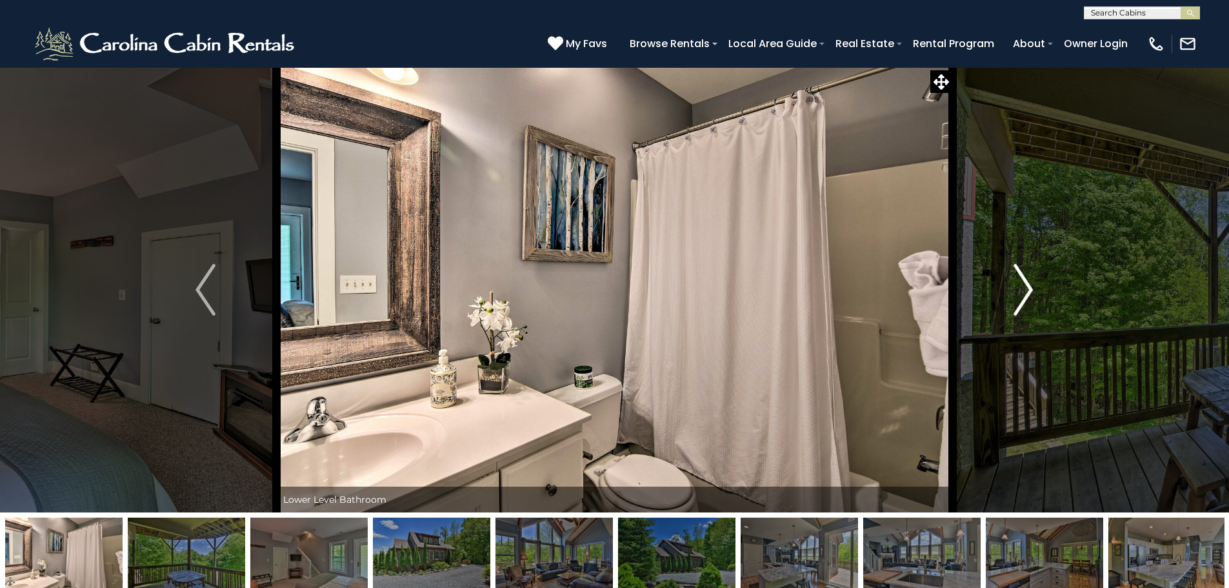
click at [1026, 287] on img "Next" at bounding box center [1023, 290] width 19 height 52
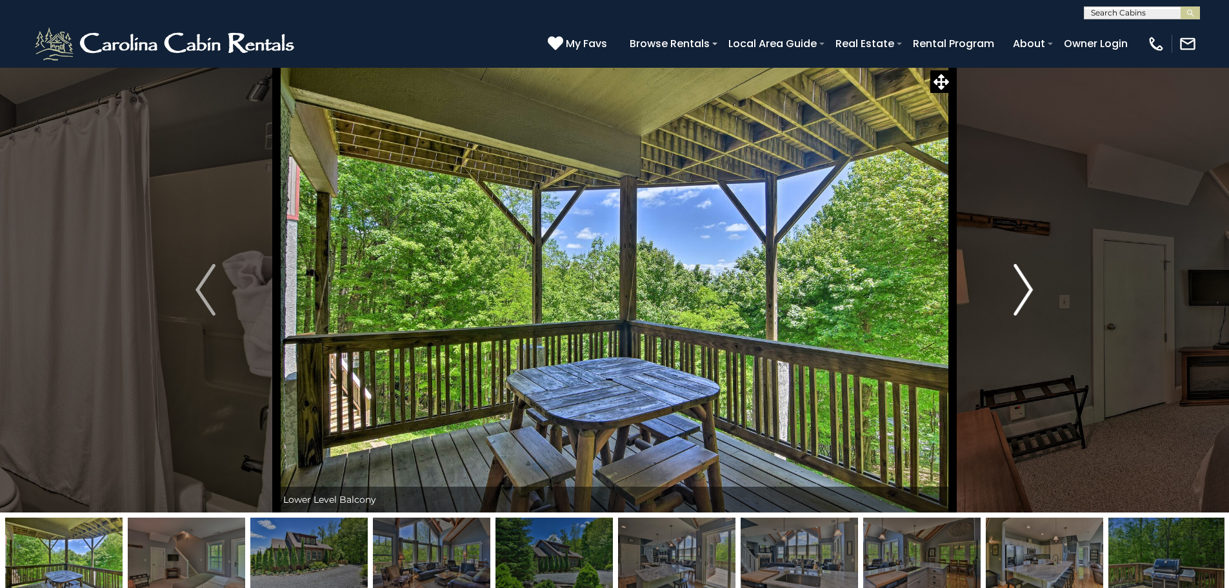
click at [1026, 287] on img "Next" at bounding box center [1023, 290] width 19 height 52
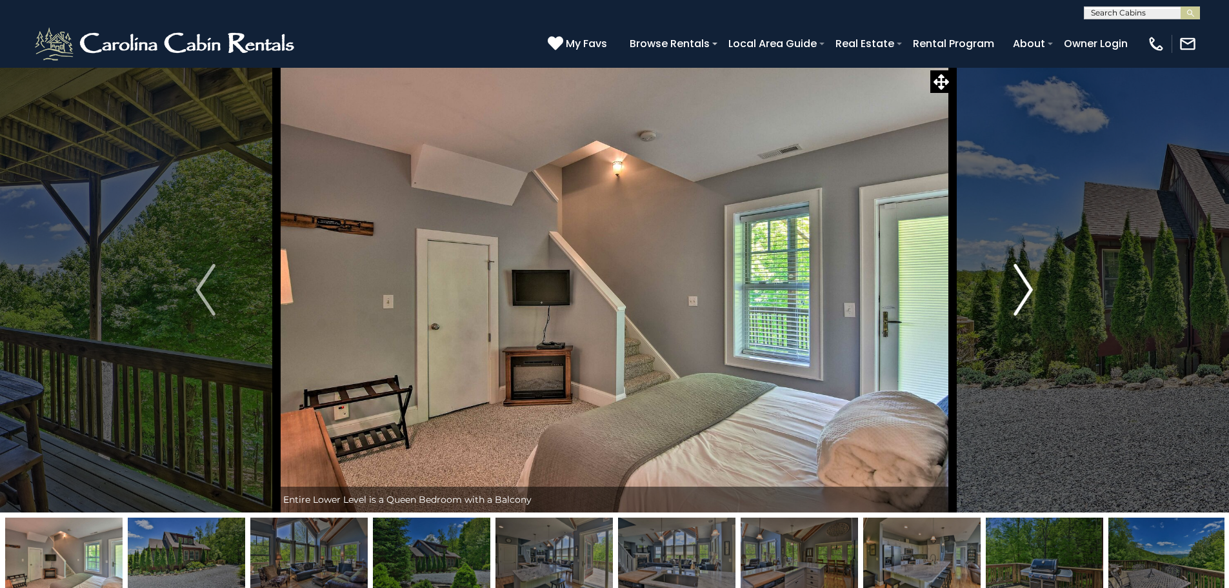
click at [1026, 287] on img "Next" at bounding box center [1023, 290] width 19 height 52
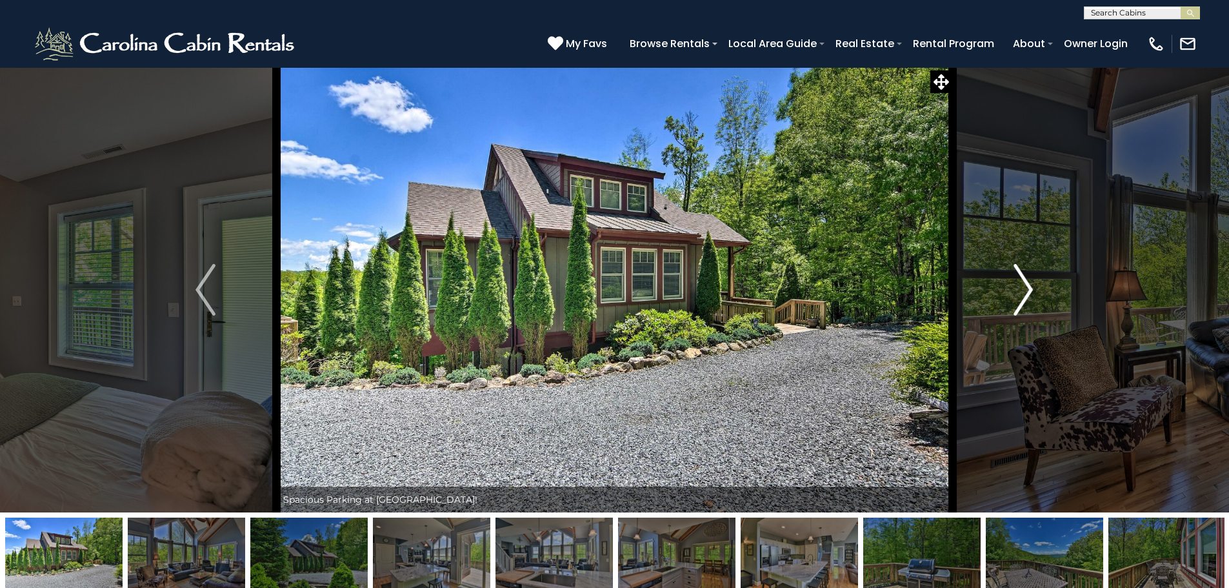
click at [1026, 287] on img "Next" at bounding box center [1023, 290] width 19 height 52
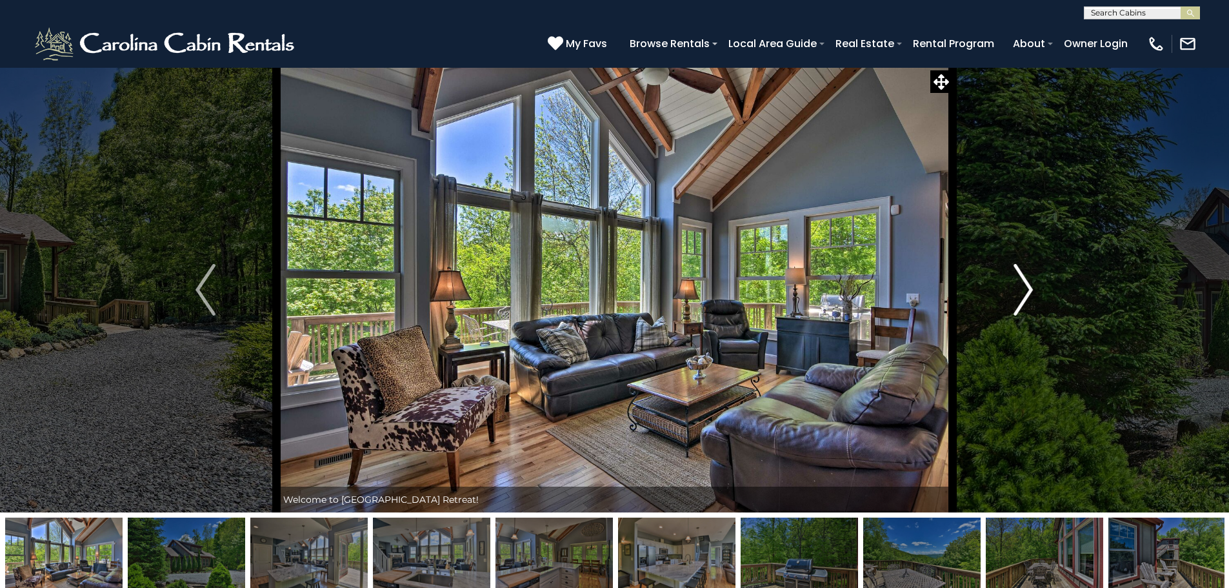
click at [1026, 287] on img "Next" at bounding box center [1023, 290] width 19 height 52
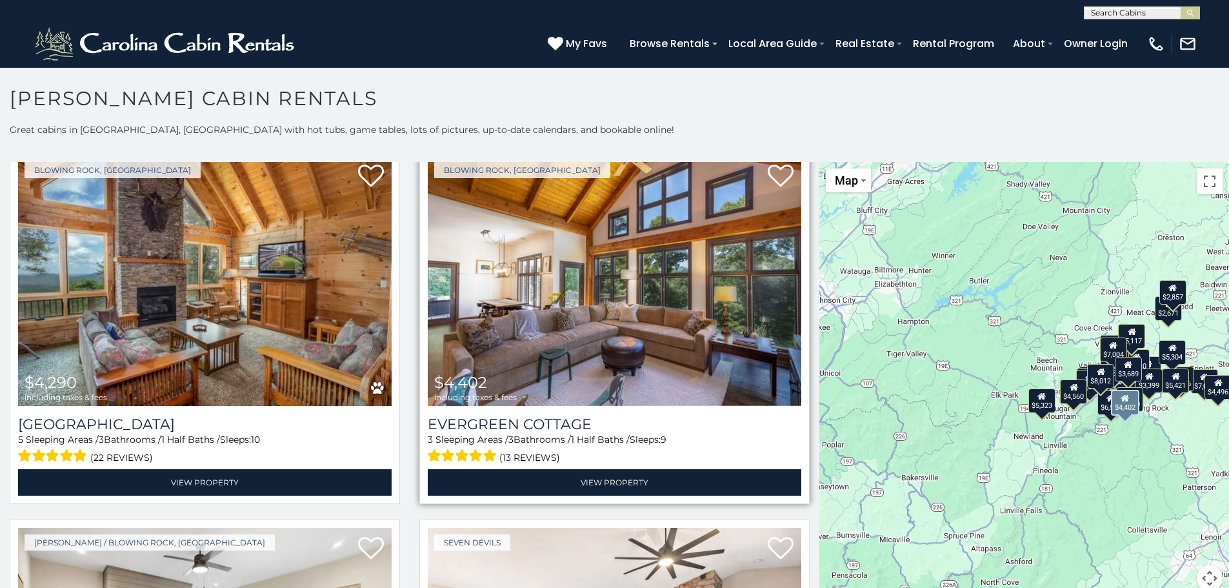
scroll to position [3420, 0]
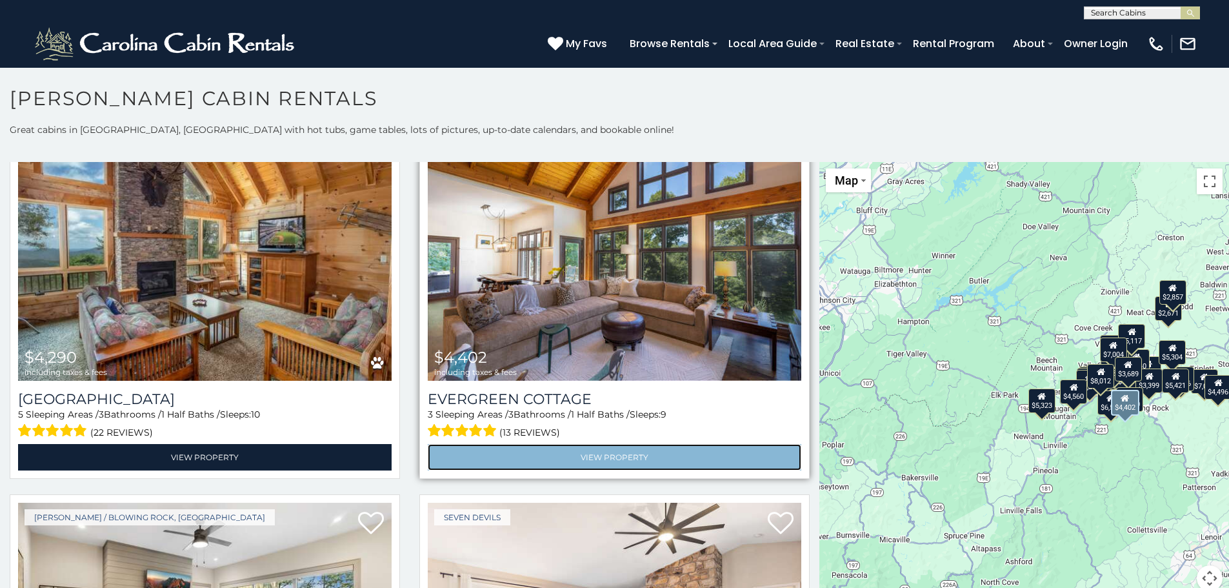
click at [581, 444] on link "View Property" at bounding box center [615, 457] width 374 height 26
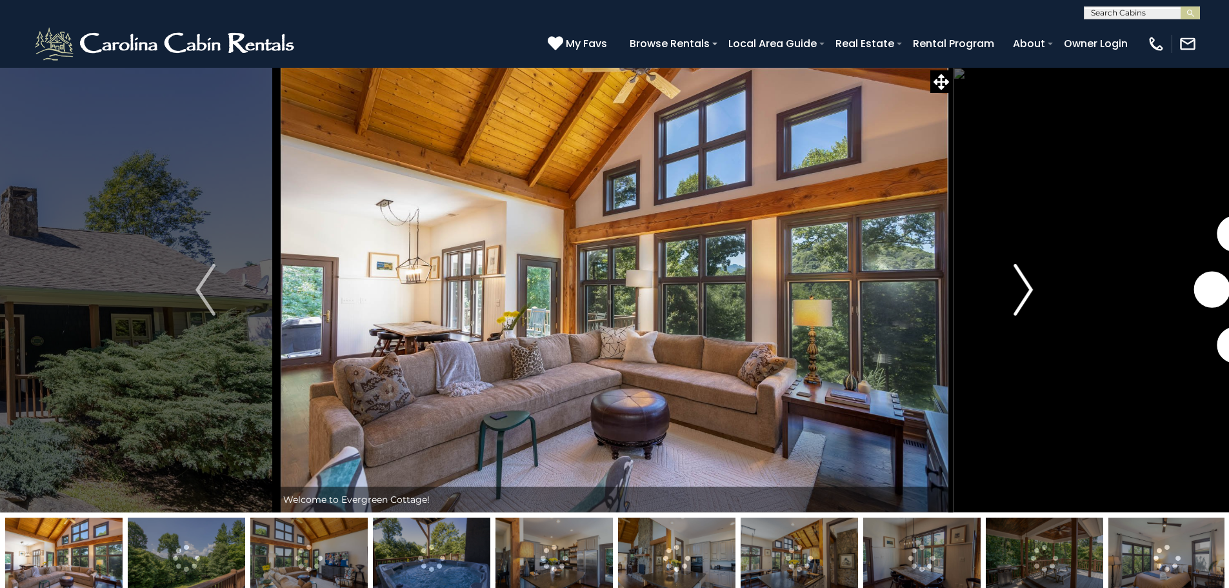
click at [1027, 296] on img "Next" at bounding box center [1023, 290] width 19 height 52
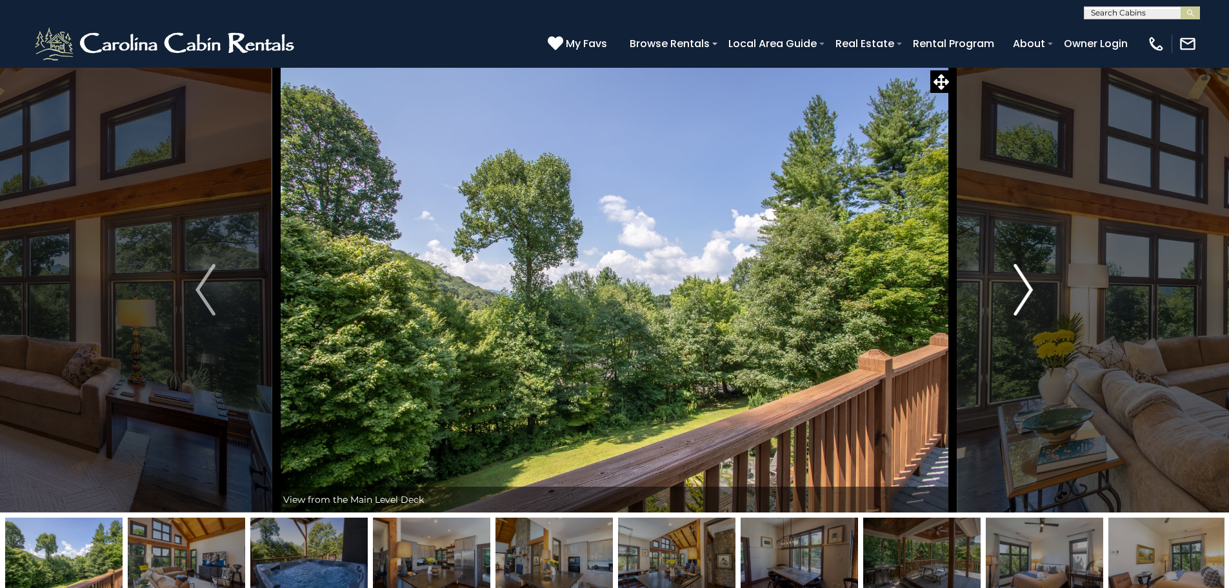
click at [1035, 292] on button "Next" at bounding box center [1024, 289] width 142 height 445
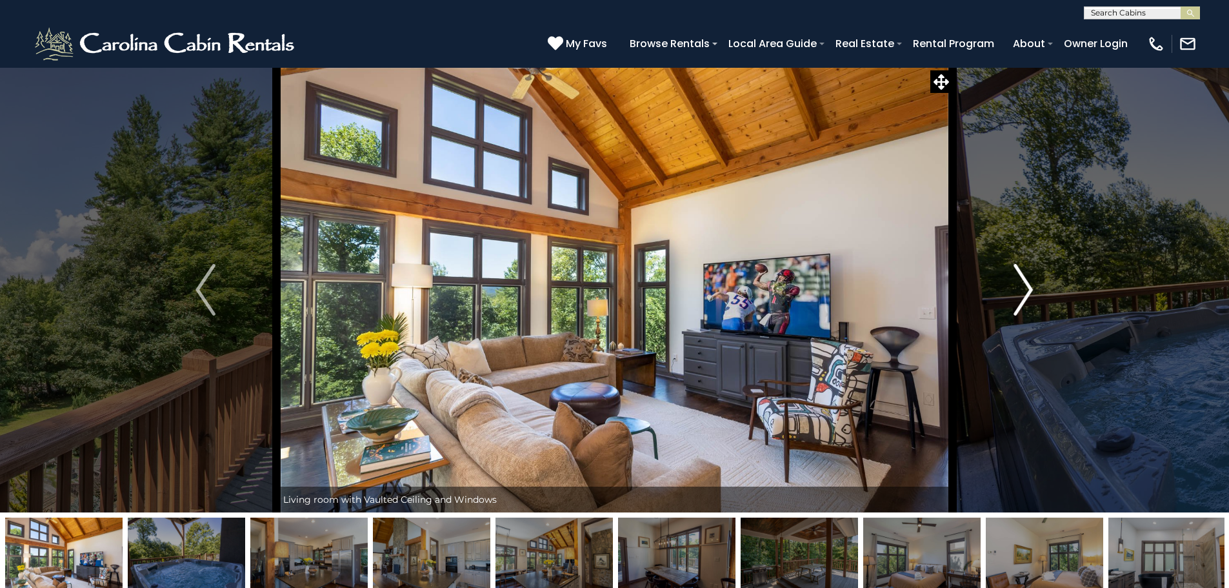
click at [1035, 292] on button "Next" at bounding box center [1024, 289] width 142 height 445
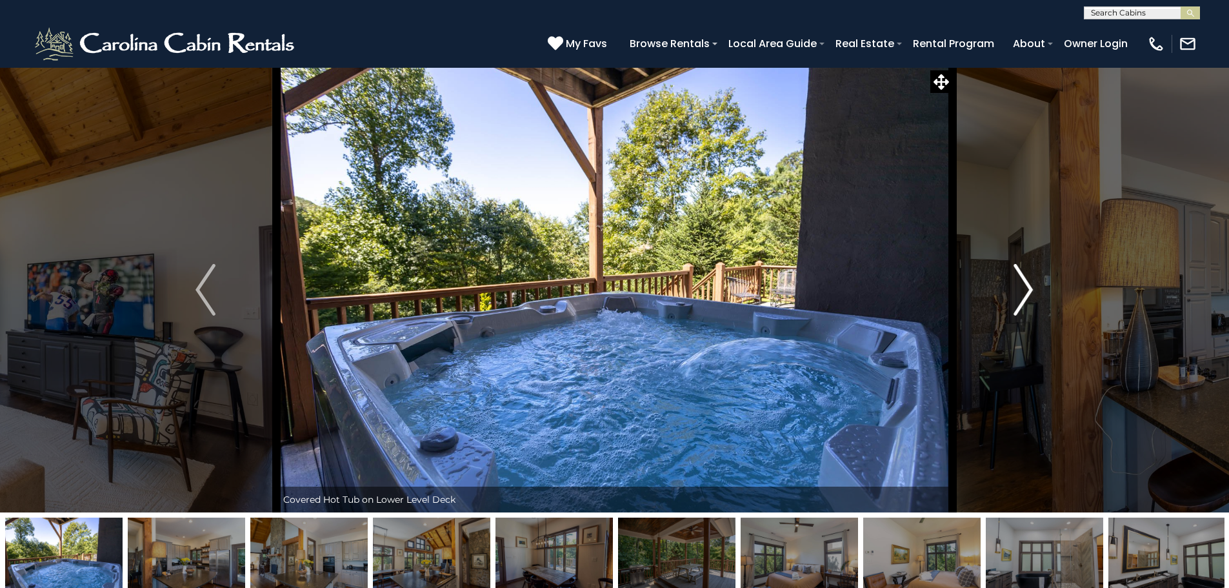
click at [1035, 292] on button "Next" at bounding box center [1024, 289] width 142 height 445
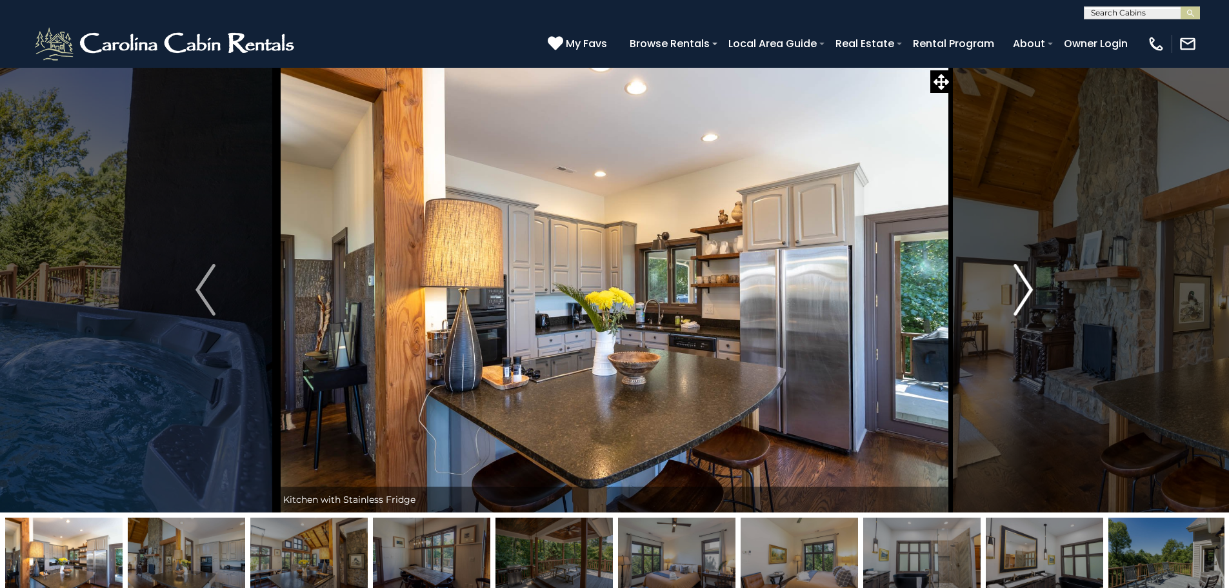
click at [1035, 292] on button "Next" at bounding box center [1024, 289] width 142 height 445
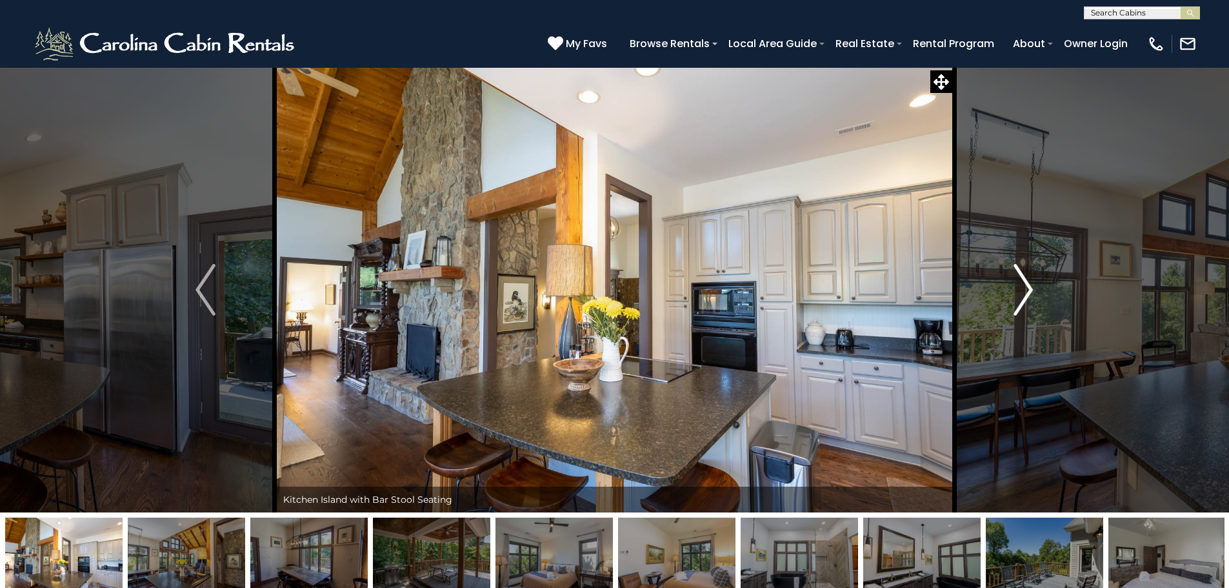
click at [1035, 292] on button "Next" at bounding box center [1024, 289] width 142 height 445
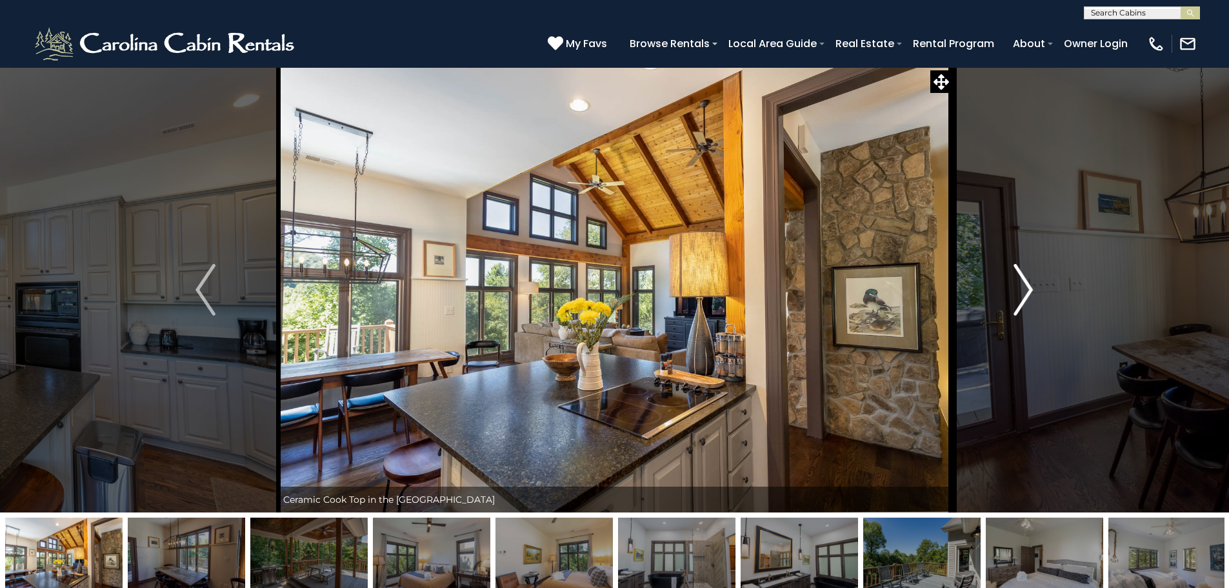
click at [1035, 292] on button "Next" at bounding box center [1024, 289] width 142 height 445
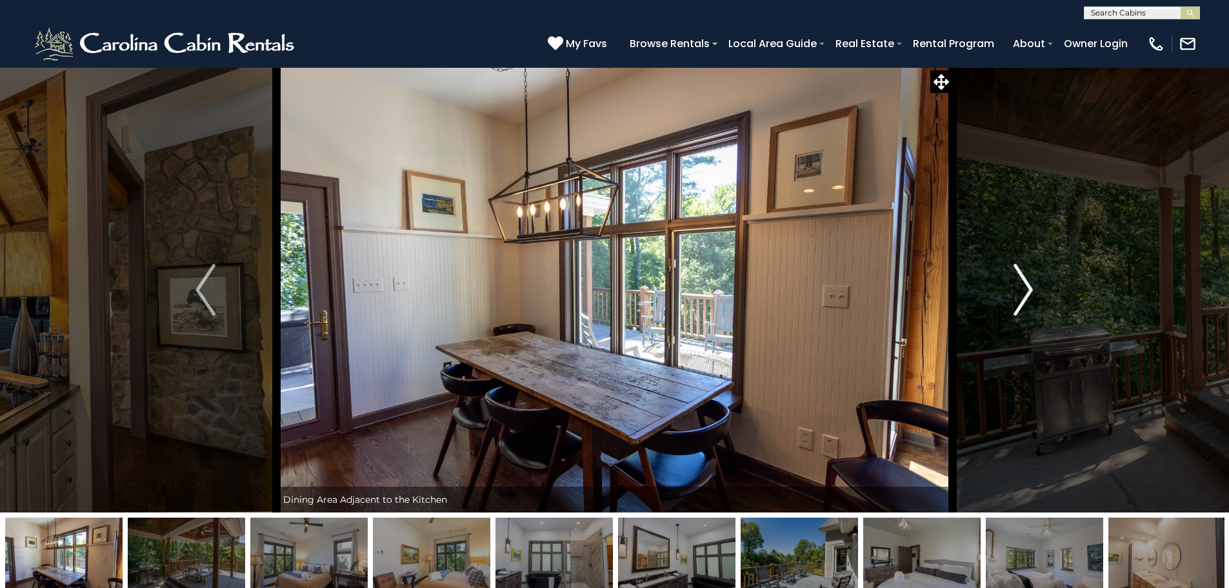
click at [1035, 292] on button "Next" at bounding box center [1024, 289] width 142 height 445
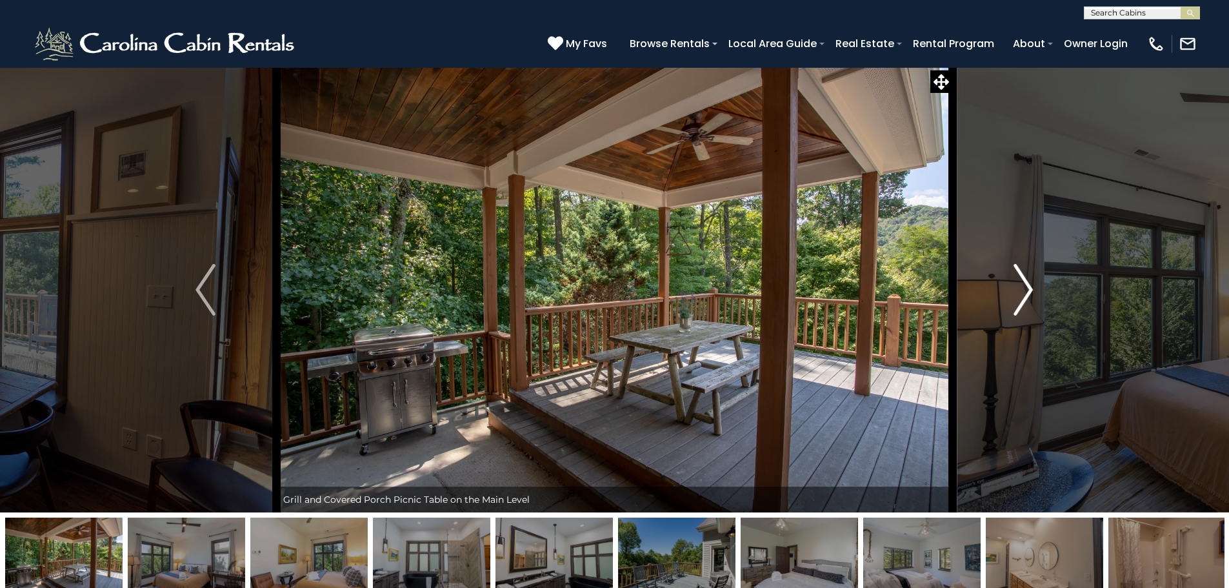
click at [1035, 292] on button "Next" at bounding box center [1024, 289] width 142 height 445
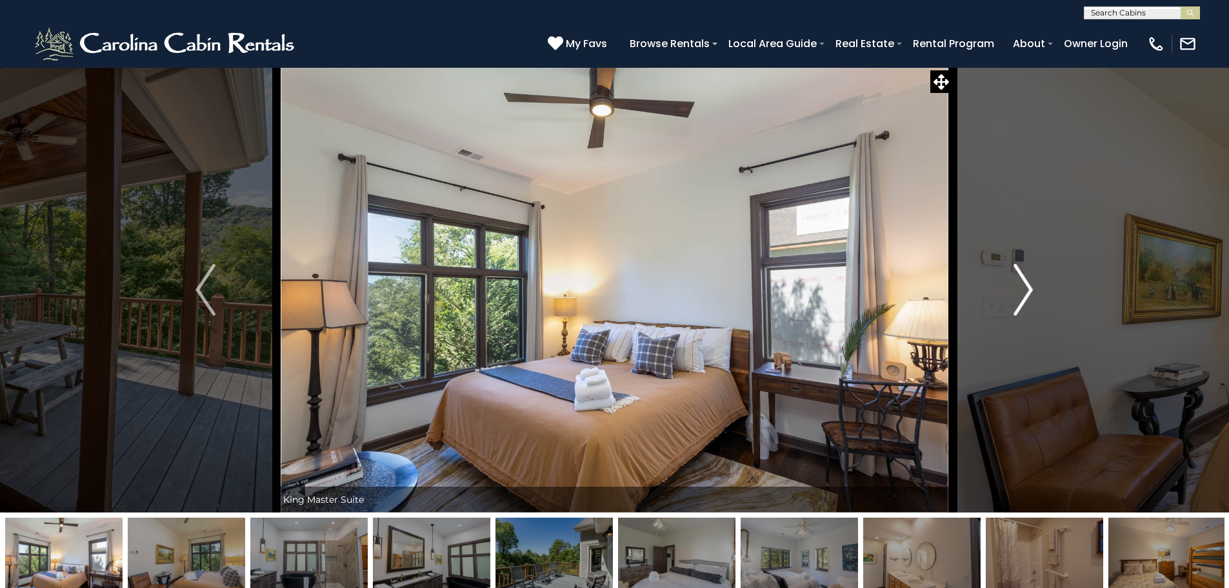
click at [1035, 292] on button "Next" at bounding box center [1024, 289] width 142 height 445
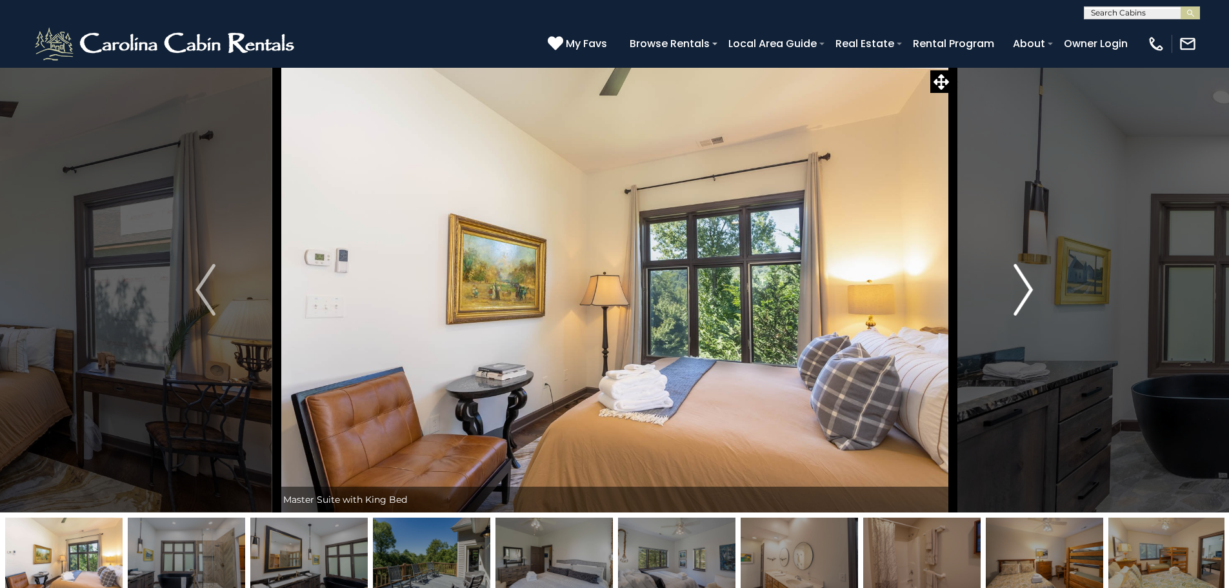
click at [1035, 292] on button "Next" at bounding box center [1024, 289] width 142 height 445
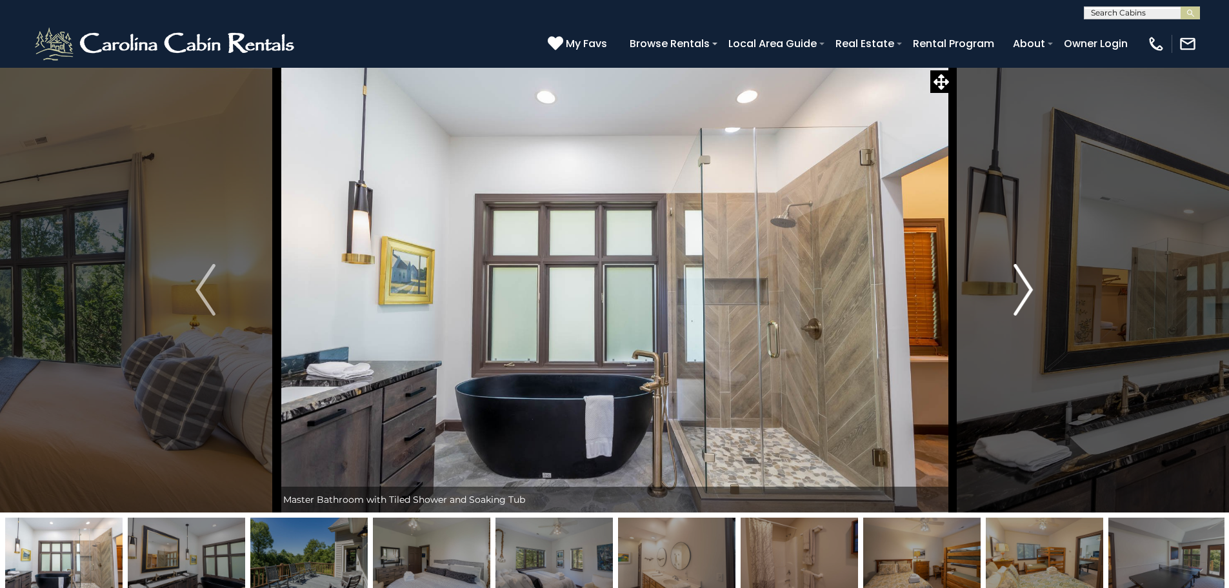
click at [1035, 292] on button "Next" at bounding box center [1024, 289] width 142 height 445
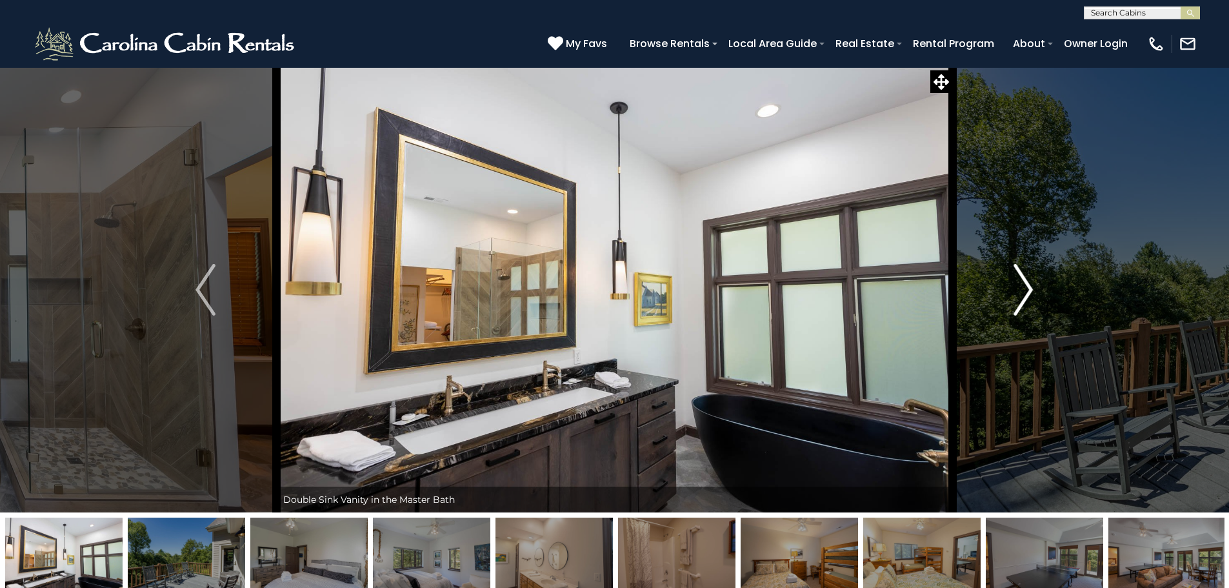
click at [1035, 292] on button "Next" at bounding box center [1024, 289] width 142 height 445
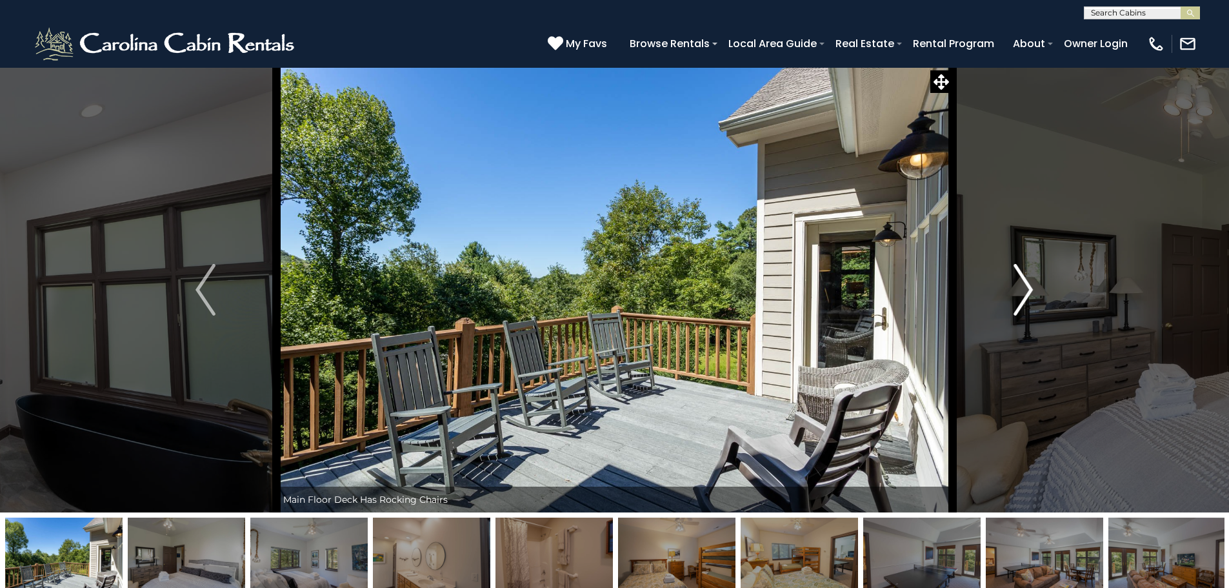
click at [1035, 292] on button "Next" at bounding box center [1024, 289] width 142 height 445
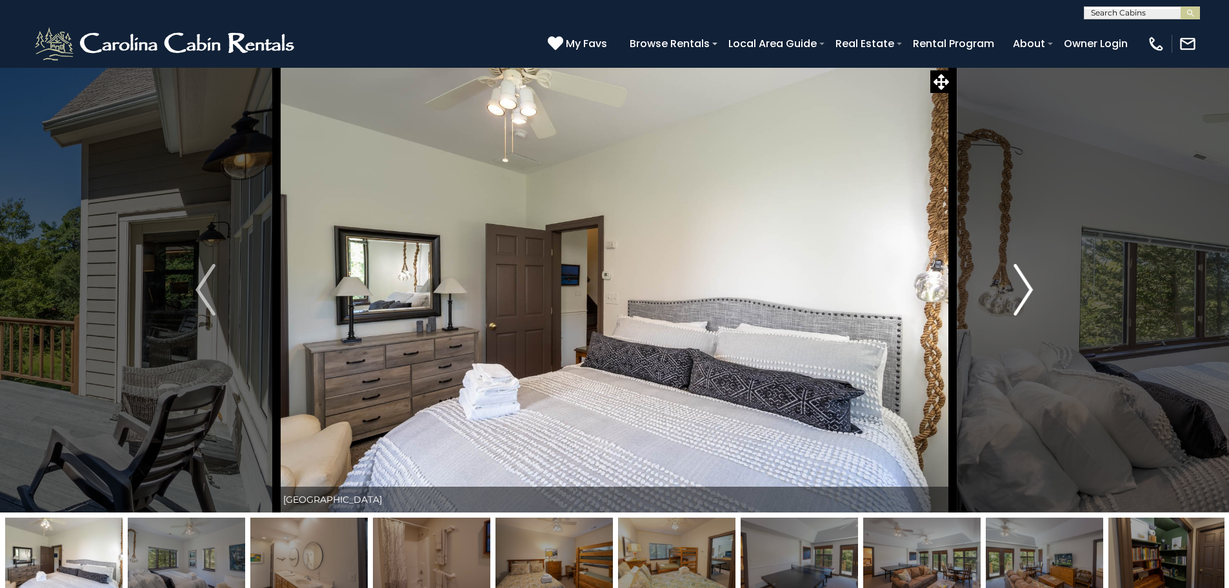
click at [1035, 292] on button "Next" at bounding box center [1024, 289] width 142 height 445
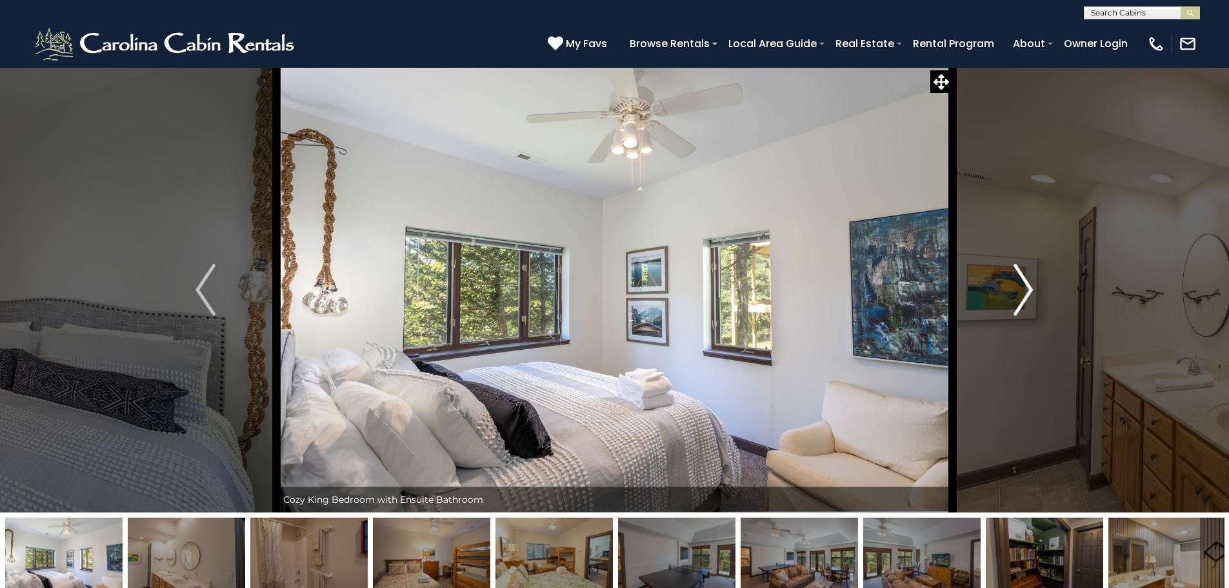
click at [1035, 292] on button "Next" at bounding box center [1024, 289] width 142 height 445
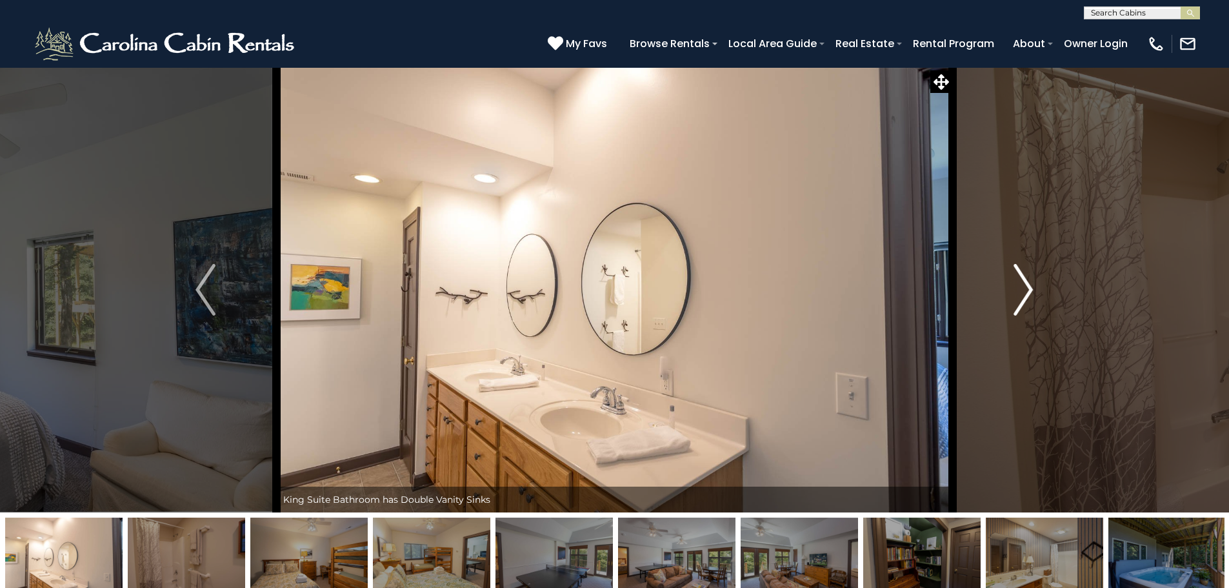
click at [1035, 292] on button "Next" at bounding box center [1024, 289] width 142 height 445
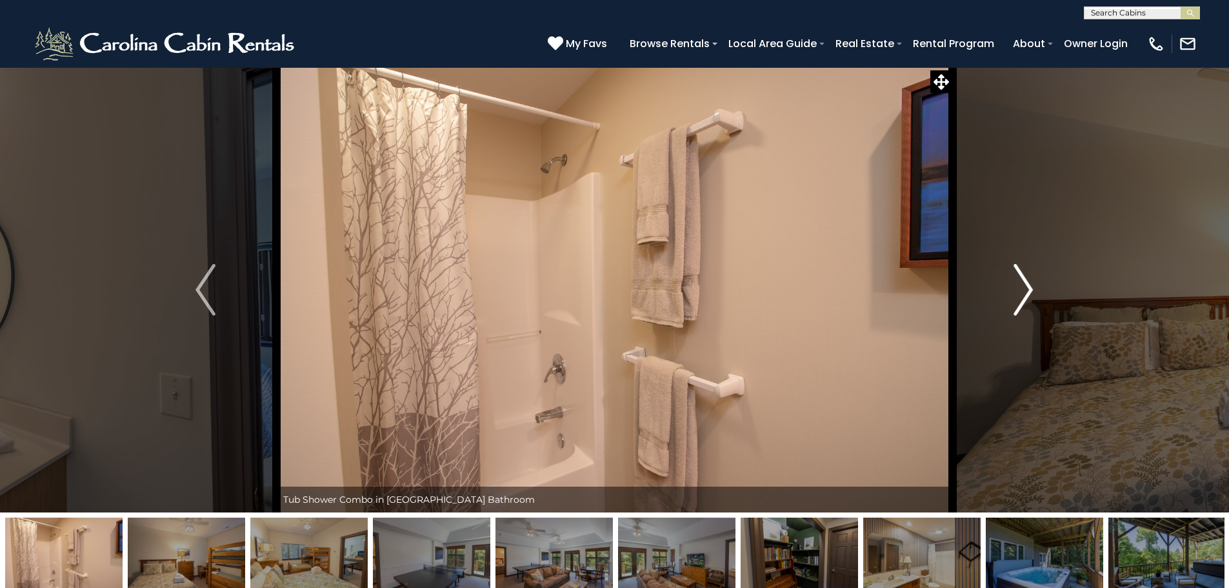
click at [1035, 292] on button "Next" at bounding box center [1024, 289] width 142 height 445
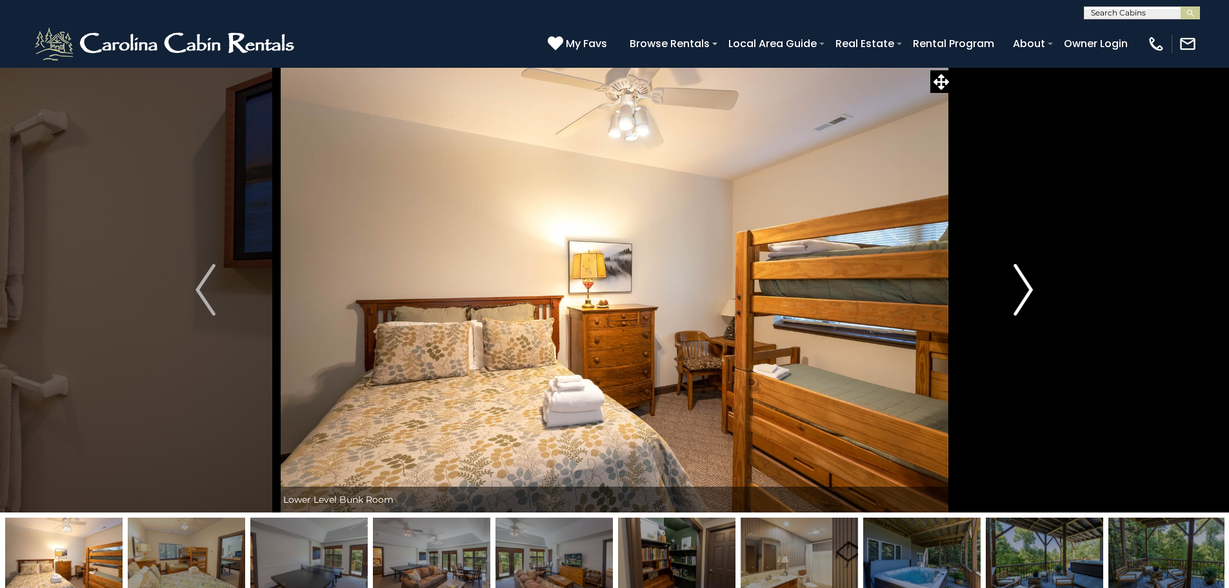
click at [1035, 292] on button "Next" at bounding box center [1024, 289] width 142 height 445
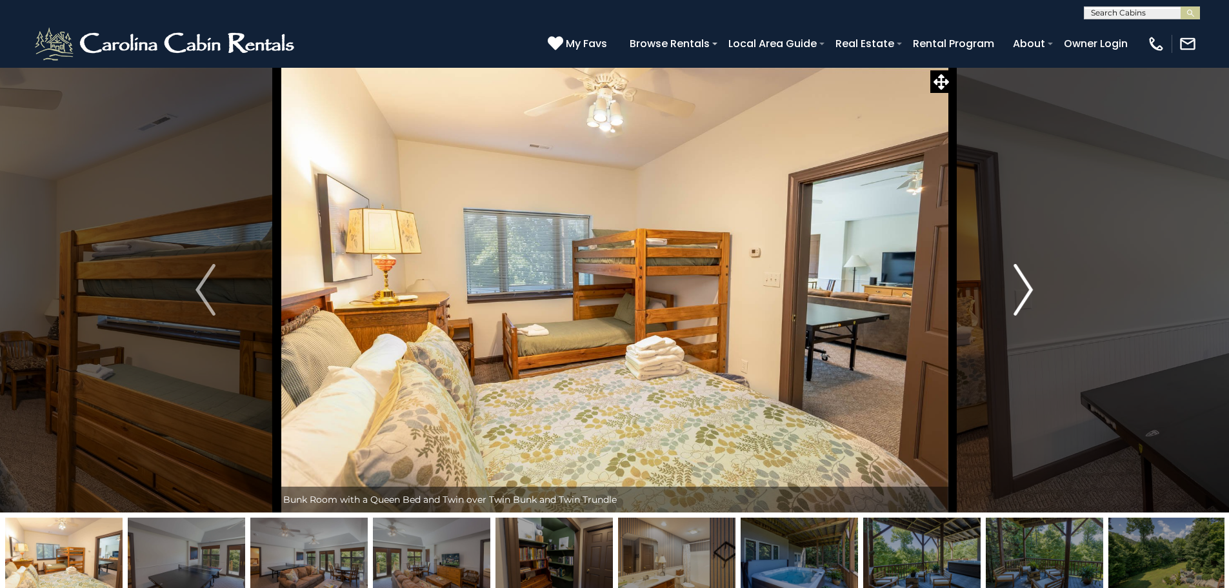
click at [1035, 292] on button "Next" at bounding box center [1024, 289] width 142 height 445
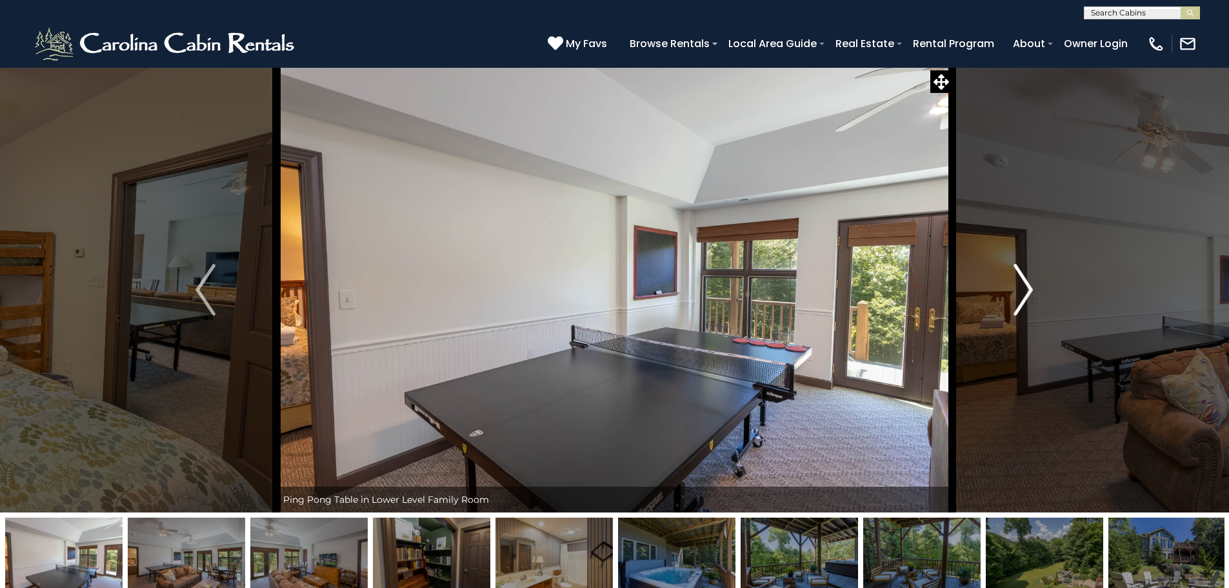
click at [1034, 292] on button "Next" at bounding box center [1024, 289] width 142 height 445
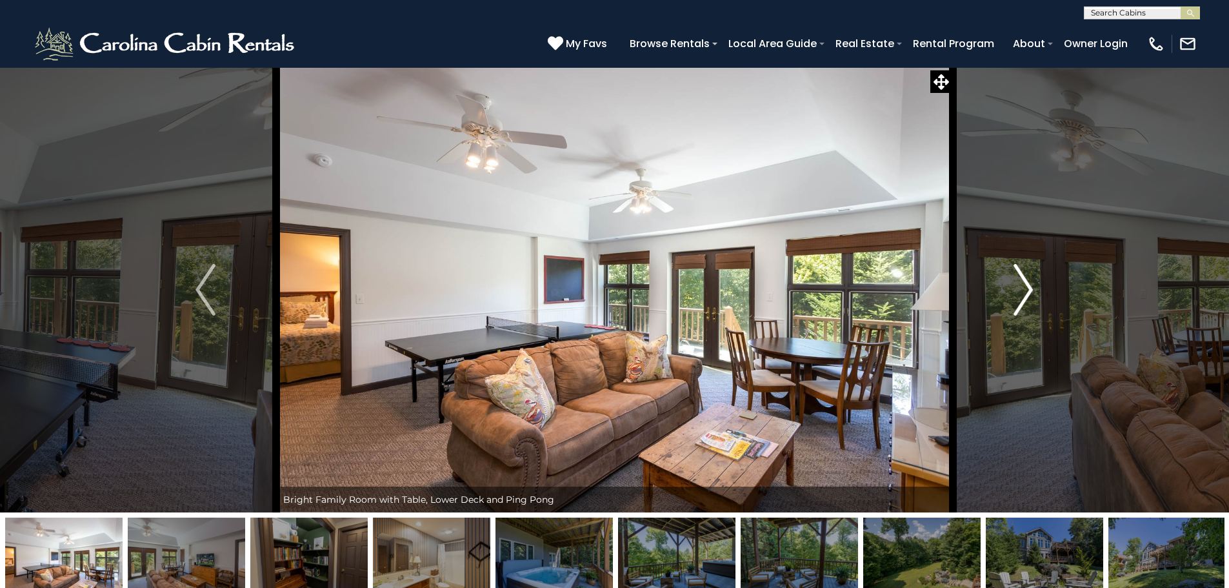
click at [1034, 292] on button "Next" at bounding box center [1024, 289] width 142 height 445
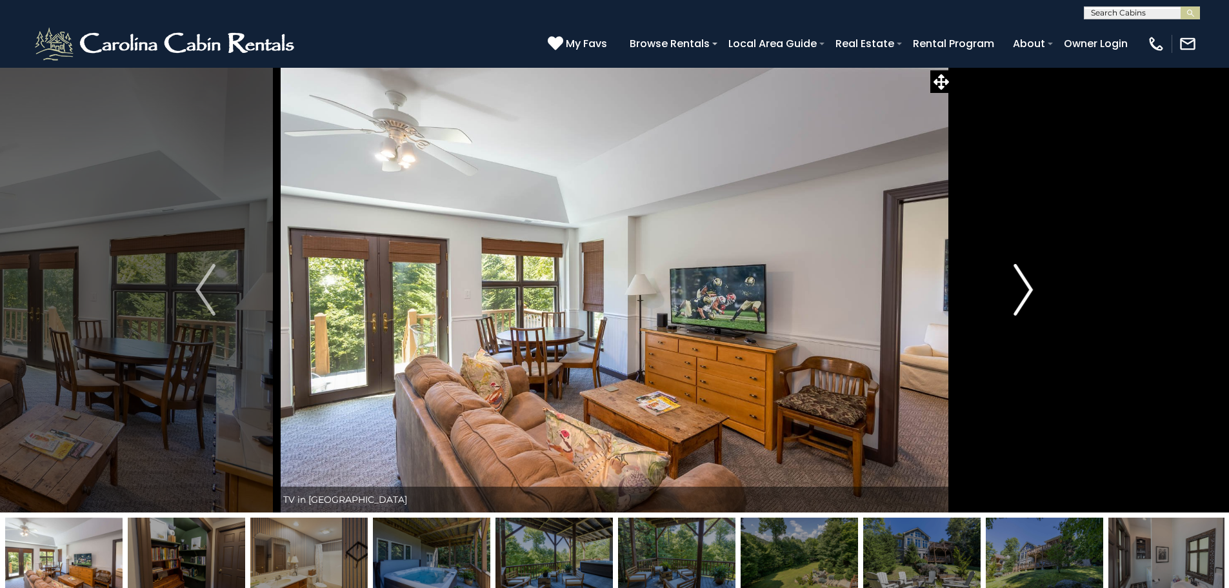
click at [1034, 292] on button "Next" at bounding box center [1024, 289] width 142 height 445
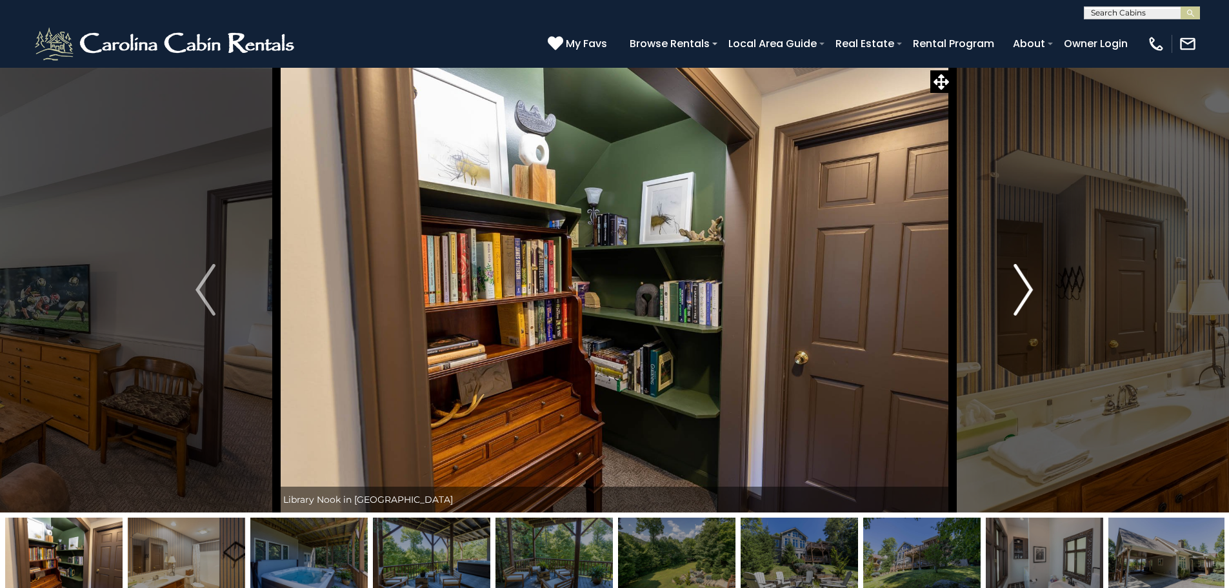
click at [1034, 292] on button "Next" at bounding box center [1024, 289] width 142 height 445
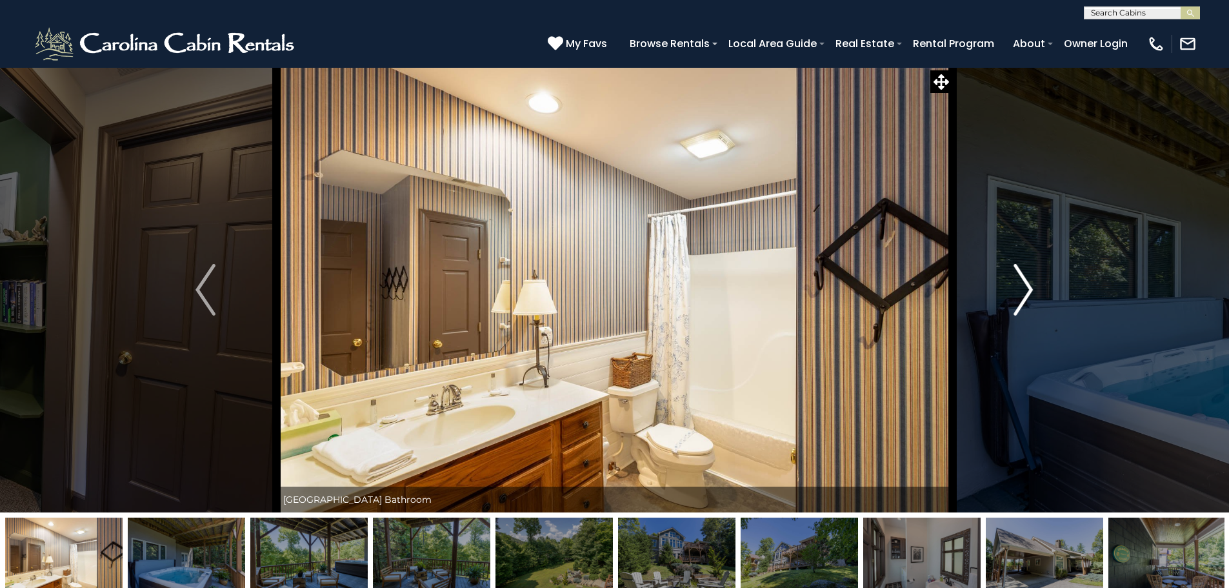
click at [1034, 292] on button "Next" at bounding box center [1024, 289] width 142 height 445
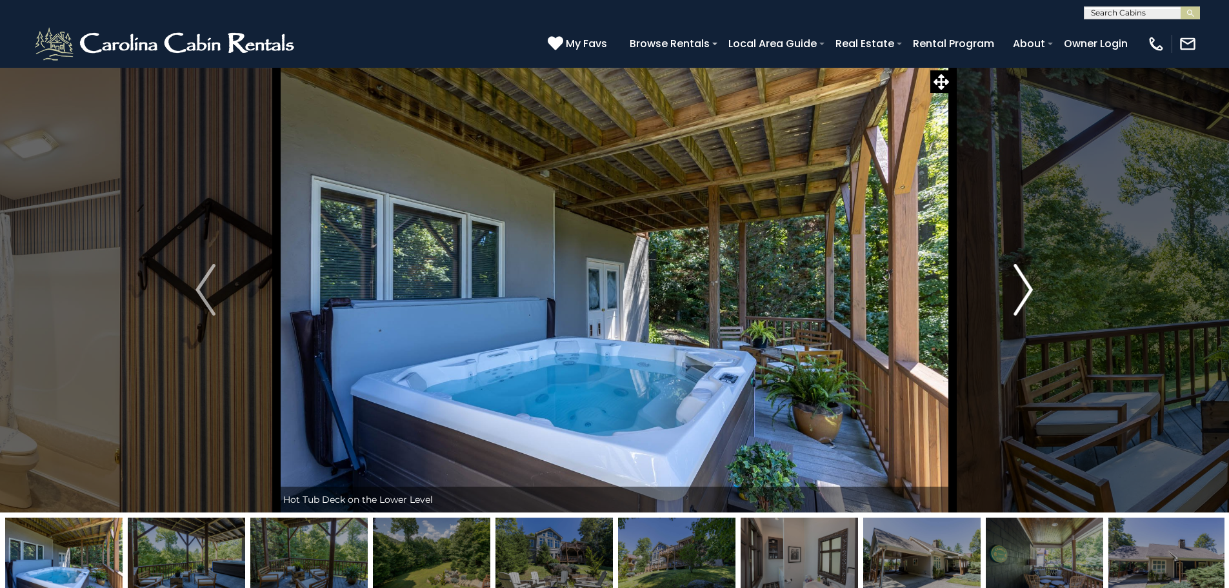
click at [1034, 292] on button "Next" at bounding box center [1024, 289] width 142 height 445
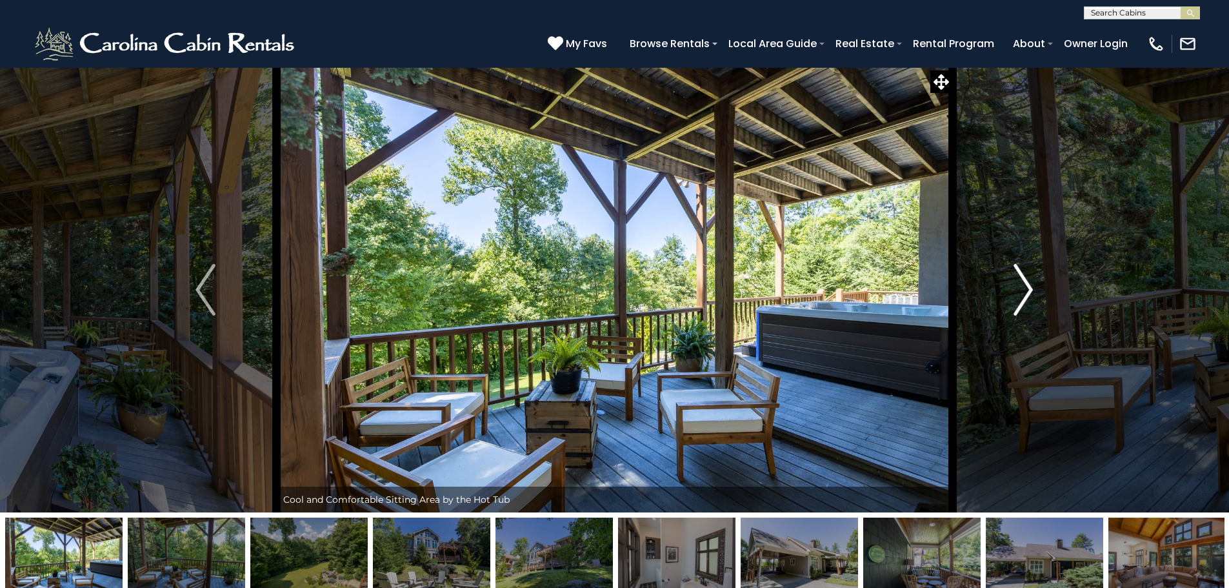
click at [1034, 292] on button "Next" at bounding box center [1024, 289] width 142 height 445
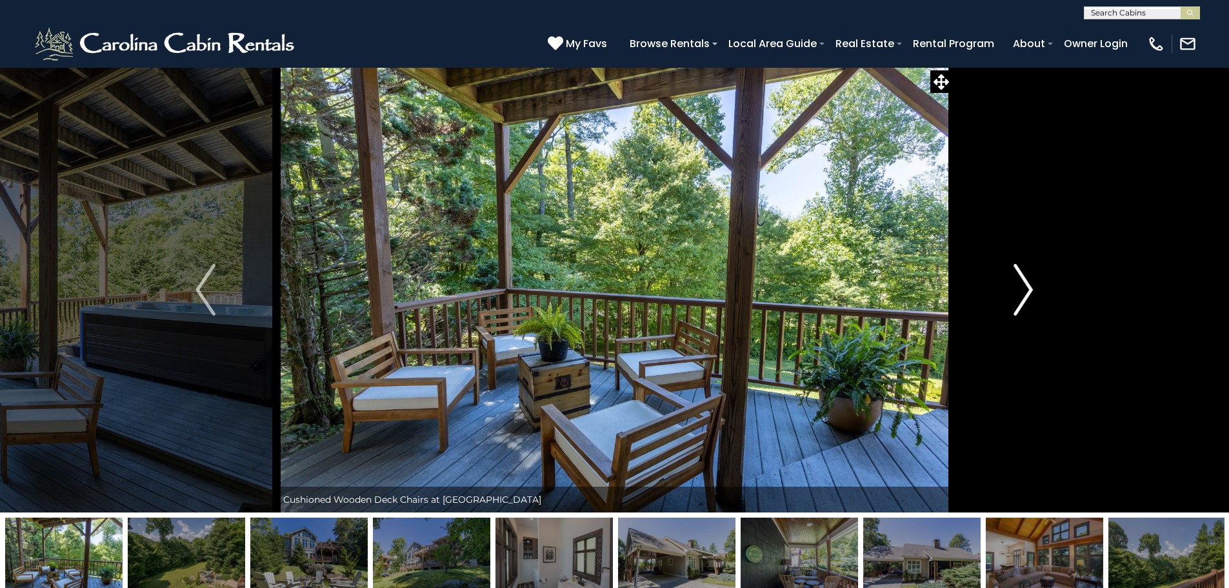
click at [1034, 292] on button "Next" at bounding box center [1024, 289] width 142 height 445
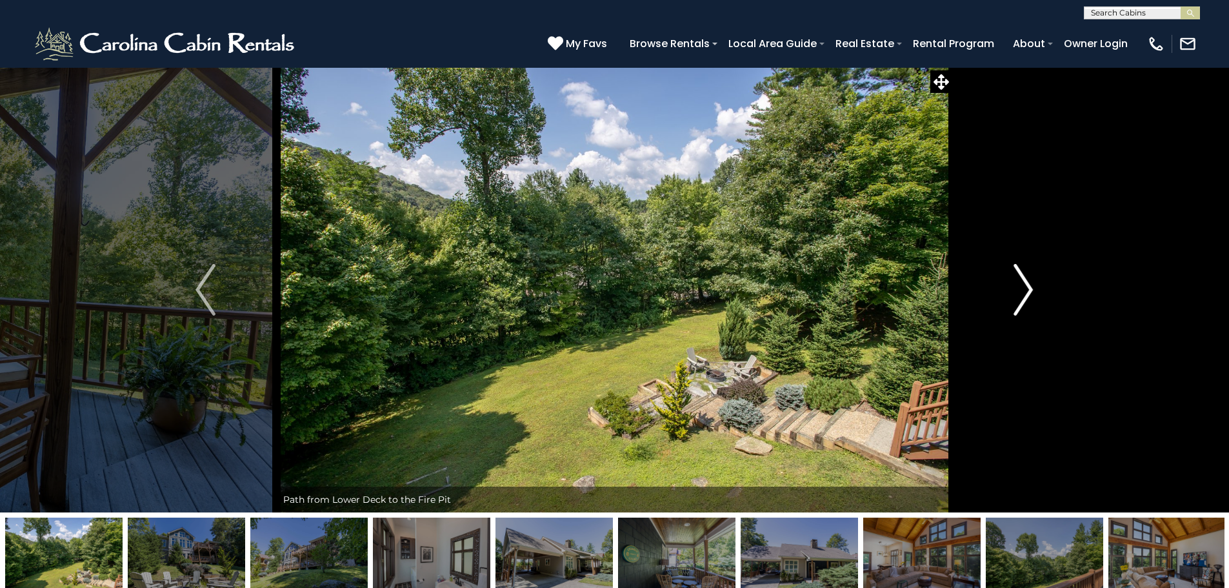
click at [1034, 292] on button "Next" at bounding box center [1024, 289] width 142 height 445
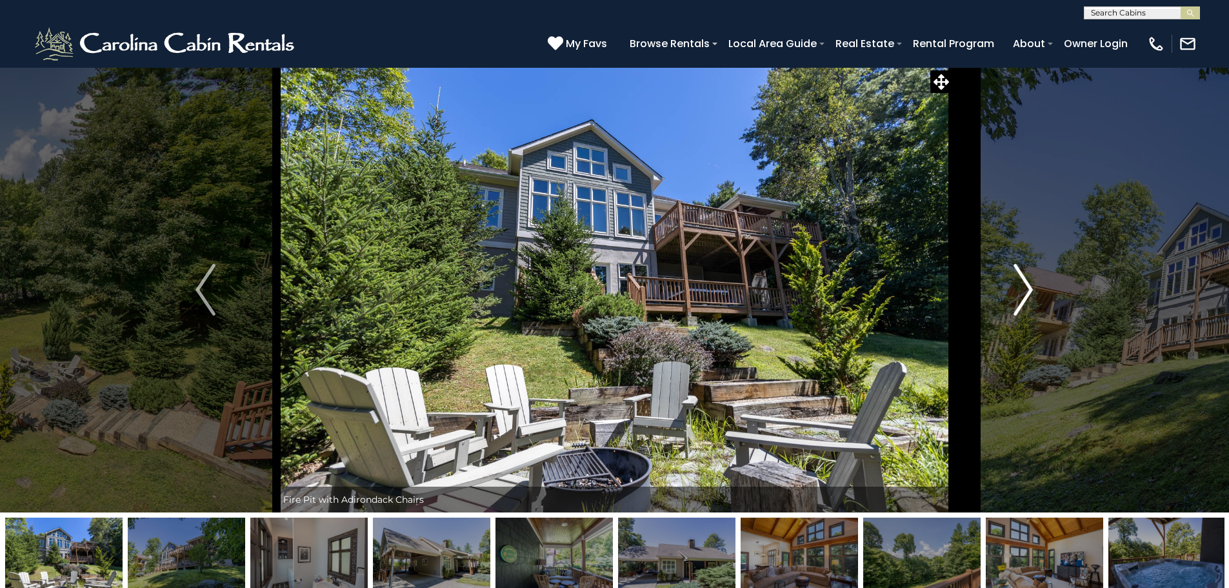
click at [1034, 292] on button "Next" at bounding box center [1024, 289] width 142 height 445
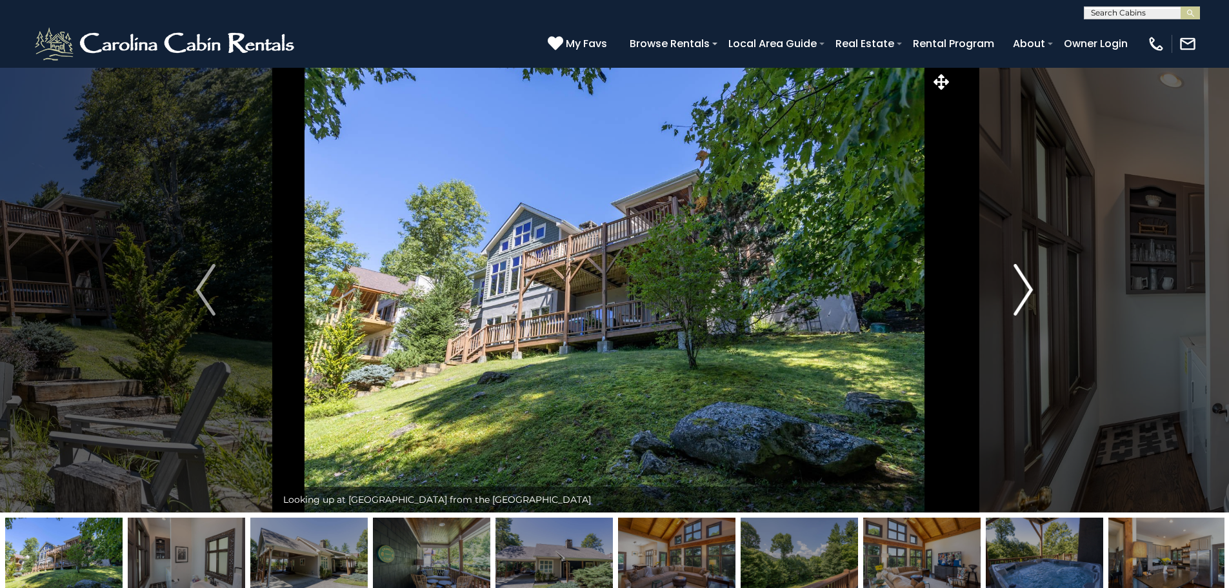
click at [1034, 292] on button "Next" at bounding box center [1024, 289] width 142 height 445
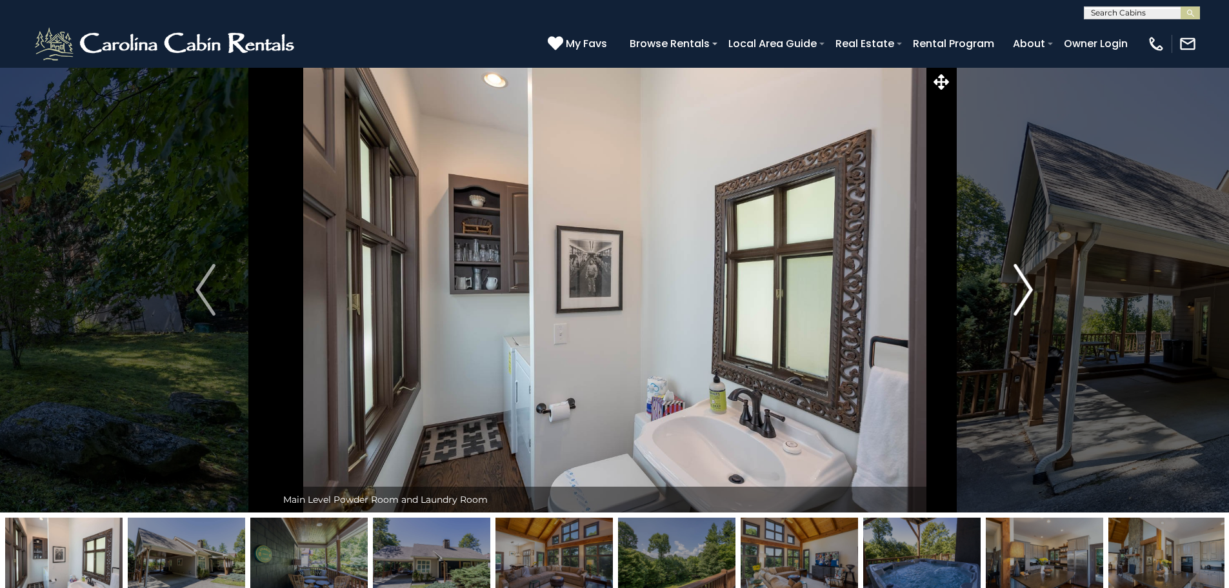
click at [1034, 292] on button "Next" at bounding box center [1024, 289] width 142 height 445
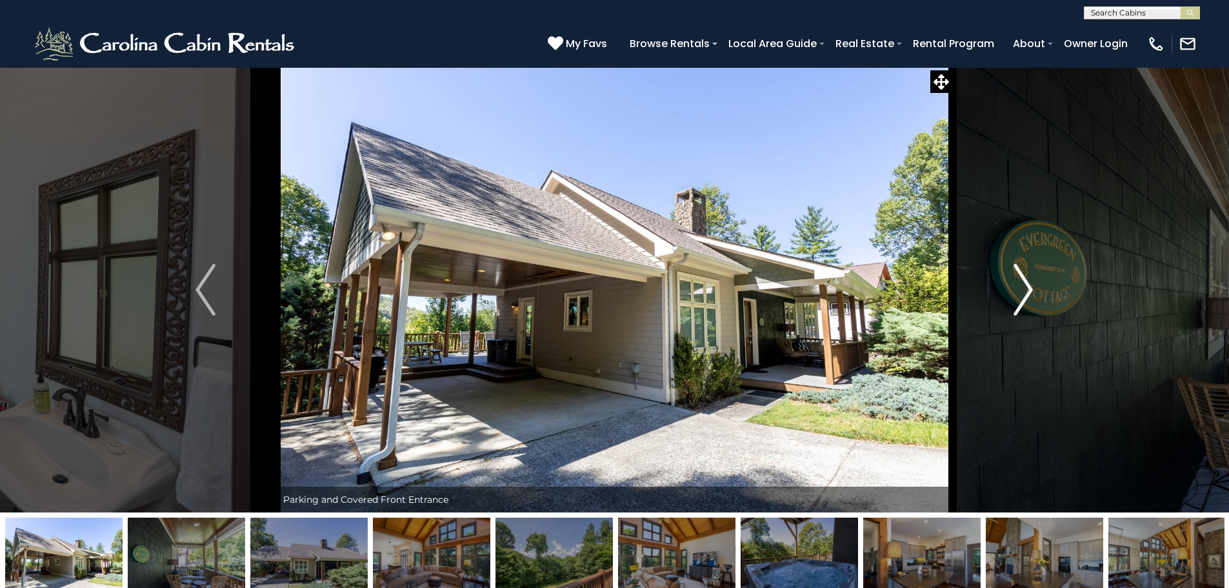
click at [1034, 292] on button "Next" at bounding box center [1024, 289] width 142 height 445
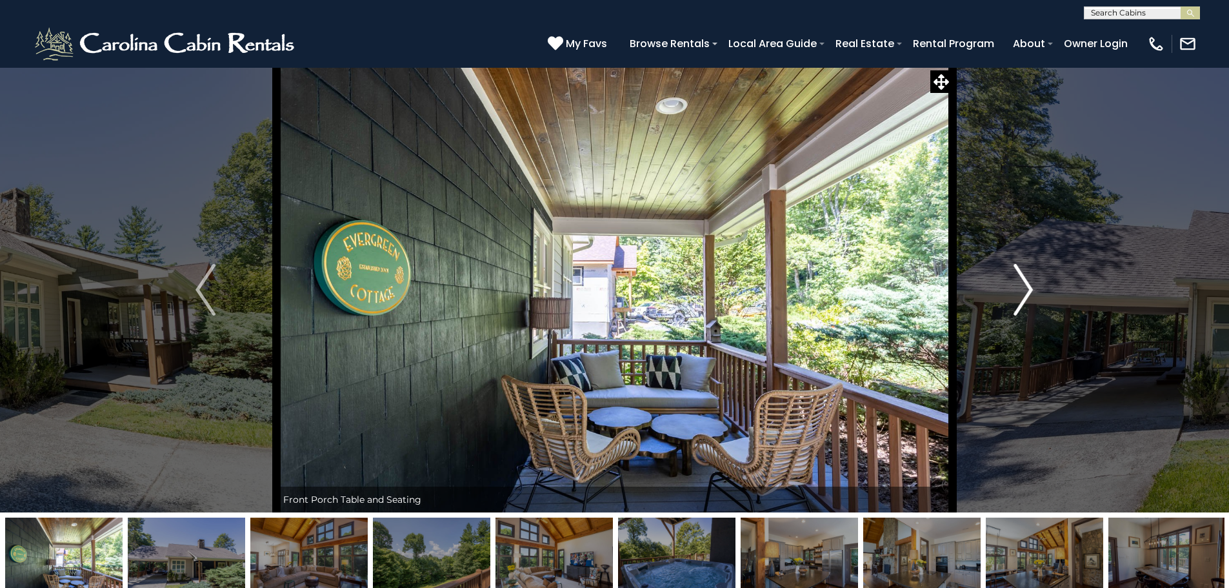
click at [1034, 292] on button "Next" at bounding box center [1024, 289] width 142 height 445
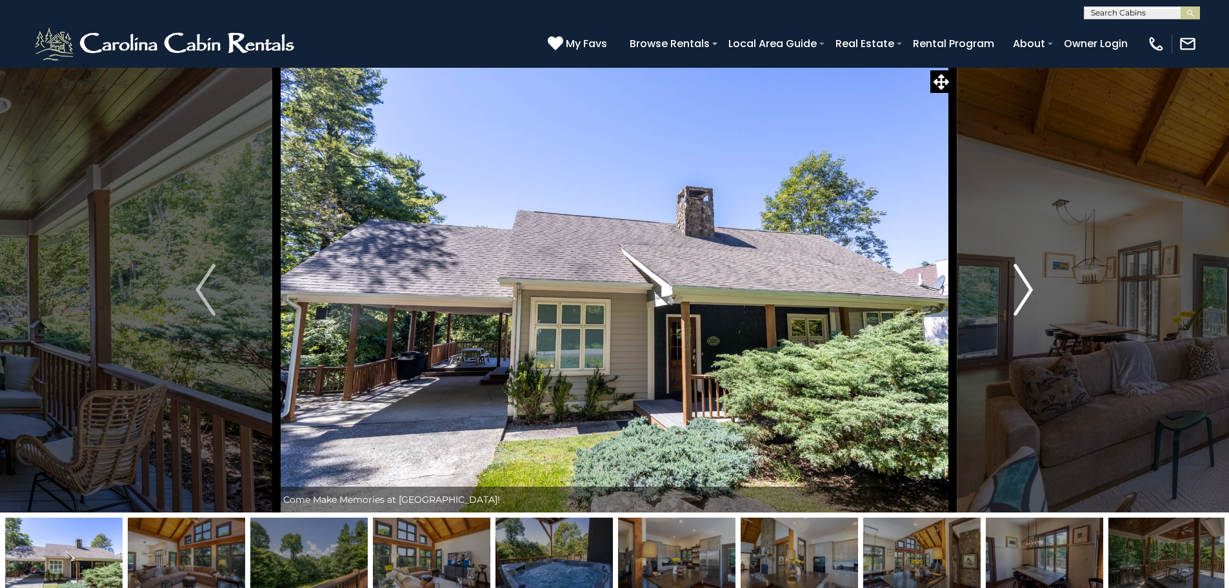
click at [1034, 292] on button "Next" at bounding box center [1024, 289] width 142 height 445
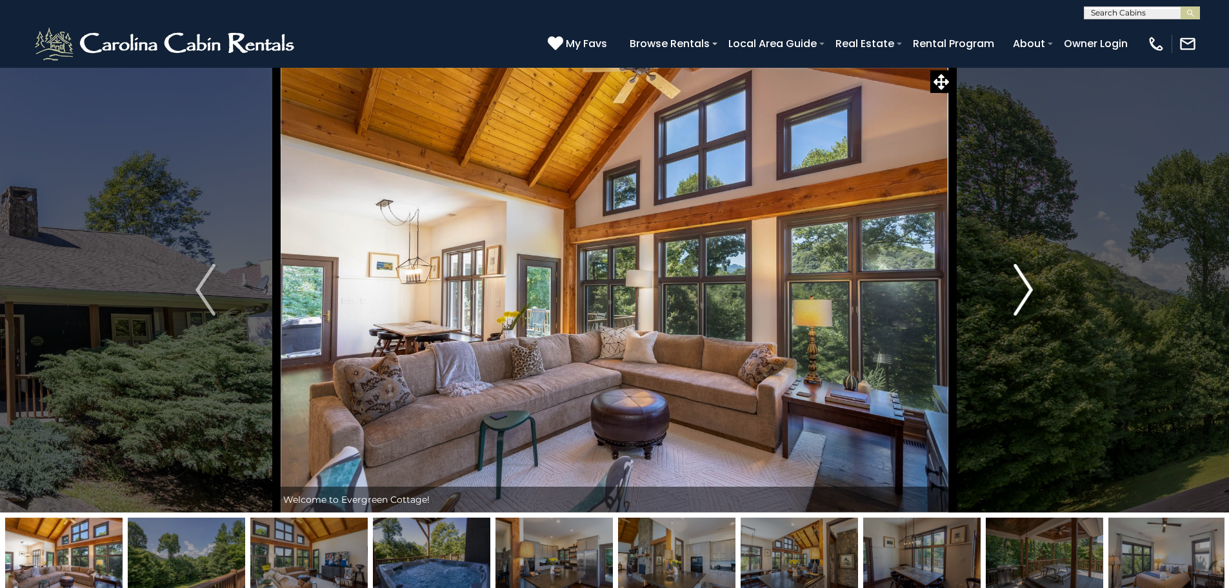
click at [1034, 292] on button "Next" at bounding box center [1024, 289] width 142 height 445
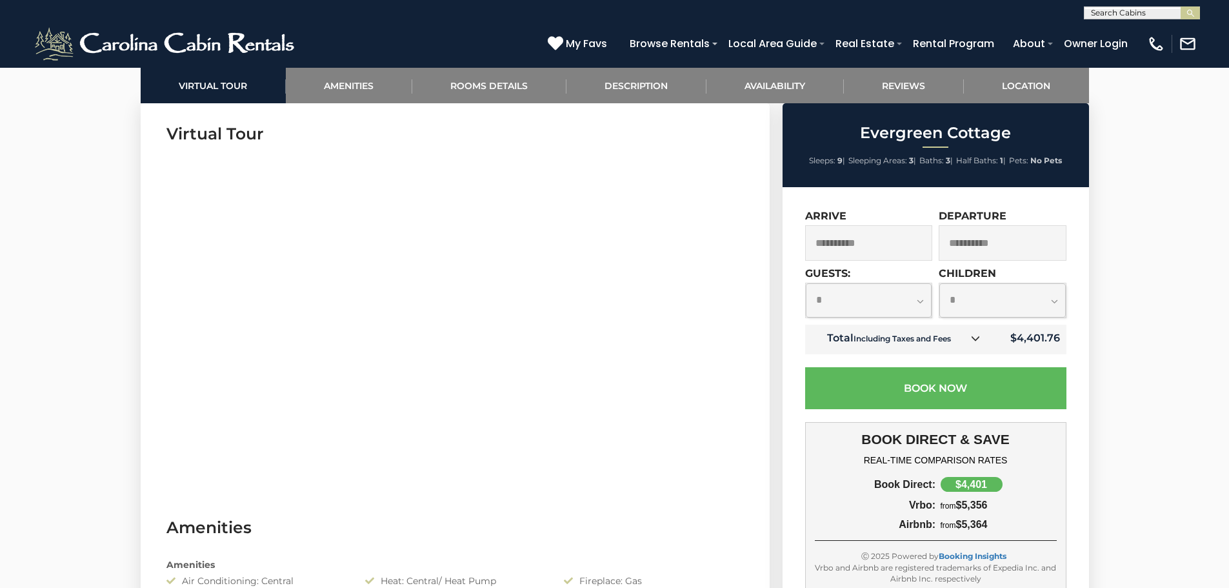
scroll to position [452, 0]
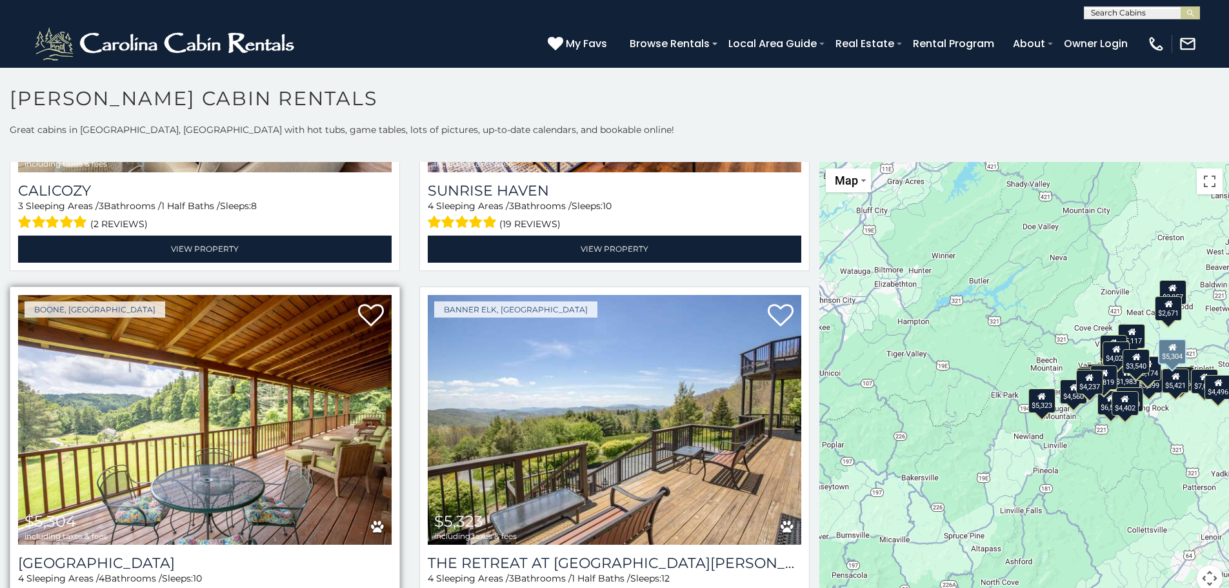
scroll to position [4066, 0]
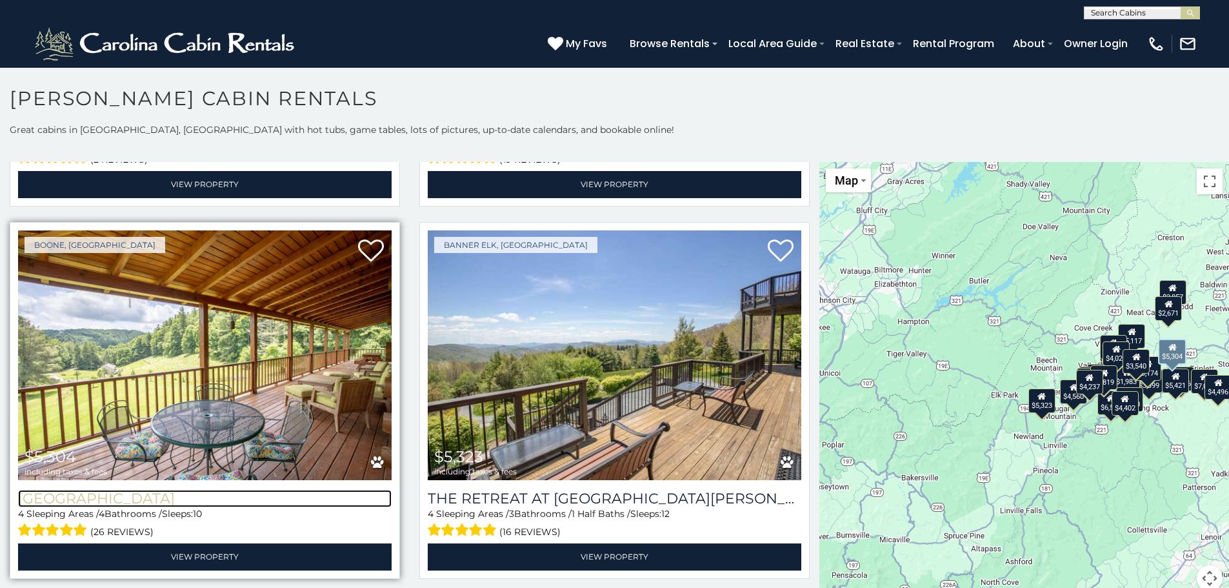
click at [194, 490] on h3 "[GEOGRAPHIC_DATA]" at bounding box center [205, 498] width 374 height 17
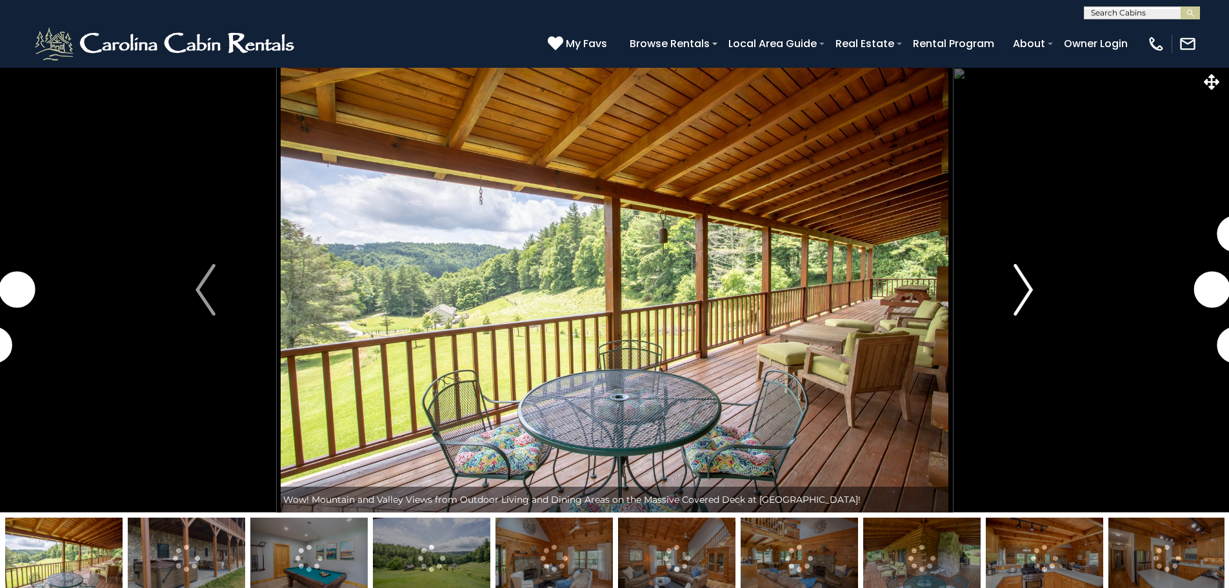
click at [1024, 302] on img "Next" at bounding box center [1023, 290] width 19 height 52
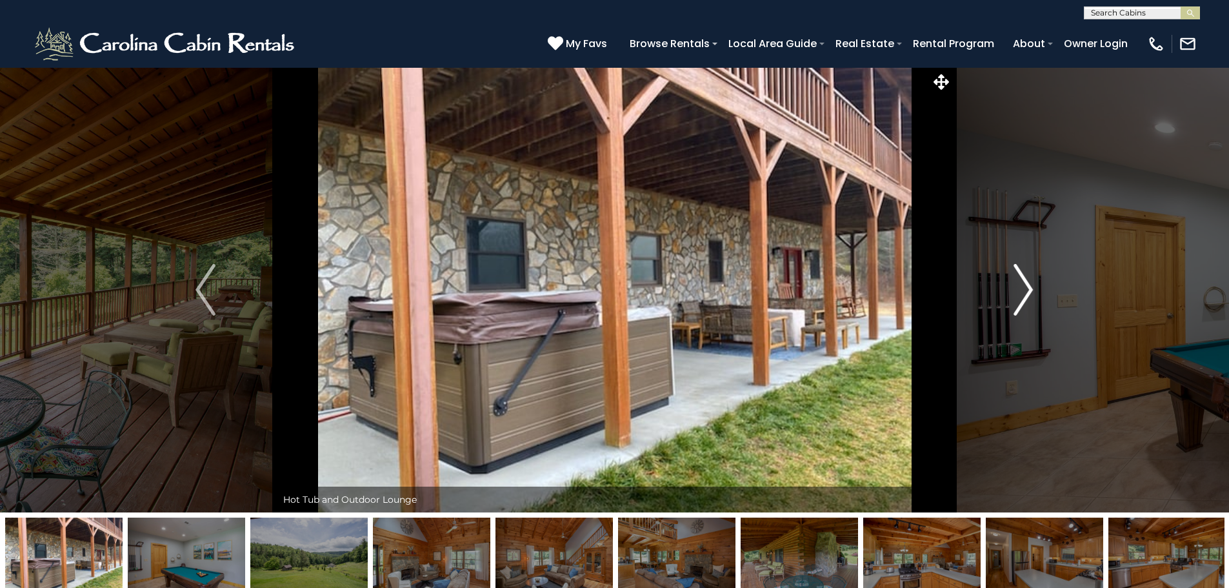
click at [1031, 297] on img "Next" at bounding box center [1023, 290] width 19 height 52
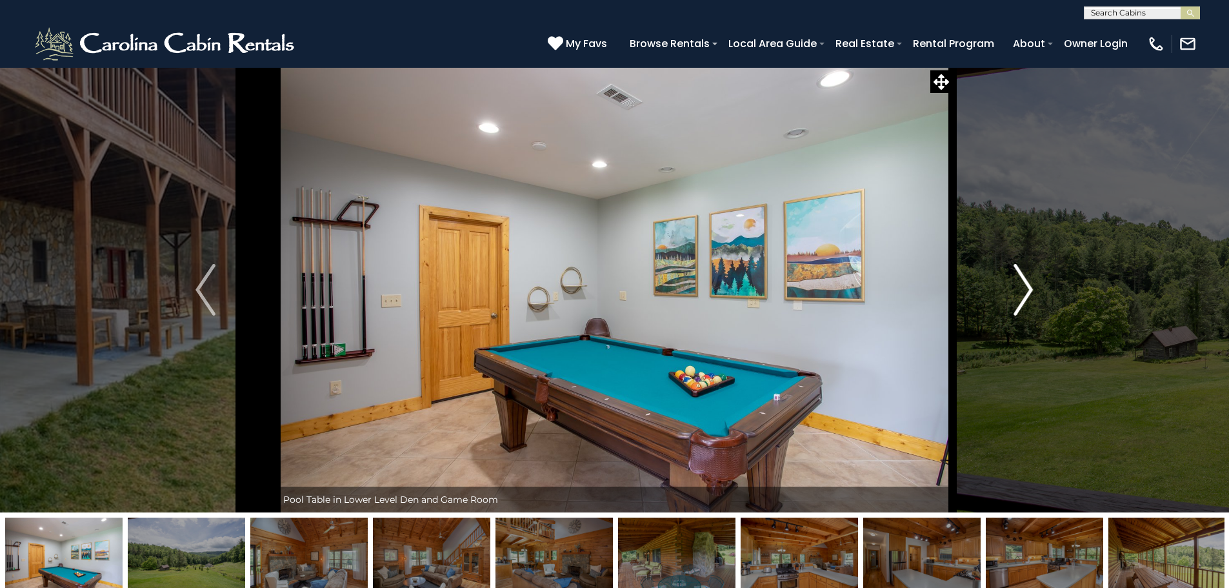
click at [1033, 297] on img "Next" at bounding box center [1023, 290] width 19 height 52
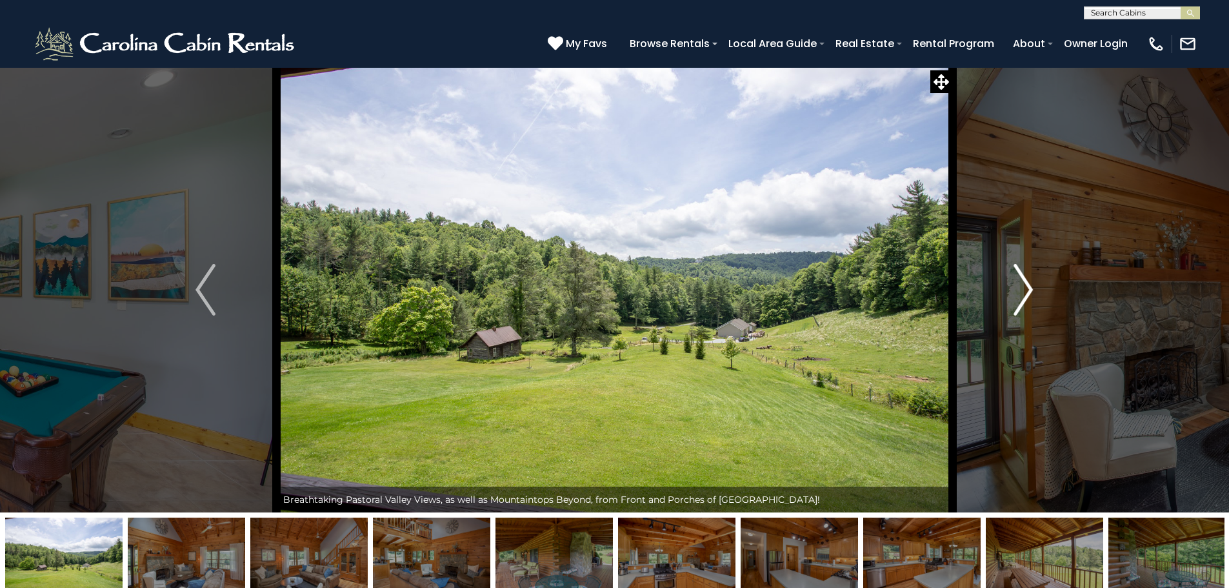
click at [1035, 297] on button "Next" at bounding box center [1024, 289] width 142 height 445
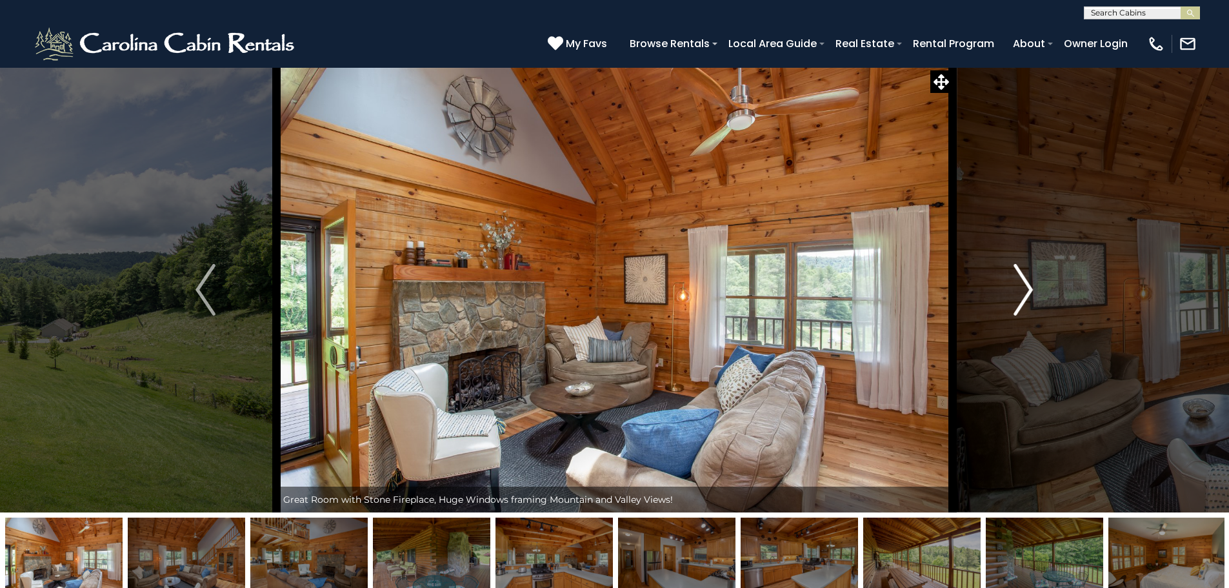
click at [1035, 297] on button "Next" at bounding box center [1024, 289] width 142 height 445
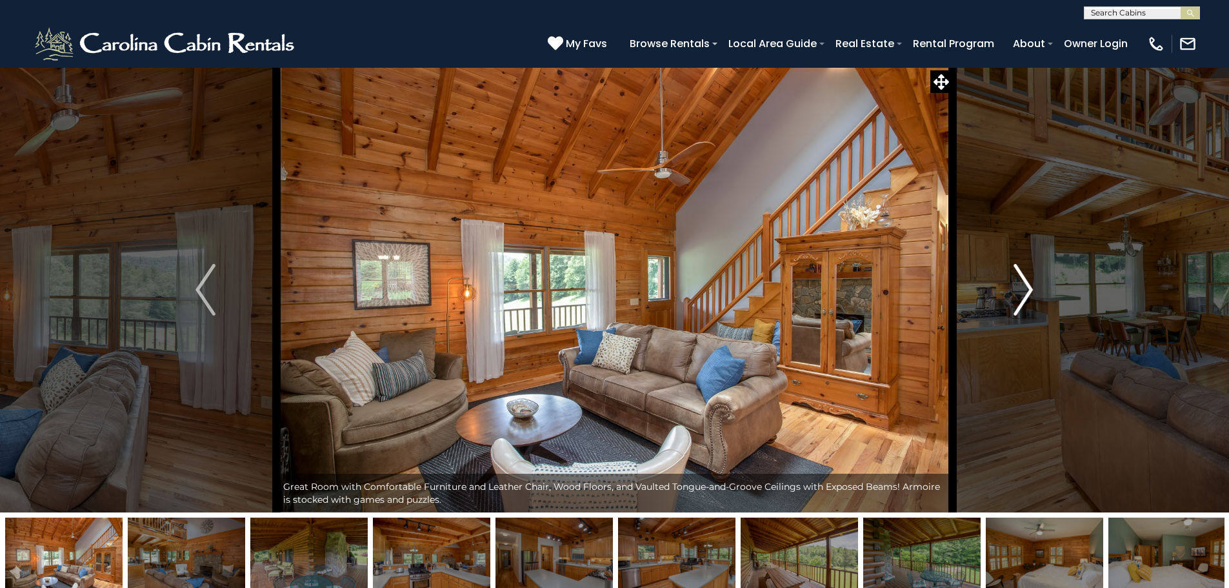
click at [1035, 297] on button "Next" at bounding box center [1024, 289] width 142 height 445
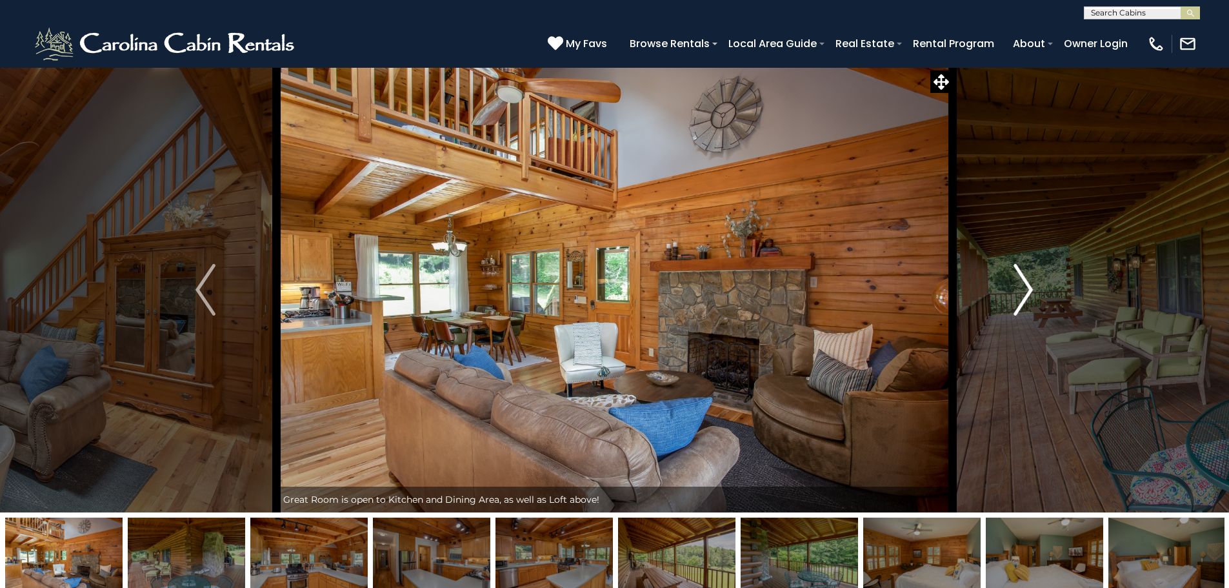
click at [1035, 297] on button "Next" at bounding box center [1024, 289] width 142 height 445
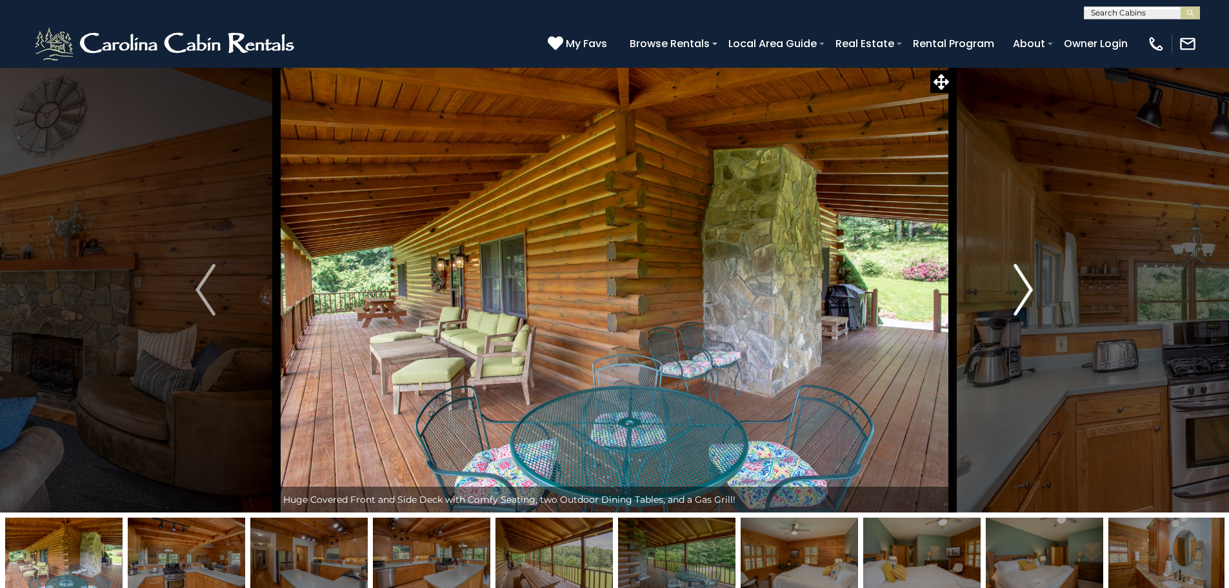
click at [1035, 297] on button "Next" at bounding box center [1024, 289] width 142 height 445
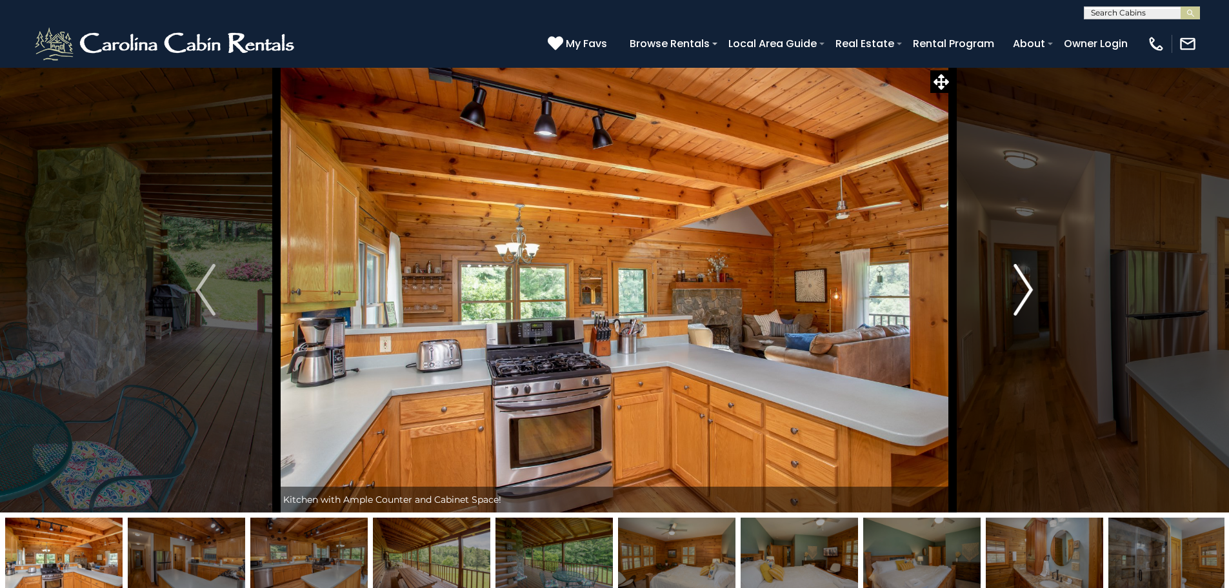
click at [1035, 297] on button "Next" at bounding box center [1024, 289] width 142 height 445
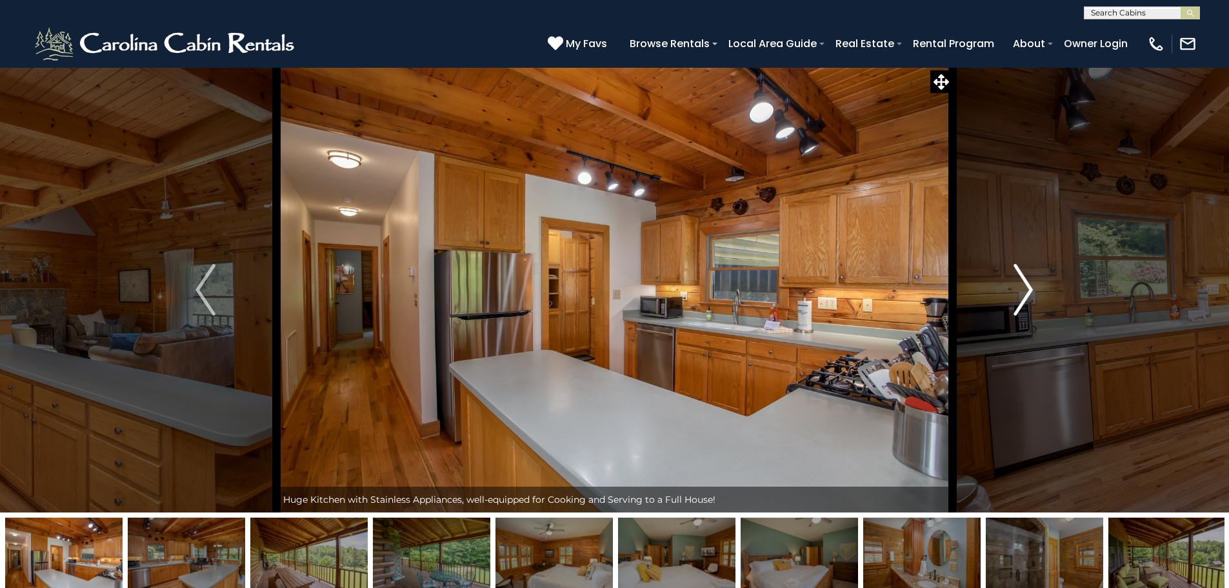
click at [1035, 297] on button "Next" at bounding box center [1024, 289] width 142 height 445
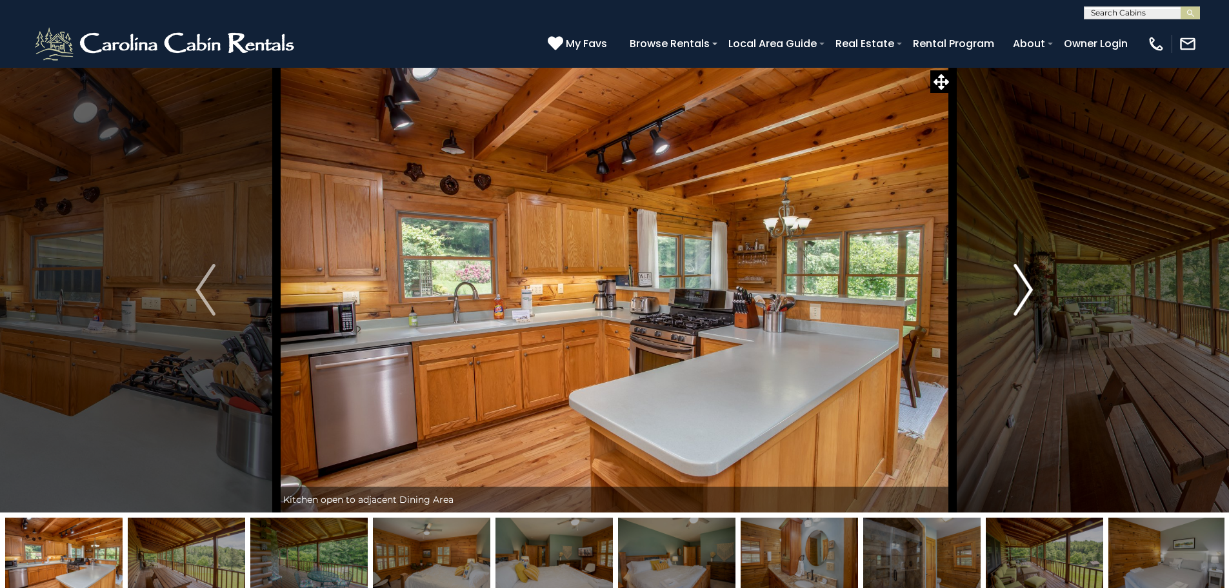
click at [1035, 297] on button "Next" at bounding box center [1024, 289] width 142 height 445
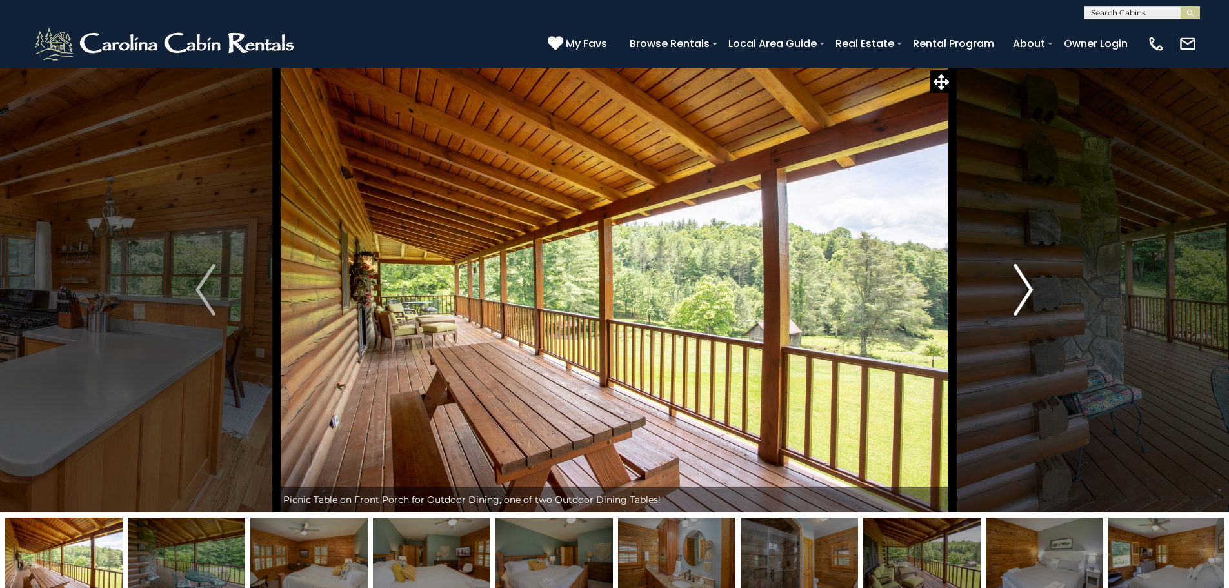
click at [1035, 297] on button "Next" at bounding box center [1024, 289] width 142 height 445
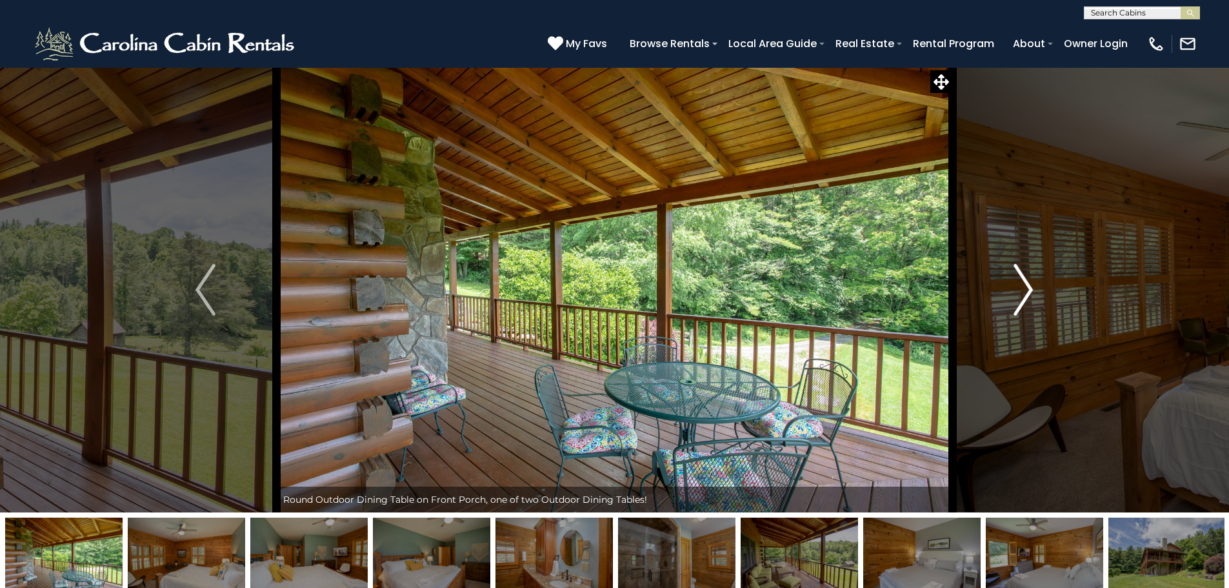
click at [1036, 296] on button "Next" at bounding box center [1024, 289] width 142 height 445
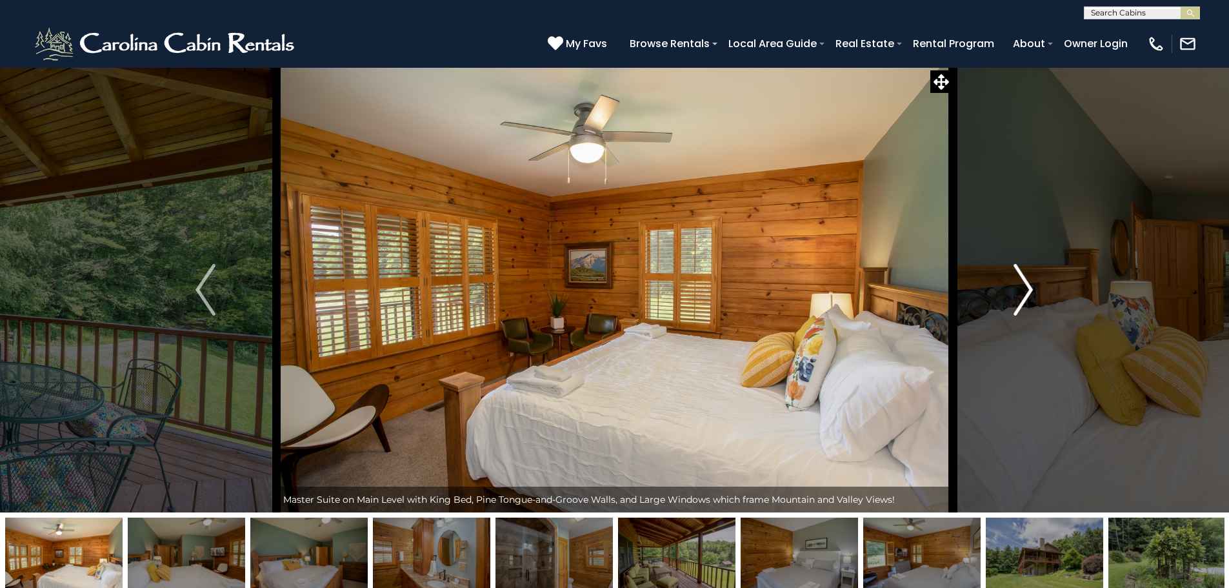
click at [1036, 295] on button "Next" at bounding box center [1024, 289] width 142 height 445
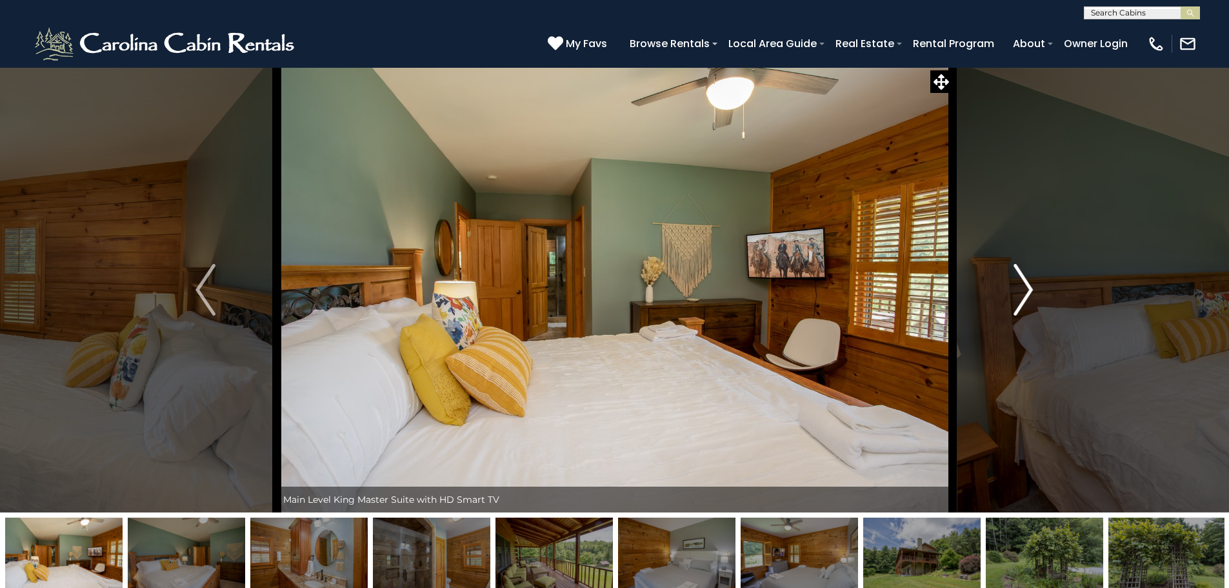
click at [1036, 295] on button "Next" at bounding box center [1024, 289] width 142 height 445
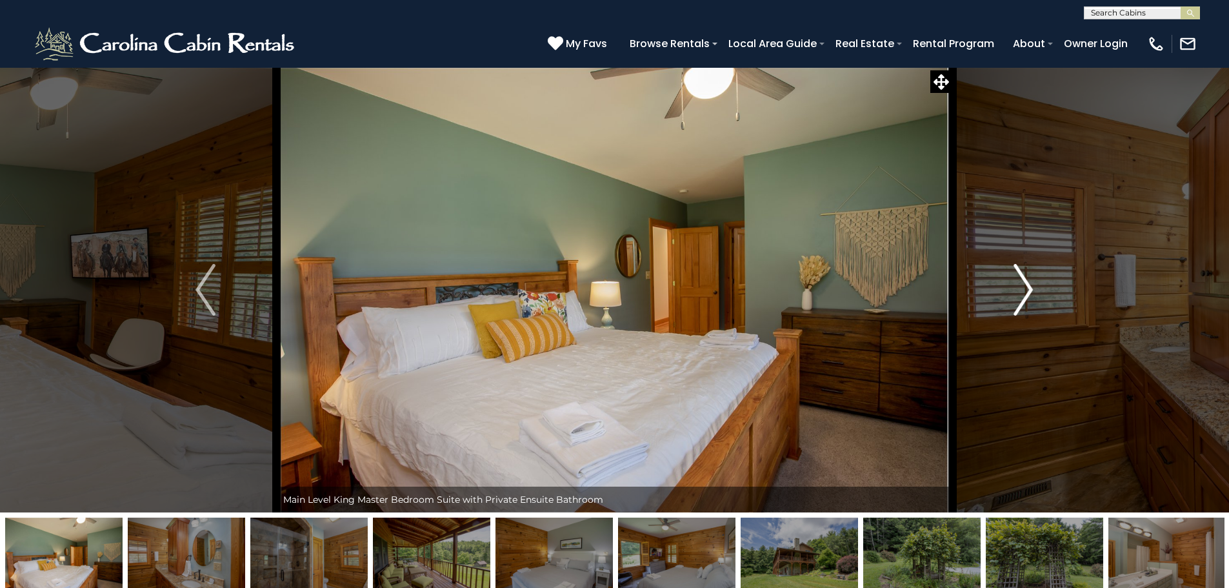
click at [1036, 295] on button "Next" at bounding box center [1024, 289] width 142 height 445
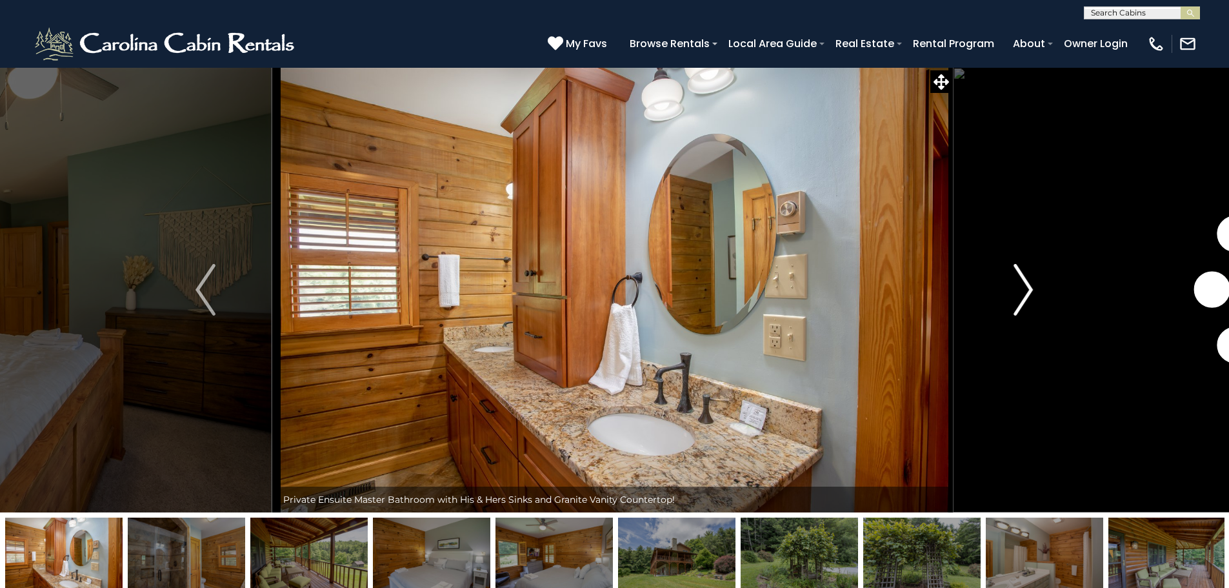
click at [1036, 295] on button "Next" at bounding box center [1024, 289] width 142 height 445
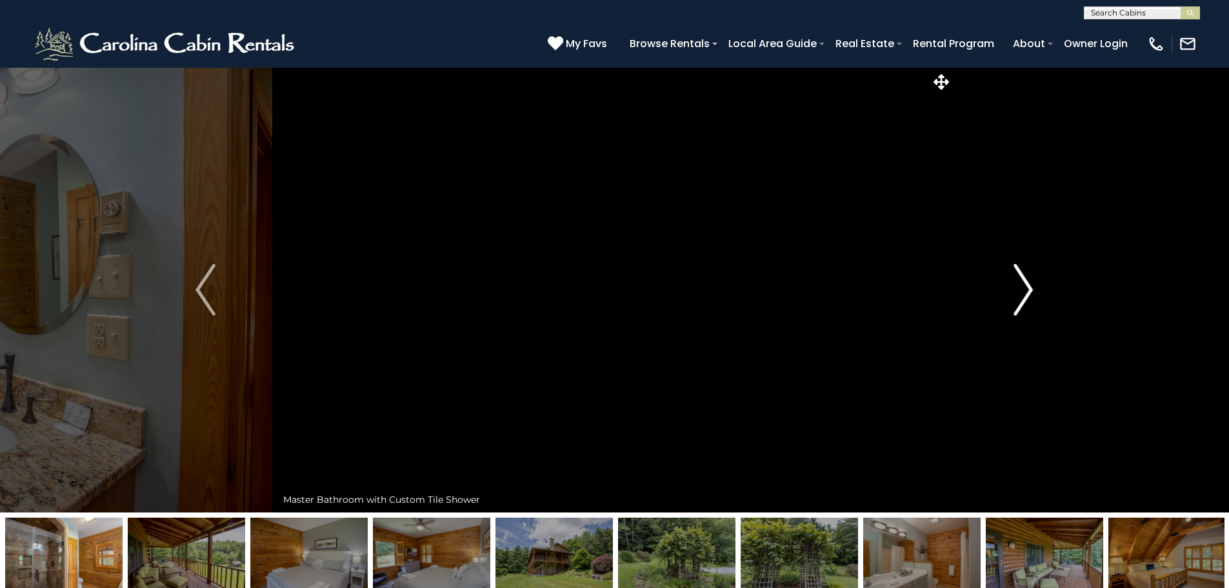
click at [1036, 295] on button "Next" at bounding box center [1024, 289] width 142 height 445
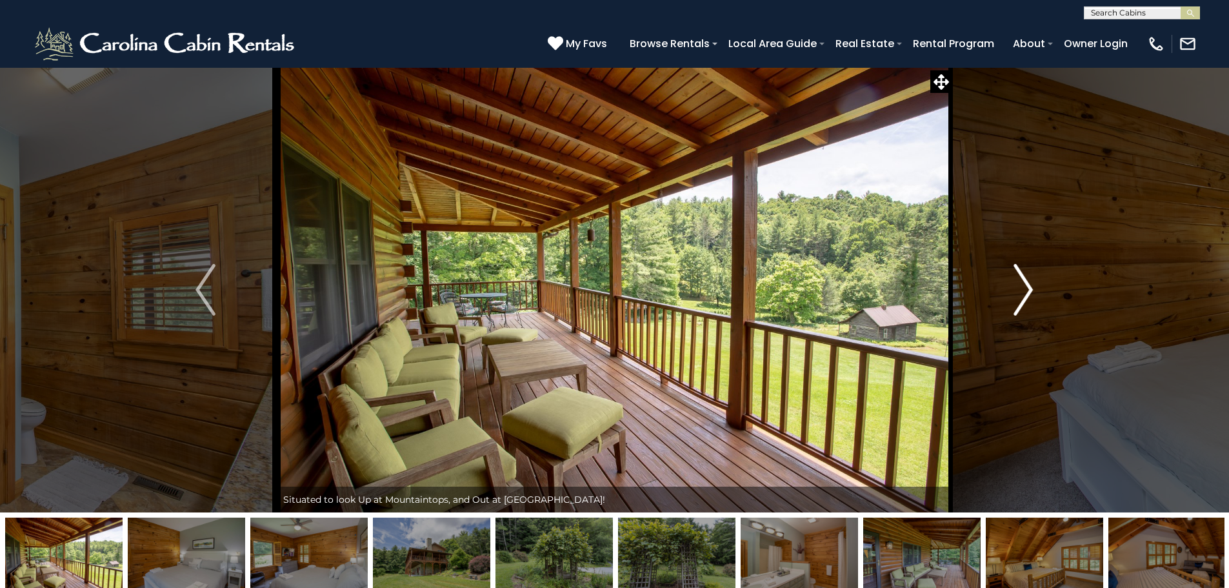
click at [1036, 295] on button "Next" at bounding box center [1024, 289] width 142 height 445
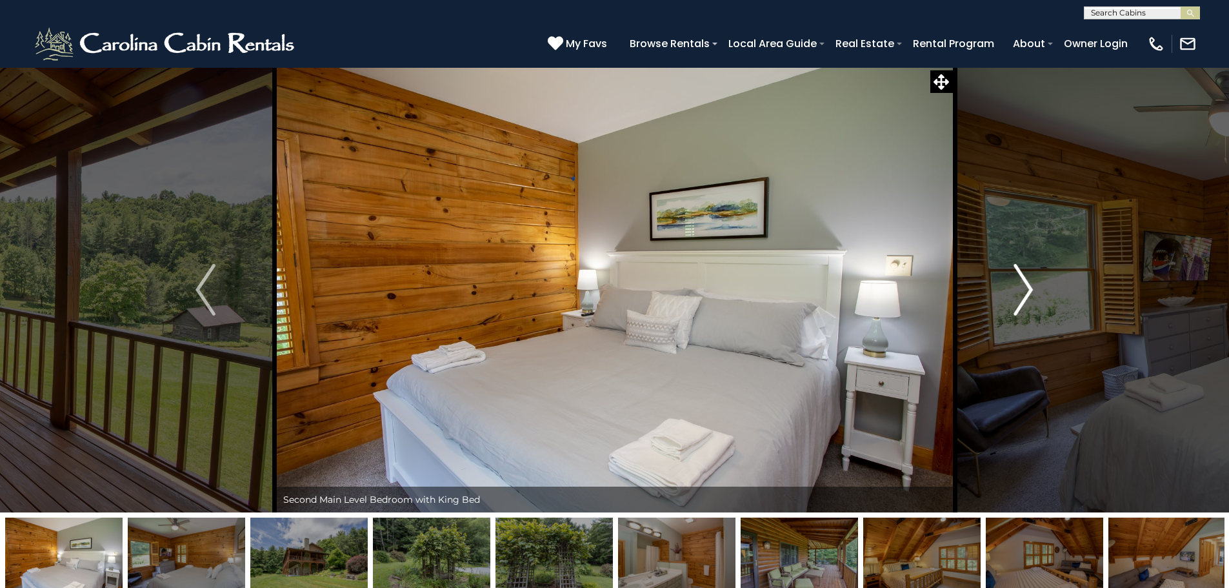
click at [1036, 295] on button "Next" at bounding box center [1024, 289] width 142 height 445
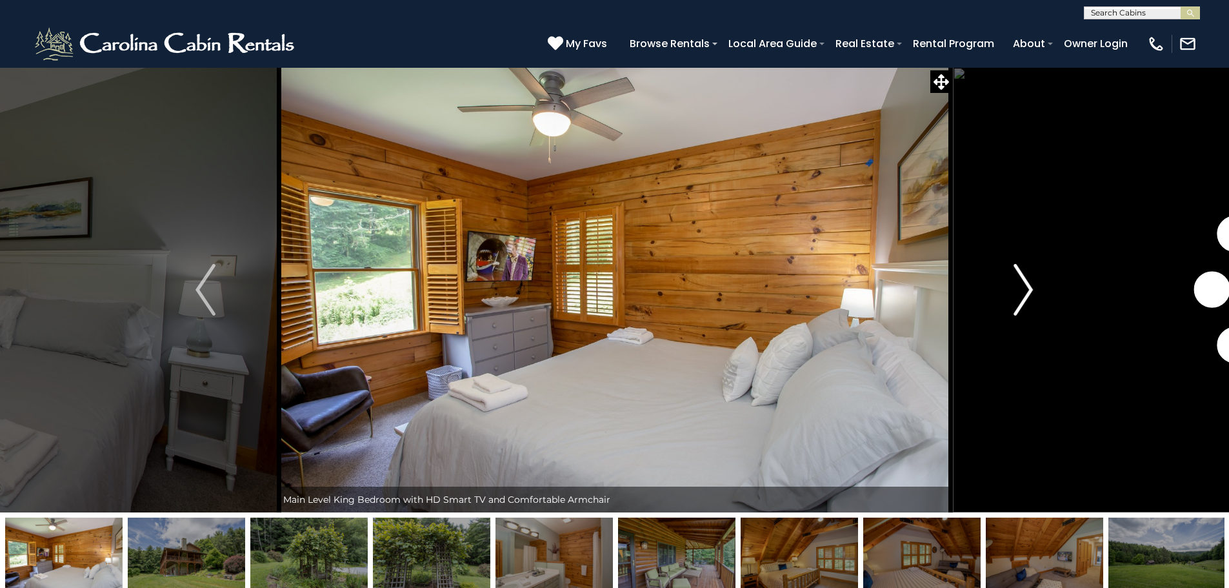
click at [1036, 295] on button "Next" at bounding box center [1024, 289] width 142 height 445
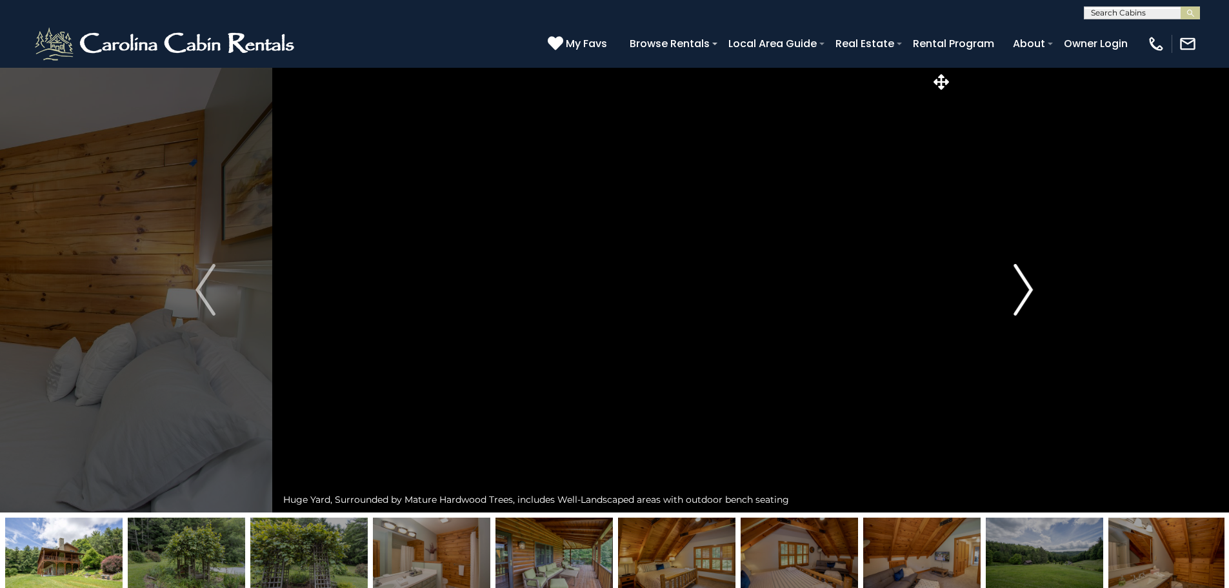
click at [1036, 295] on button "Next" at bounding box center [1024, 289] width 142 height 445
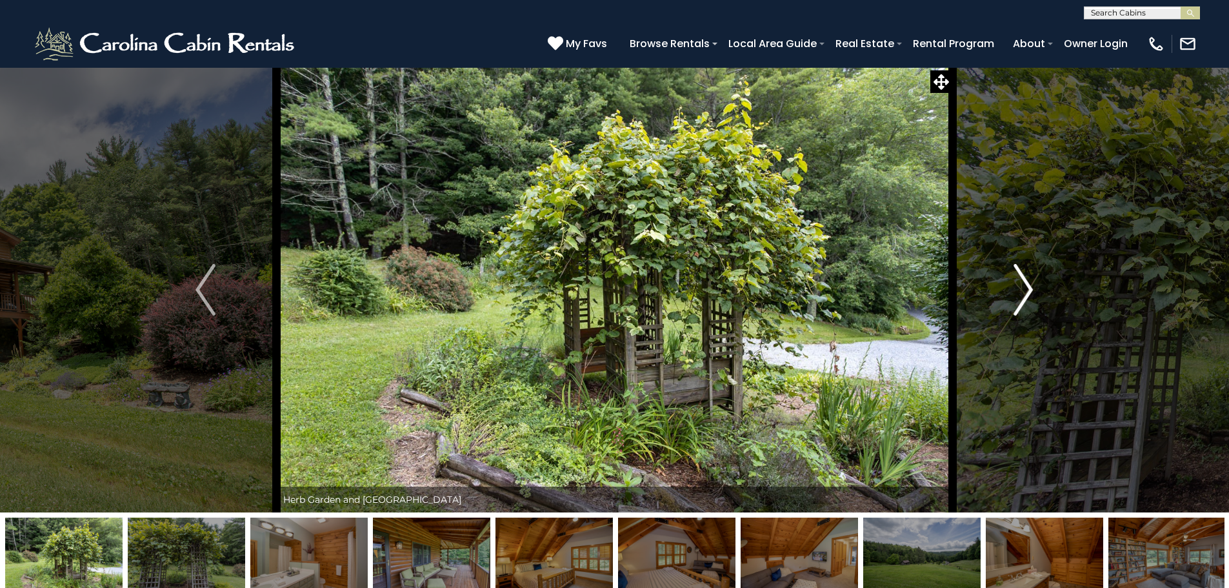
click at [1036, 295] on button "Next" at bounding box center [1024, 289] width 142 height 445
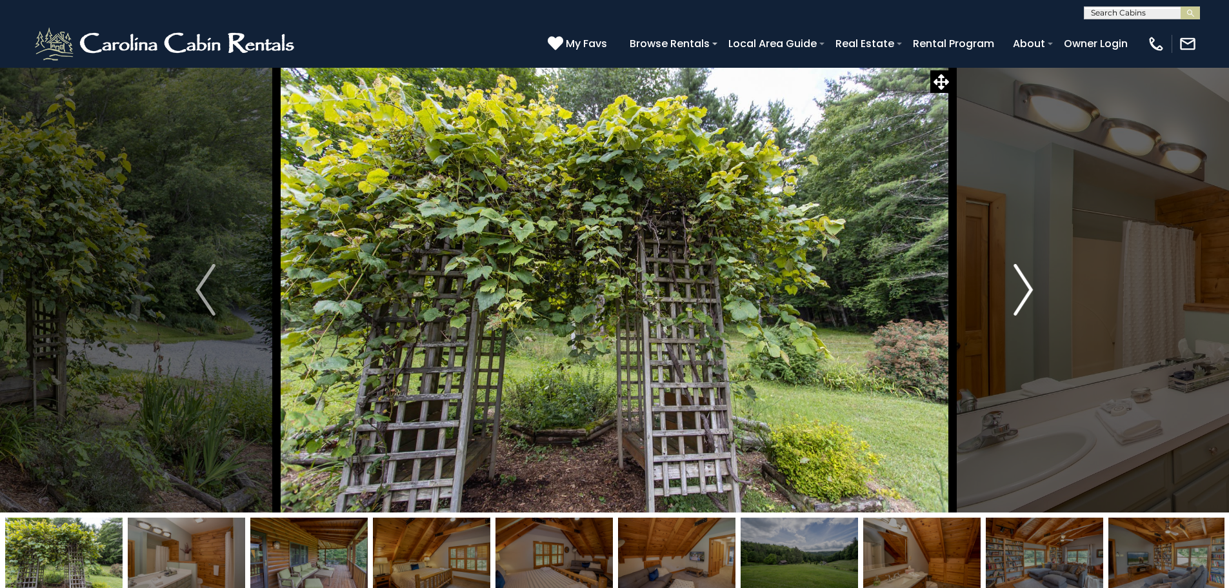
click at [1036, 295] on button "Next" at bounding box center [1024, 289] width 142 height 445
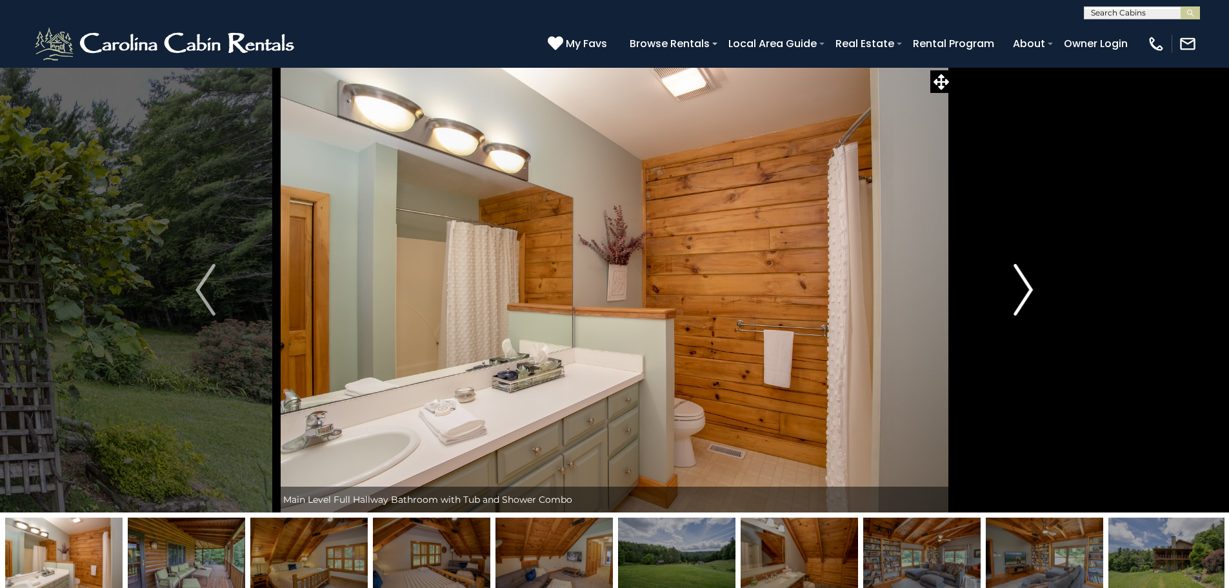
click at [1036, 295] on button "Next" at bounding box center [1024, 289] width 142 height 445
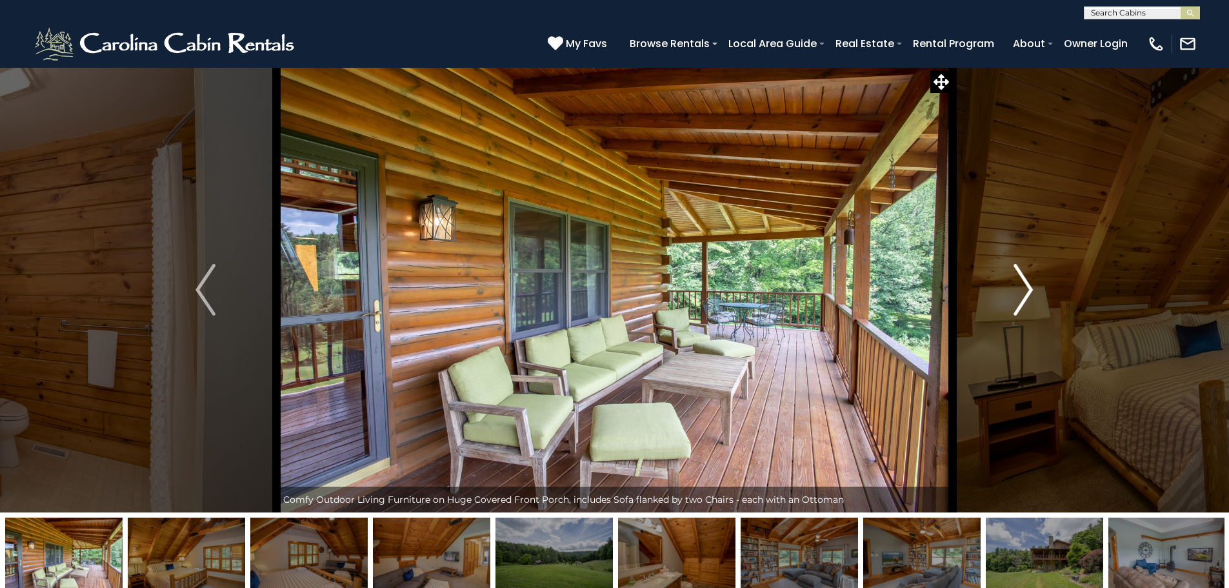
click at [1036, 295] on button "Next" at bounding box center [1024, 289] width 142 height 445
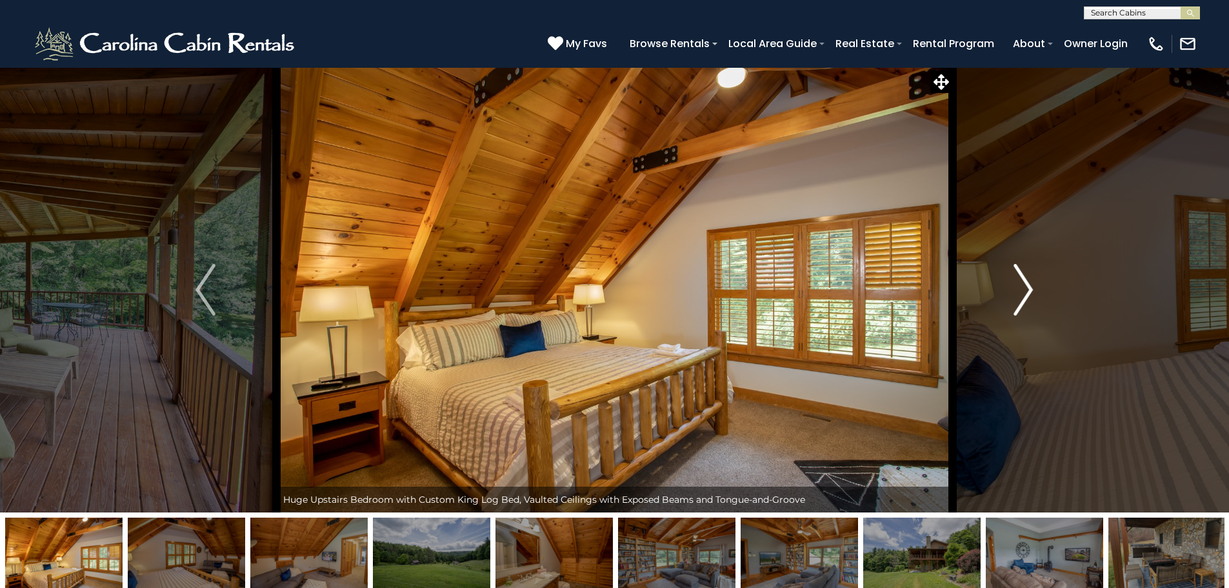
click at [1036, 295] on button "Next" at bounding box center [1024, 289] width 142 height 445
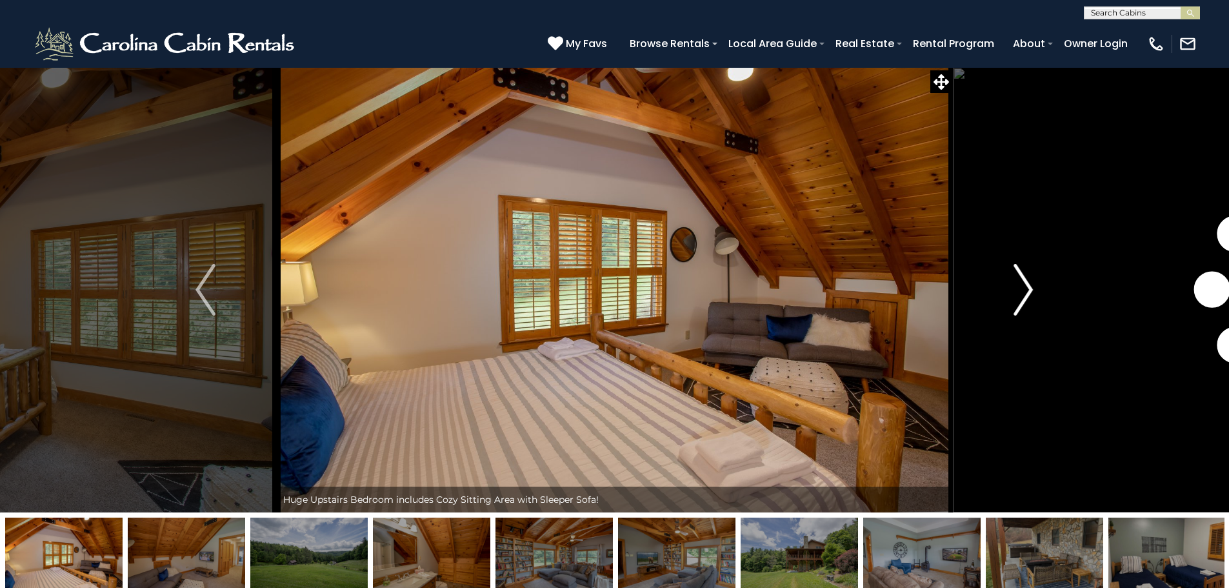
click at [1036, 295] on button "Next" at bounding box center [1024, 289] width 142 height 445
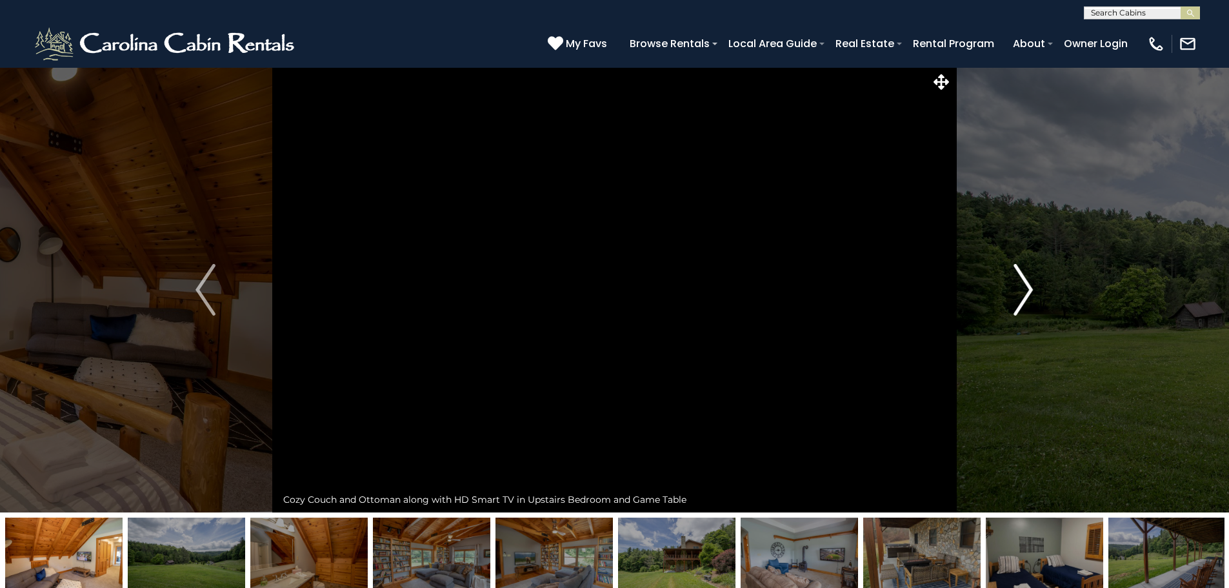
click at [1036, 295] on button "Next" at bounding box center [1024, 289] width 142 height 445
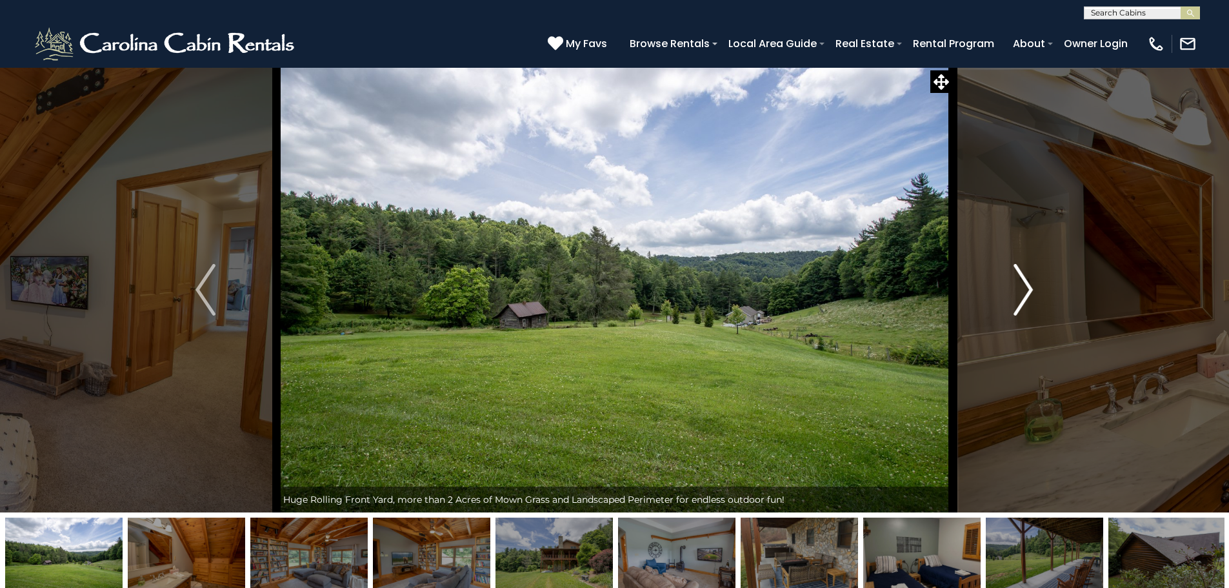
click at [1036, 295] on button "Next" at bounding box center [1024, 289] width 142 height 445
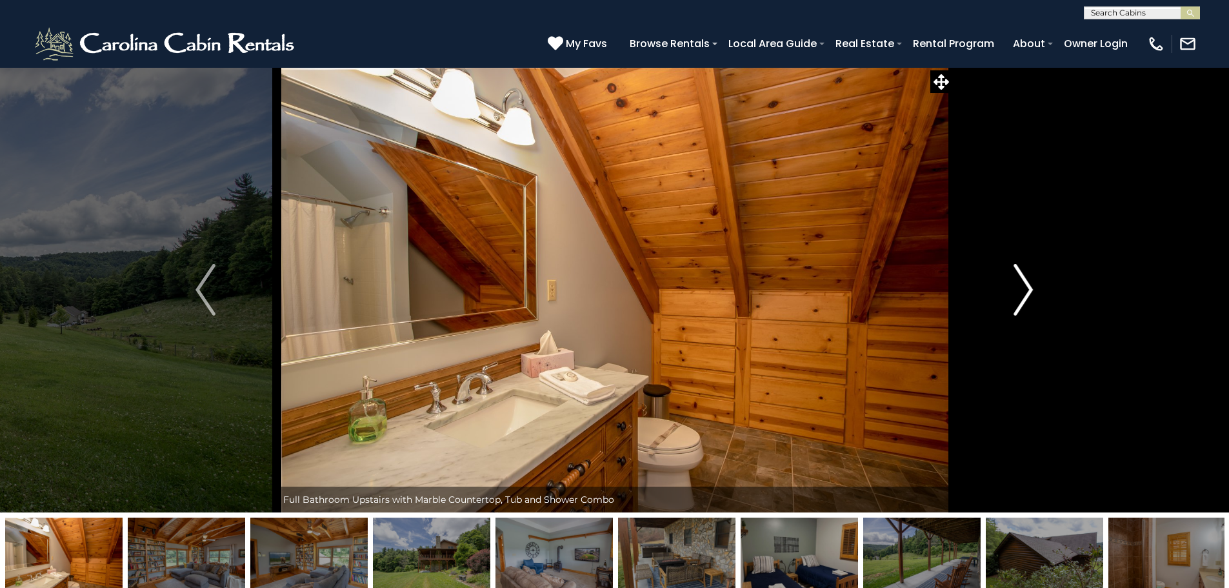
click at [1036, 295] on button "Next" at bounding box center [1024, 289] width 142 height 445
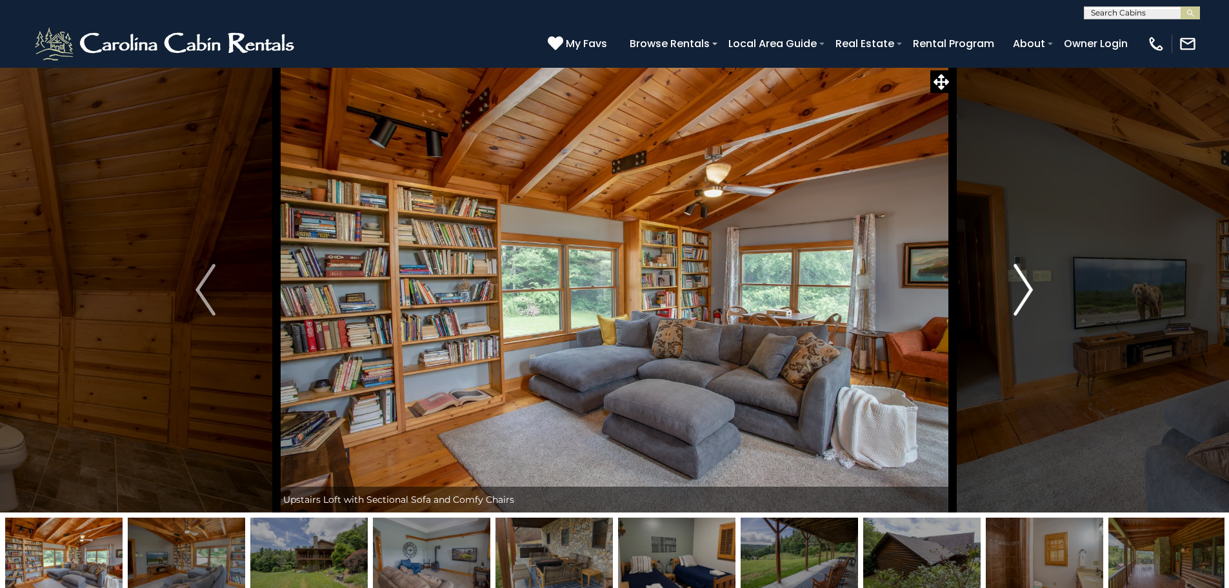
click at [1036, 295] on button "Next" at bounding box center [1024, 289] width 142 height 445
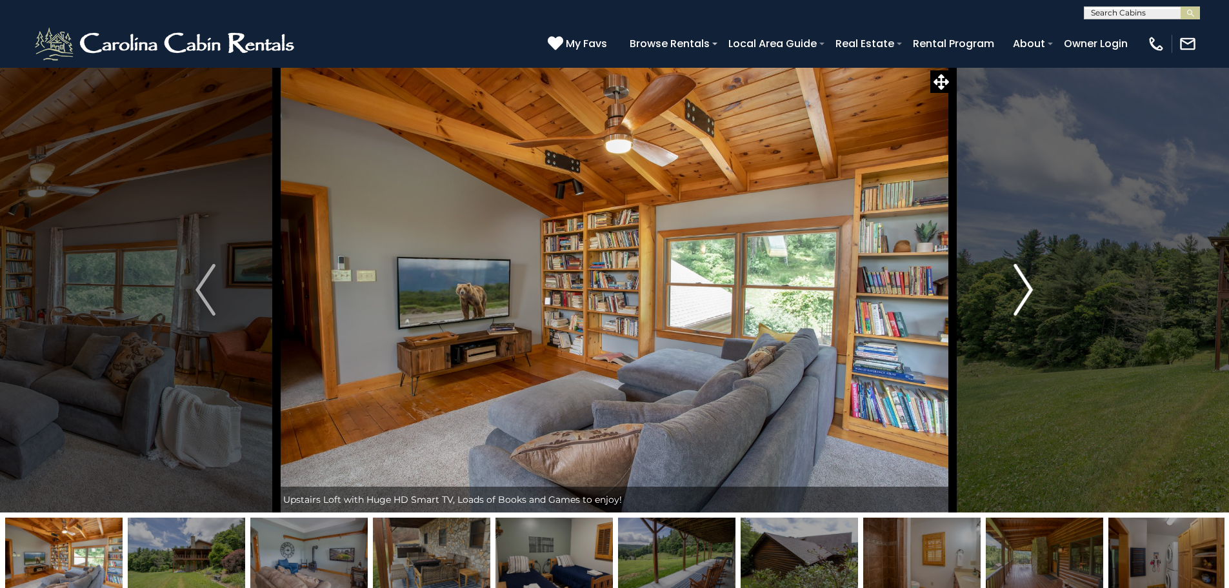
click at [1036, 295] on button "Next" at bounding box center [1024, 289] width 142 height 445
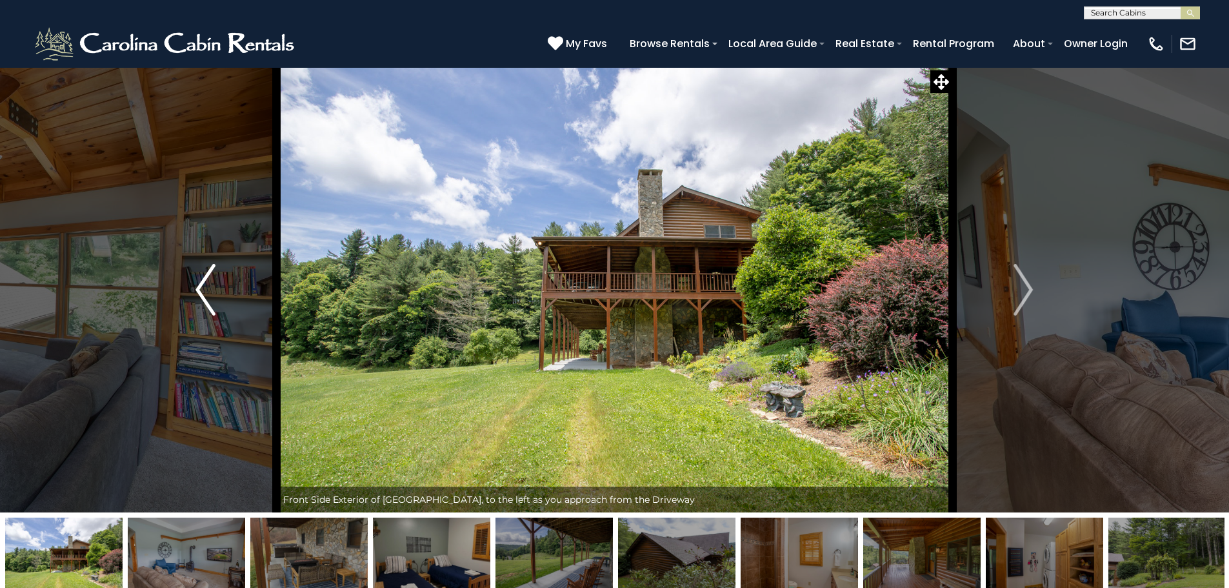
click at [204, 281] on img "Previous" at bounding box center [205, 290] width 19 height 52
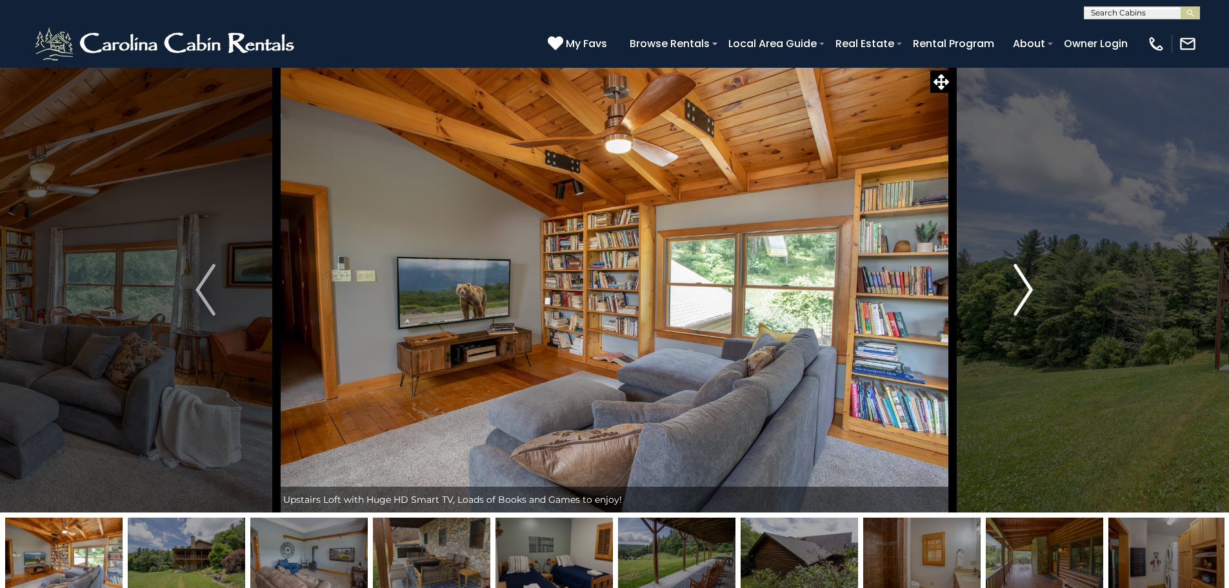
click at [1049, 299] on button "Next" at bounding box center [1024, 289] width 142 height 445
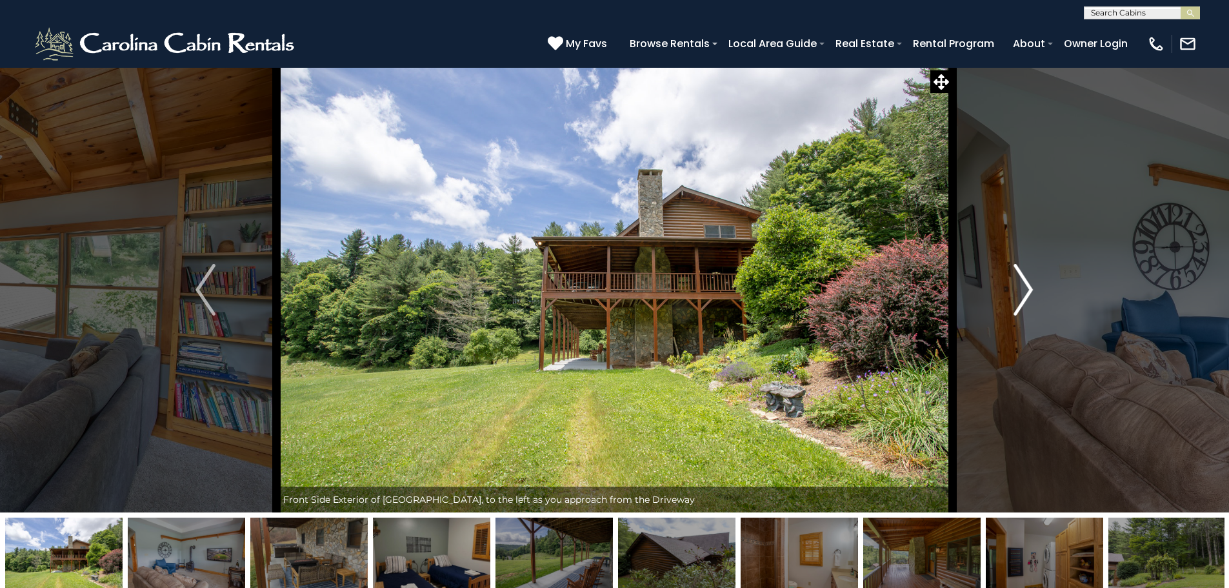
click at [1049, 298] on button "Next" at bounding box center [1024, 289] width 142 height 445
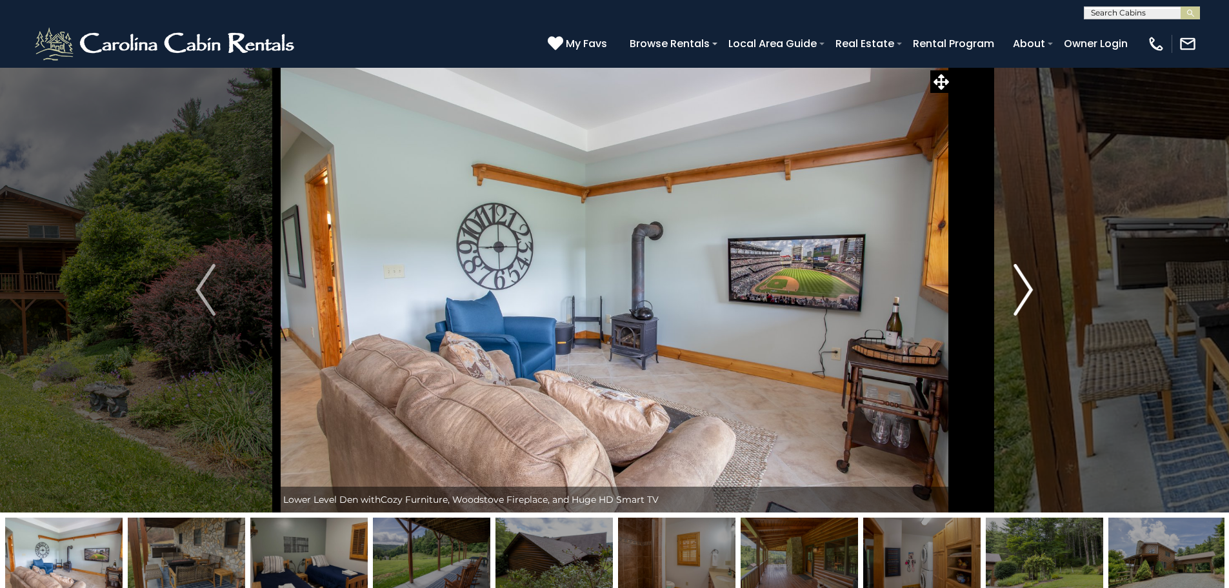
click at [1051, 297] on button "Next" at bounding box center [1024, 289] width 142 height 445
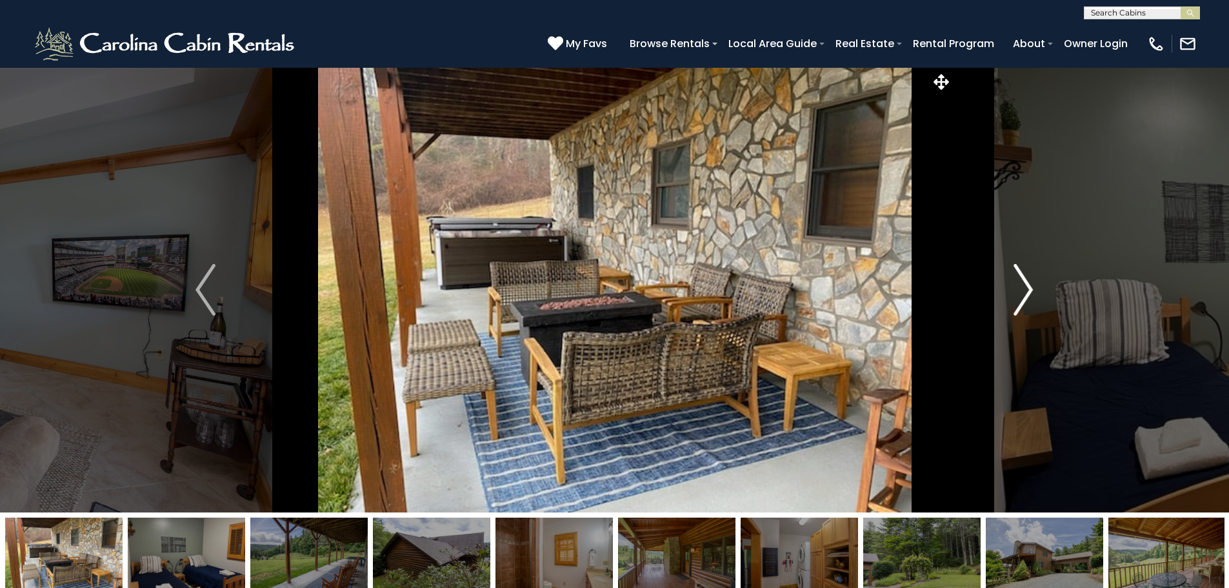
click at [1053, 296] on button "Next" at bounding box center [1024, 289] width 142 height 445
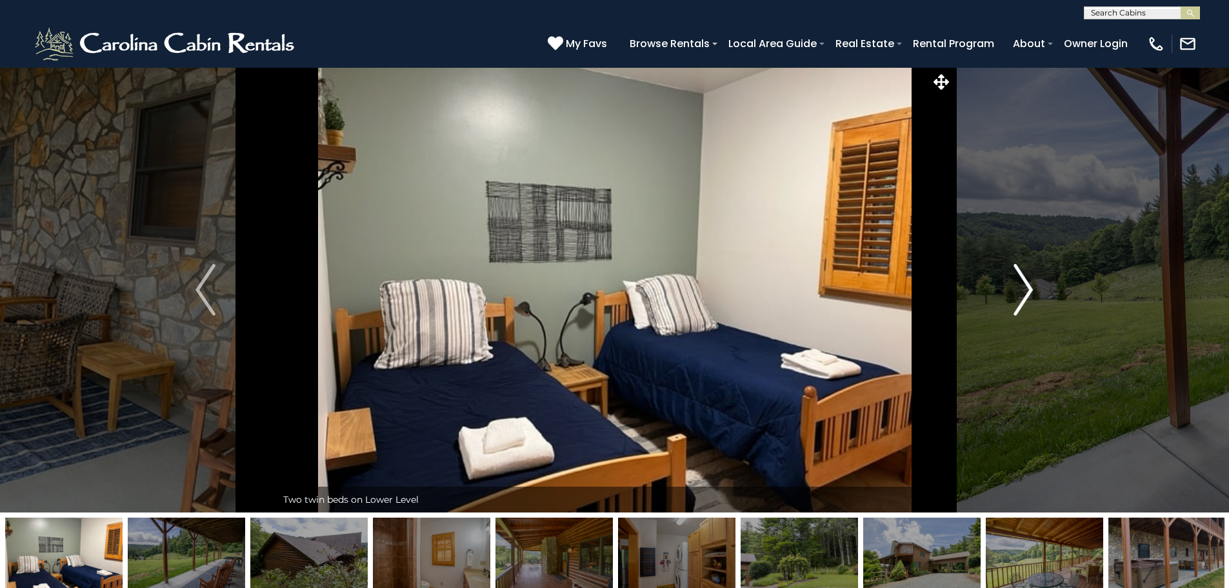
click at [1053, 296] on button "Next" at bounding box center [1024, 289] width 142 height 445
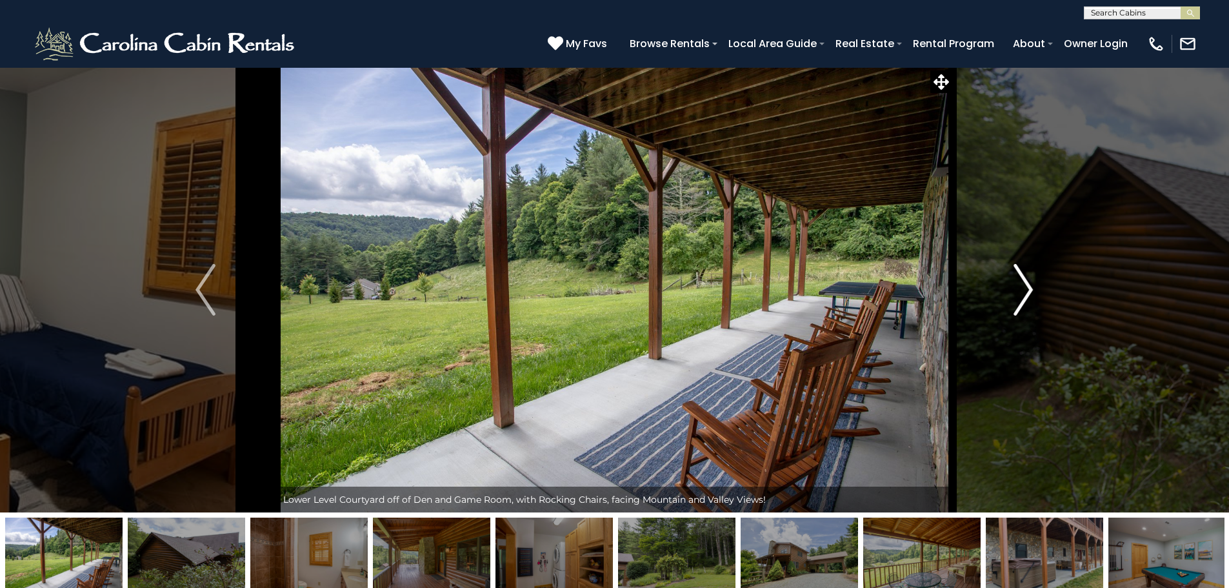
click at [1053, 296] on button "Next" at bounding box center [1024, 289] width 142 height 445
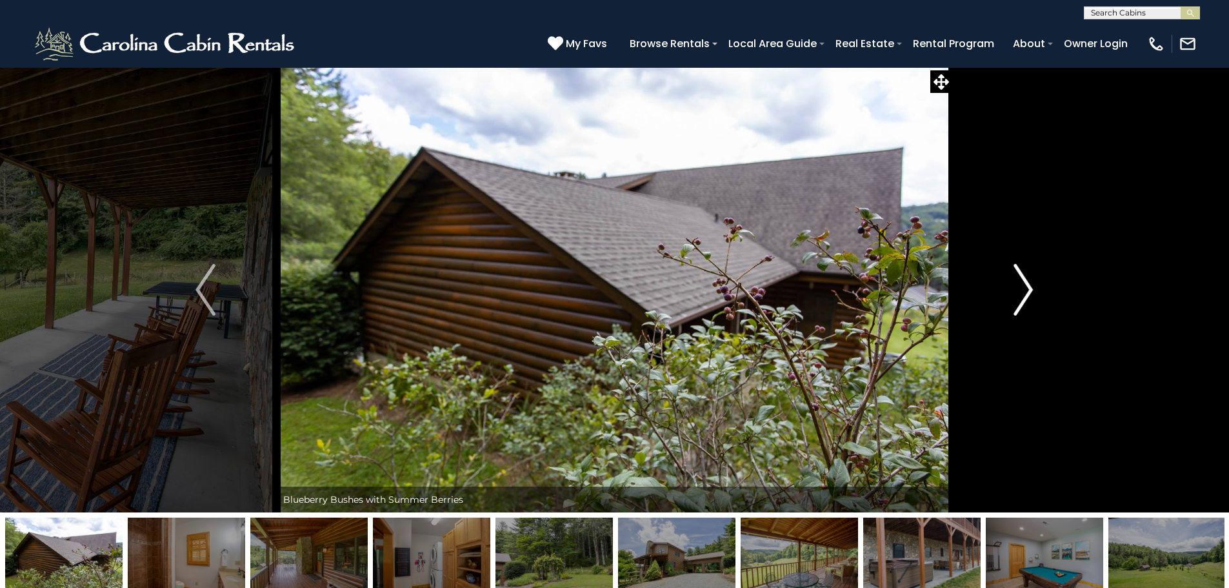
click at [1057, 296] on button "Next" at bounding box center [1024, 289] width 142 height 445
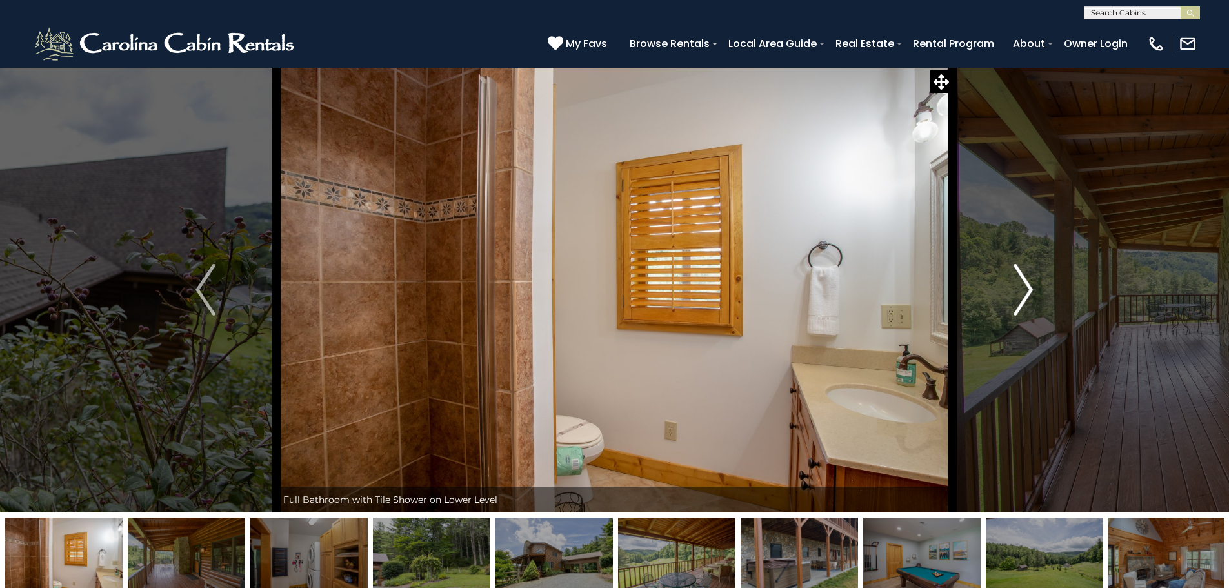
click at [1057, 296] on button "Next" at bounding box center [1024, 289] width 142 height 445
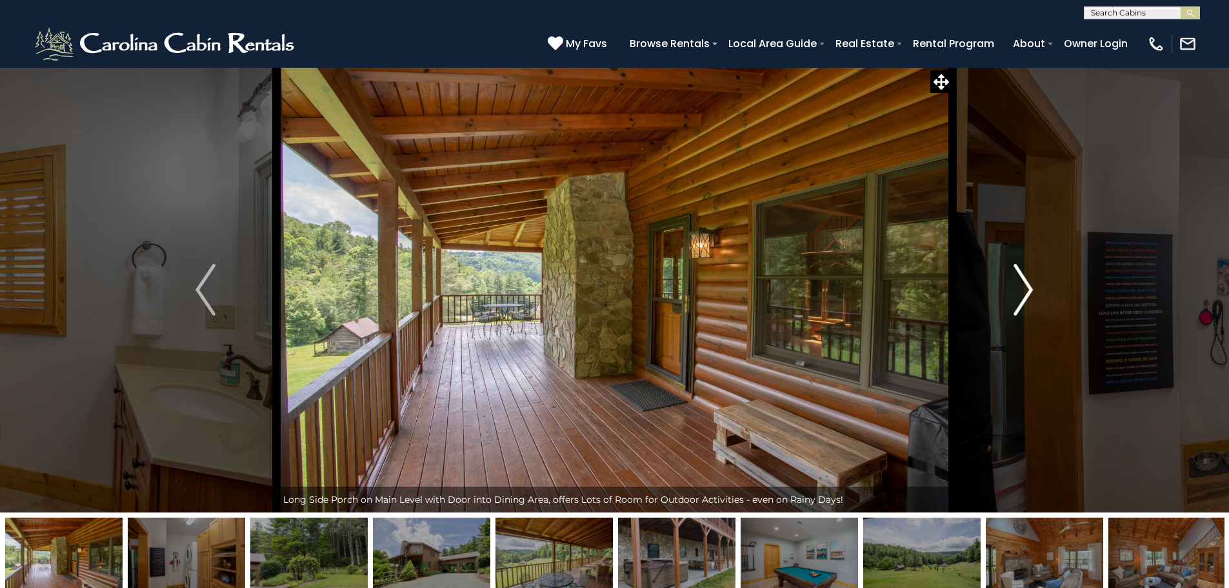
click at [1057, 296] on button "Next" at bounding box center [1024, 289] width 142 height 445
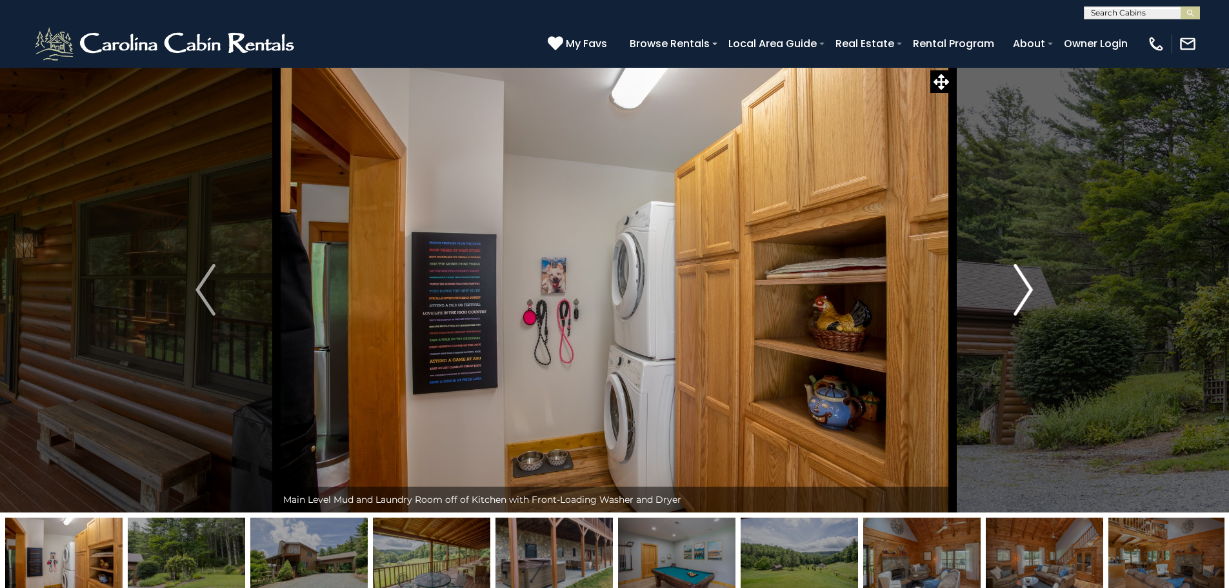
click at [1057, 296] on button "Next" at bounding box center [1024, 289] width 142 height 445
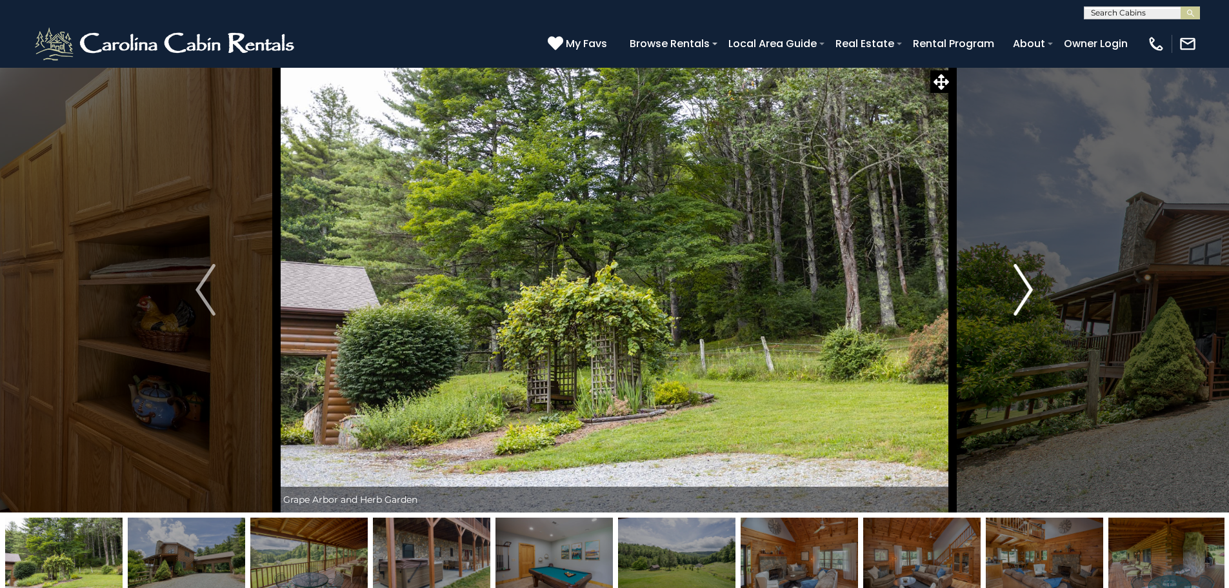
click at [1057, 296] on button "Next" at bounding box center [1024, 289] width 142 height 445
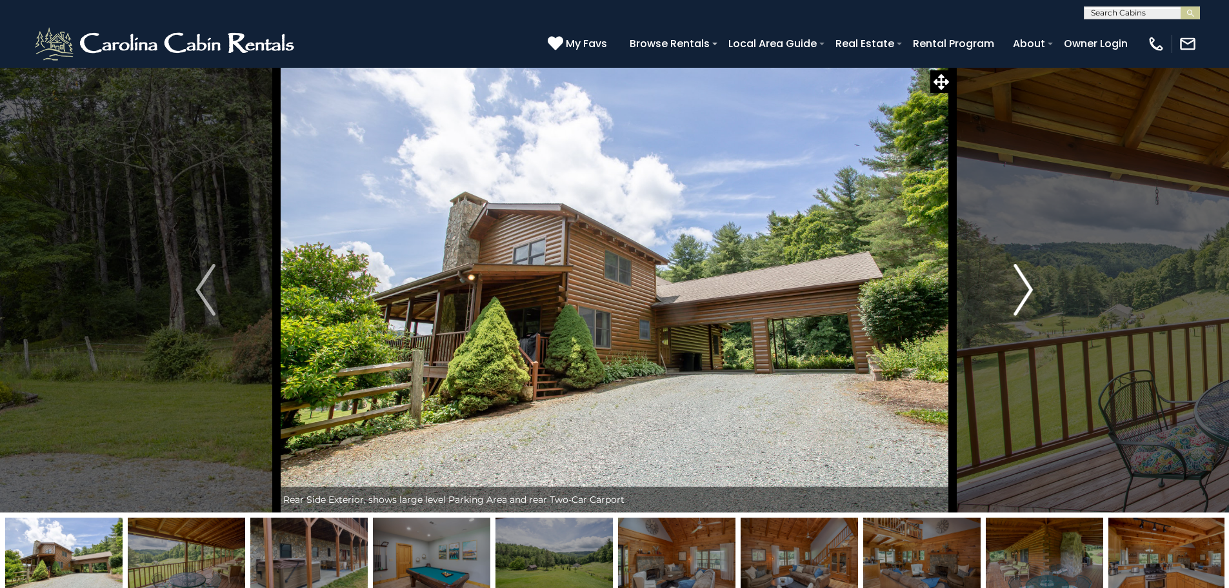
click at [1033, 292] on img "Next" at bounding box center [1023, 290] width 19 height 52
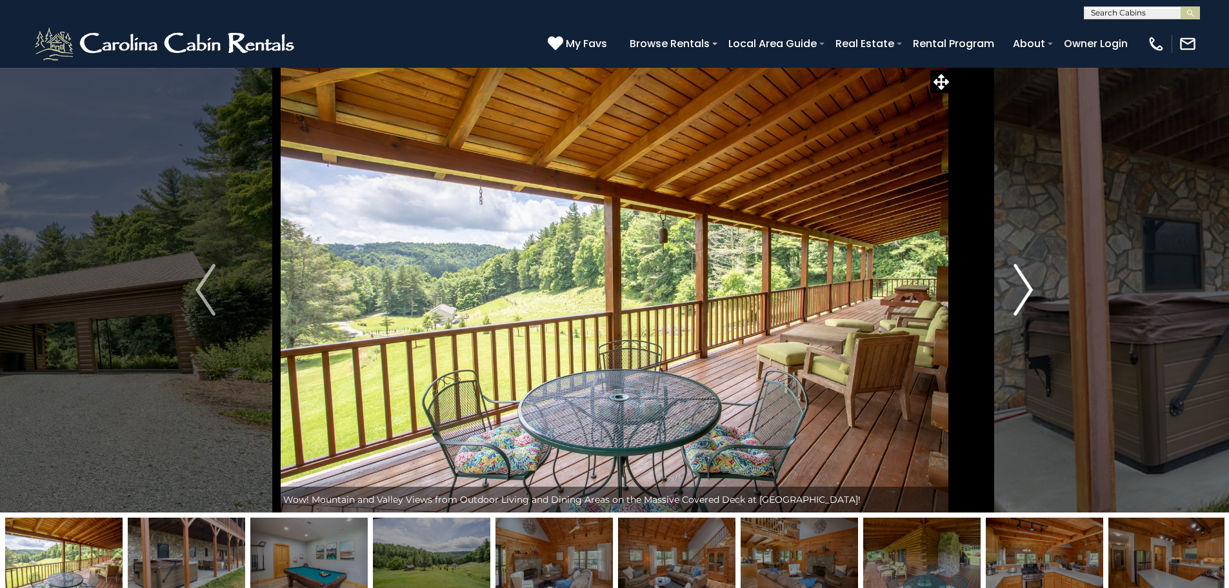
click at [1035, 292] on button "Next" at bounding box center [1024, 289] width 142 height 445
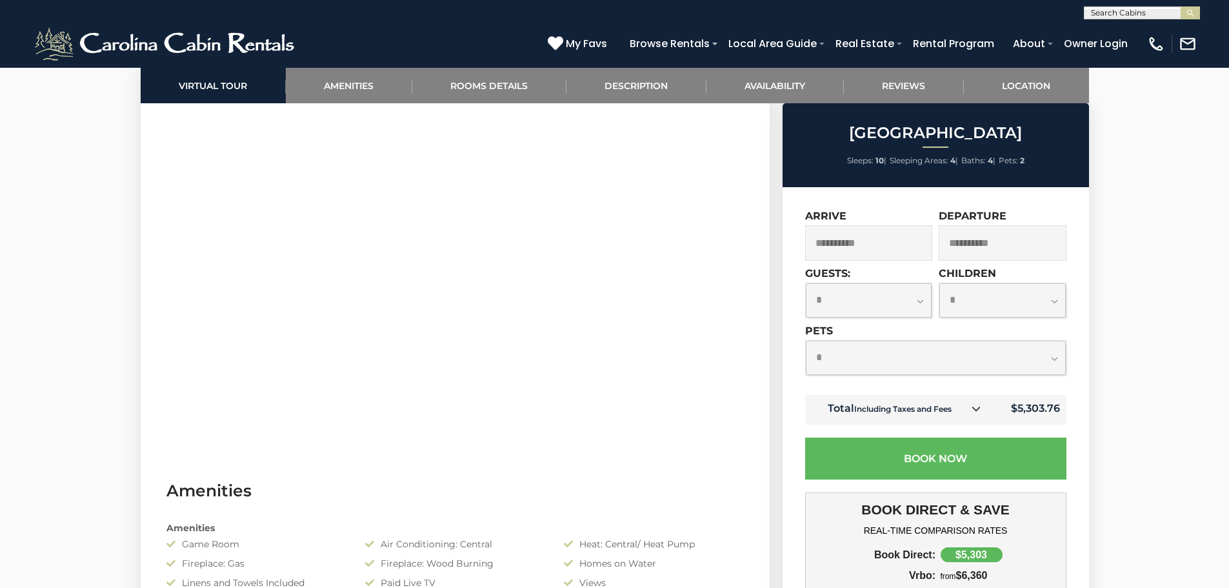
scroll to position [452, 0]
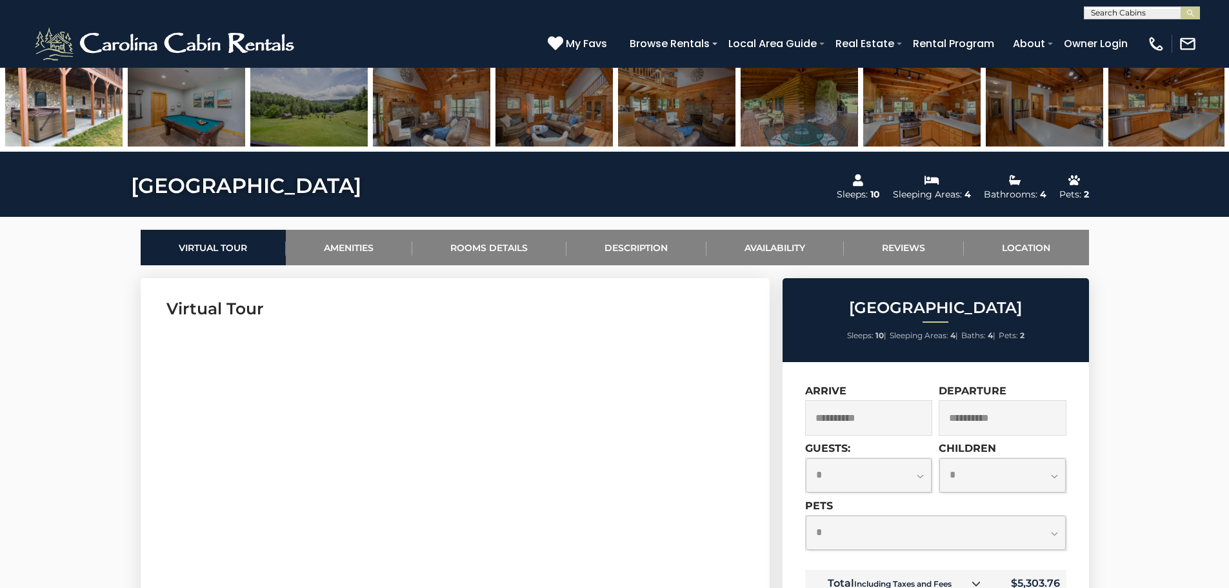
click at [328, 133] on img at bounding box center [308, 106] width 117 height 81
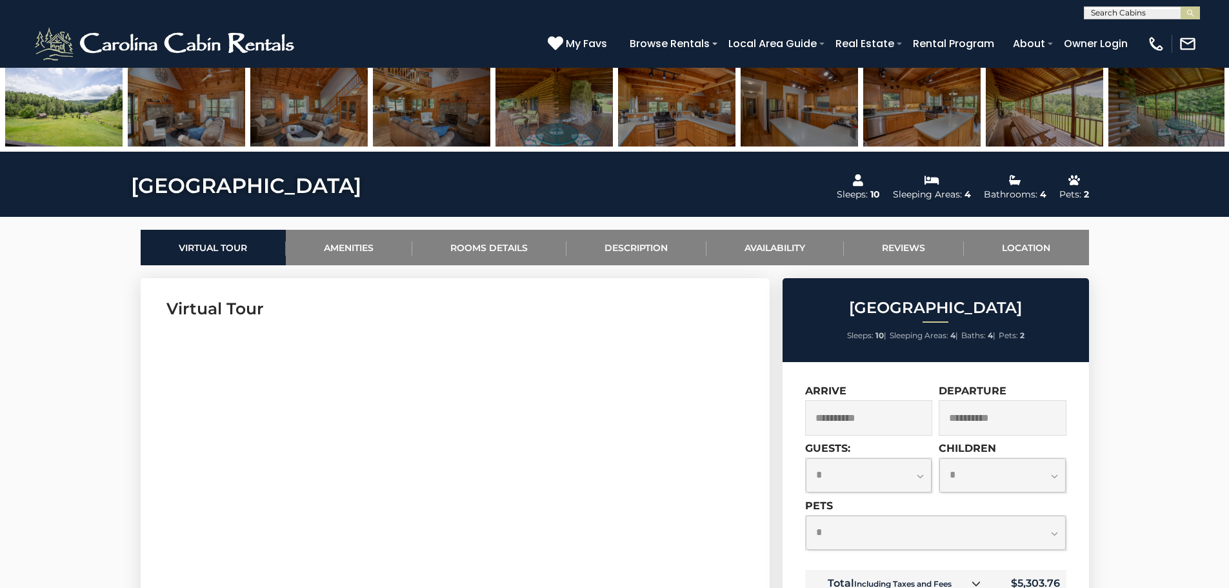
scroll to position [0, 0]
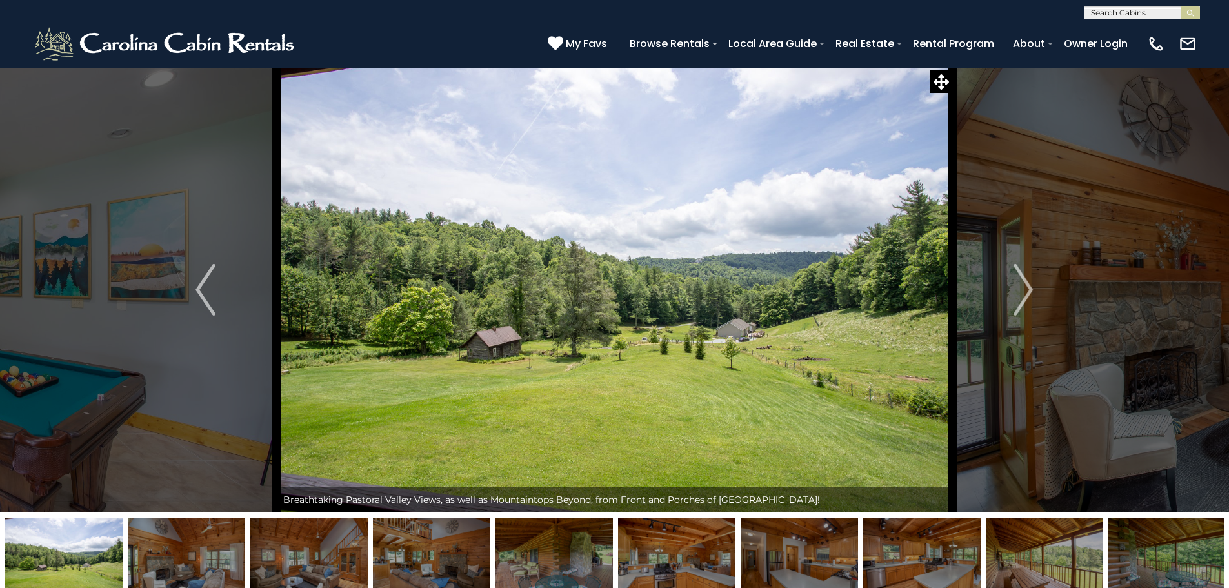
click at [189, 548] on img at bounding box center [186, 558] width 117 height 81
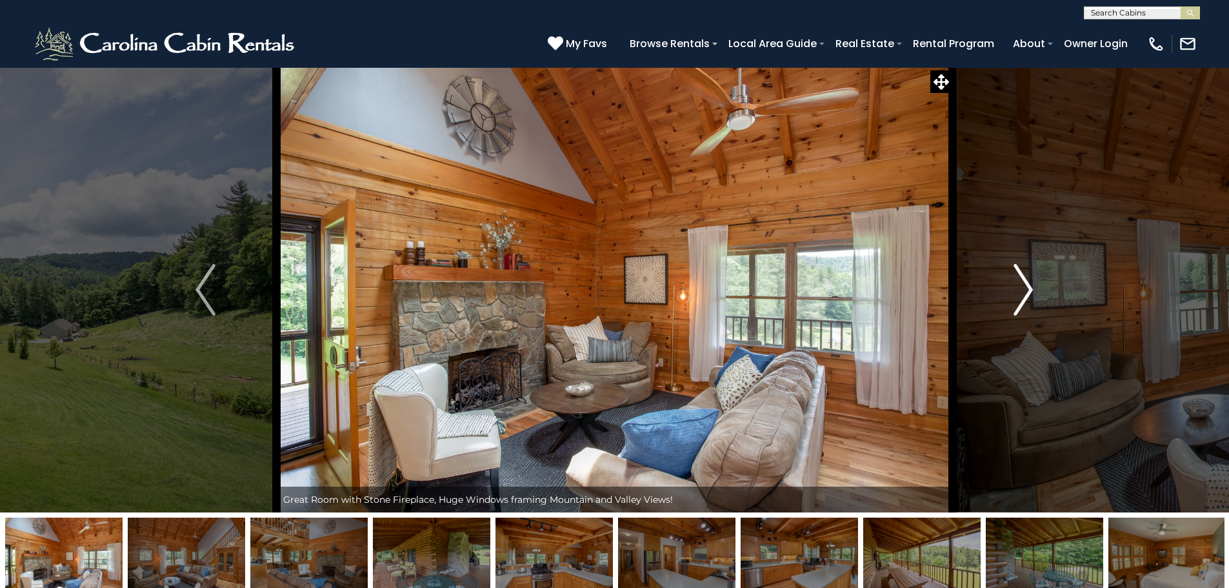
click at [1018, 303] on img "Next" at bounding box center [1023, 290] width 19 height 52
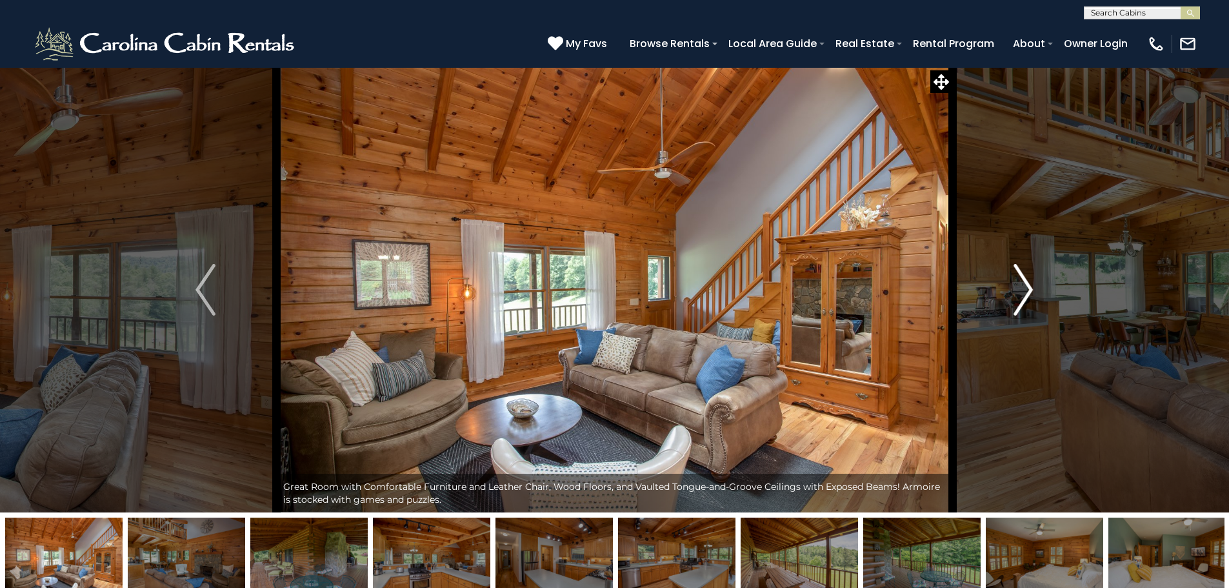
click at [1020, 301] on img "Next" at bounding box center [1023, 290] width 19 height 52
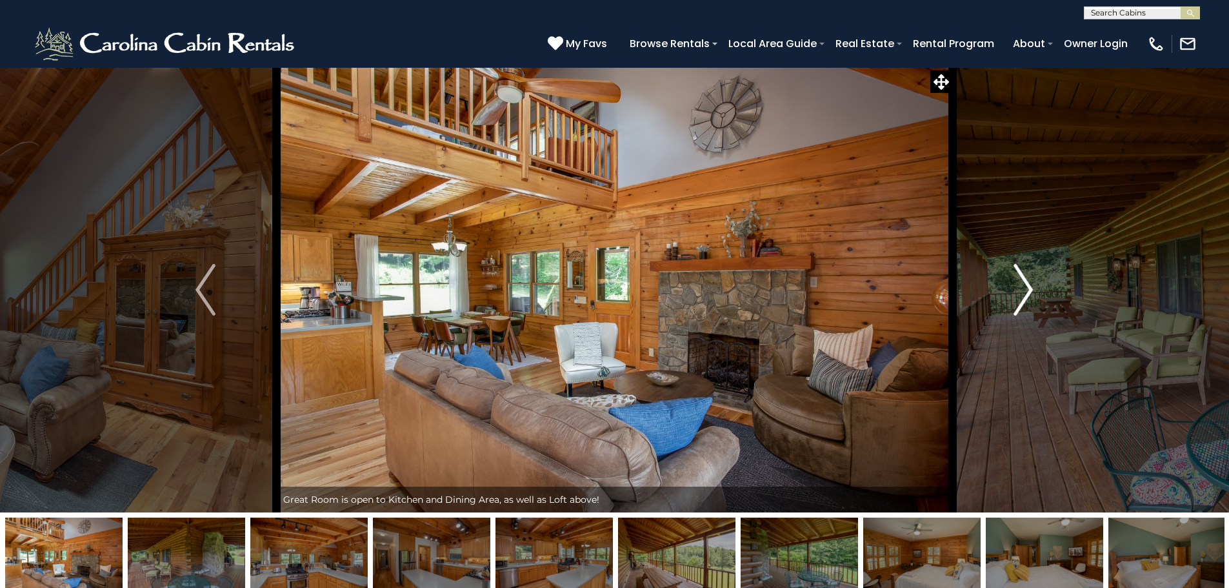
click at [1020, 301] on img "Next" at bounding box center [1023, 290] width 19 height 52
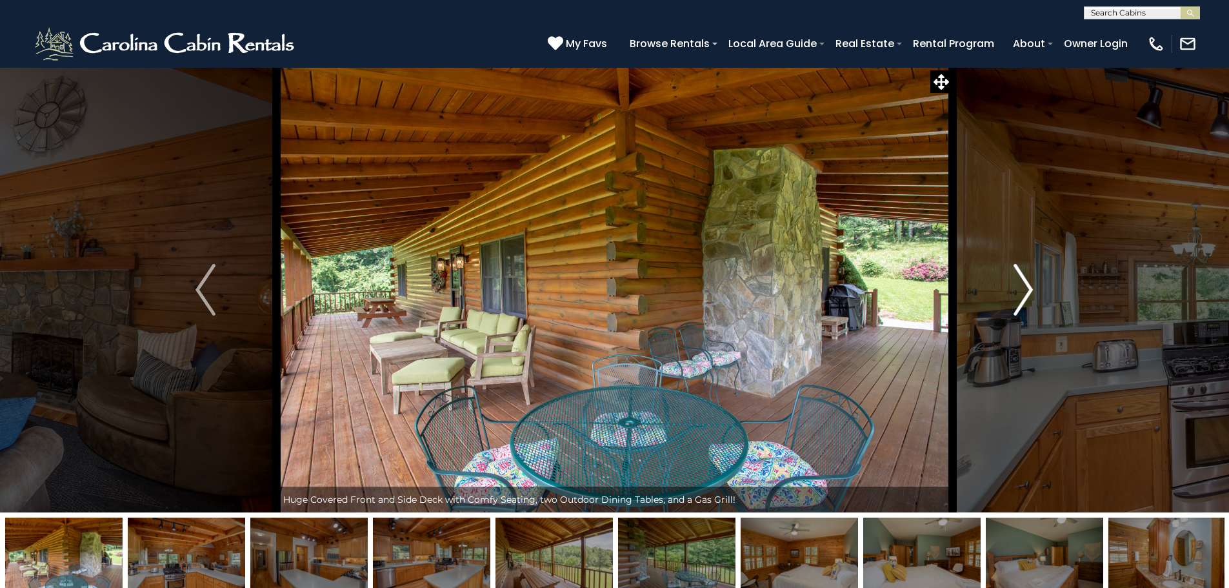
click at [1020, 301] on img "Next" at bounding box center [1023, 290] width 19 height 52
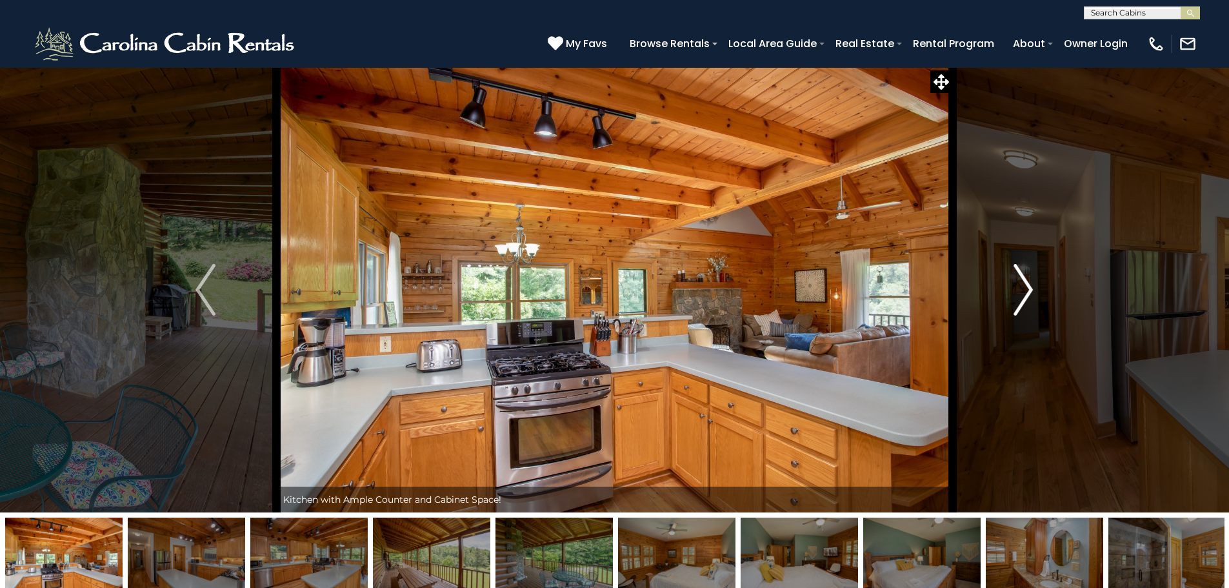
click at [1020, 301] on img "Next" at bounding box center [1023, 290] width 19 height 52
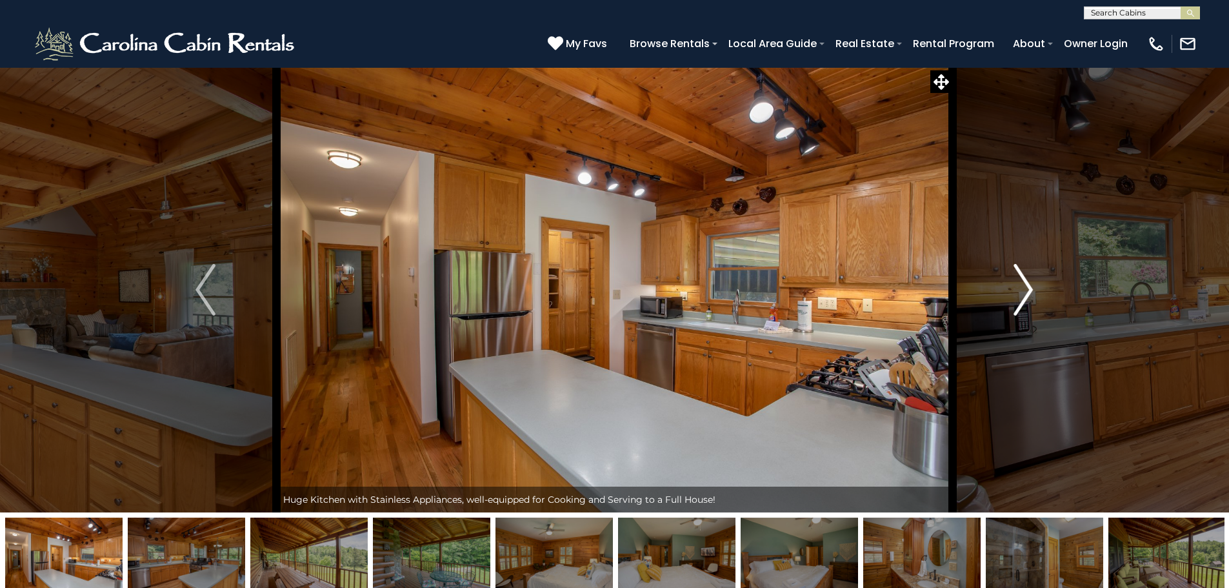
click at [1020, 301] on img "Next" at bounding box center [1023, 290] width 19 height 52
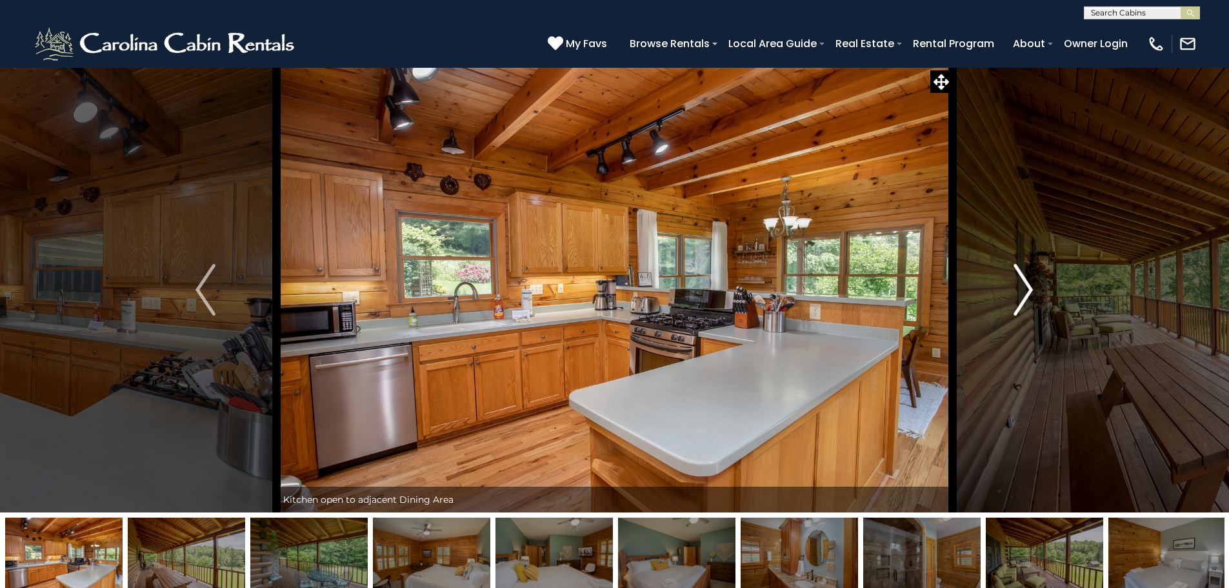
click at [1020, 301] on img "Next" at bounding box center [1023, 290] width 19 height 52
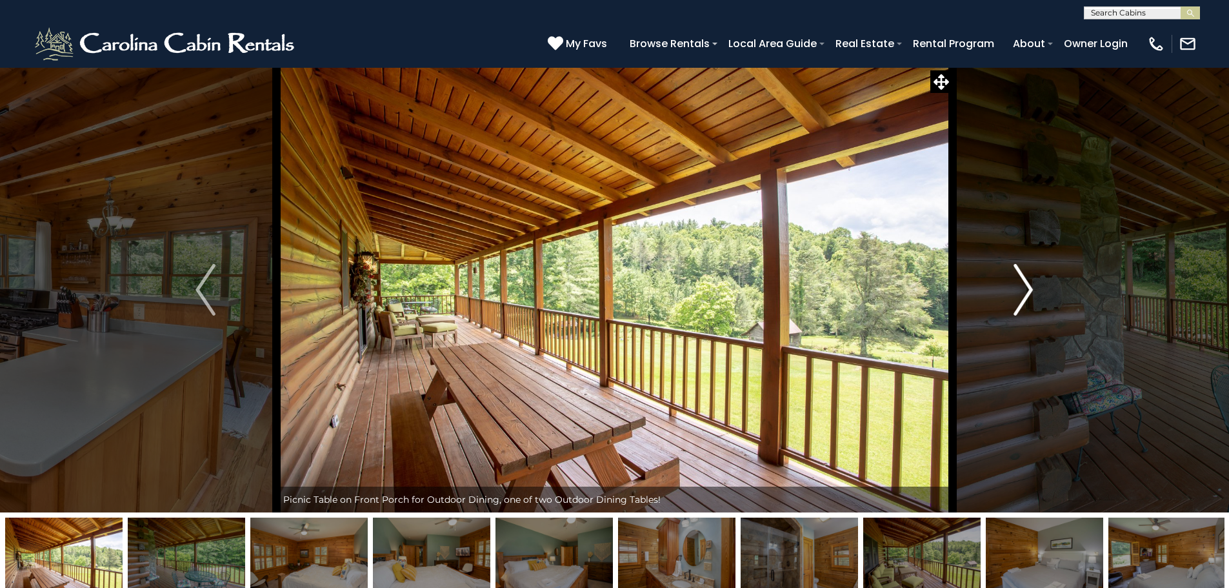
click at [1020, 301] on img "Next" at bounding box center [1023, 290] width 19 height 52
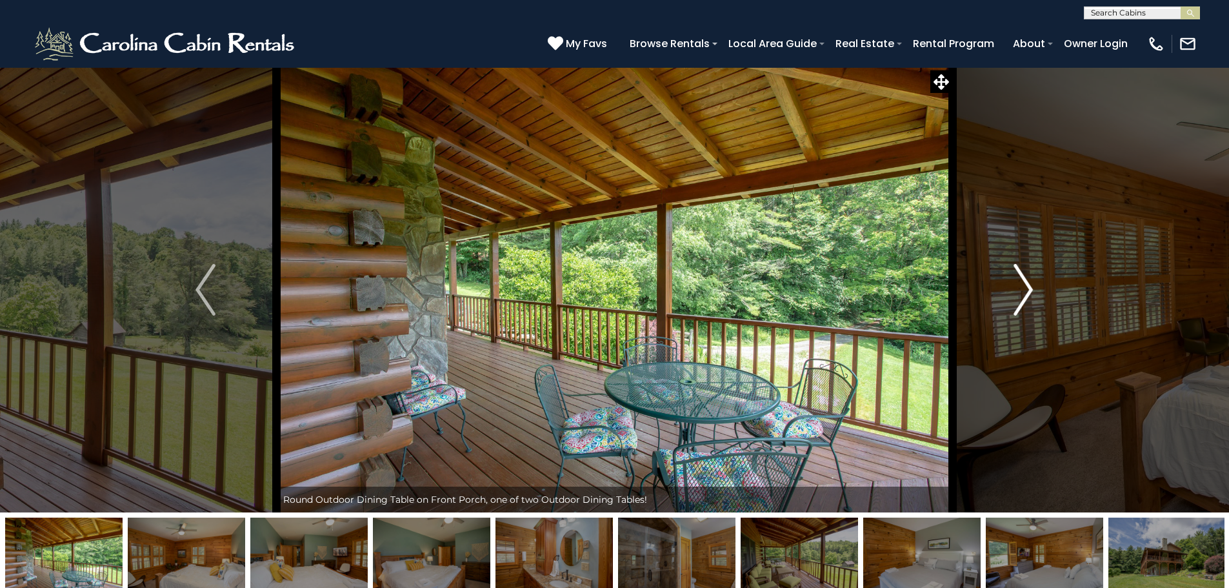
click at [1020, 301] on img "Next" at bounding box center [1023, 290] width 19 height 52
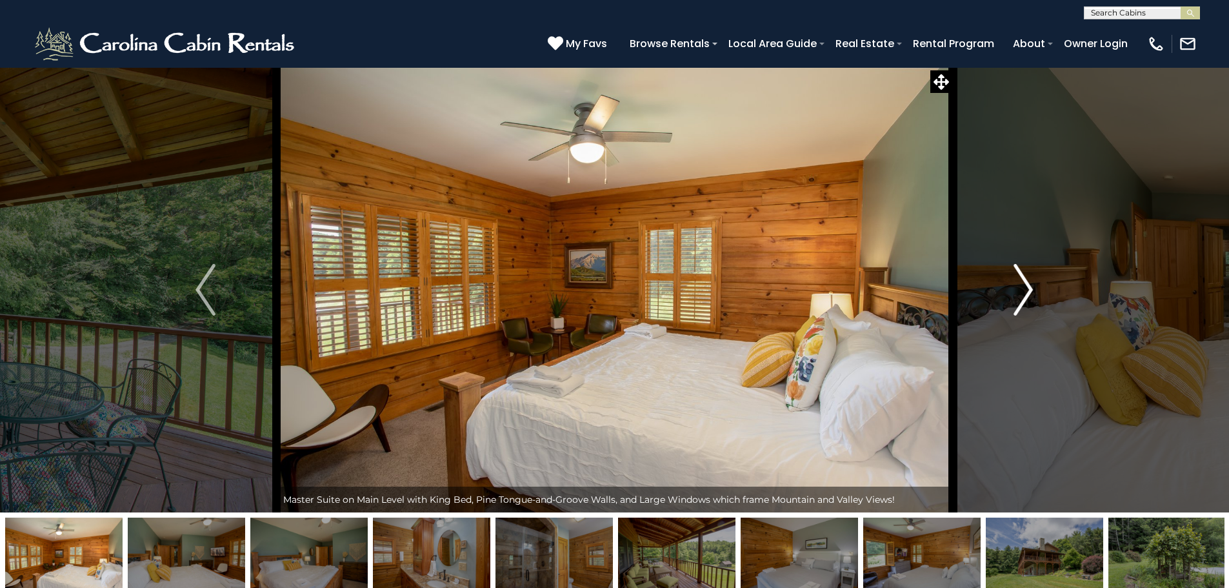
click at [1020, 301] on img "Next" at bounding box center [1023, 290] width 19 height 52
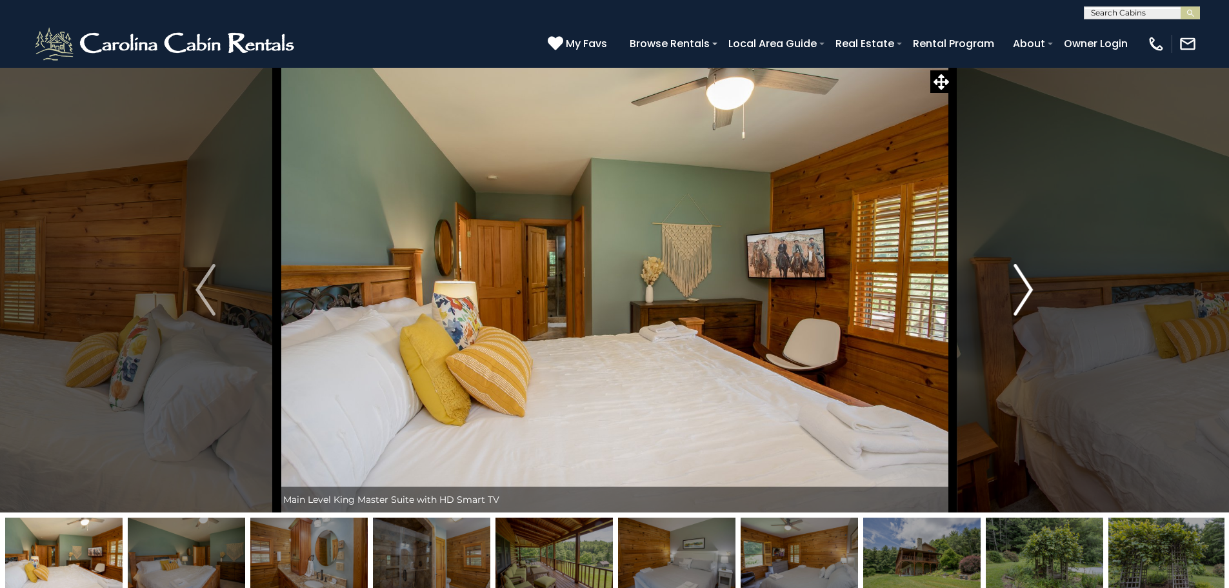
click at [1020, 301] on img "Next" at bounding box center [1023, 290] width 19 height 52
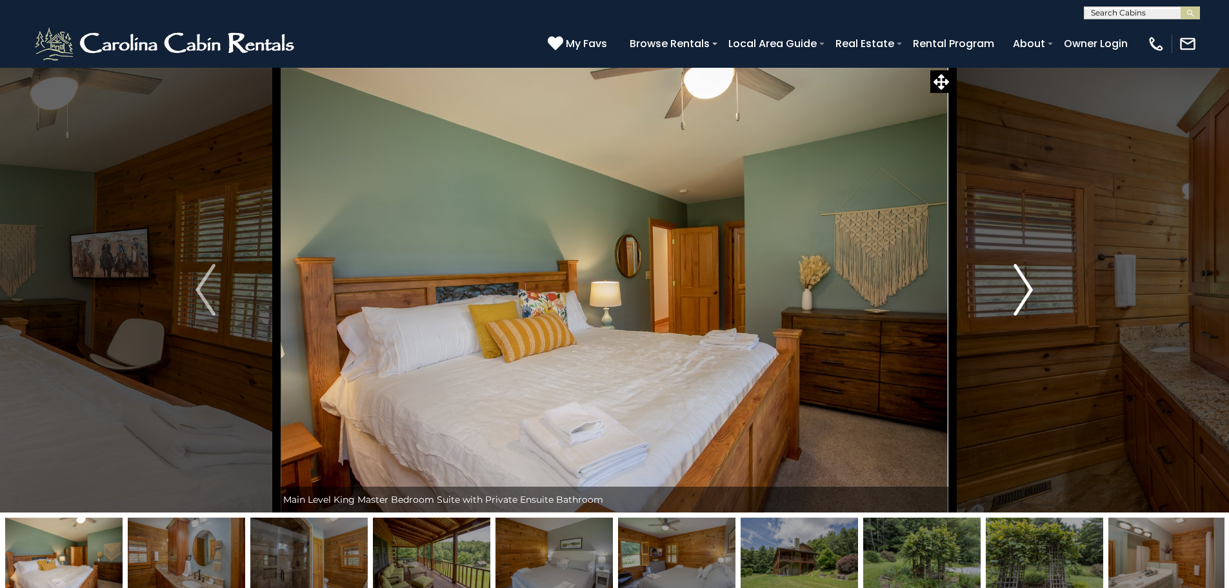
click at [1020, 301] on img "Next" at bounding box center [1023, 290] width 19 height 52
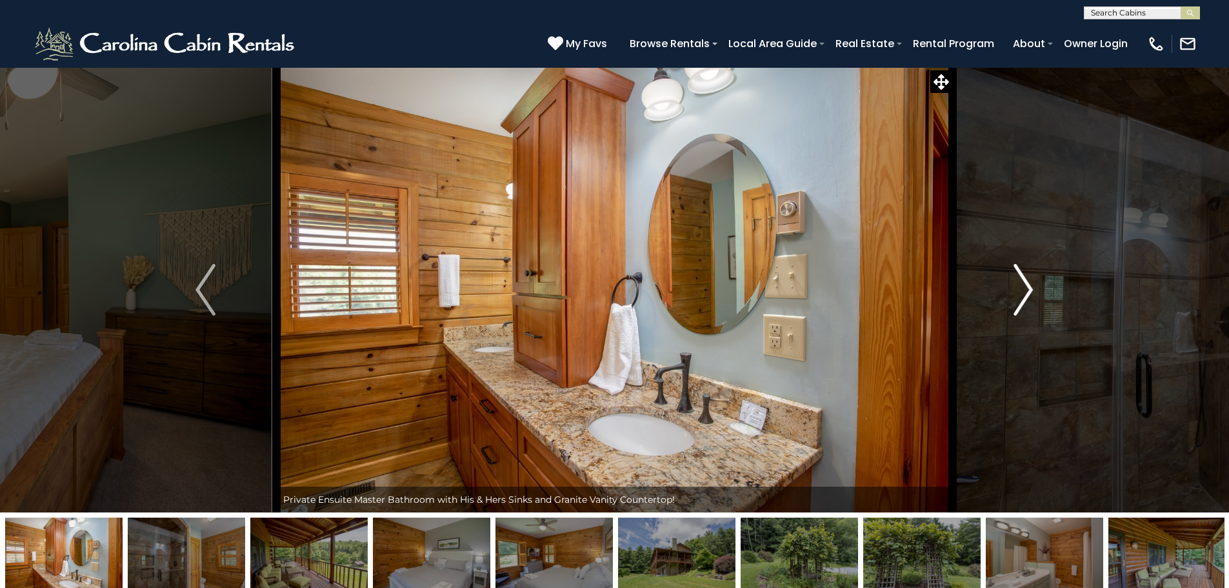
click at [1020, 301] on img "Next" at bounding box center [1023, 290] width 19 height 52
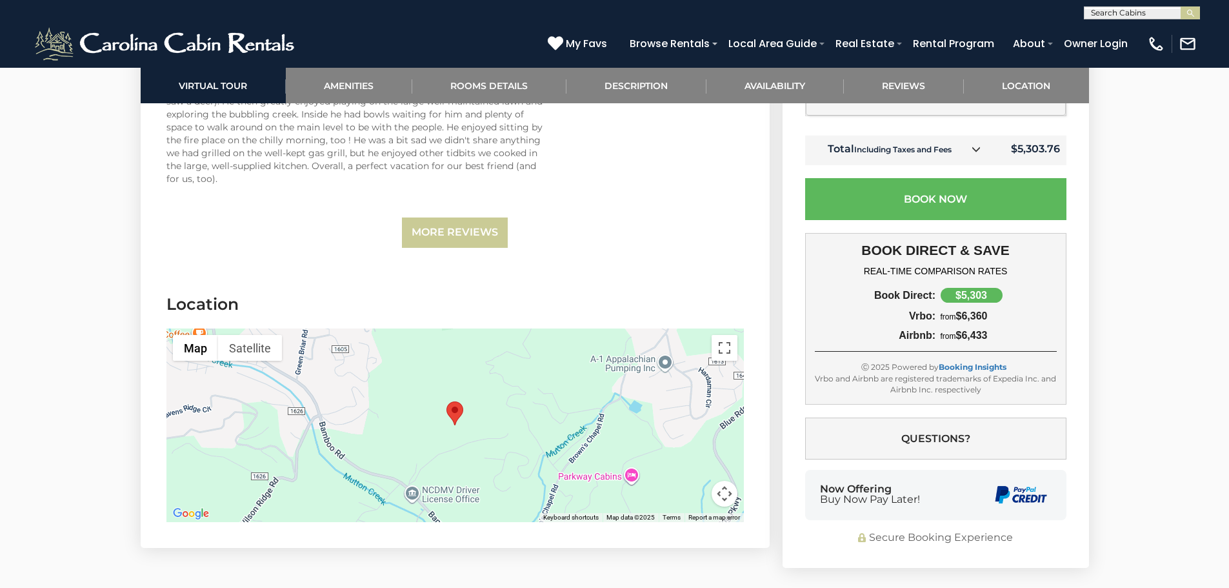
scroll to position [4324, 0]
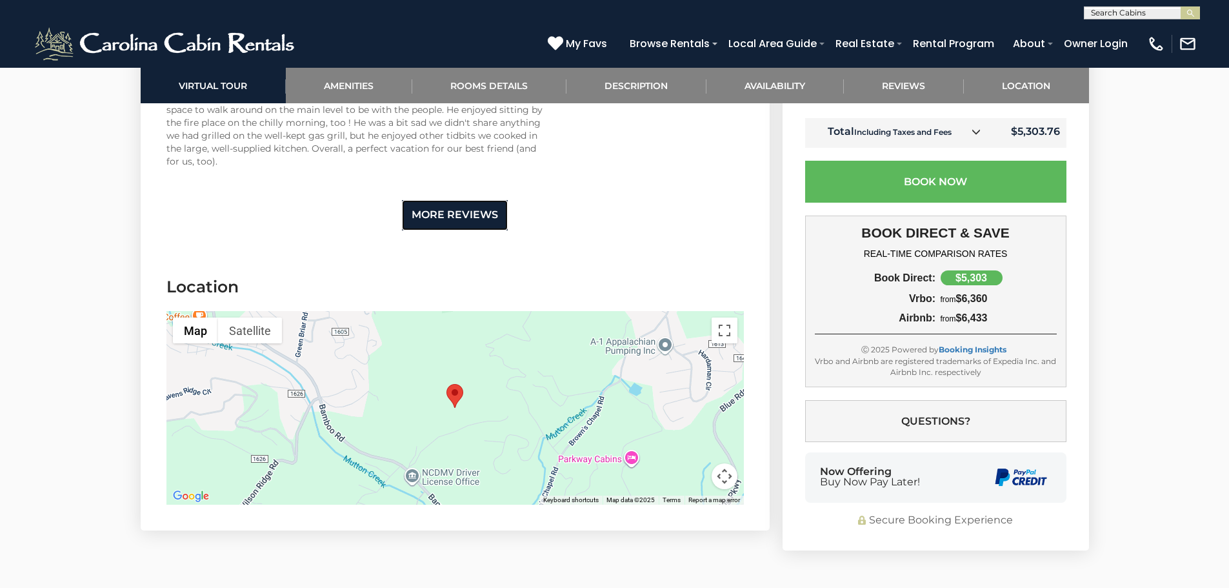
click at [455, 205] on link "More Reviews" at bounding box center [455, 215] width 106 height 30
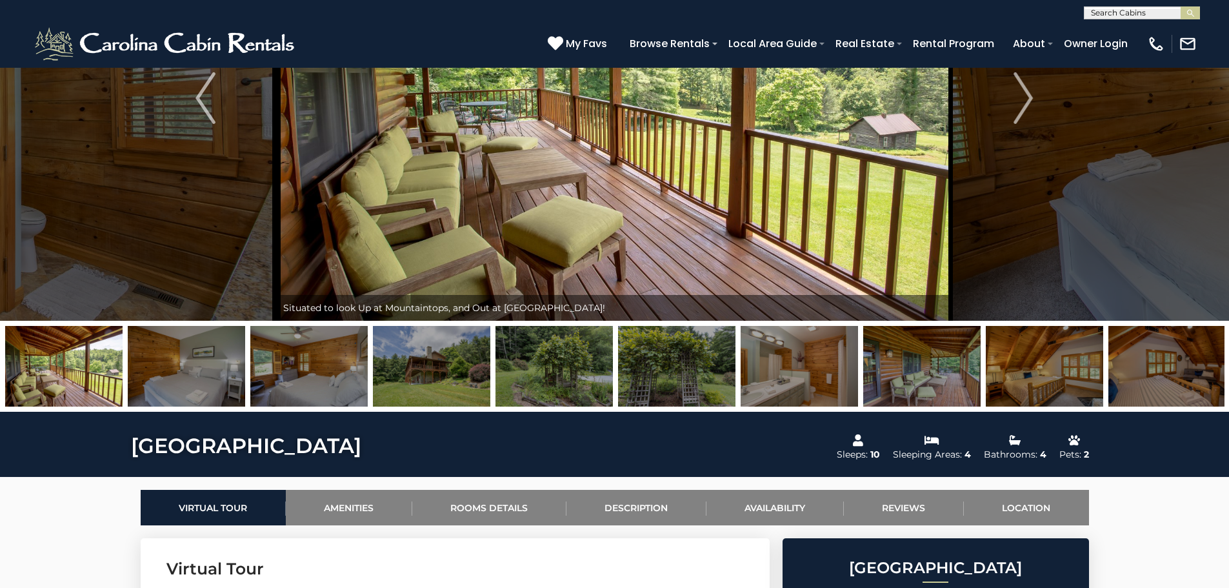
scroll to position [65, 0]
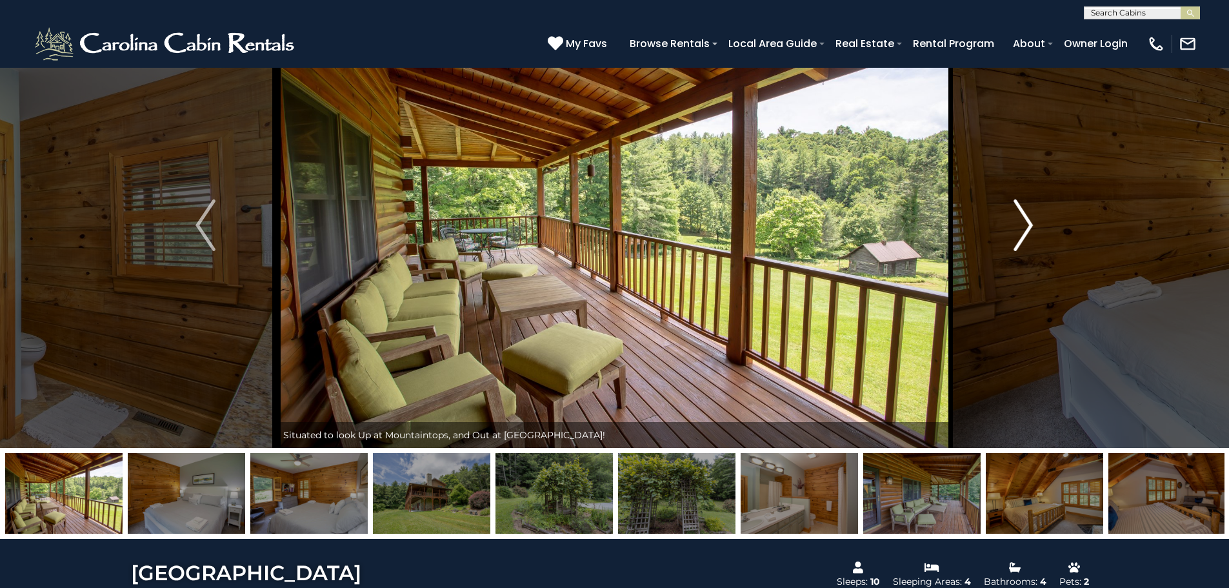
click at [1027, 233] on img "Next" at bounding box center [1023, 225] width 19 height 52
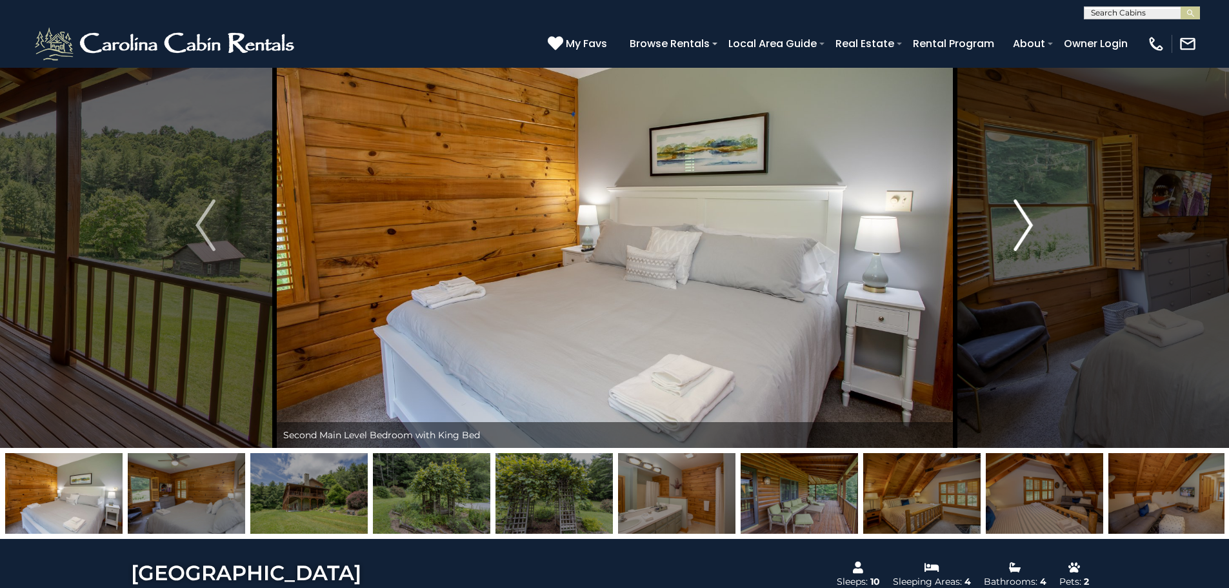
click at [1020, 234] on img "Next" at bounding box center [1023, 225] width 19 height 52
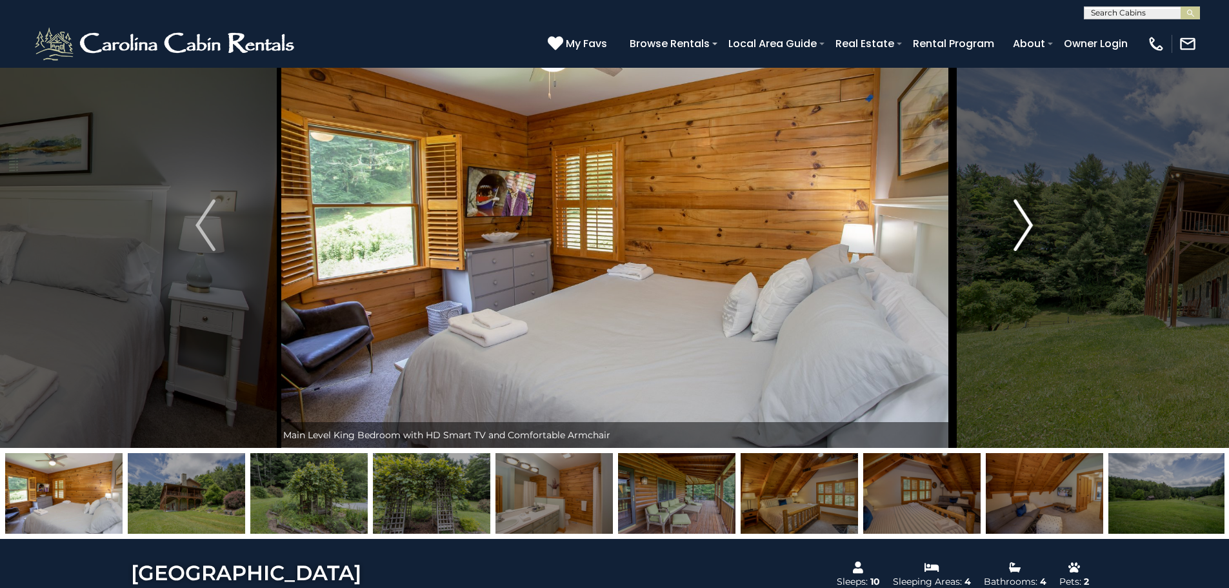
click at [1020, 234] on img "Next" at bounding box center [1023, 225] width 19 height 52
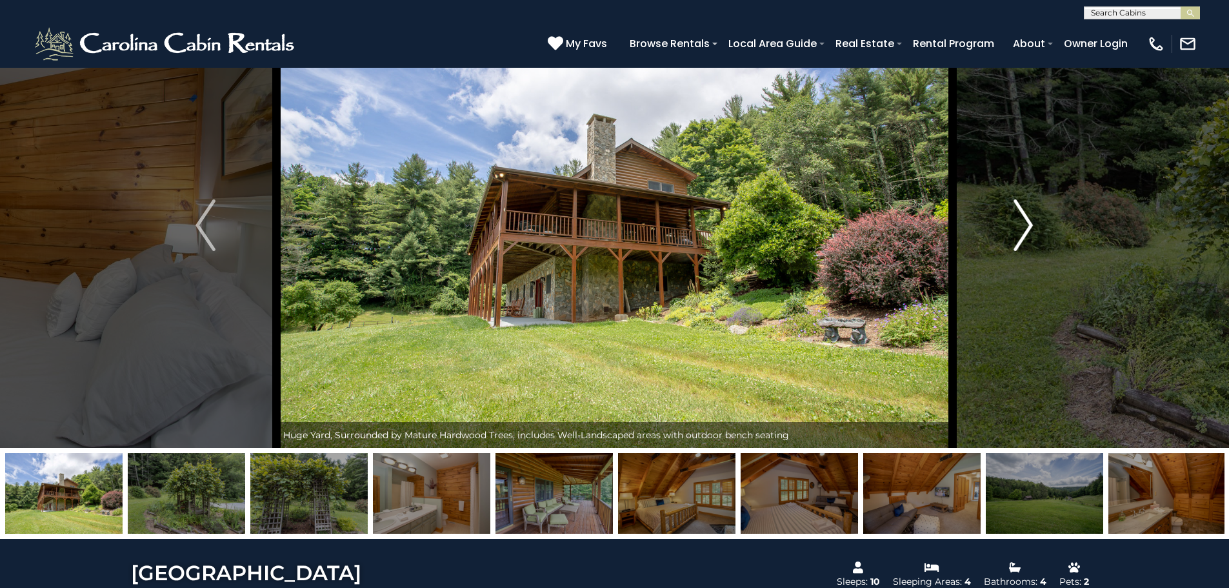
click at [1020, 234] on img "Next" at bounding box center [1023, 225] width 19 height 52
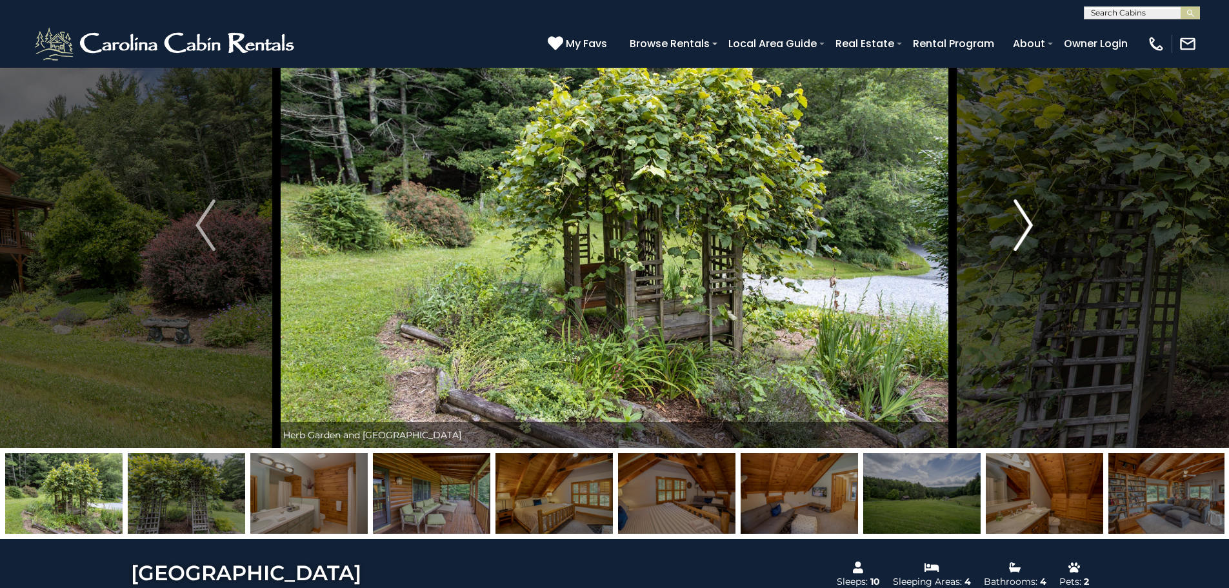
click at [1020, 234] on img "Next" at bounding box center [1023, 225] width 19 height 52
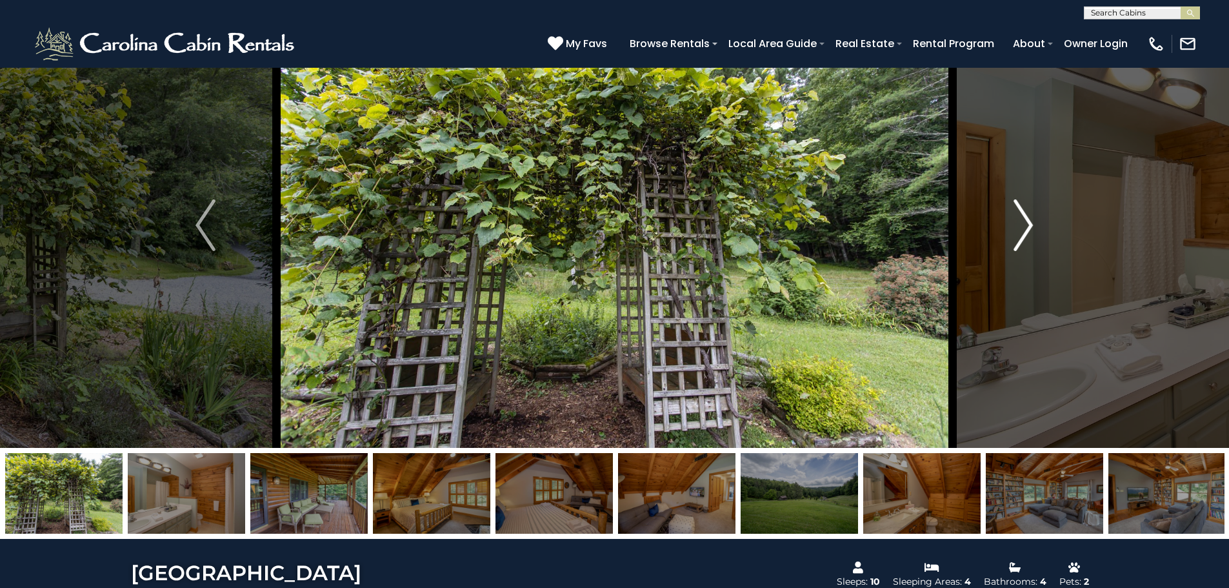
click at [1020, 234] on img "Next" at bounding box center [1023, 225] width 19 height 52
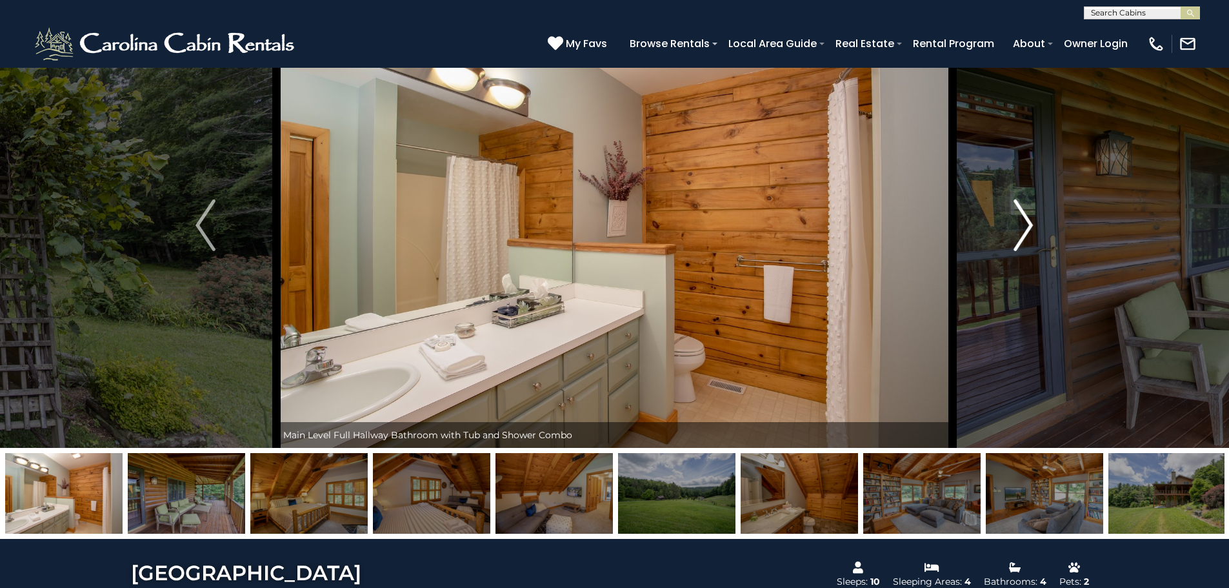
click at [1020, 234] on img "Next" at bounding box center [1023, 225] width 19 height 52
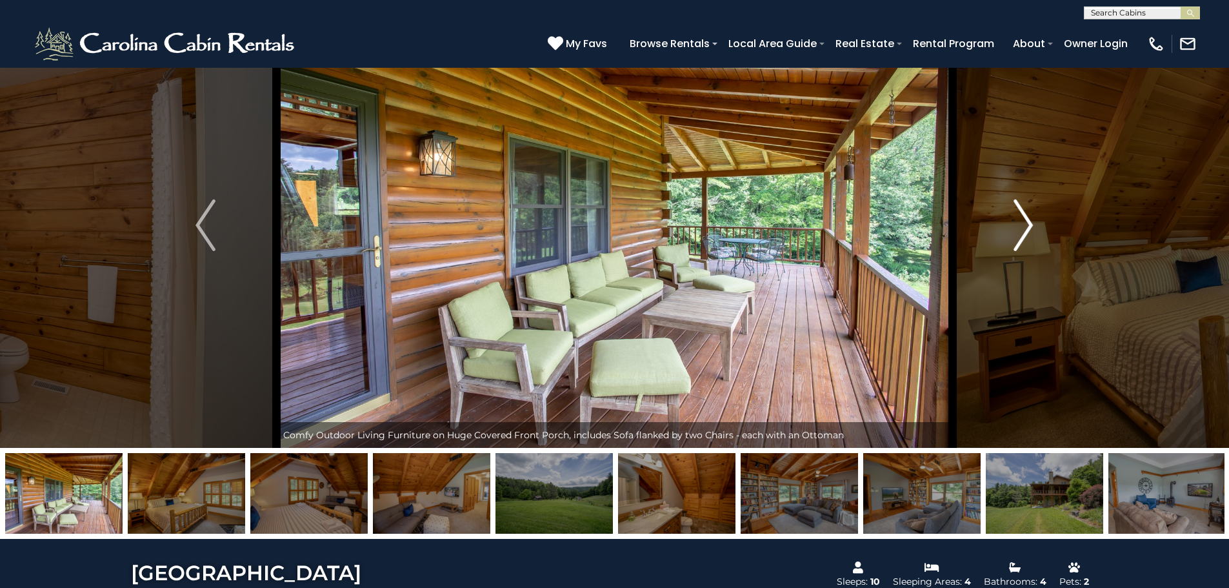
click at [1020, 234] on img "Next" at bounding box center [1023, 225] width 19 height 52
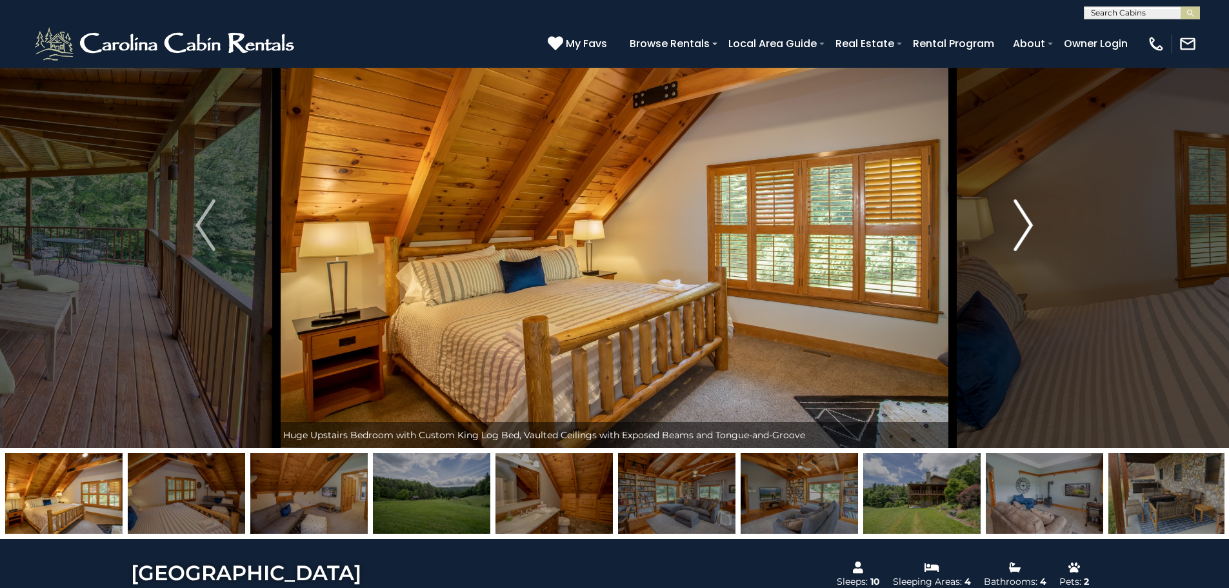
click at [1020, 234] on img "Next" at bounding box center [1023, 225] width 19 height 52
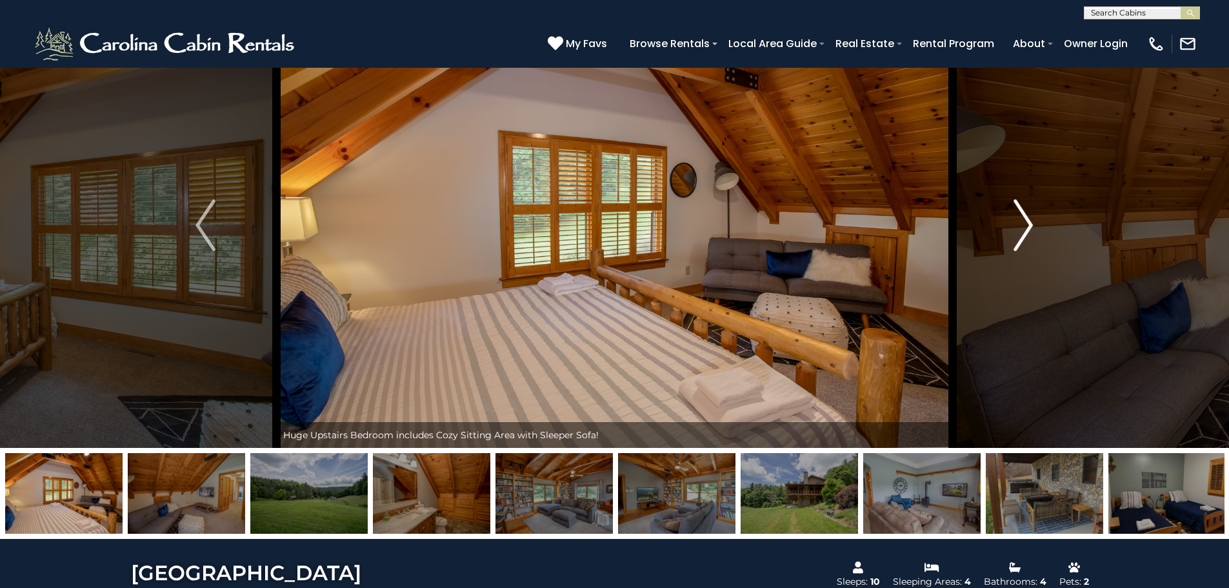
click at [1020, 234] on img "Next" at bounding box center [1023, 225] width 19 height 52
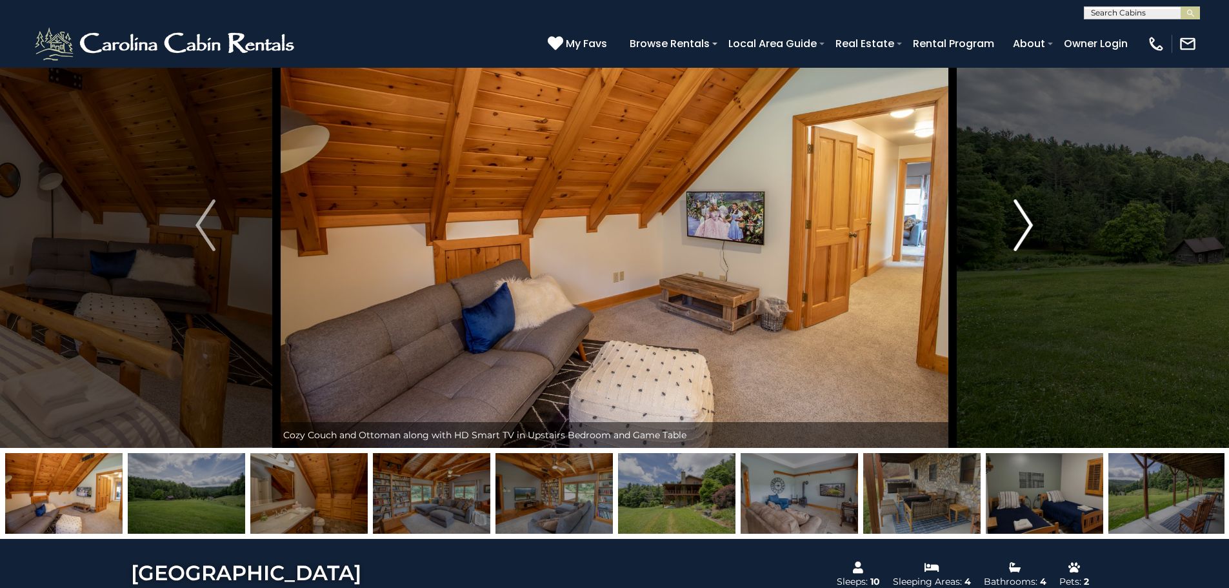
click at [1024, 224] on img "Next" at bounding box center [1023, 225] width 19 height 52
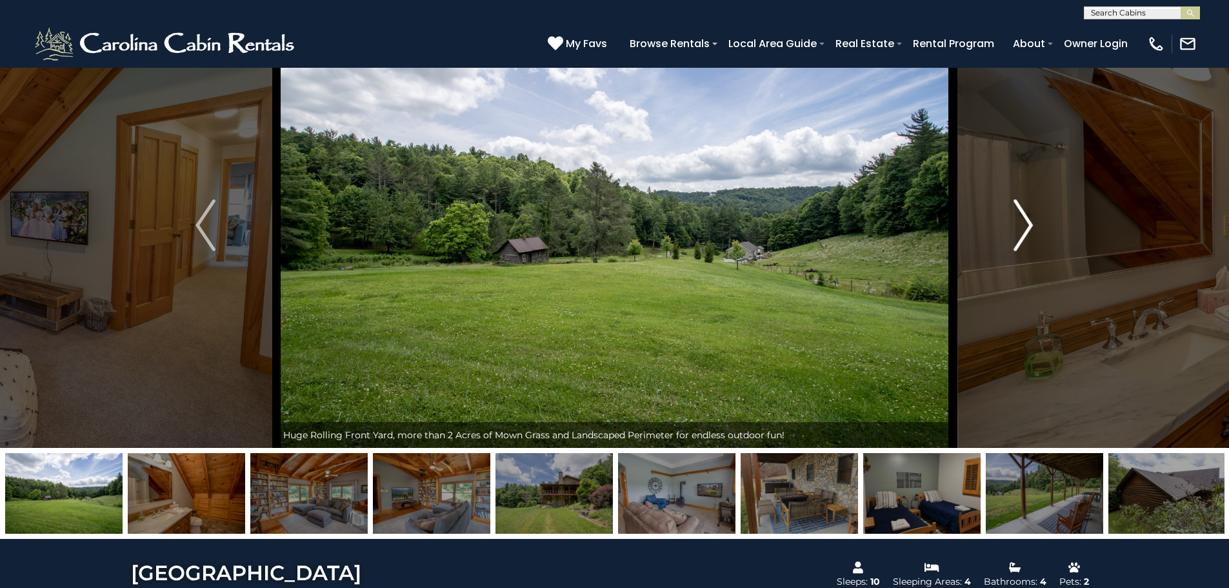
click at [1026, 223] on img "Next" at bounding box center [1023, 225] width 19 height 52
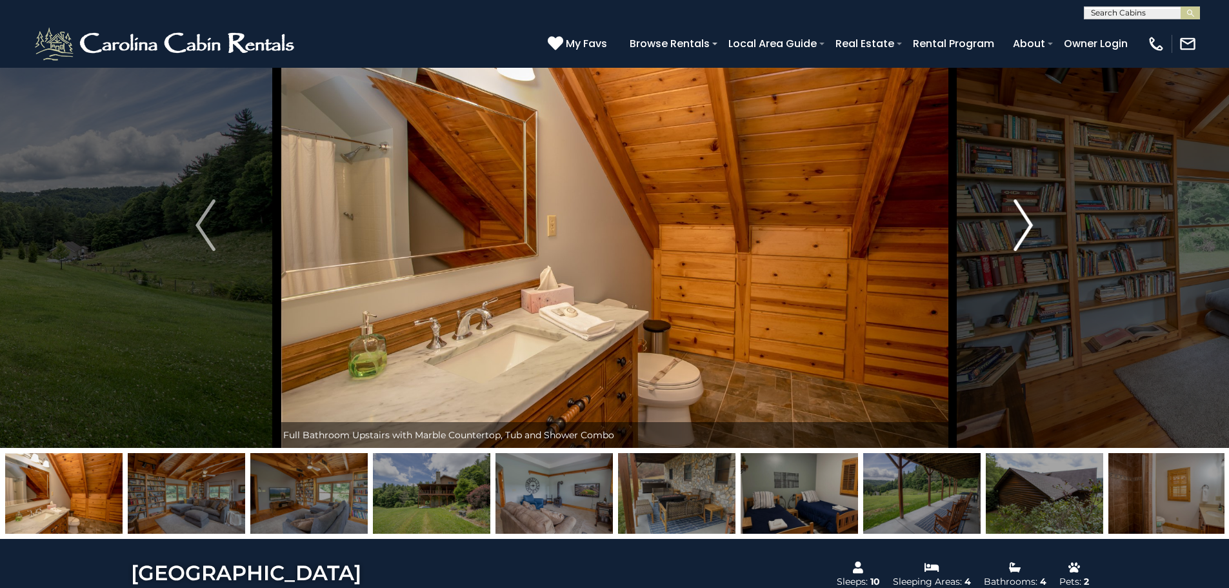
click at [1026, 223] on img "Next" at bounding box center [1023, 225] width 19 height 52
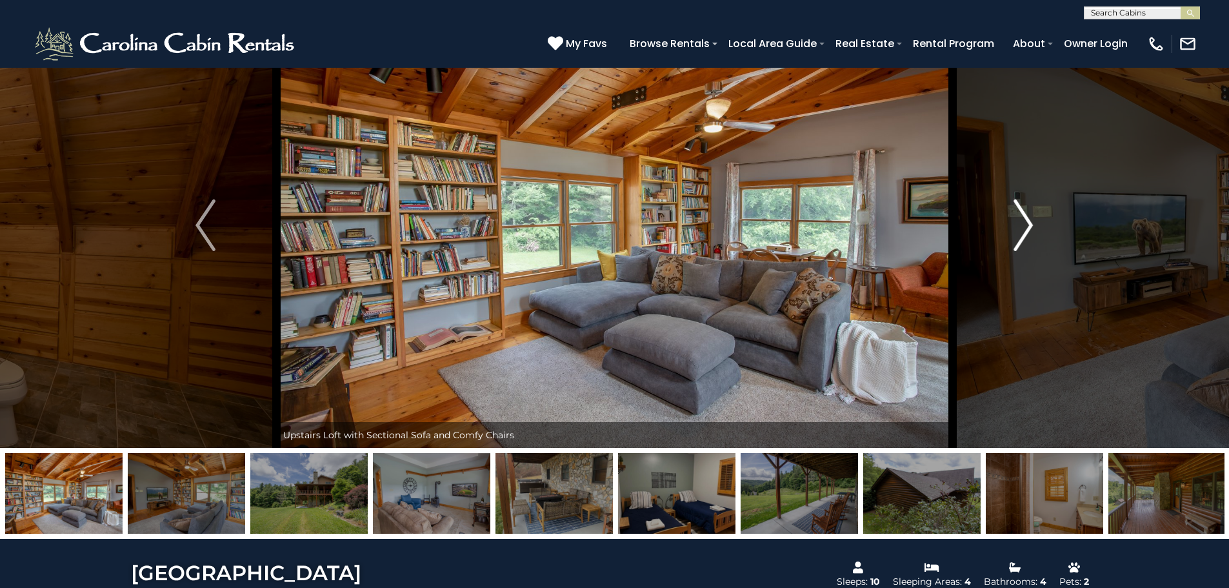
click at [1024, 218] on img "Next" at bounding box center [1023, 225] width 19 height 52
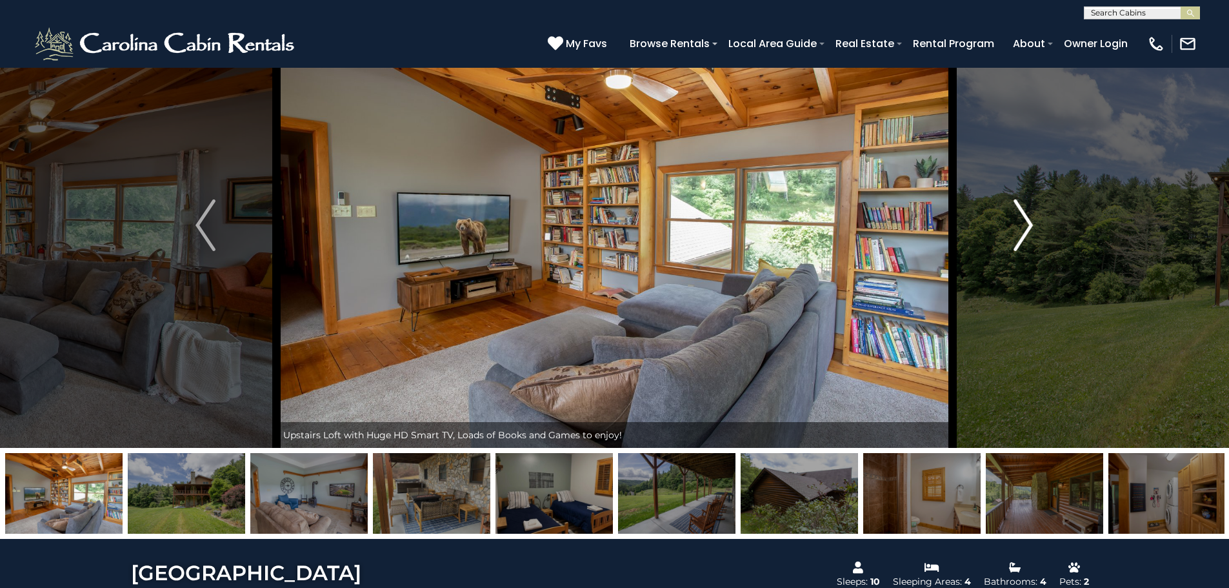
click at [1024, 218] on img "Next" at bounding box center [1023, 225] width 19 height 52
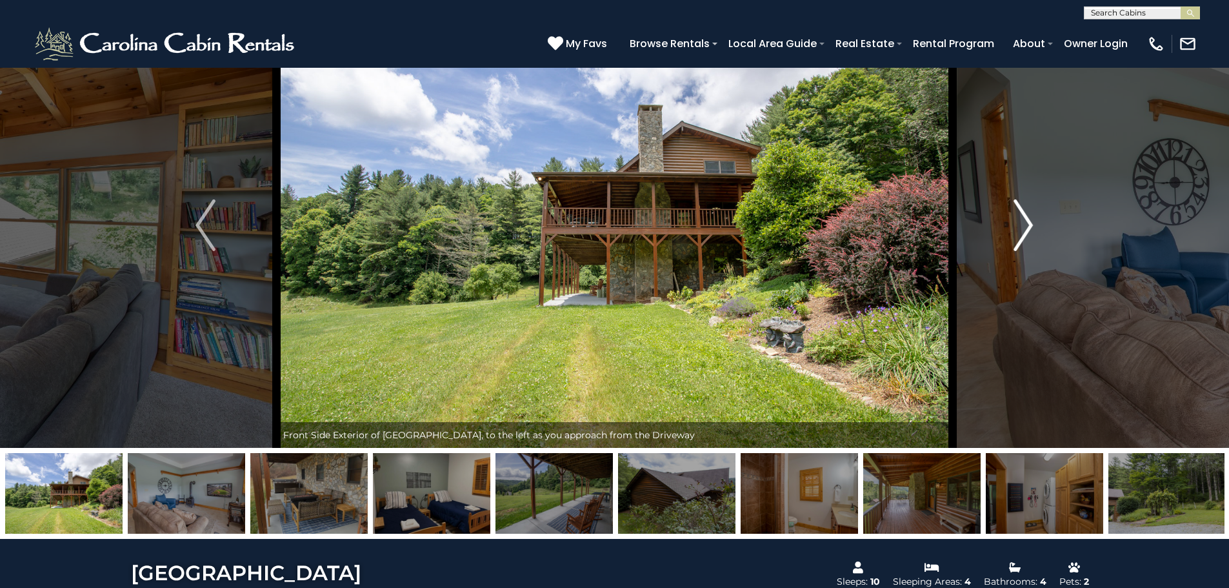
click at [1032, 230] on img "Next" at bounding box center [1023, 225] width 19 height 52
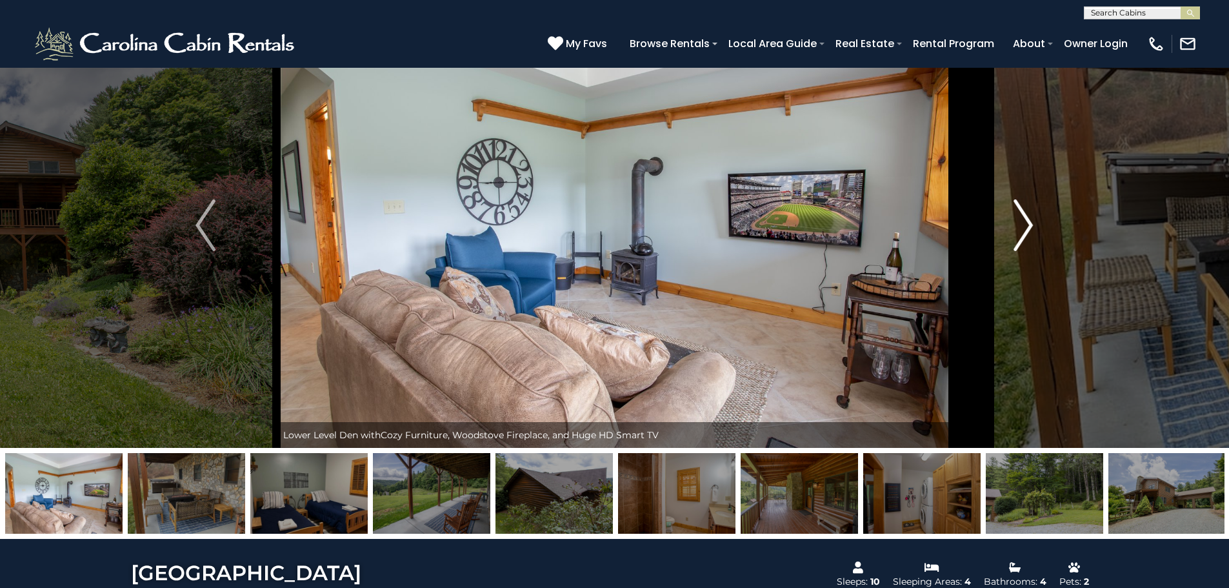
click at [1024, 228] on img "Next" at bounding box center [1023, 225] width 19 height 52
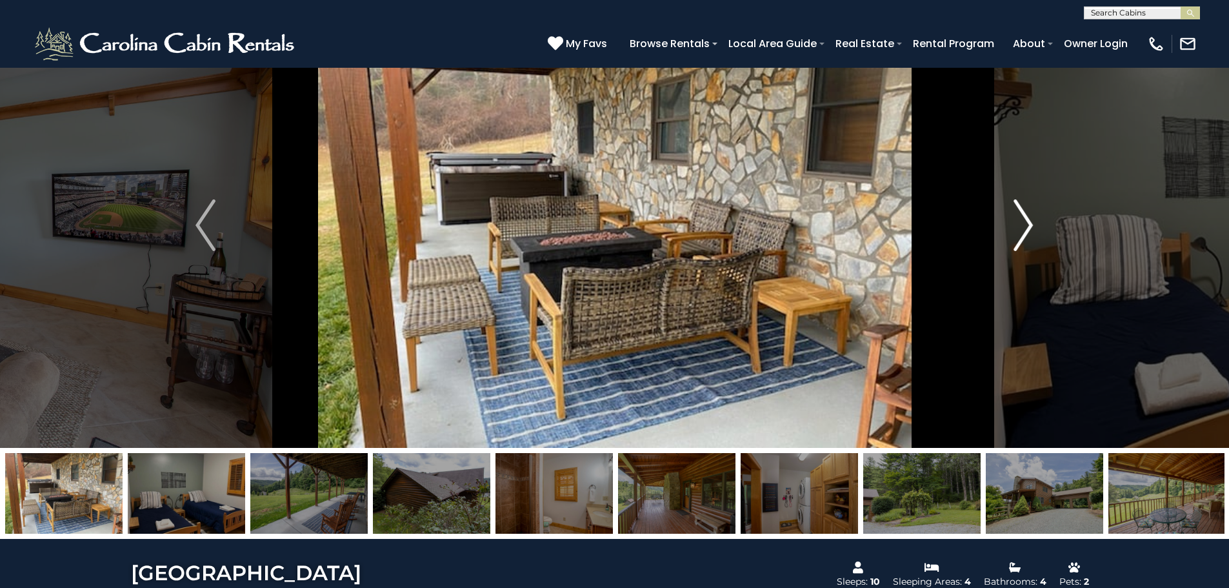
click at [1024, 228] on img "Next" at bounding box center [1023, 225] width 19 height 52
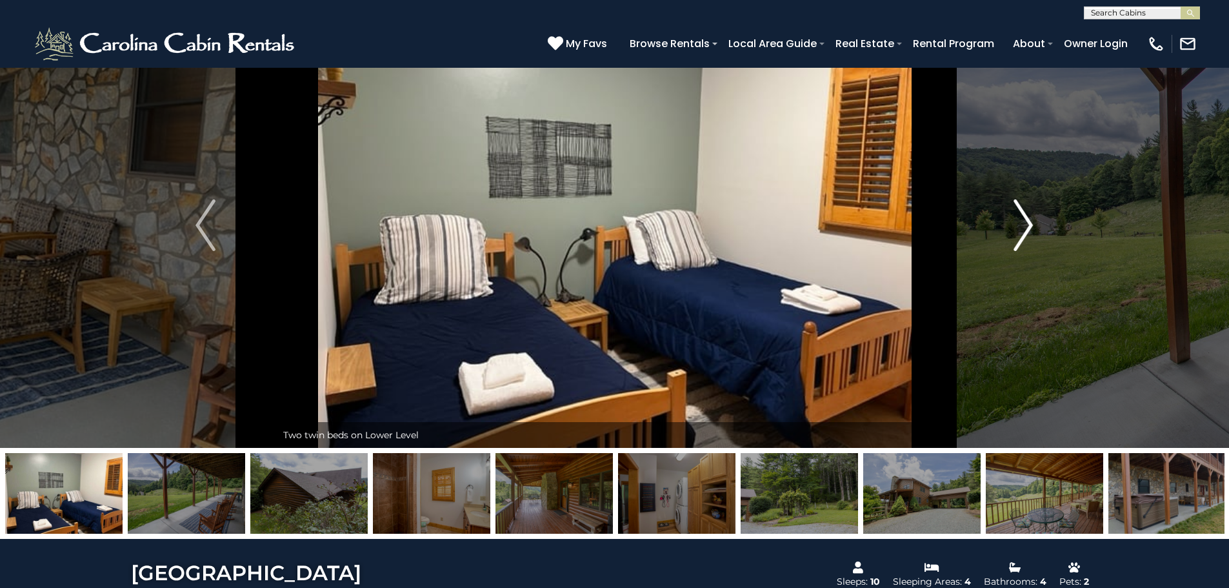
click at [1024, 228] on img "Next" at bounding box center [1023, 225] width 19 height 52
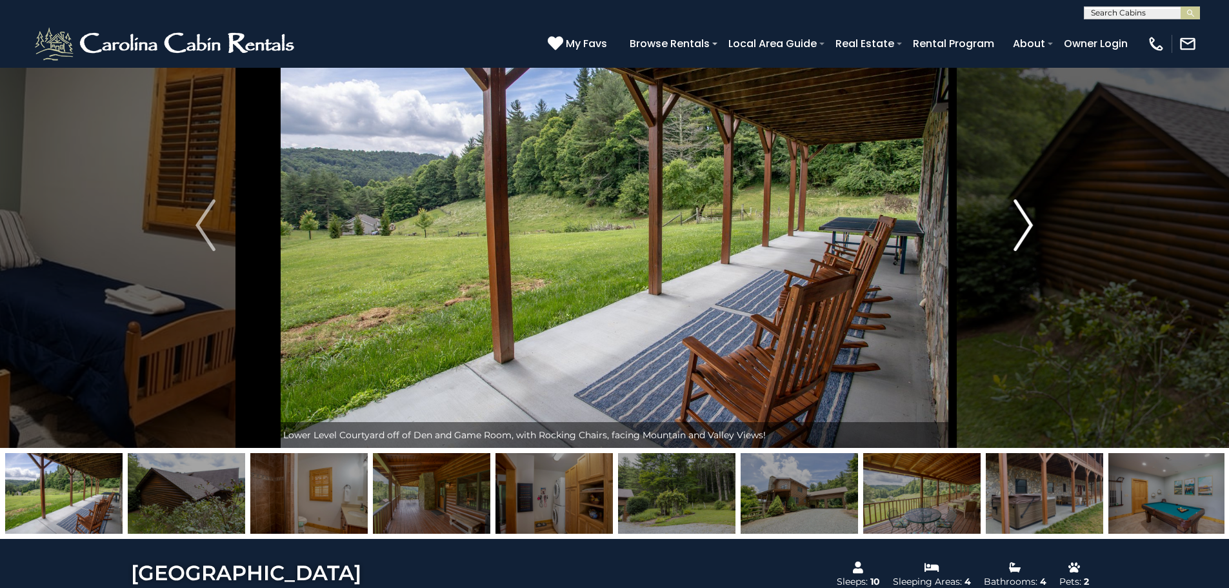
click at [1024, 228] on img "Next" at bounding box center [1023, 225] width 19 height 52
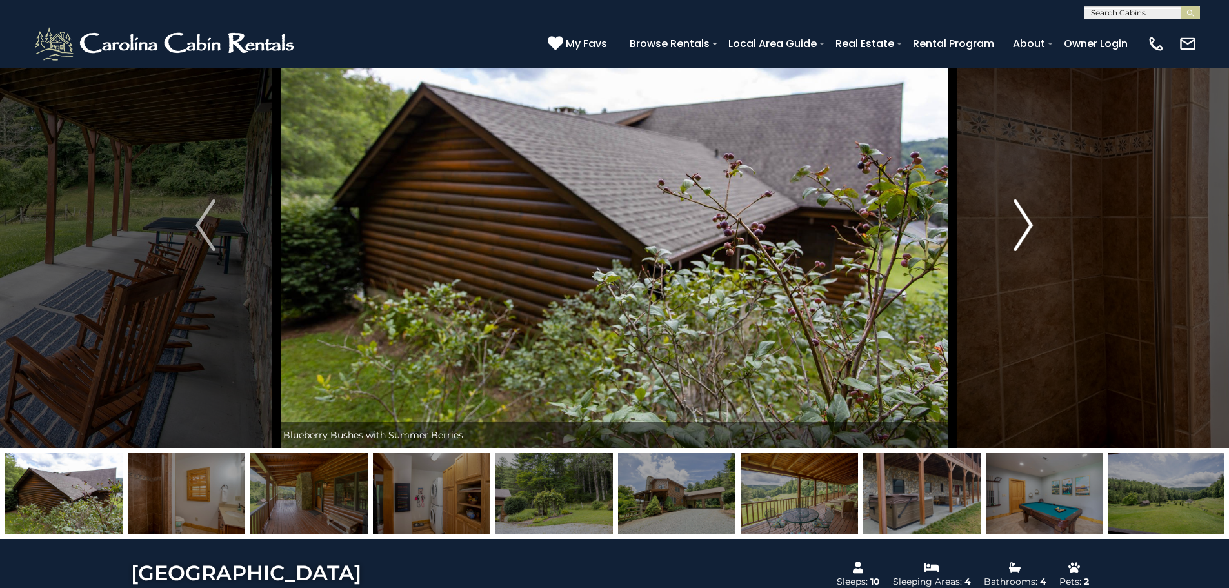
click at [1024, 228] on img "Next" at bounding box center [1023, 225] width 19 height 52
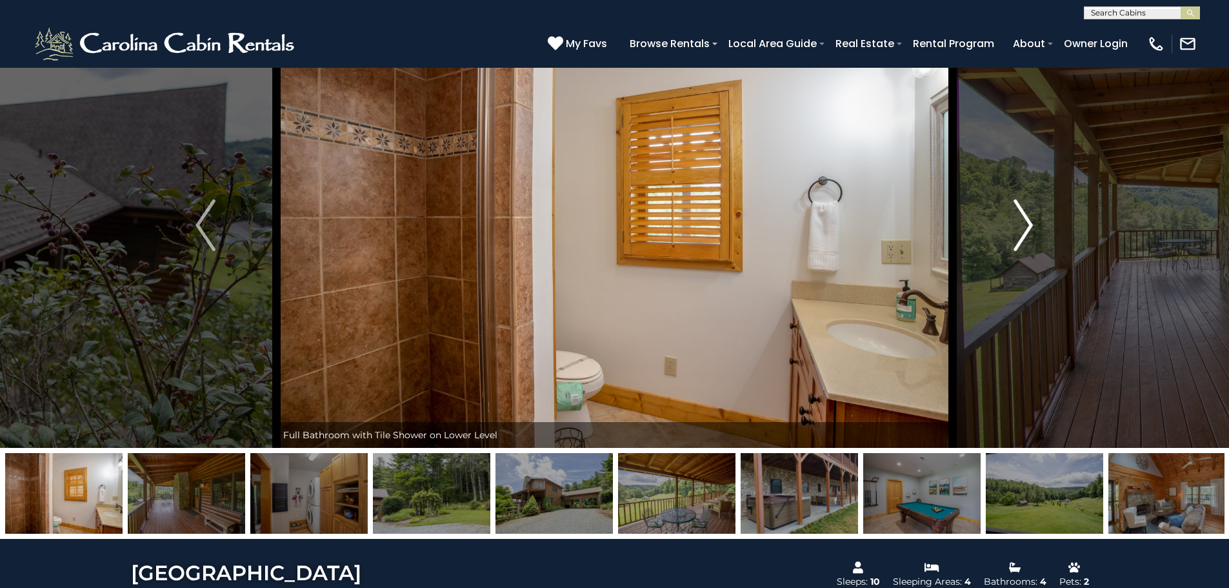
click at [1024, 228] on img "Next" at bounding box center [1023, 225] width 19 height 52
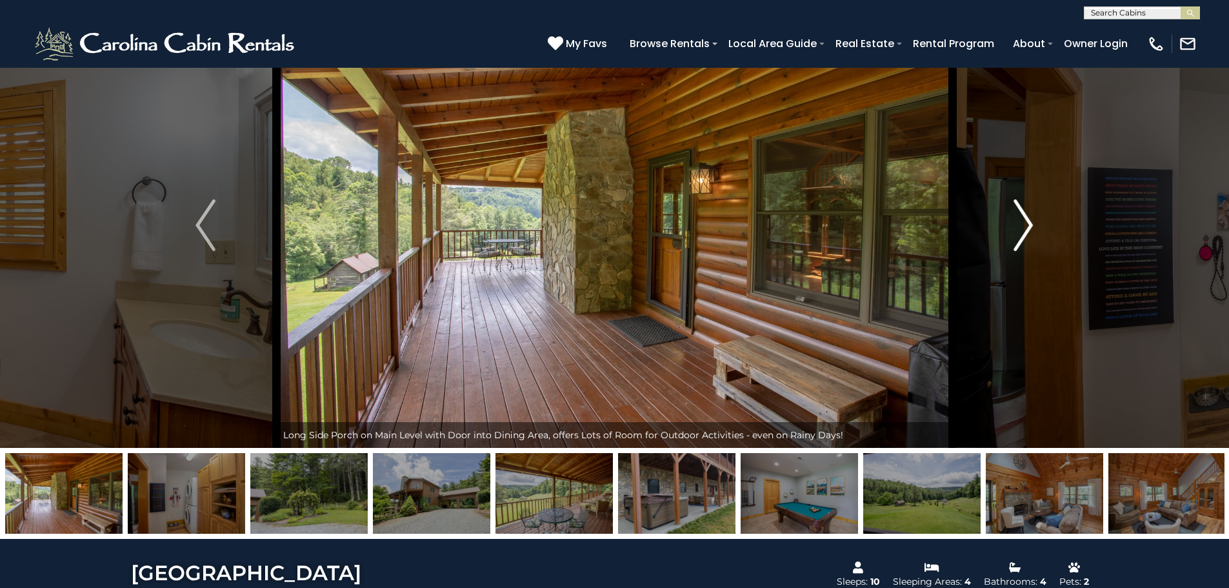
click at [1024, 228] on img "Next" at bounding box center [1023, 225] width 19 height 52
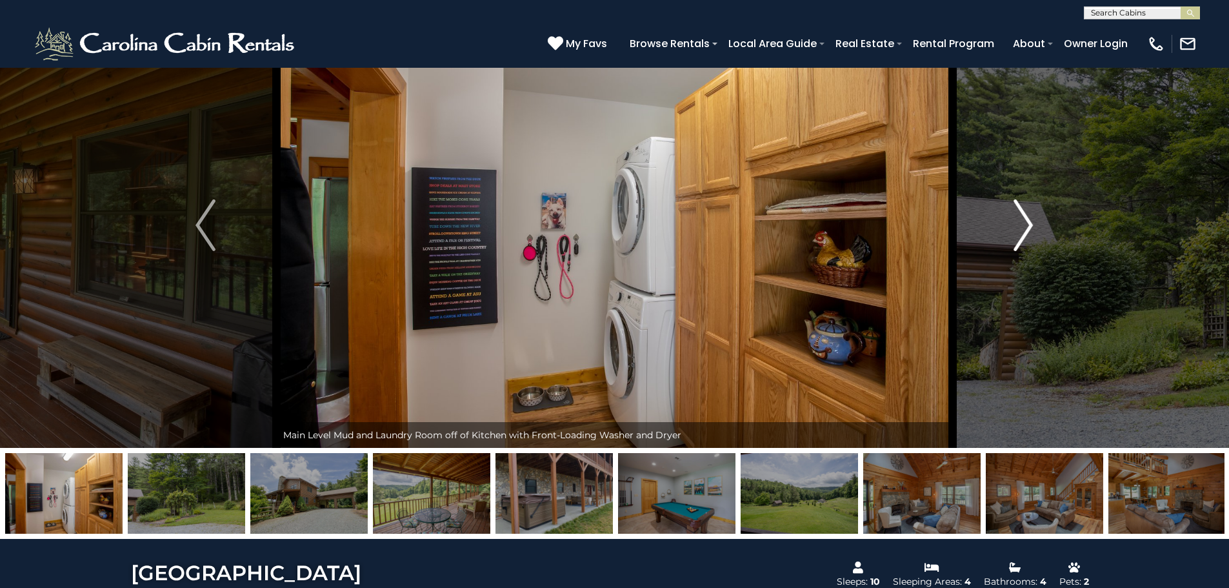
click at [1024, 228] on img "Next" at bounding box center [1023, 225] width 19 height 52
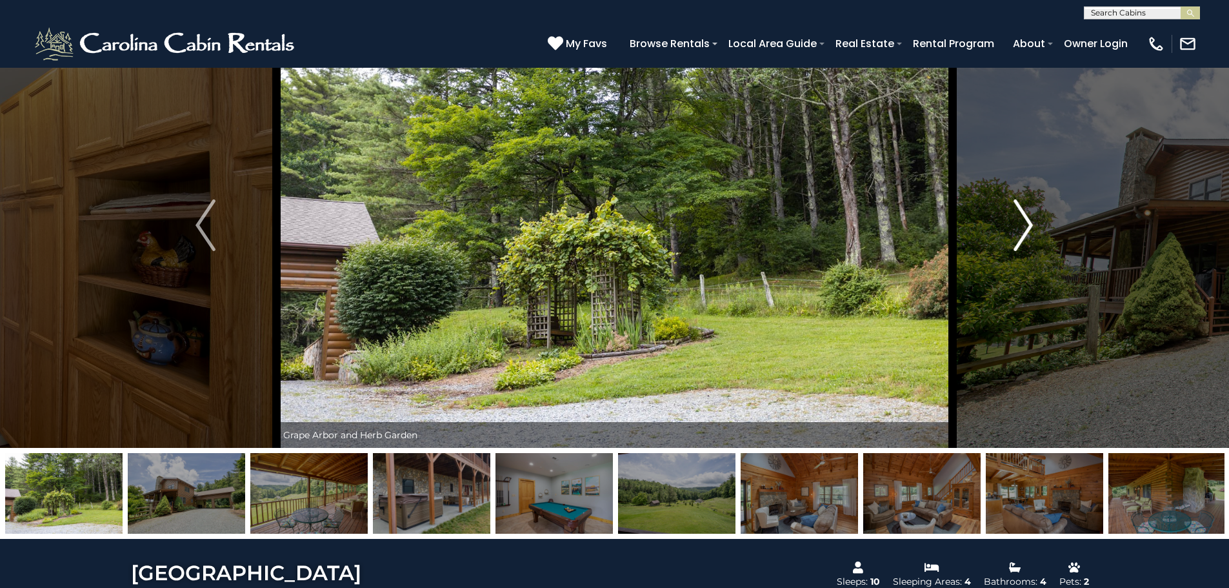
click at [1024, 228] on img "Next" at bounding box center [1023, 225] width 19 height 52
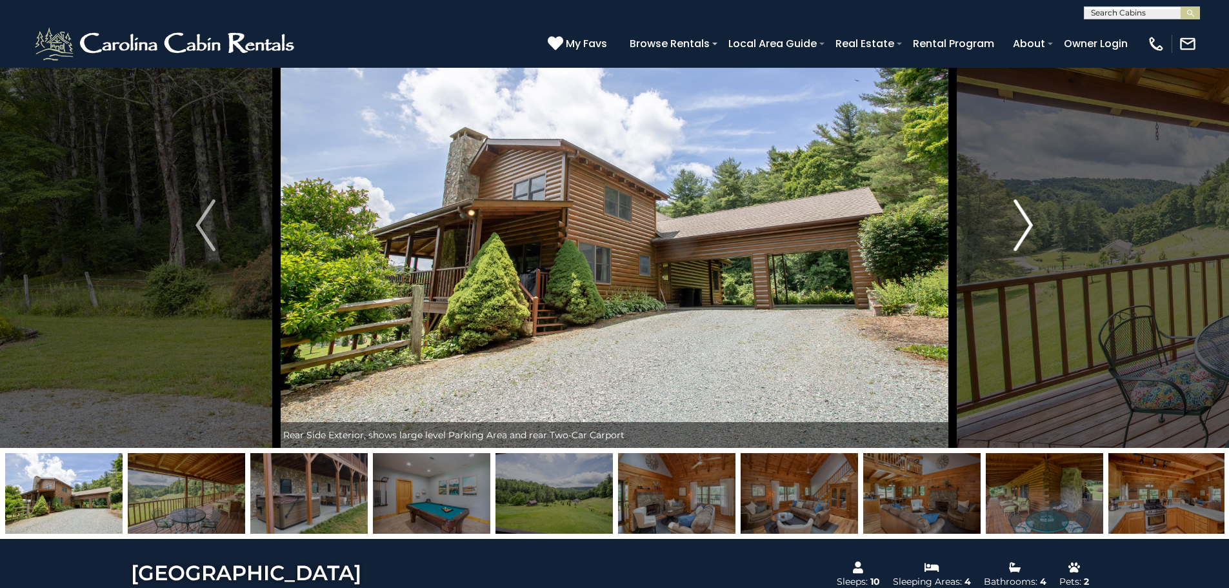
click at [1024, 228] on img "Next" at bounding box center [1023, 225] width 19 height 52
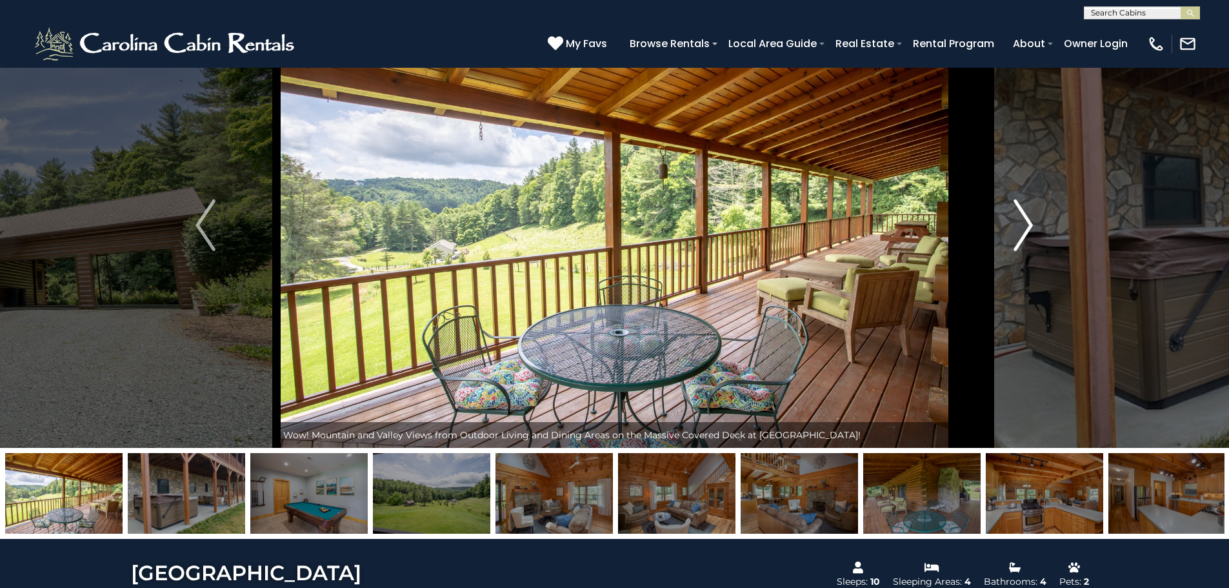
click at [1024, 228] on img "Next" at bounding box center [1023, 225] width 19 height 52
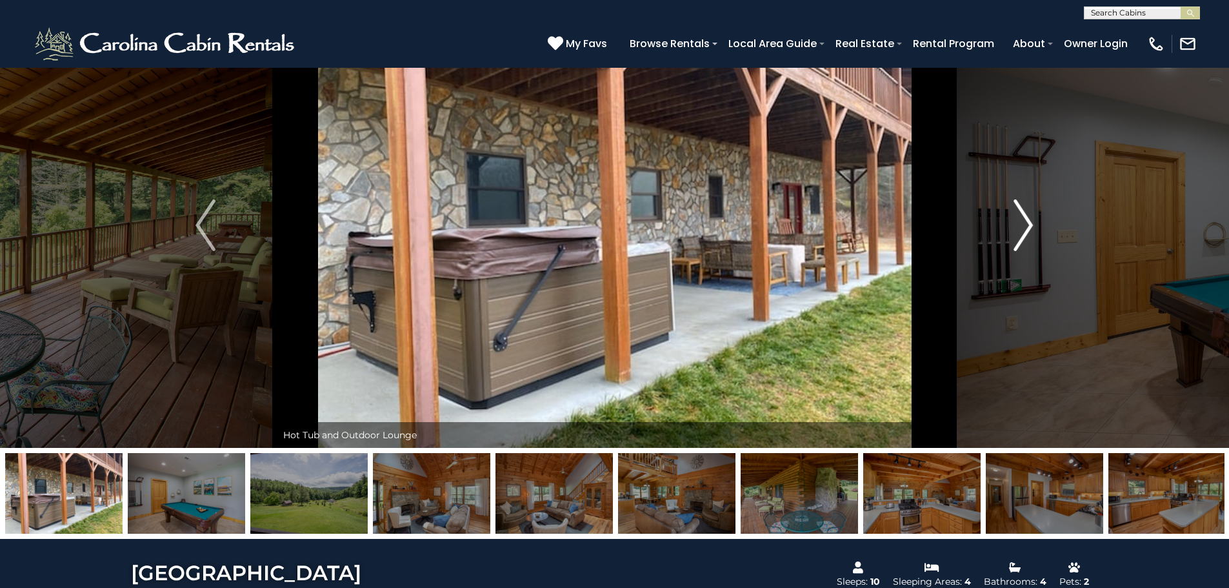
click at [1015, 216] on img "Next" at bounding box center [1023, 225] width 19 height 52
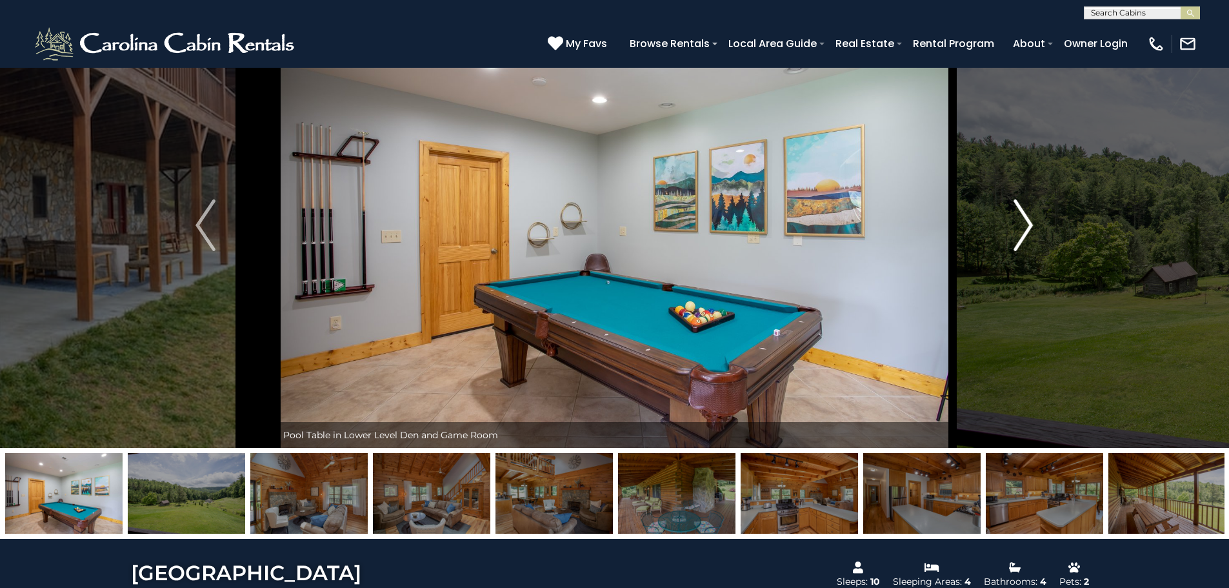
click at [1022, 212] on img "Next" at bounding box center [1023, 225] width 19 height 52
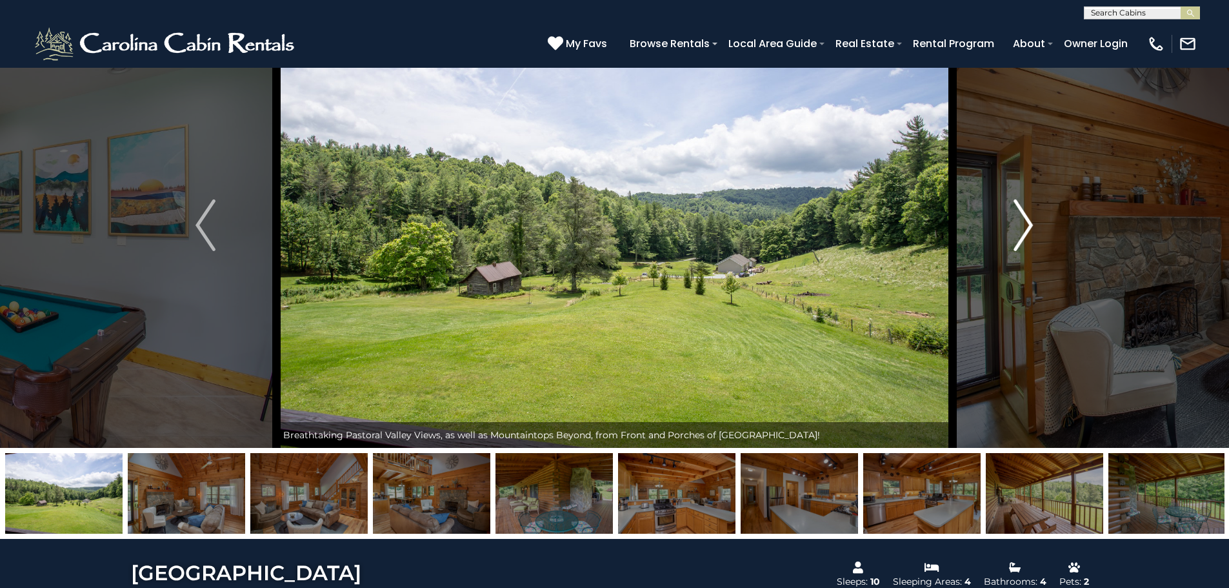
click at [1022, 212] on img "Next" at bounding box center [1023, 225] width 19 height 52
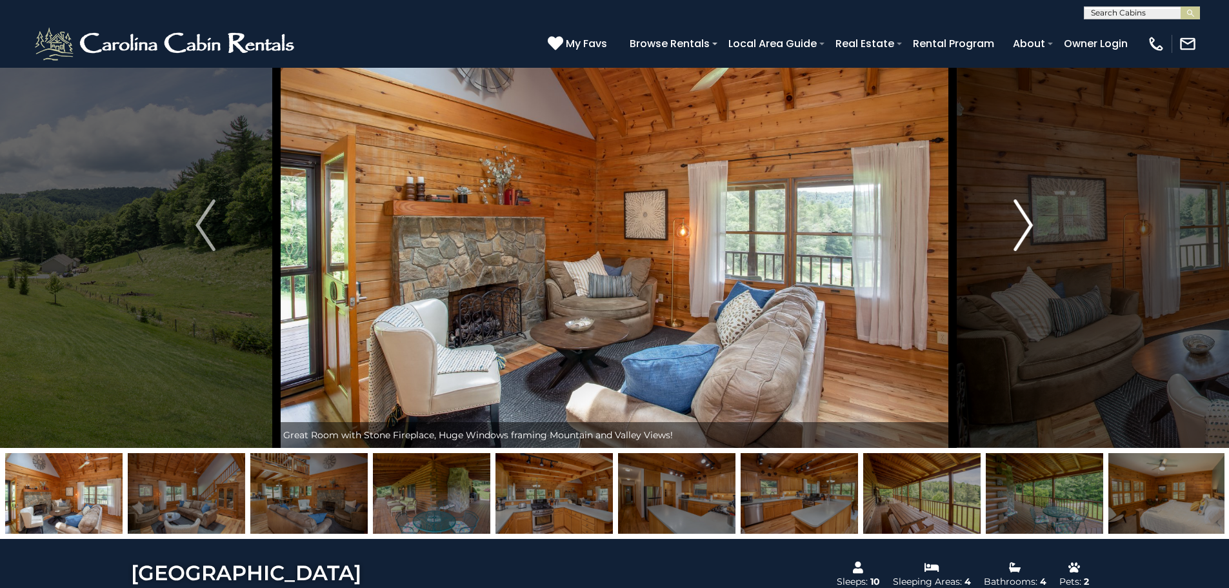
click at [1023, 210] on img "Next" at bounding box center [1023, 225] width 19 height 52
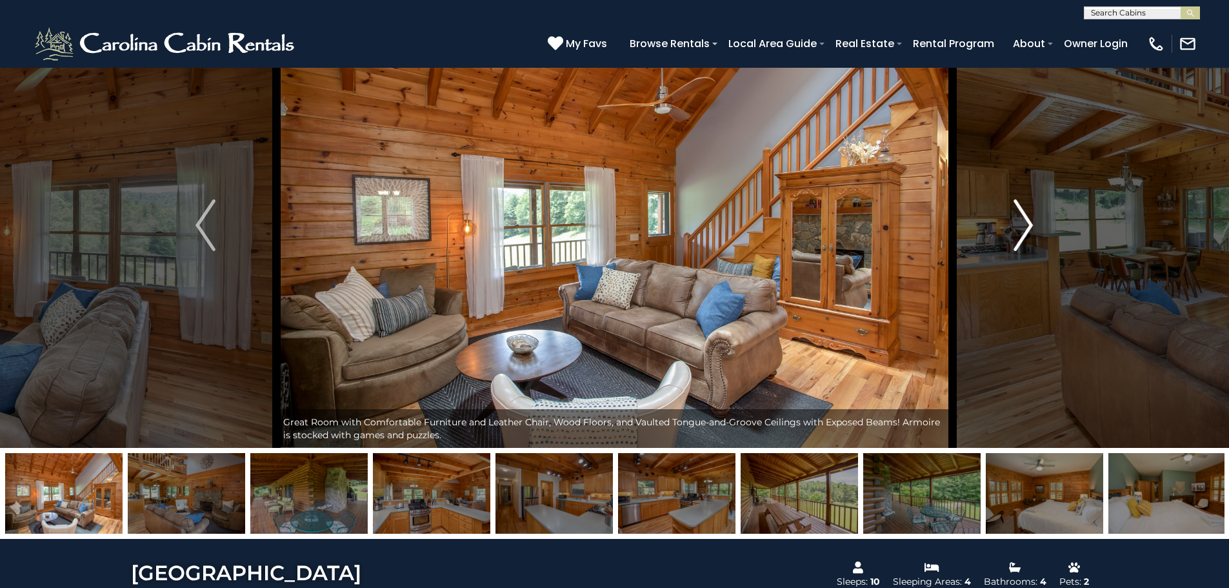
click at [1023, 210] on img "Next" at bounding box center [1023, 225] width 19 height 52
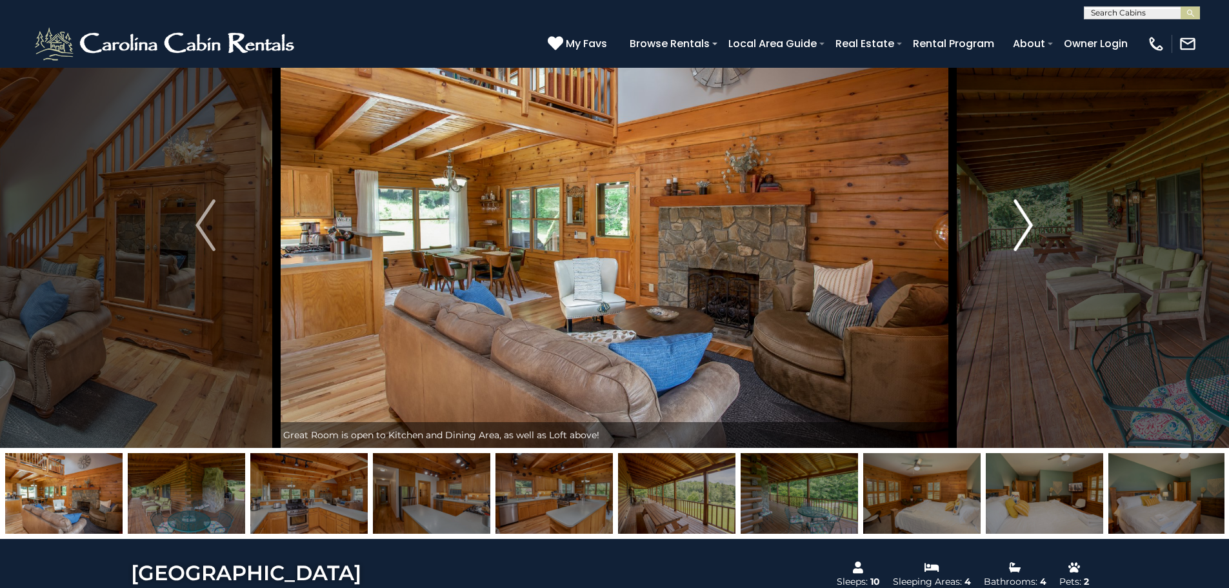
click at [1023, 210] on img "Next" at bounding box center [1023, 225] width 19 height 52
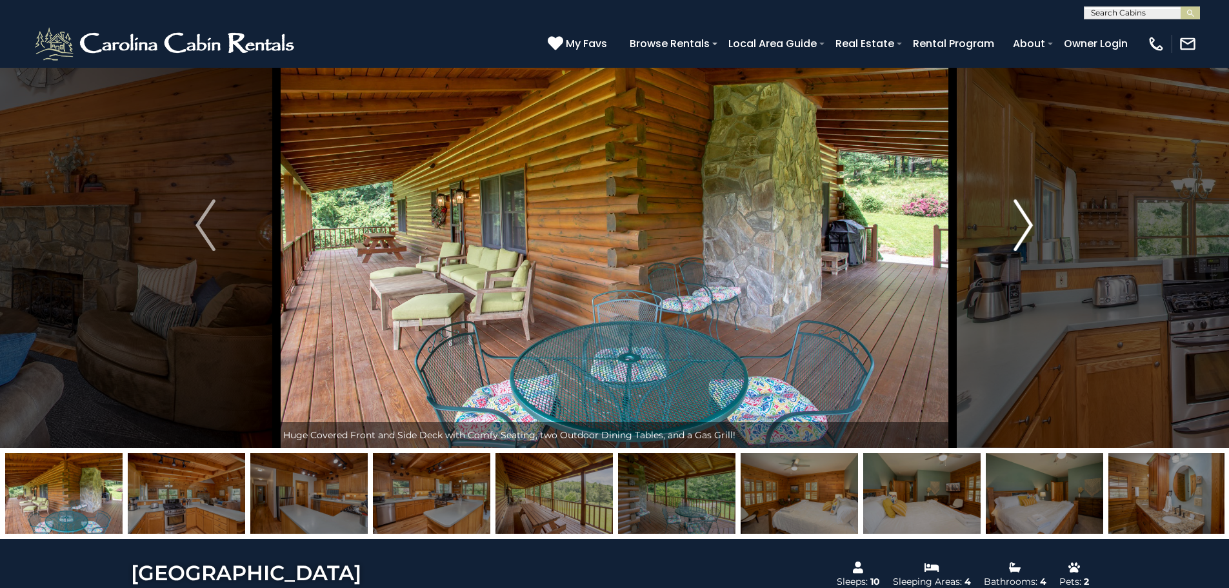
click at [1023, 210] on img "Next" at bounding box center [1023, 225] width 19 height 52
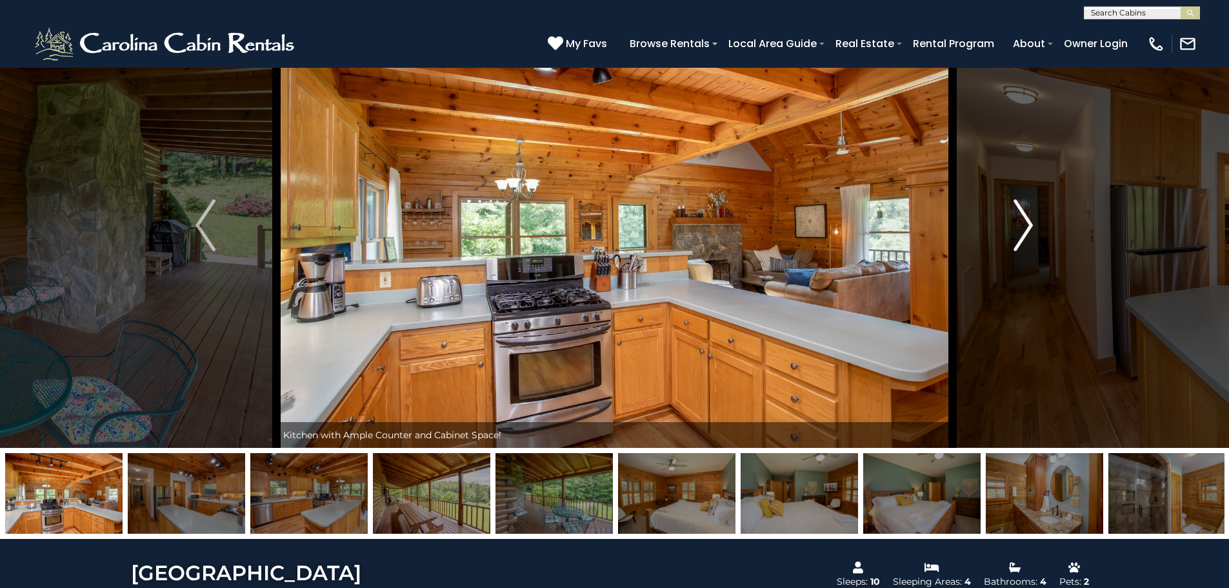
click at [1023, 210] on img "Next" at bounding box center [1023, 225] width 19 height 52
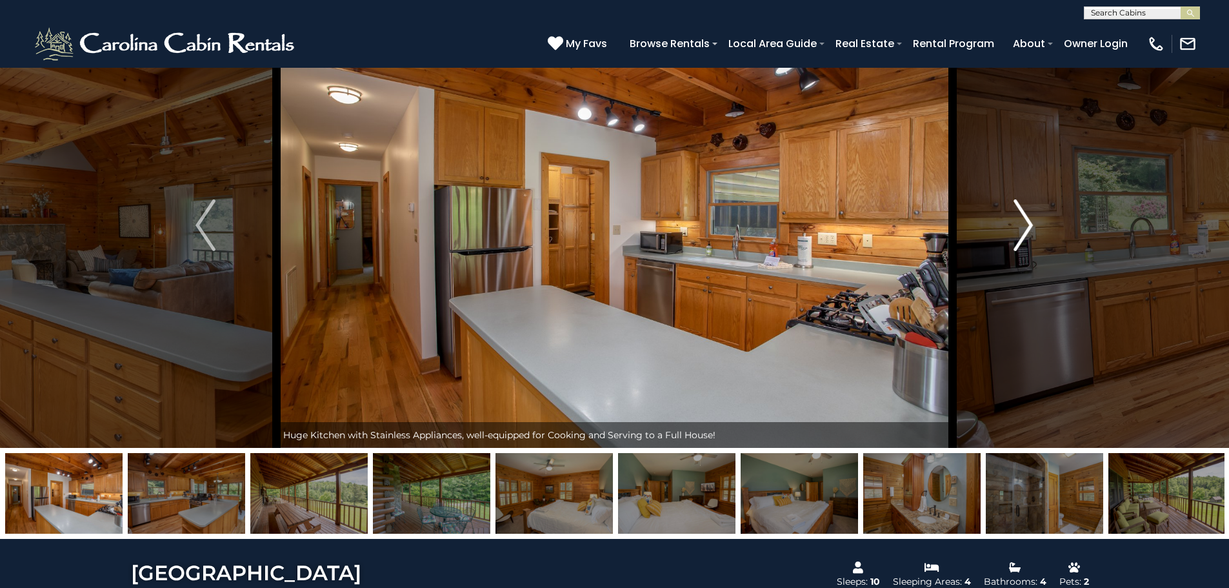
click at [1023, 210] on img "Next" at bounding box center [1023, 225] width 19 height 52
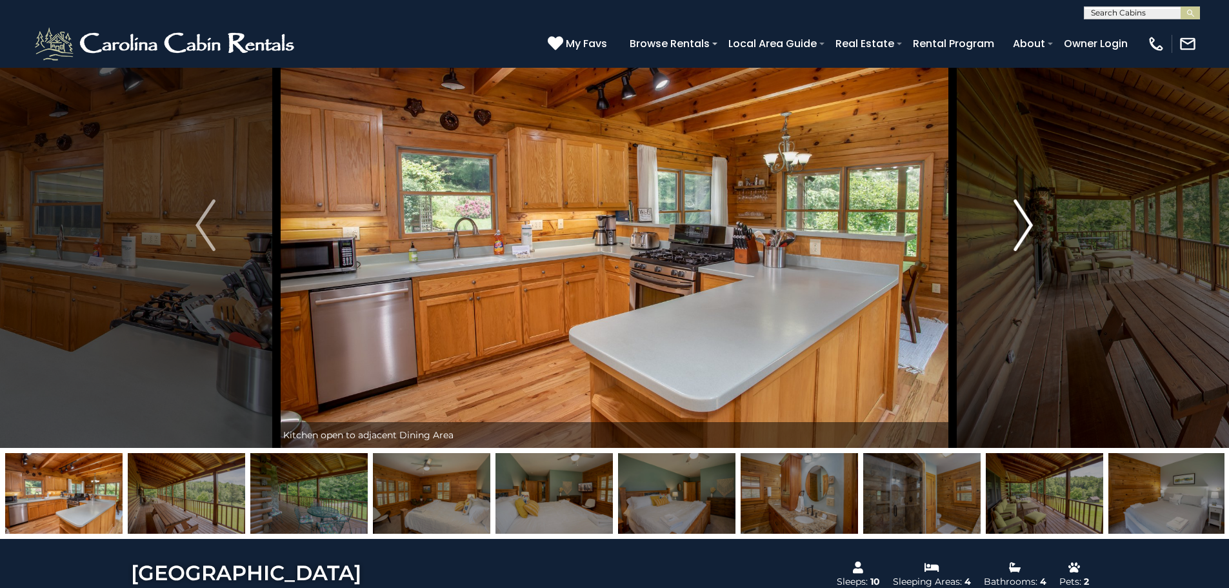
click at [1023, 210] on img "Next" at bounding box center [1023, 225] width 19 height 52
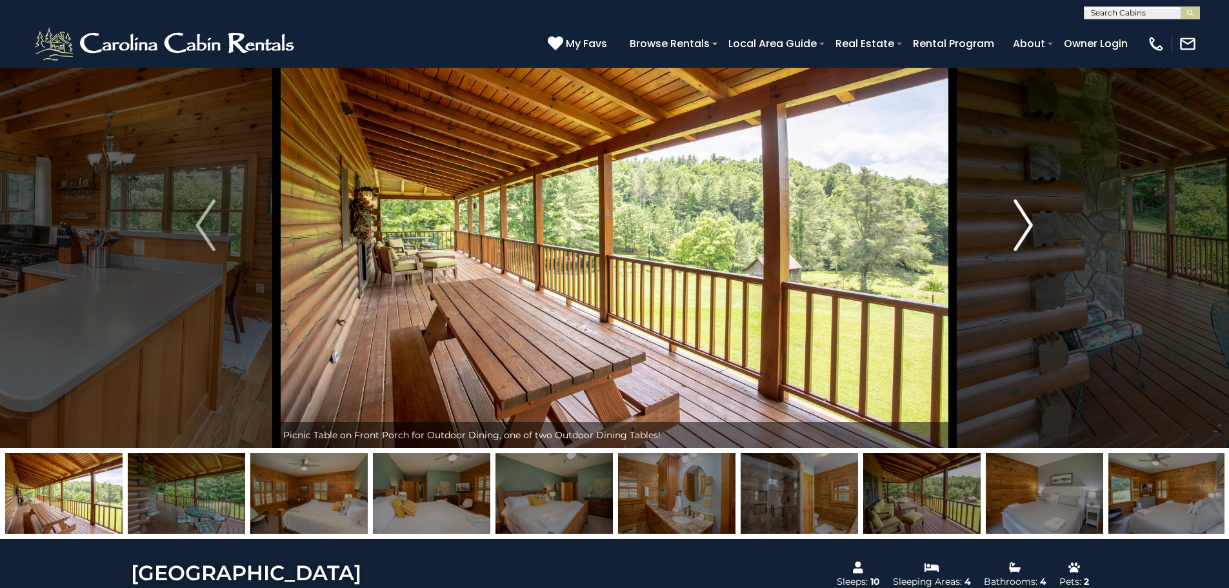
click at [1023, 210] on img "Next" at bounding box center [1023, 225] width 19 height 52
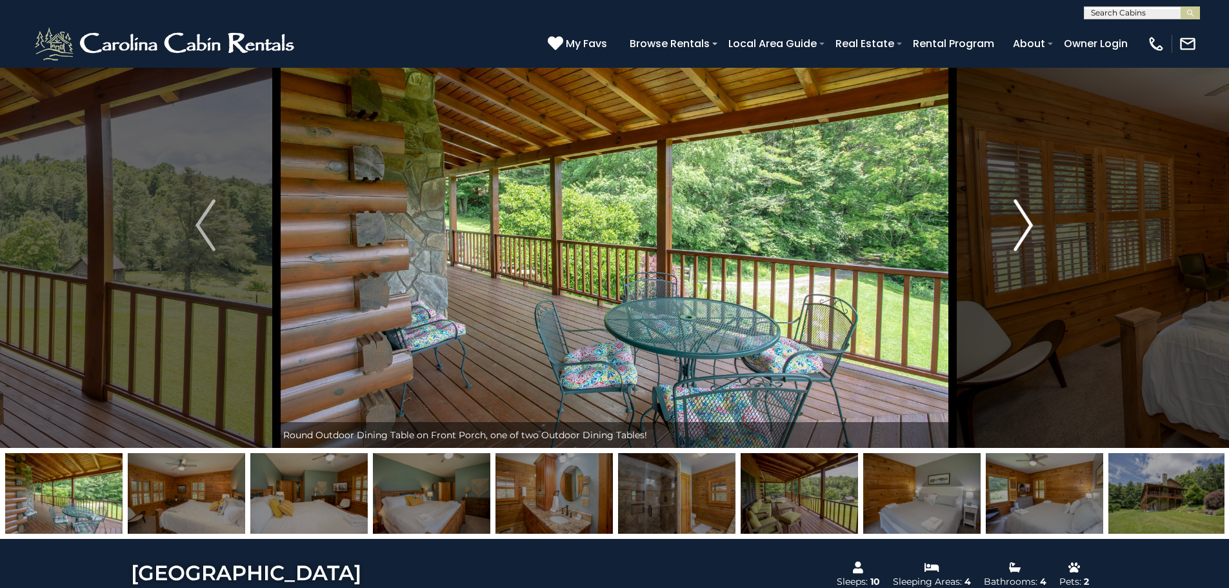
click at [1023, 210] on img "Next" at bounding box center [1023, 225] width 19 height 52
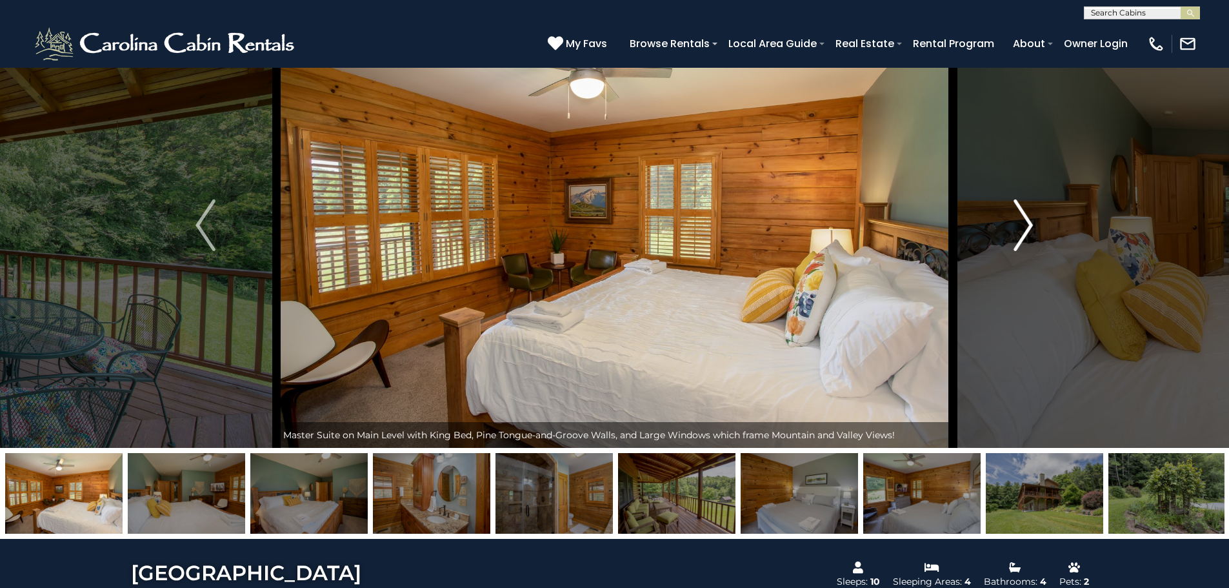
click at [1023, 210] on img "Next" at bounding box center [1023, 225] width 19 height 52
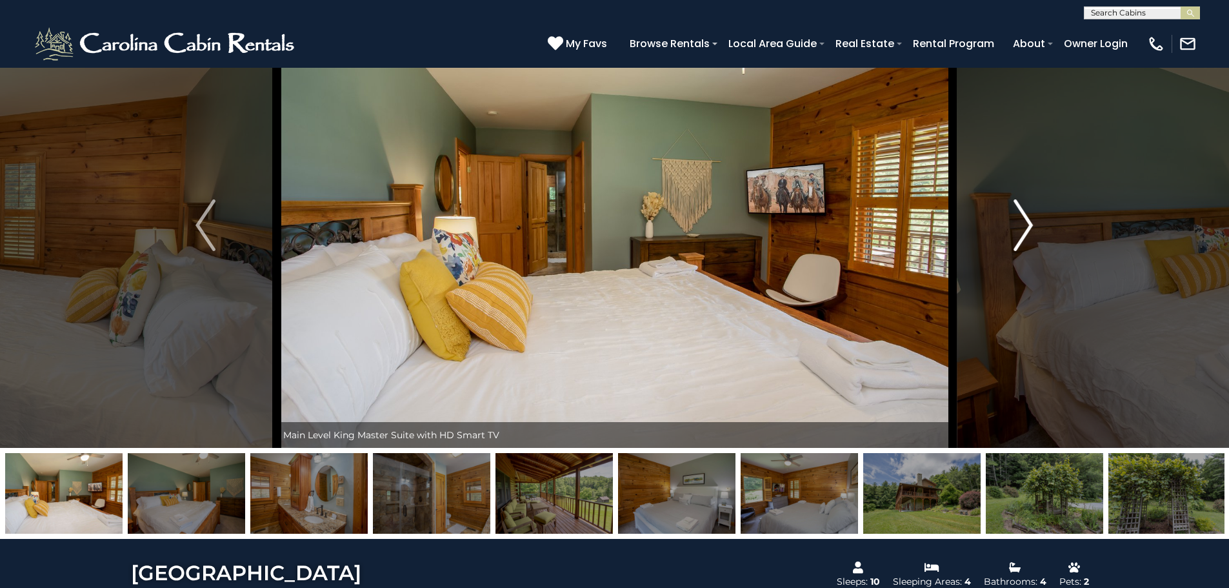
click at [1023, 210] on img "Next" at bounding box center [1023, 225] width 19 height 52
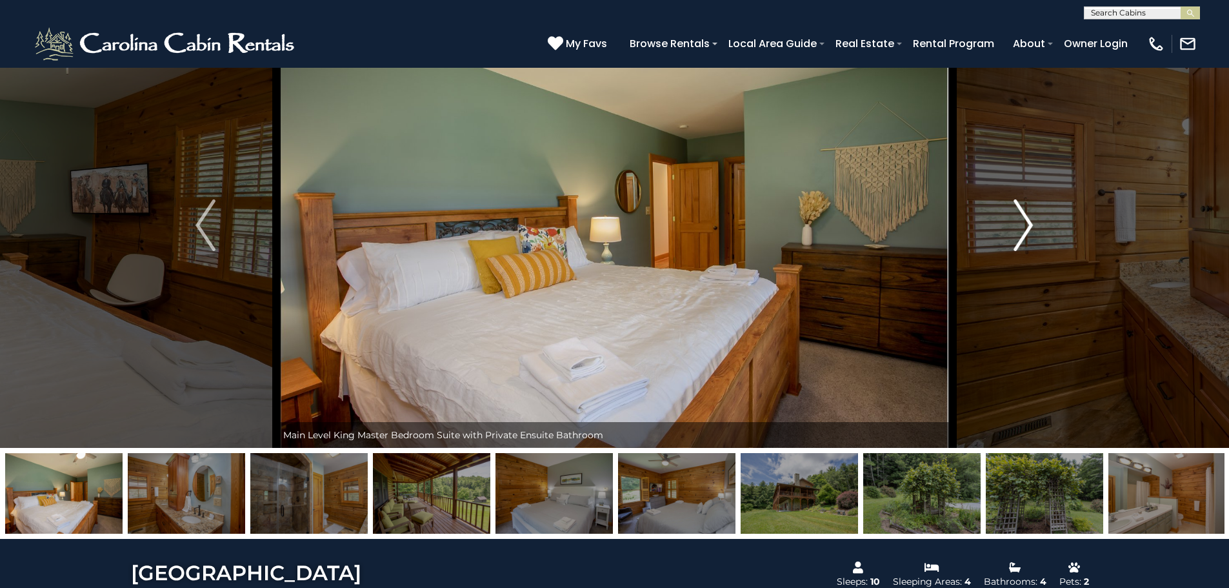
click at [1023, 210] on img "Next" at bounding box center [1023, 225] width 19 height 52
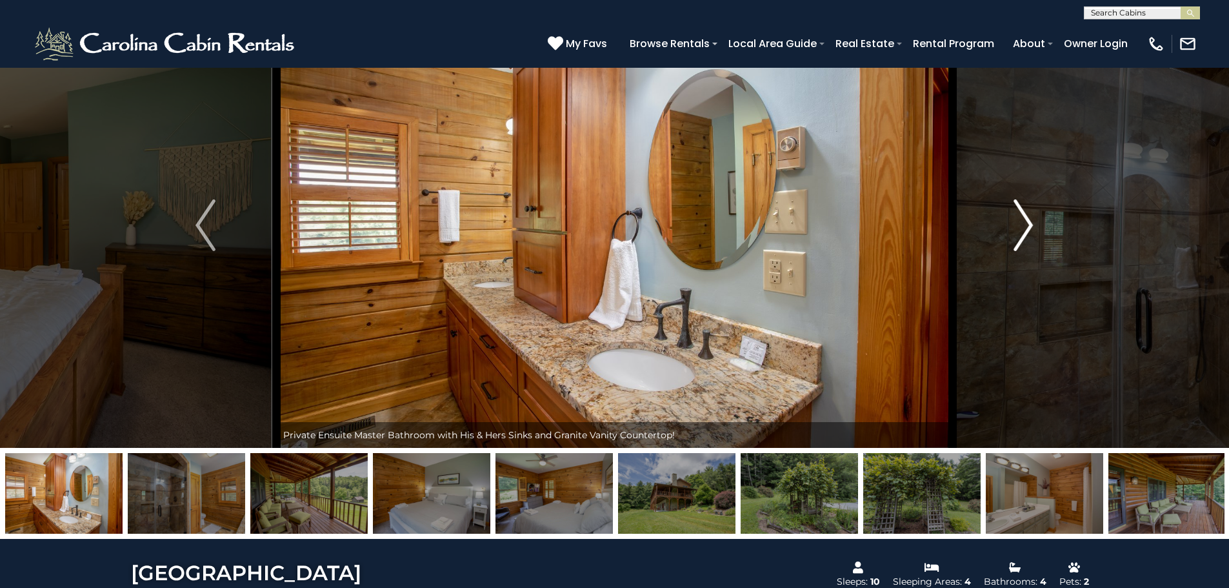
click at [1023, 210] on img "Next" at bounding box center [1023, 225] width 19 height 52
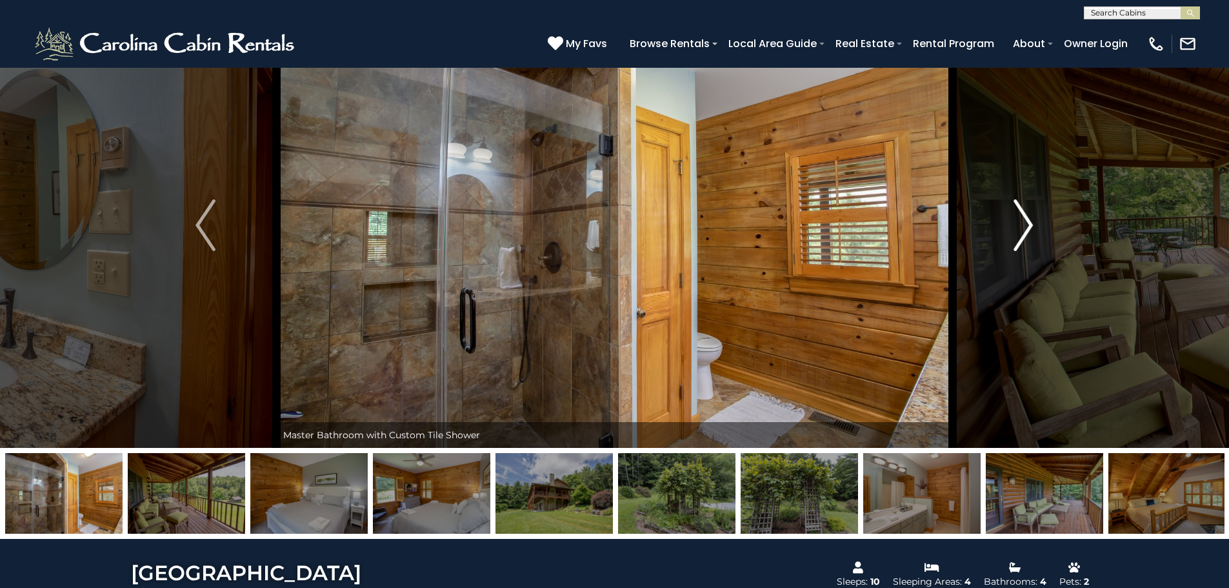
click at [1023, 210] on img "Next" at bounding box center [1023, 225] width 19 height 52
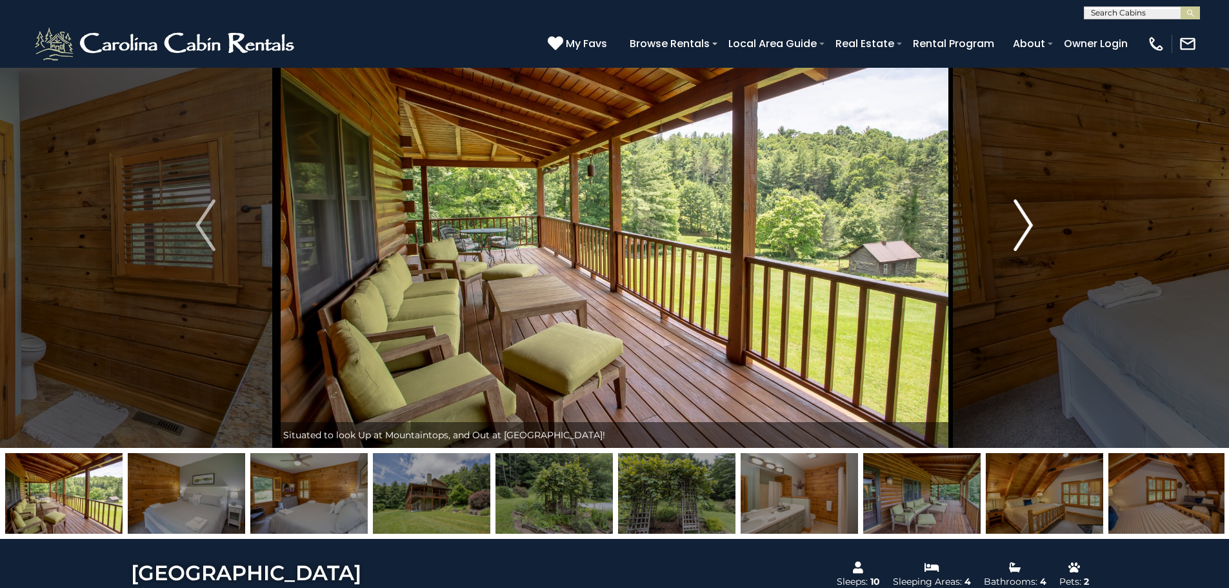
click at [1023, 210] on img "Next" at bounding box center [1023, 225] width 19 height 52
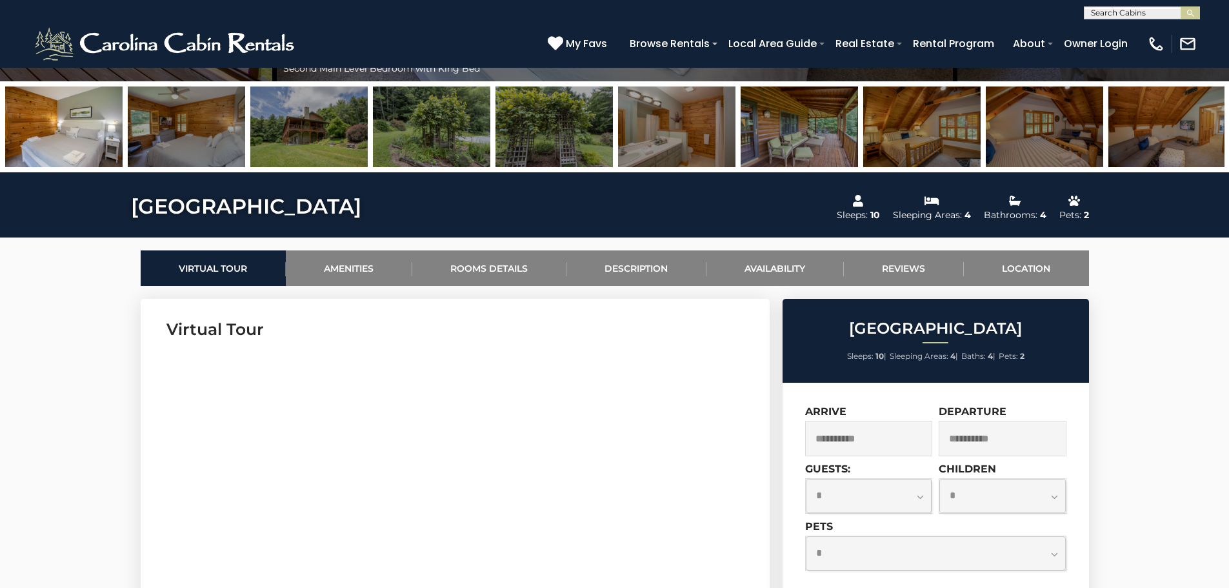
scroll to position [516, 0]
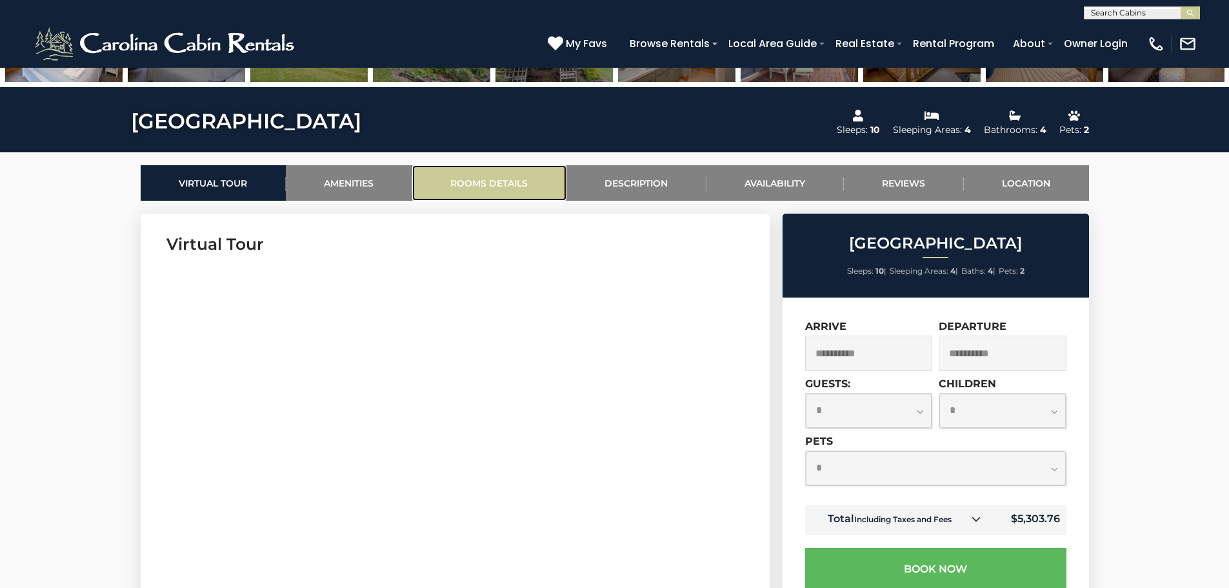
click at [454, 183] on link "Rooms Details" at bounding box center [489, 182] width 154 height 35
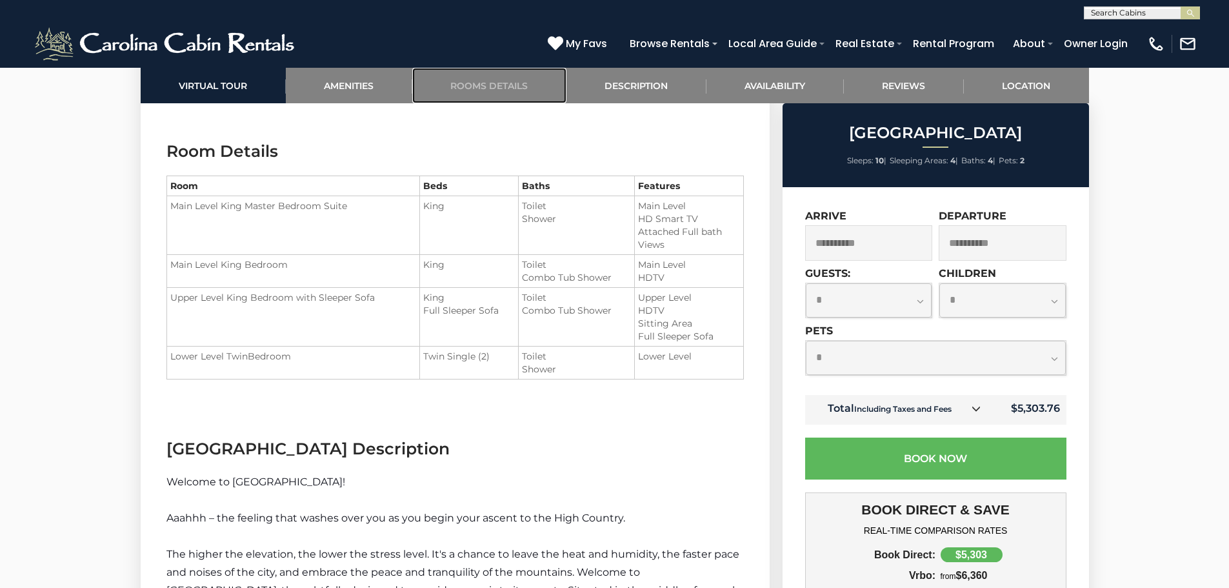
scroll to position [1720, 0]
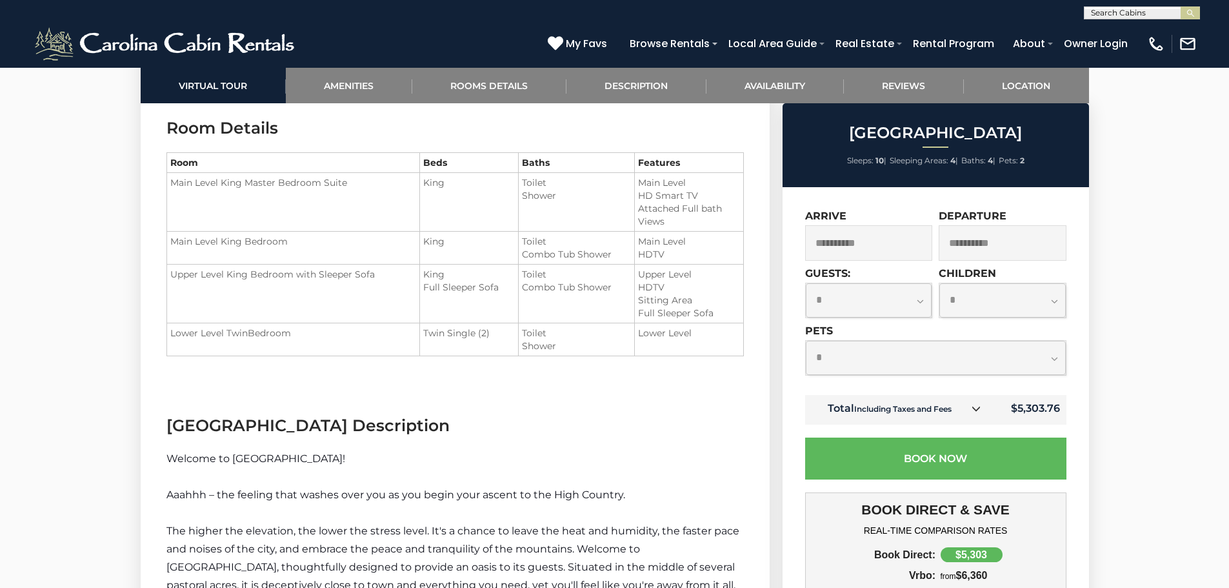
drag, startPoint x: 432, startPoint y: 272, endPoint x: 492, endPoint y: 302, distance: 67.0
click at [492, 302] on td "King Full Sleeper Sofa" at bounding box center [469, 294] width 99 height 59
drag, startPoint x: 423, startPoint y: 290, endPoint x: 527, endPoint y: 290, distance: 103.9
click at [527, 290] on tr "Upper Level King Bedroom with Sleeper Sofa King Full Sleeper Sofa" at bounding box center [455, 294] width 577 height 59
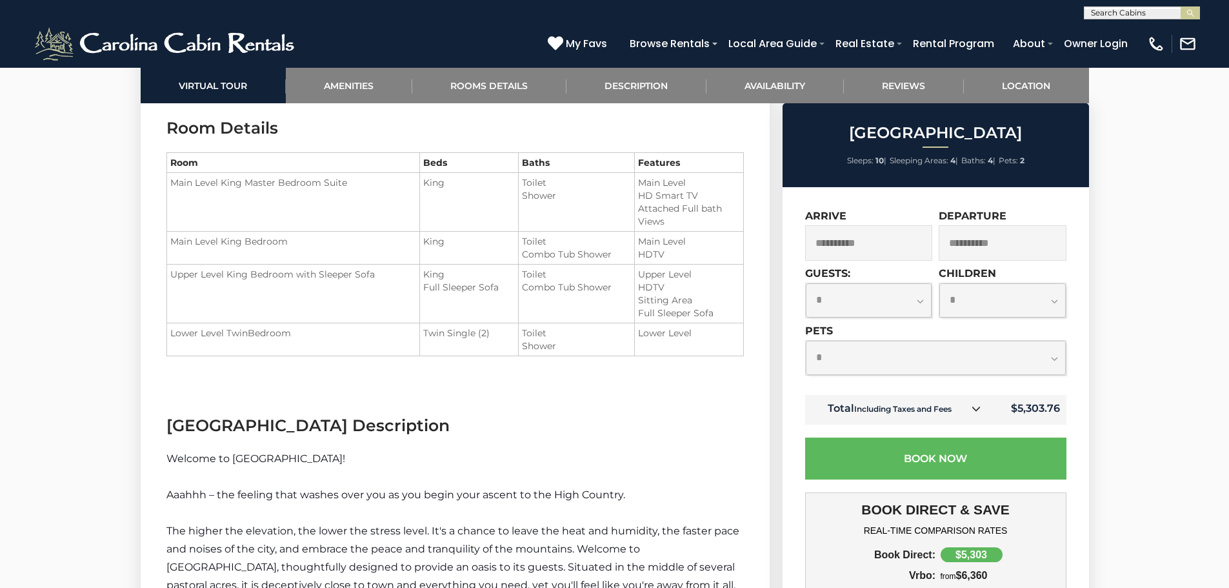
click at [485, 308] on td "King Full Sleeper Sofa" at bounding box center [469, 294] width 99 height 59
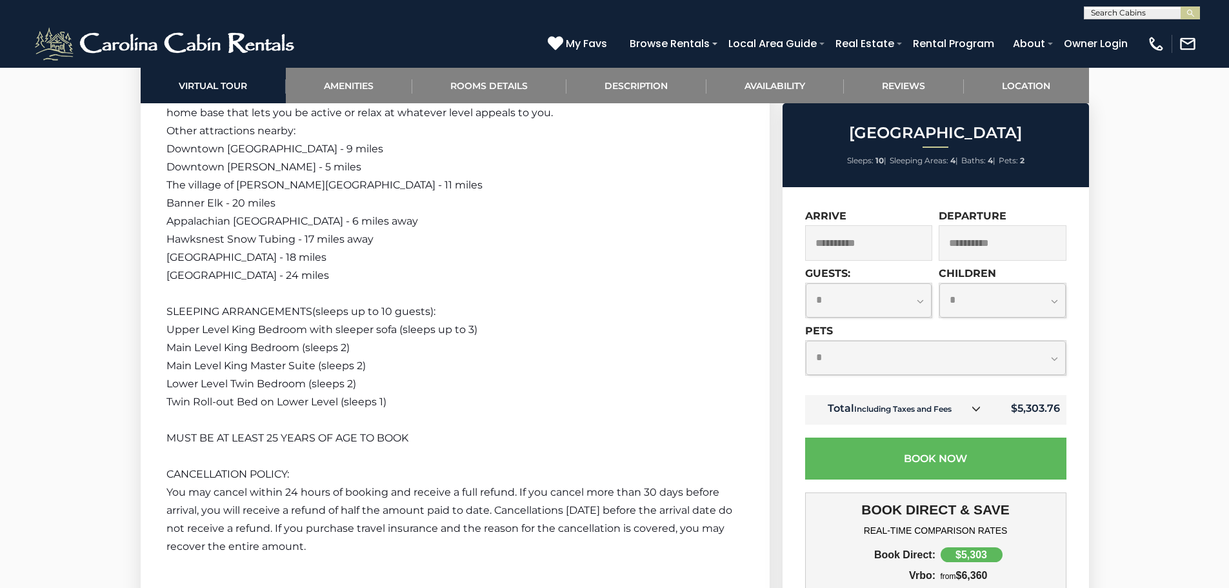
scroll to position [3175, 0]
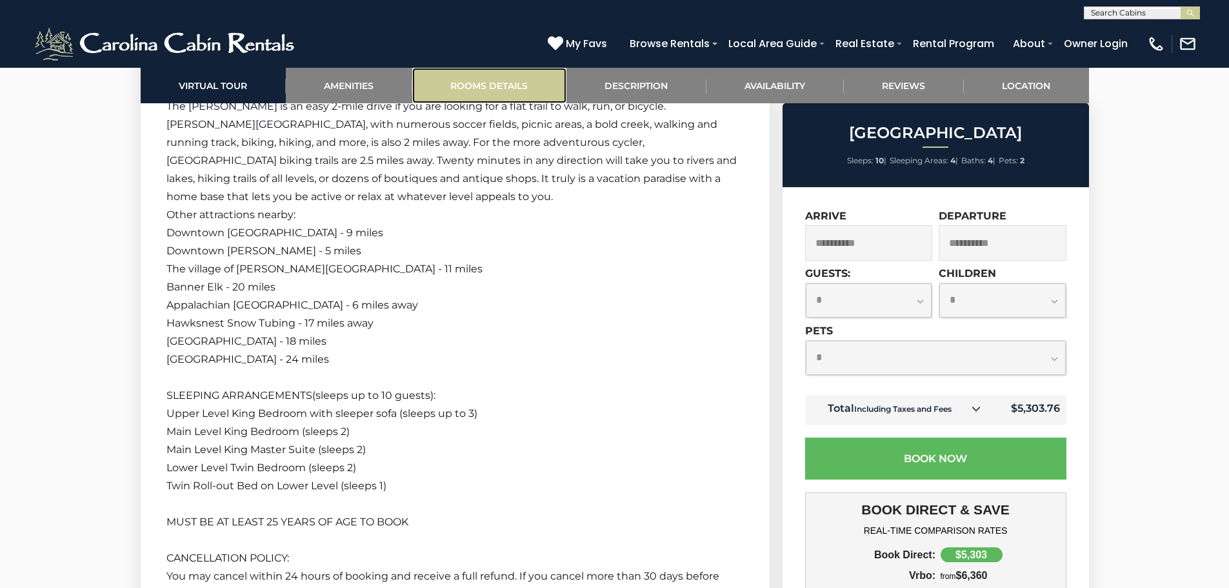
click at [496, 94] on link "Rooms Details" at bounding box center [489, 85] width 154 height 35
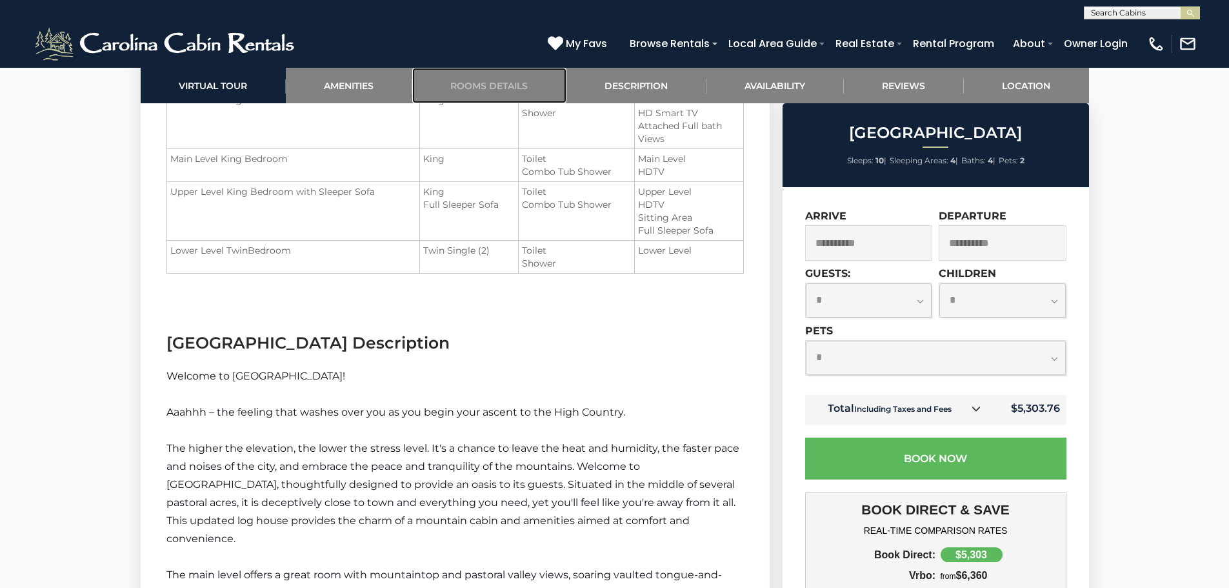
scroll to position [1720, 0]
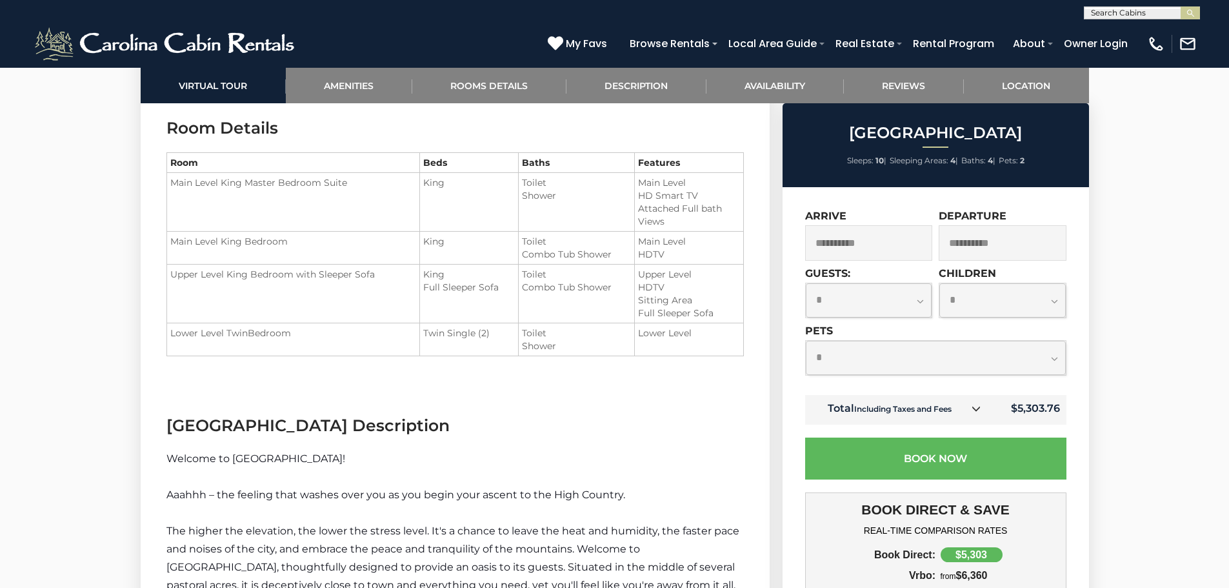
drag, startPoint x: 421, startPoint y: 180, endPoint x: 538, endPoint y: 180, distance: 116.2
click at [487, 181] on td "King" at bounding box center [469, 202] width 99 height 59
drag, startPoint x: 425, startPoint y: 274, endPoint x: 509, endPoint y: 294, distance: 86.2
click at [509, 294] on td "King Full Sleeper Sofa" at bounding box center [469, 294] width 99 height 59
drag, startPoint x: 421, startPoint y: 239, endPoint x: 467, endPoint y: 245, distance: 46.1
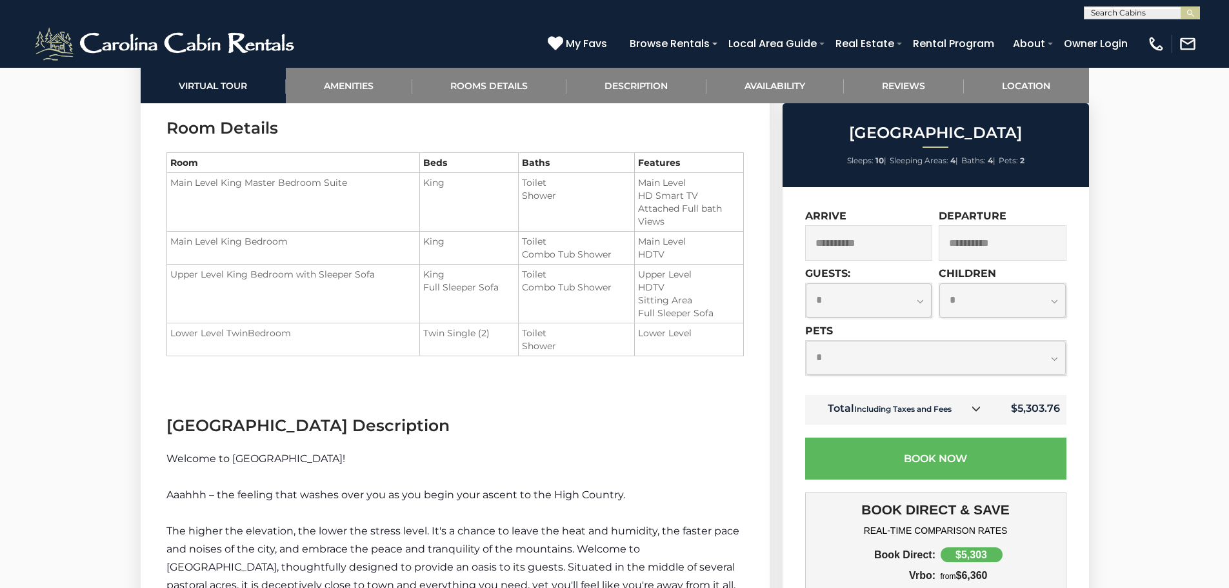
click at [467, 245] on td "King" at bounding box center [469, 248] width 99 height 33
drag, startPoint x: 420, startPoint y: 333, endPoint x: 598, endPoint y: 343, distance: 178.4
click at [593, 345] on tr "Lower Level TwinBedroom Twin Single (2) Toilet Shower" at bounding box center [455, 339] width 577 height 33
click at [458, 303] on td "King Full Sleeper Sofa" at bounding box center [469, 294] width 99 height 59
drag, startPoint x: 423, startPoint y: 274, endPoint x: 498, endPoint y: 302, distance: 80.1
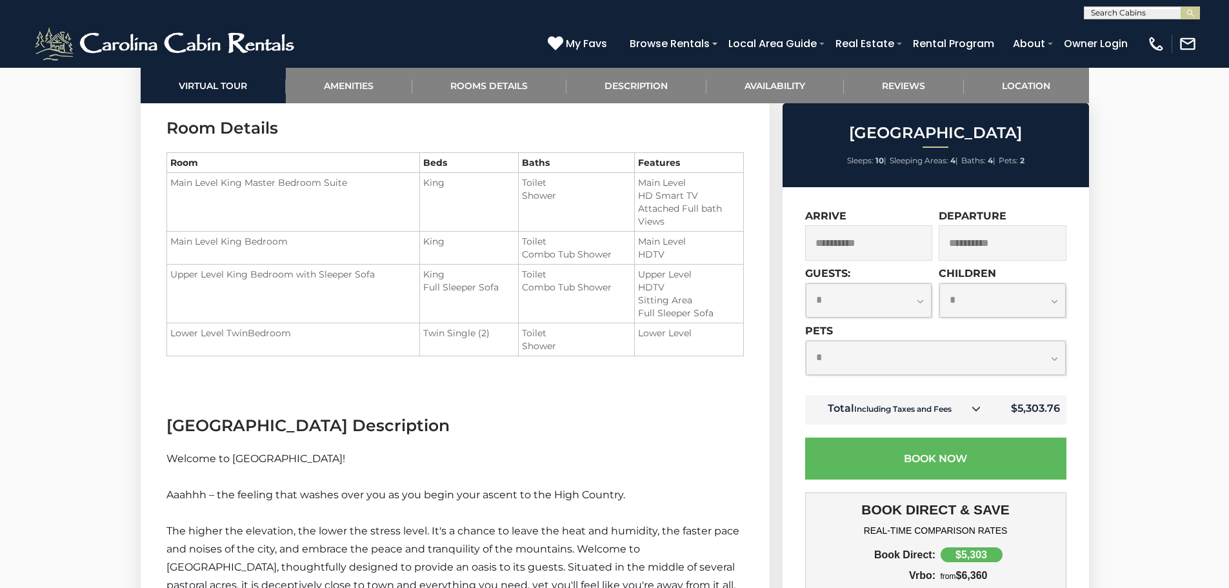
click at [498, 302] on td "King Full Sleeper Sofa" at bounding box center [469, 294] width 99 height 59
click at [468, 301] on td "King Full Sleeper Sofa" at bounding box center [469, 294] width 99 height 59
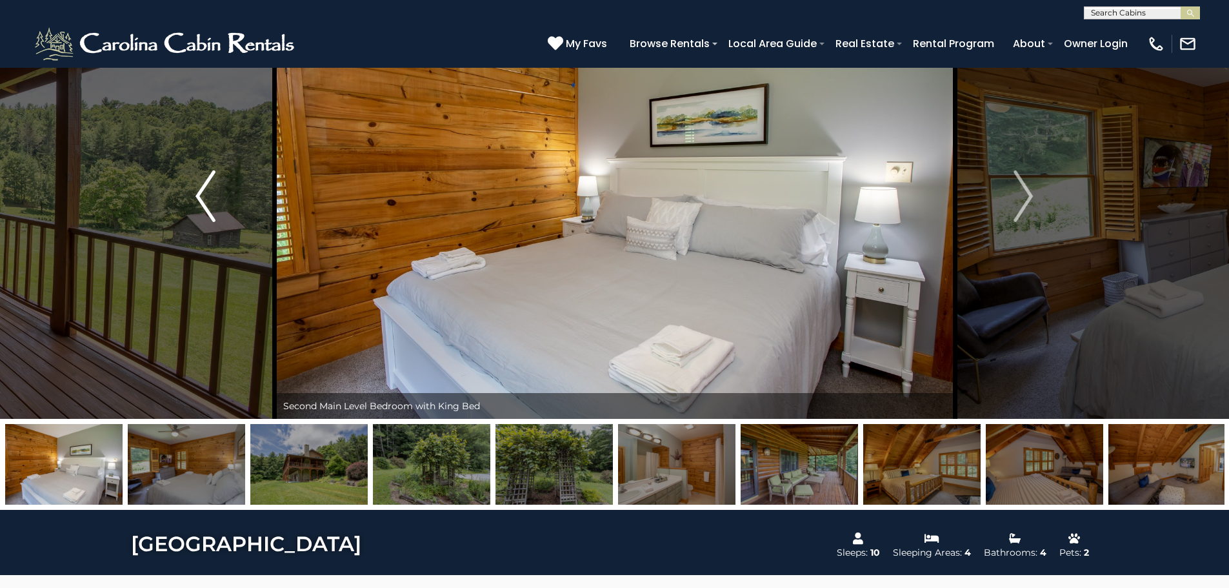
scroll to position [0, 0]
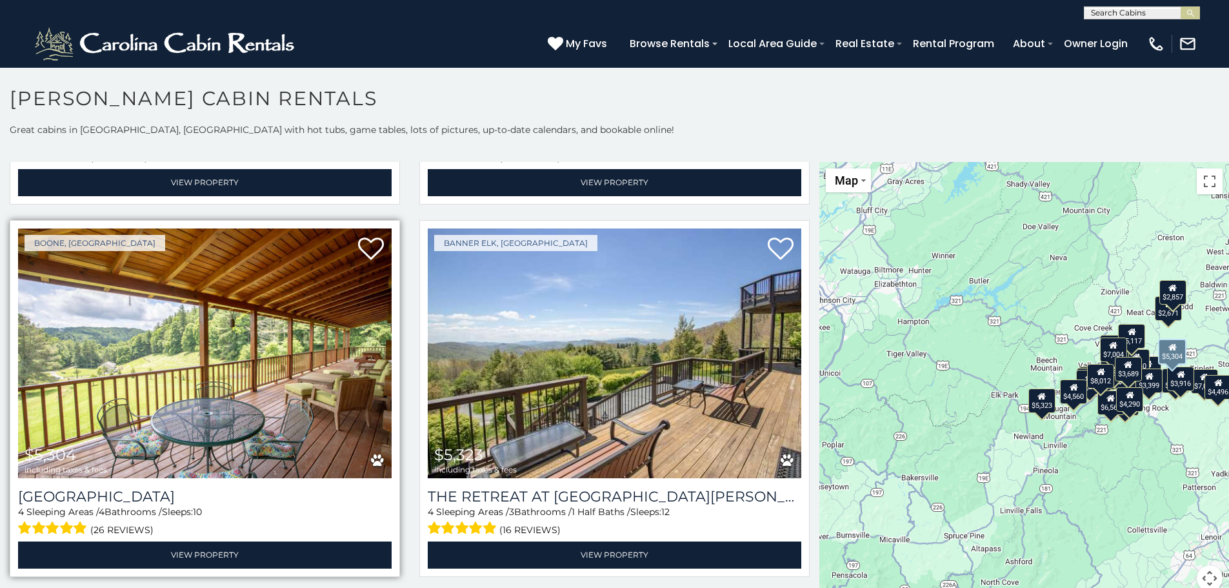
scroll to position [4066, 0]
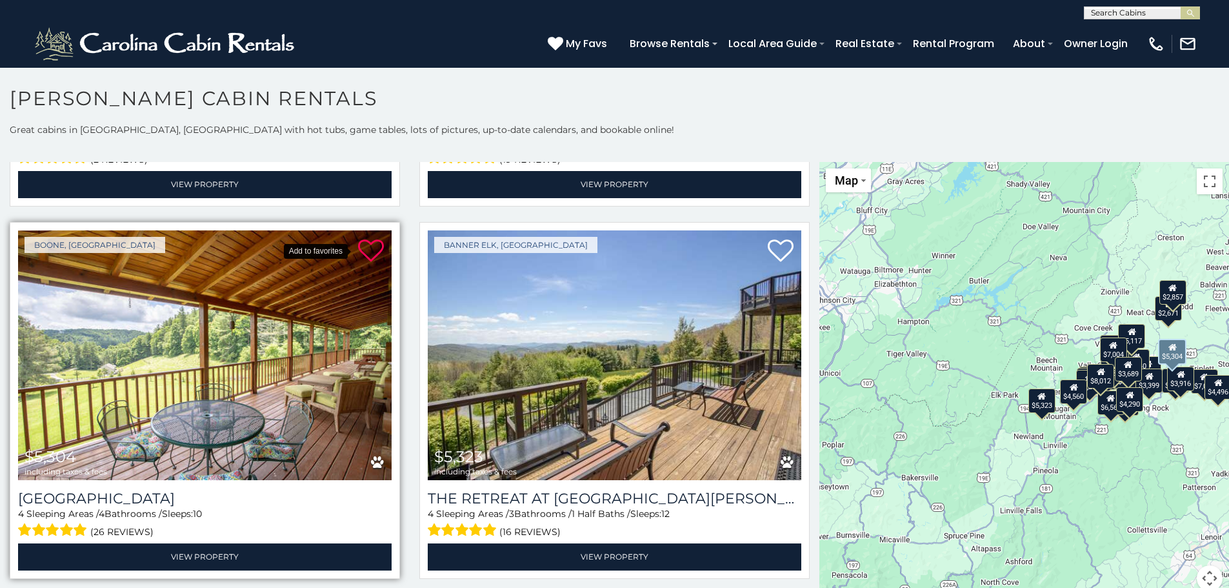
click at [365, 238] on icon at bounding box center [371, 251] width 26 height 26
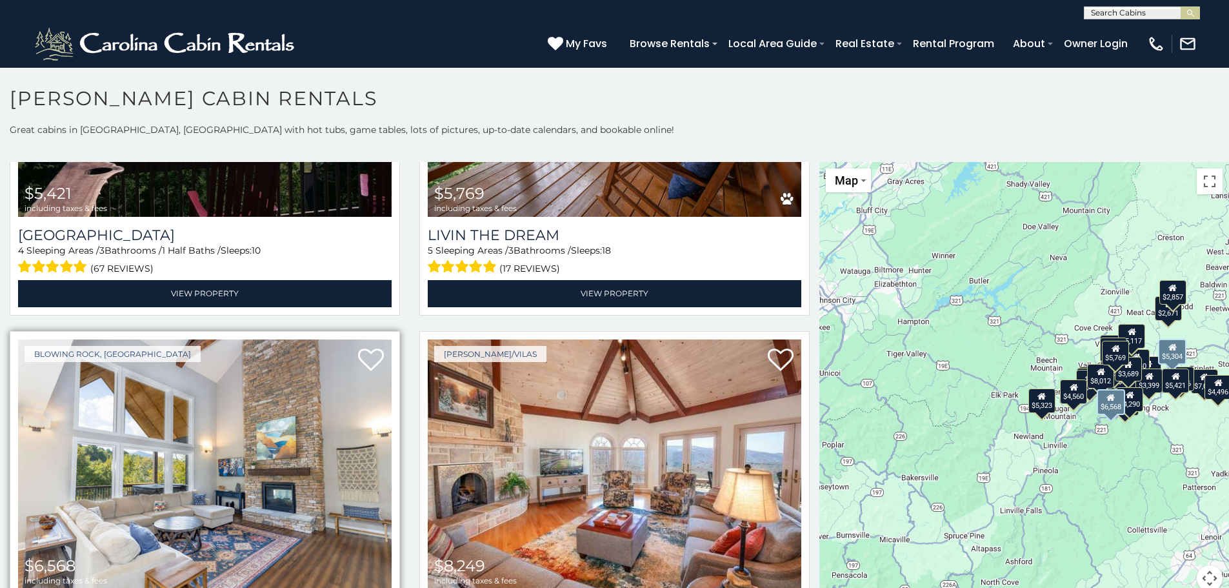
scroll to position [4711, 0]
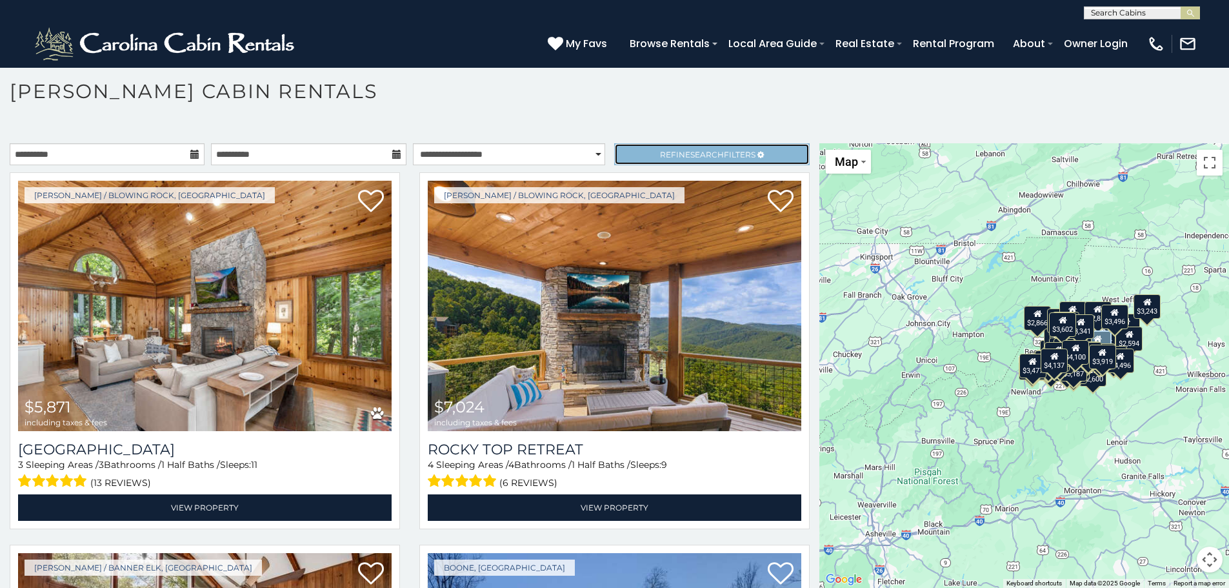
click at [643, 150] on link "Refine Search Filters" at bounding box center [711, 154] width 195 height 22
